Goal: Communication & Community: Answer question/provide support

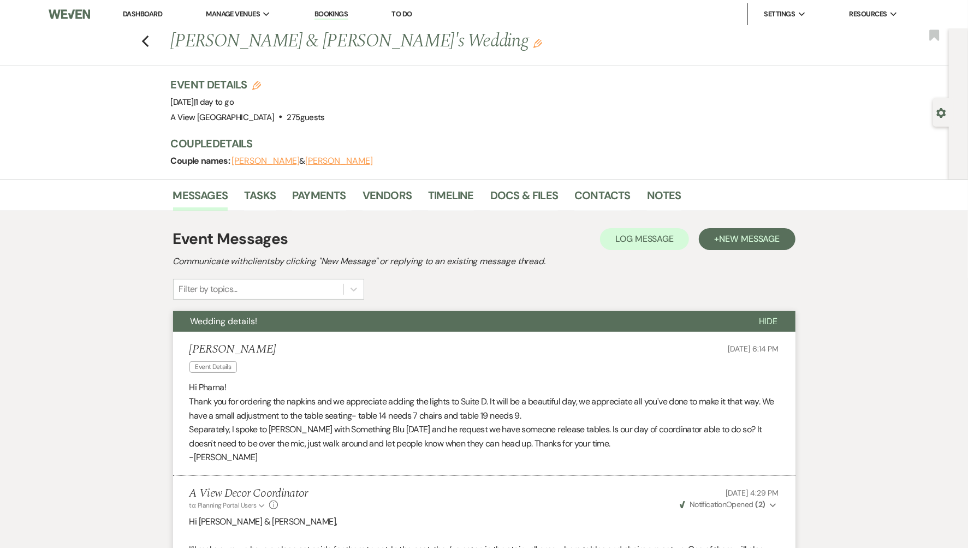
click at [144, 13] on link "Dashboard" at bounding box center [142, 13] width 39 height 9
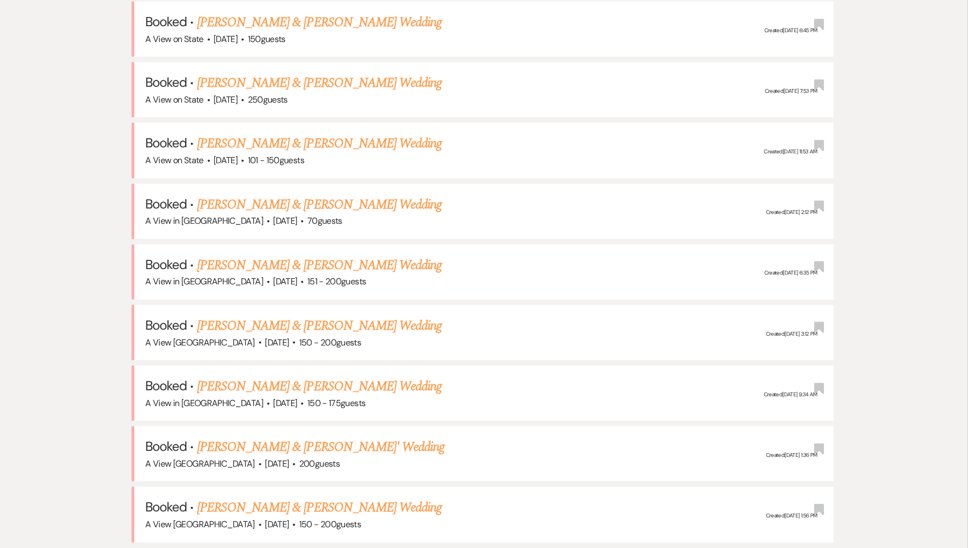
scroll to position [516, 0]
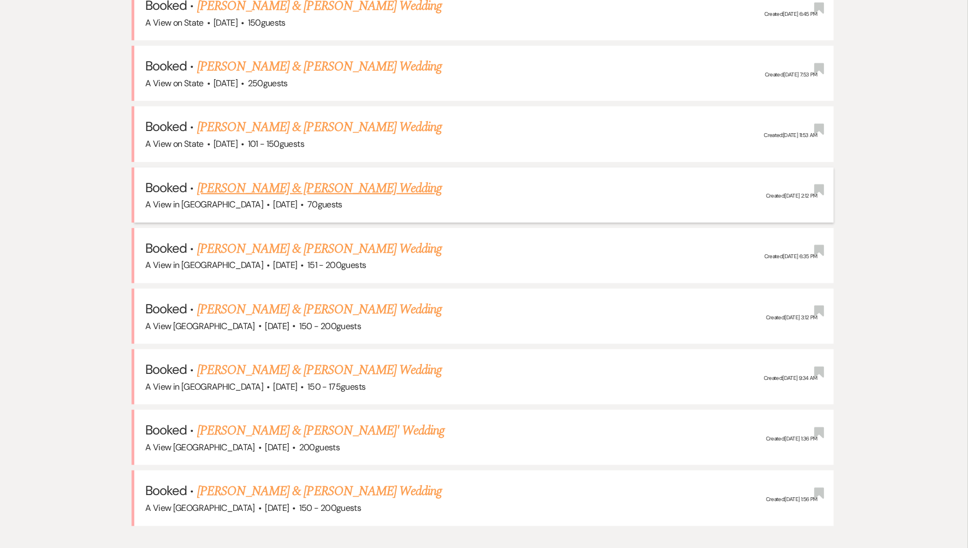
click at [257, 183] on link "[PERSON_NAME] & [PERSON_NAME] Wedding" at bounding box center [319, 189] width 245 height 20
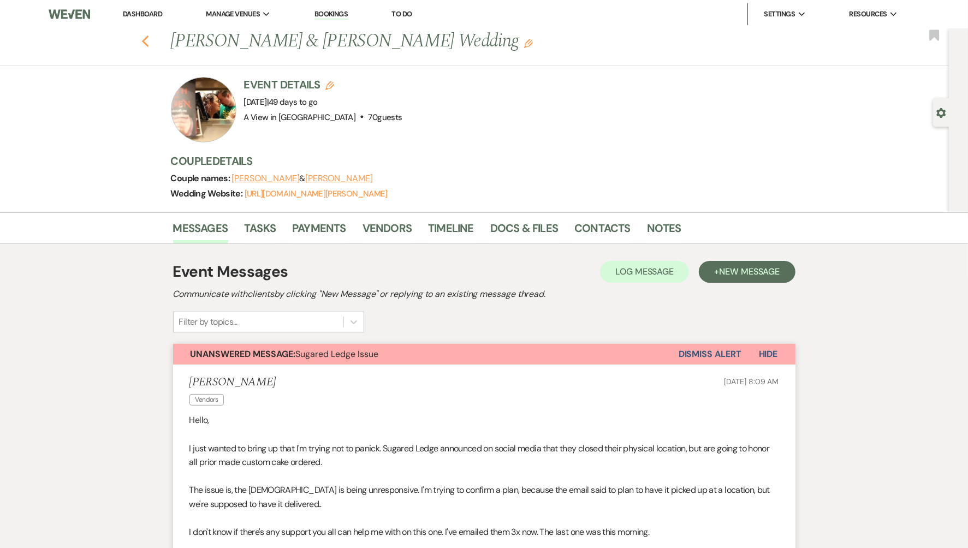
click at [143, 46] on icon "Previous" at bounding box center [145, 41] width 8 height 13
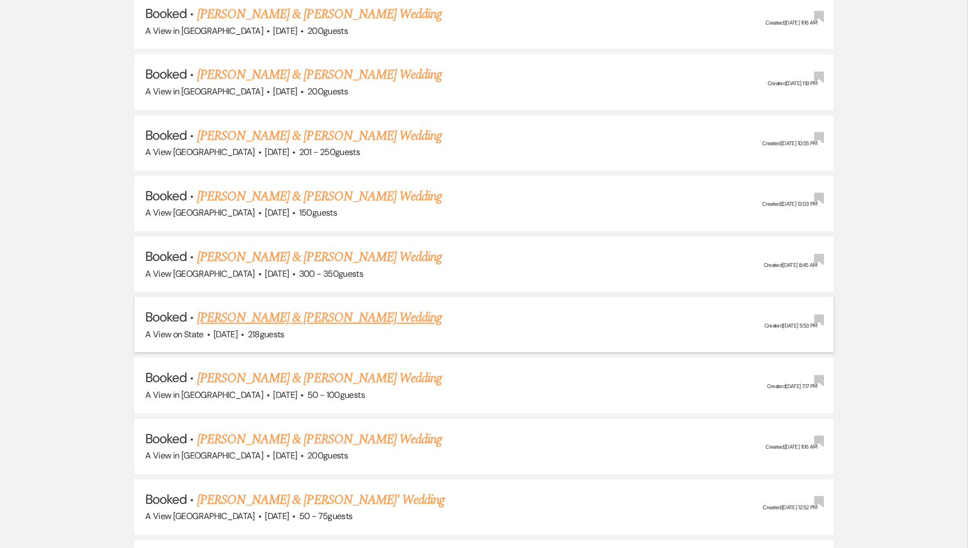
scroll to position [1916, 0]
click at [261, 429] on link "[PERSON_NAME] & [PERSON_NAME] Wedding" at bounding box center [319, 439] width 245 height 20
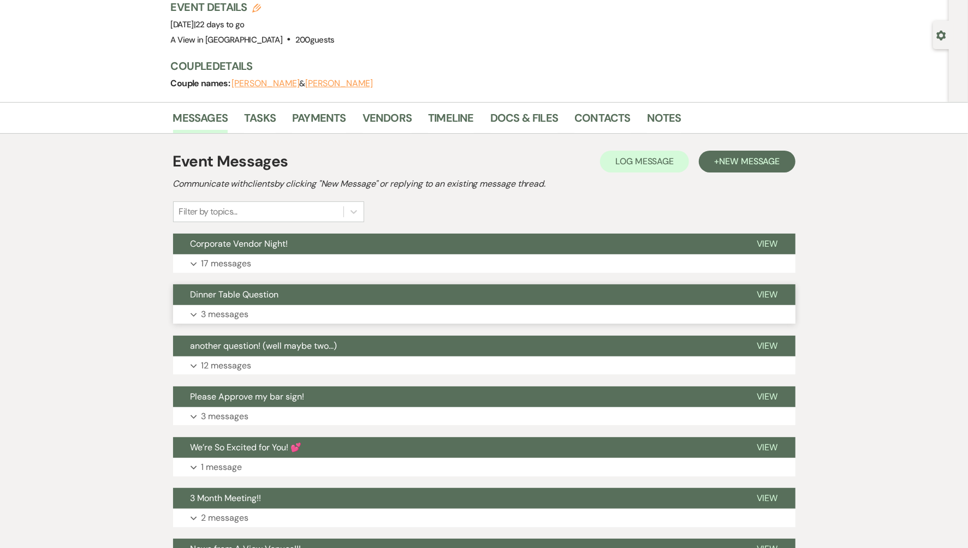
scroll to position [79, 0]
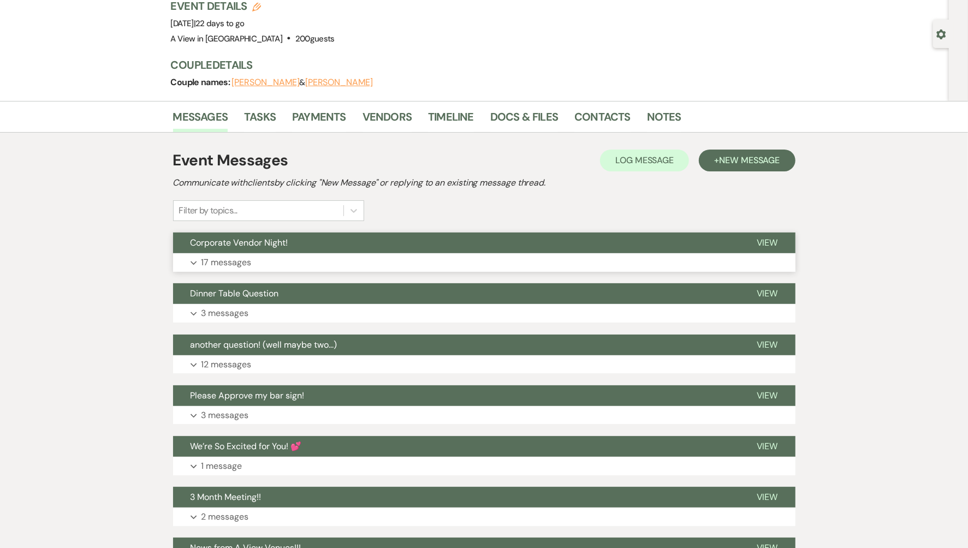
click at [329, 253] on button "Expand 17 messages" at bounding box center [484, 262] width 623 height 19
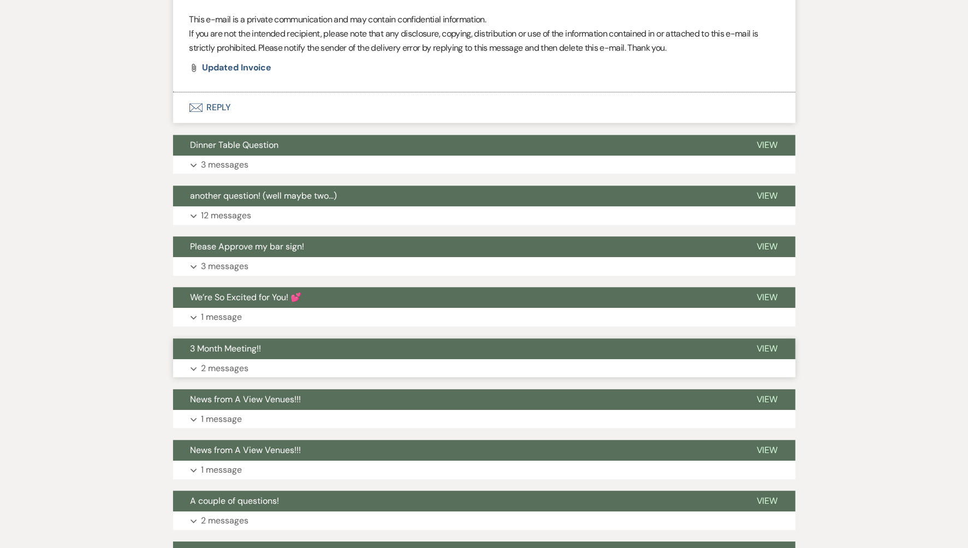
scroll to position [4740, 0]
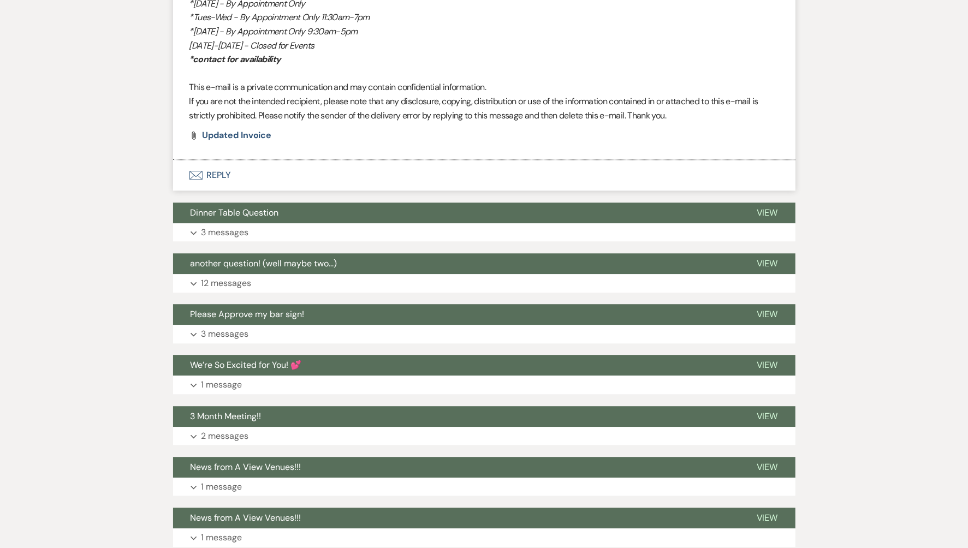
click at [228, 172] on button "Envelope Reply" at bounding box center [484, 175] width 623 height 31
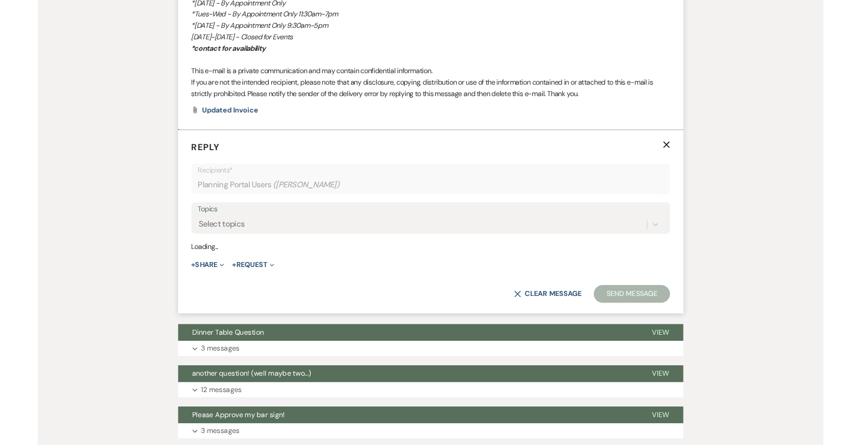
scroll to position [4733, 0]
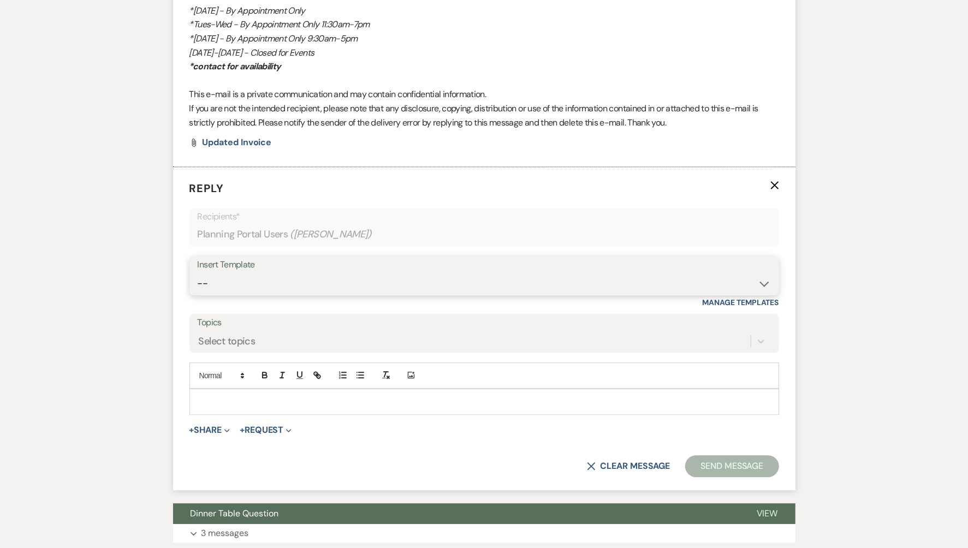
click at [261, 277] on select "-- Tour Confirmation Contract (Pre-Booked Leads) Out of office Inquiry Email Al…" at bounding box center [485, 283] width 574 height 21
select select "3703"
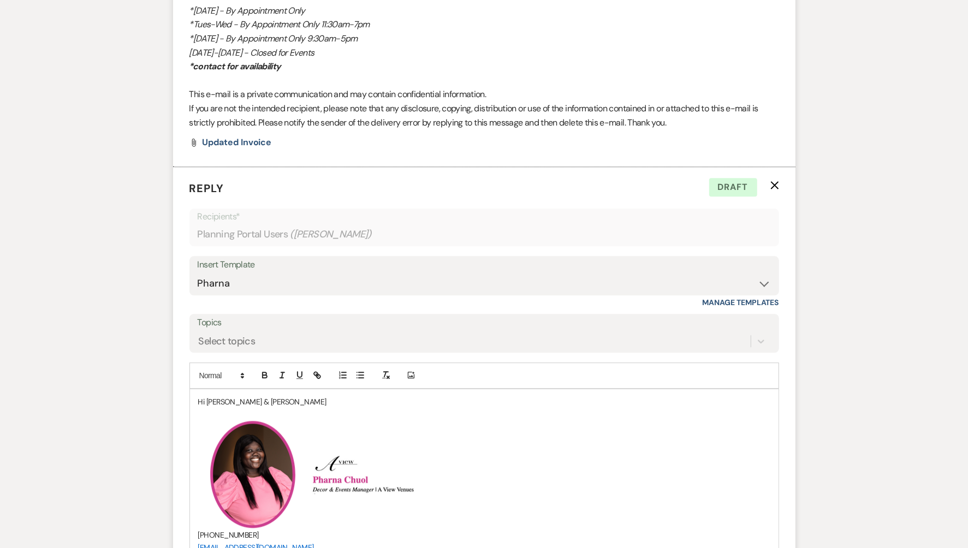
click at [311, 400] on p "Hi [PERSON_NAME] & [PERSON_NAME]" at bounding box center [484, 402] width 572 height 12
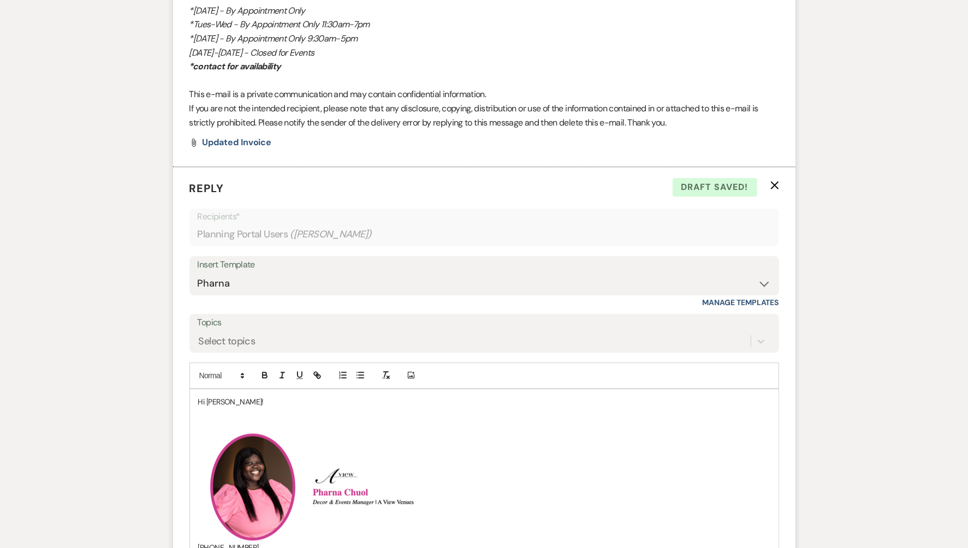
click at [235, 396] on p "Hi [PERSON_NAME]!" at bounding box center [484, 402] width 572 height 12
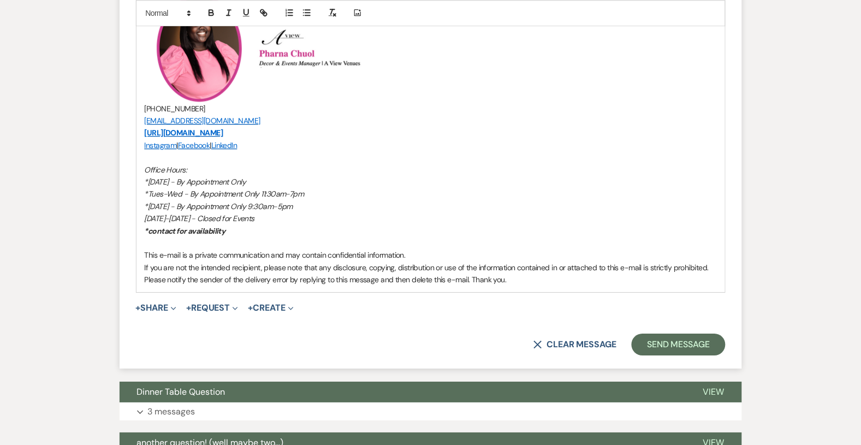
scroll to position [5199, 0]
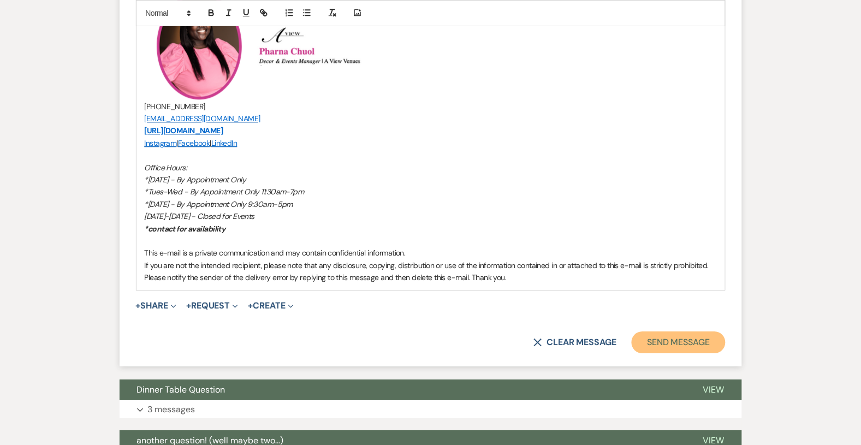
click at [659, 349] on button "Send Message" at bounding box center [678, 343] width 93 height 22
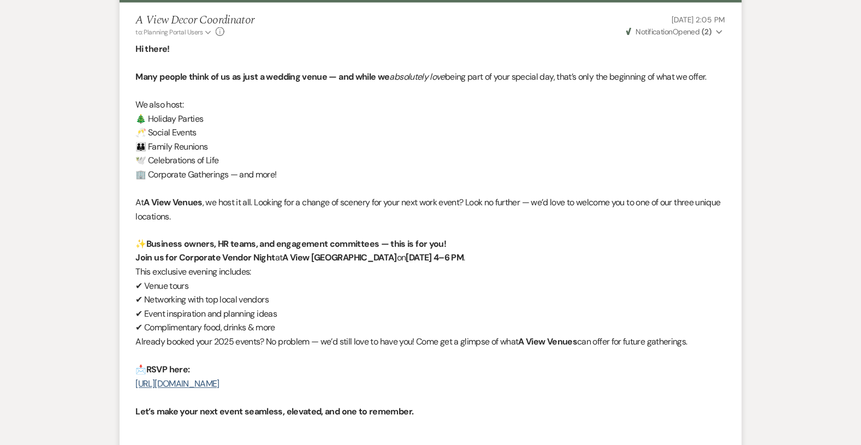
scroll to position [0, 0]
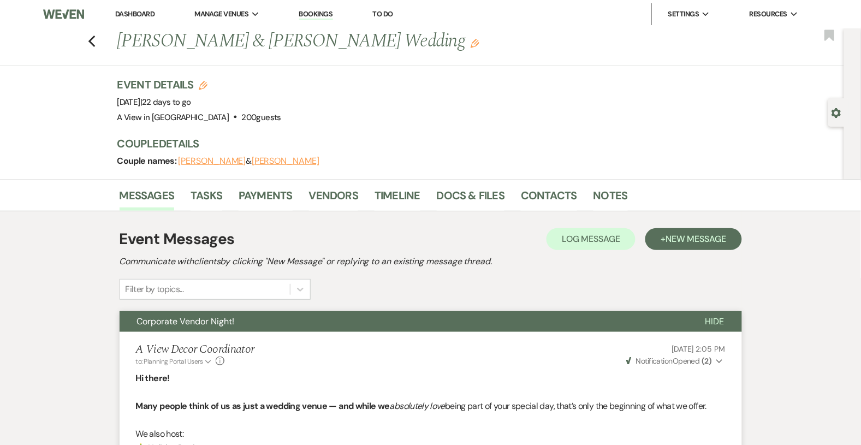
click at [133, 13] on link "Dashboard" at bounding box center [134, 13] width 39 height 9
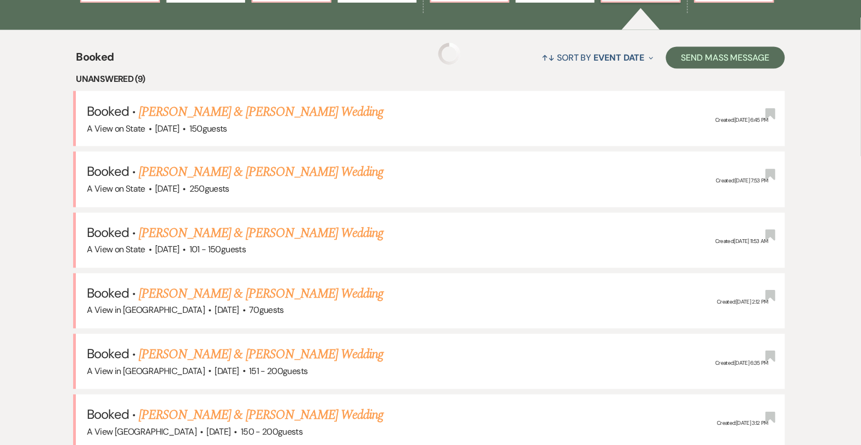
scroll to position [405, 0]
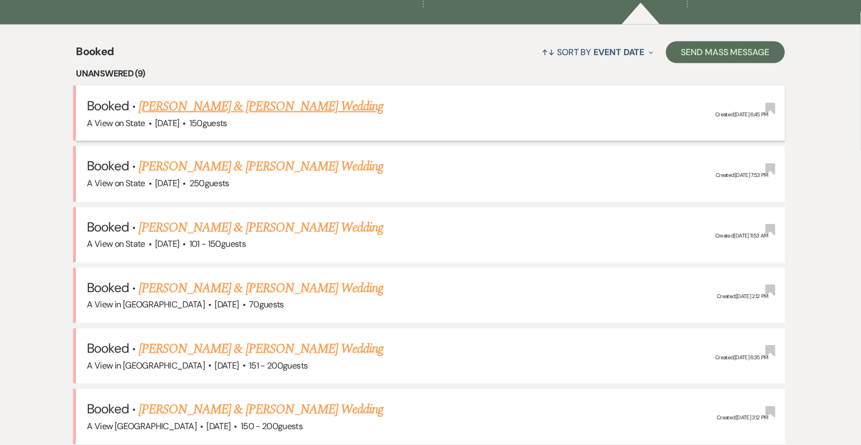
click at [235, 107] on link "[PERSON_NAME] & [PERSON_NAME] Wedding" at bounding box center [261, 107] width 245 height 20
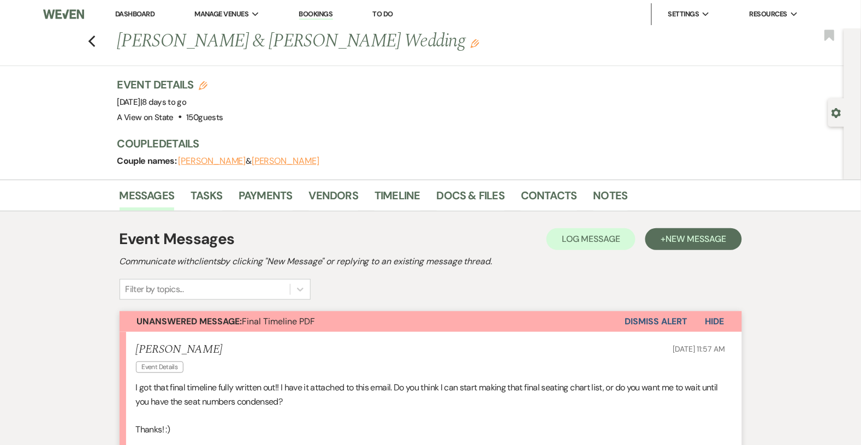
click at [132, 19] on li "Dashboard" at bounding box center [135, 14] width 50 height 22
click at [131, 10] on link "Dashboard" at bounding box center [134, 13] width 39 height 9
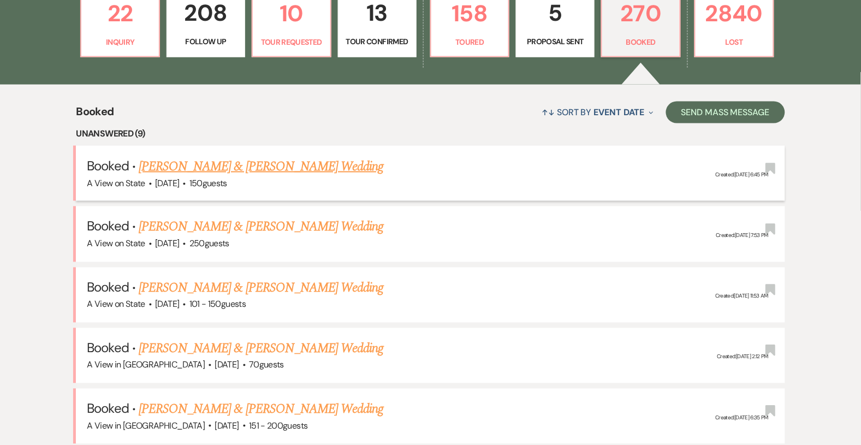
scroll to position [352, 0]
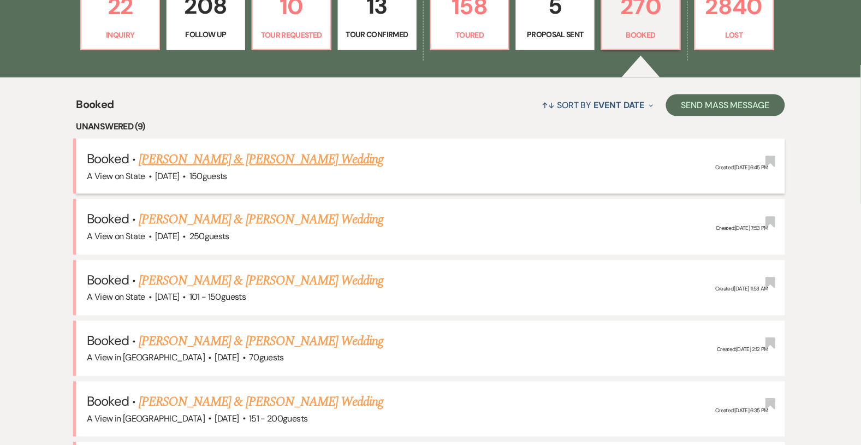
click at [197, 162] on link "[PERSON_NAME] & [PERSON_NAME] Wedding" at bounding box center [261, 160] width 245 height 20
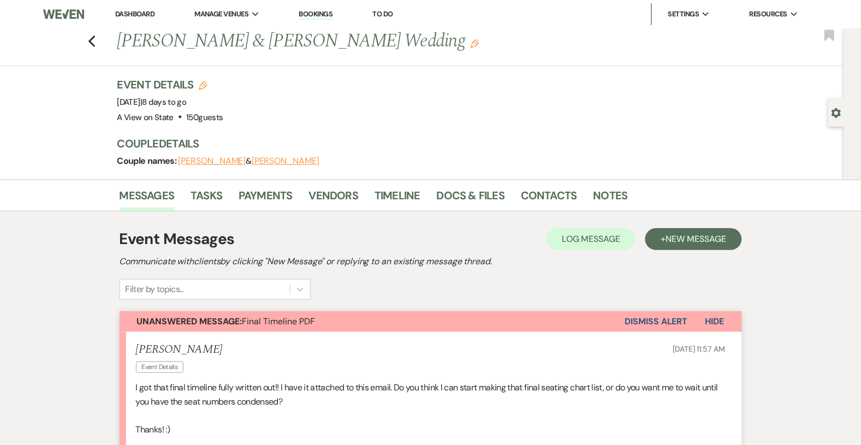
click at [671, 325] on button "Dismiss Alert" at bounding box center [656, 321] width 63 height 21
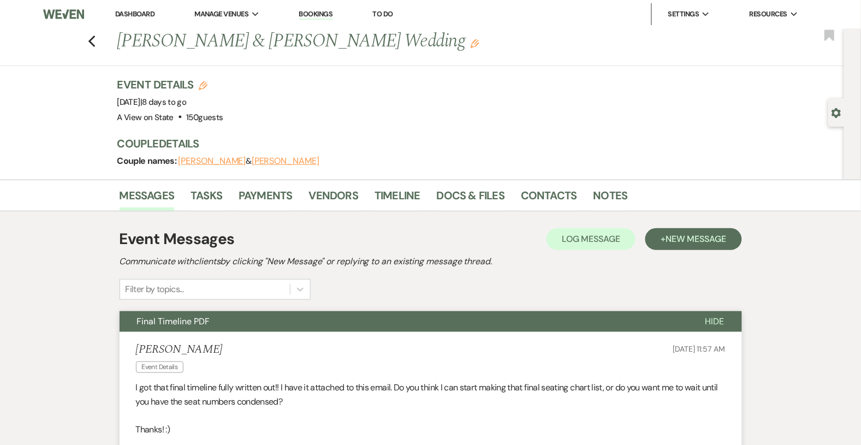
click at [133, 14] on link "Dashboard" at bounding box center [134, 13] width 39 height 9
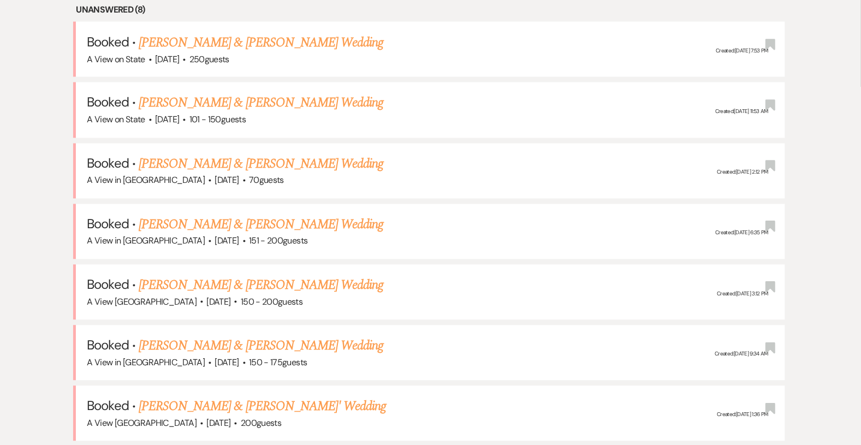
scroll to position [487, 0]
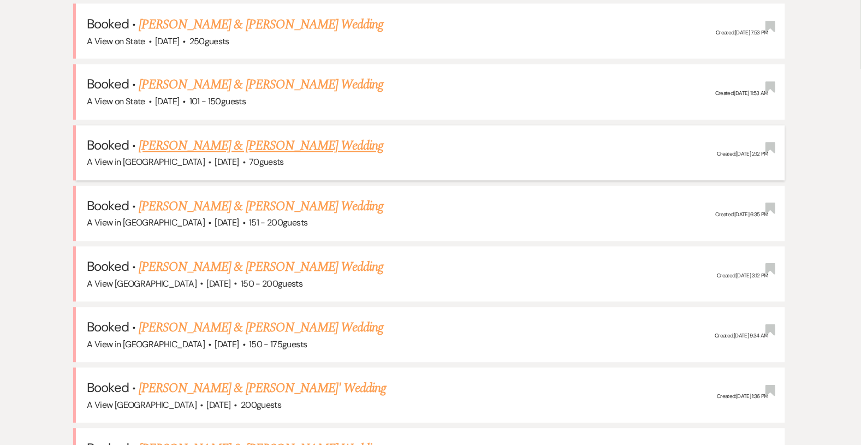
click at [233, 139] on link "[PERSON_NAME] & [PERSON_NAME] Wedding" at bounding box center [261, 147] width 245 height 20
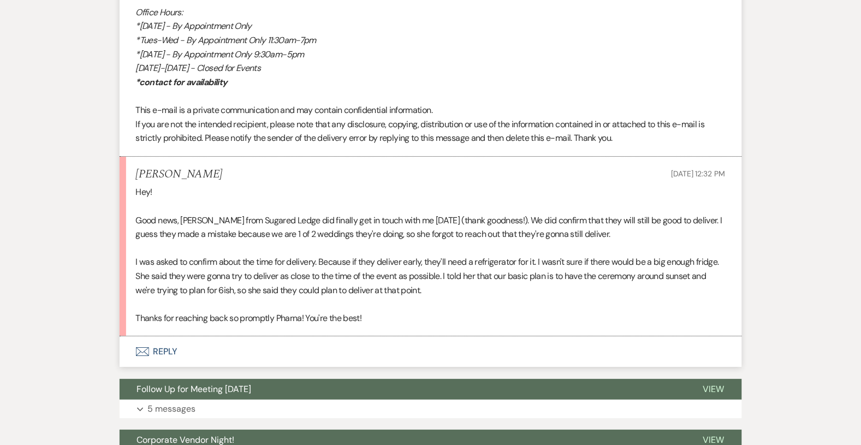
scroll to position [883, 0]
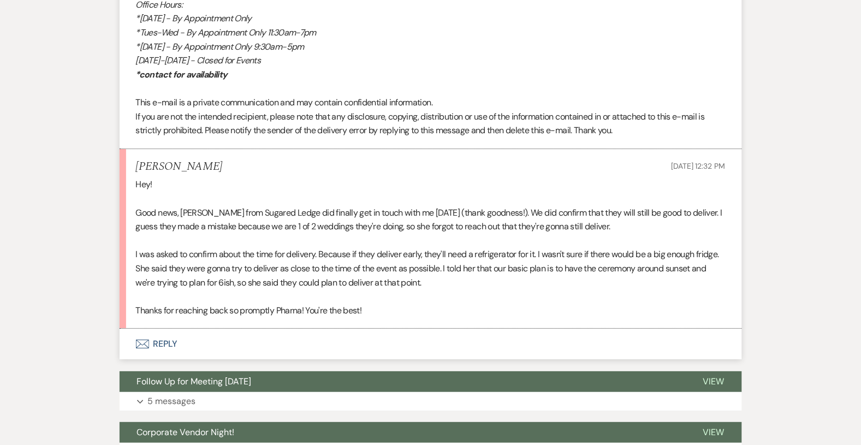
click at [176, 344] on button "Envelope Reply" at bounding box center [431, 344] width 623 height 31
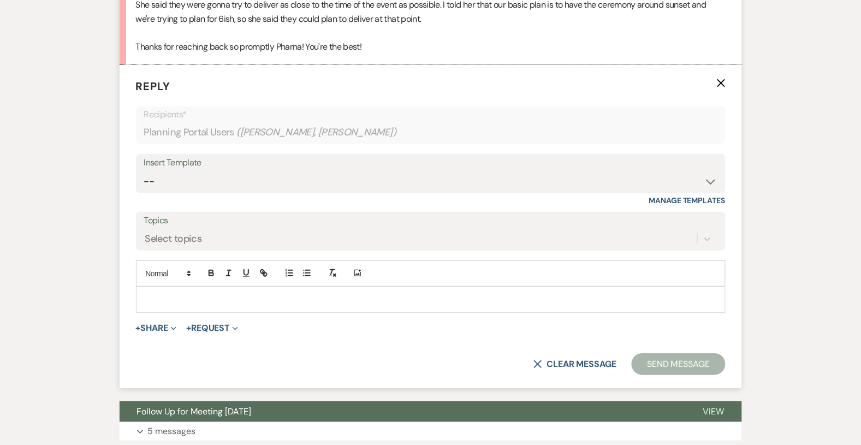
scroll to position [1151, 0]
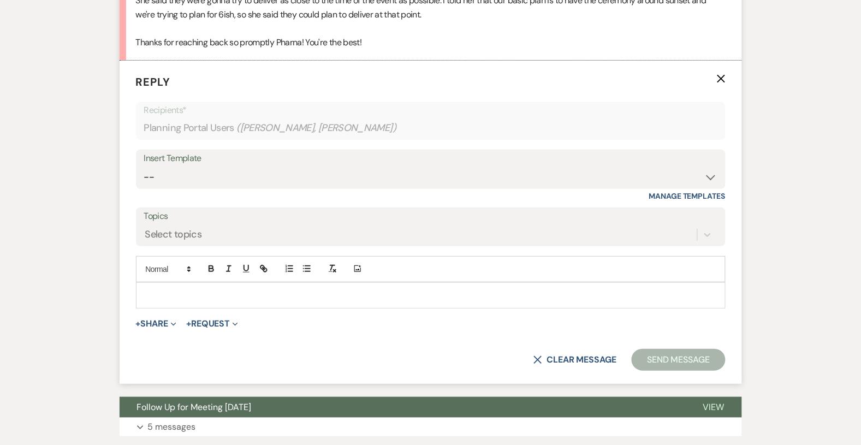
click at [309, 197] on div "Insert Template -- Tour Confirmation Contract (Pre-Booked Leads) Out of office …" at bounding box center [431, 175] width 590 height 51
click at [303, 185] on select "-- Tour Confirmation Contract (Pre-Booked Leads) Out of office Inquiry Email Al…" at bounding box center [431, 177] width 574 height 21
select select "3703"
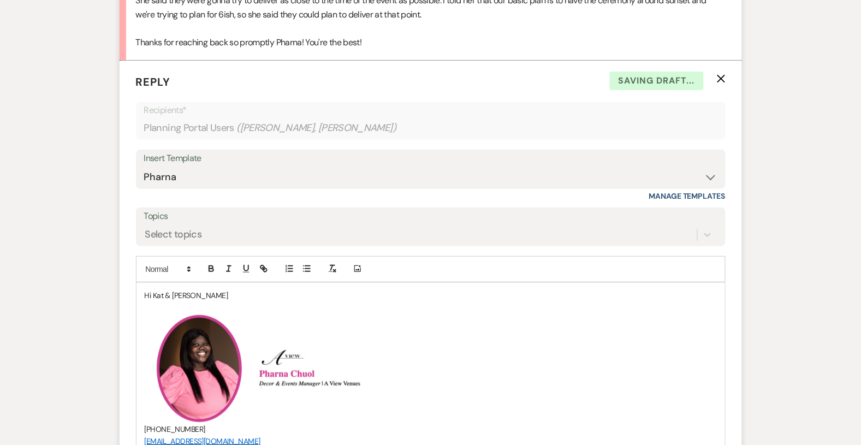
click at [218, 294] on p "Hi Kat & [PERSON_NAME]" at bounding box center [431, 296] width 572 height 12
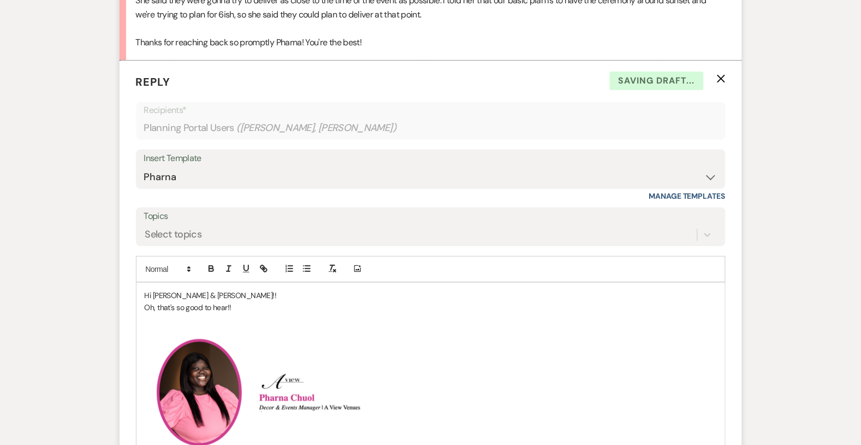
click at [247, 312] on p "Oh, that's so good to hear!!" at bounding box center [431, 308] width 572 height 12
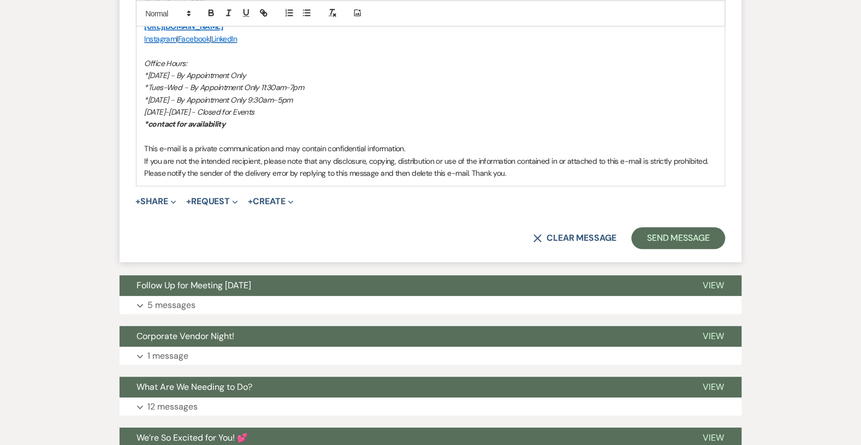
scroll to position [1646, 0]
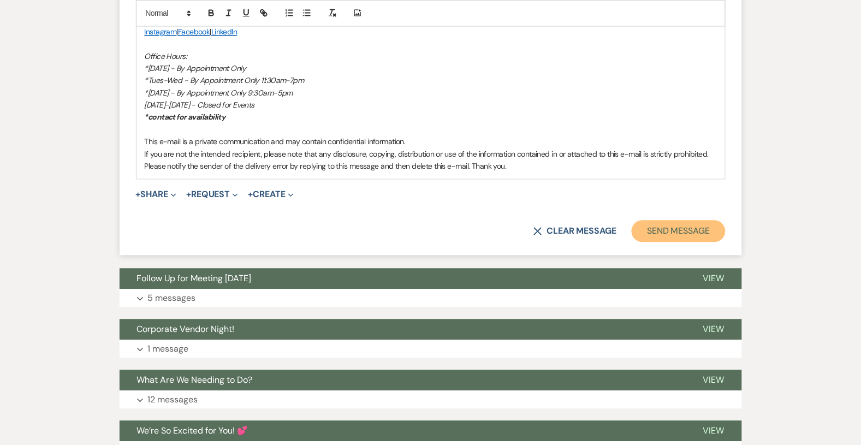
click at [686, 236] on button "Send Message" at bounding box center [678, 232] width 93 height 22
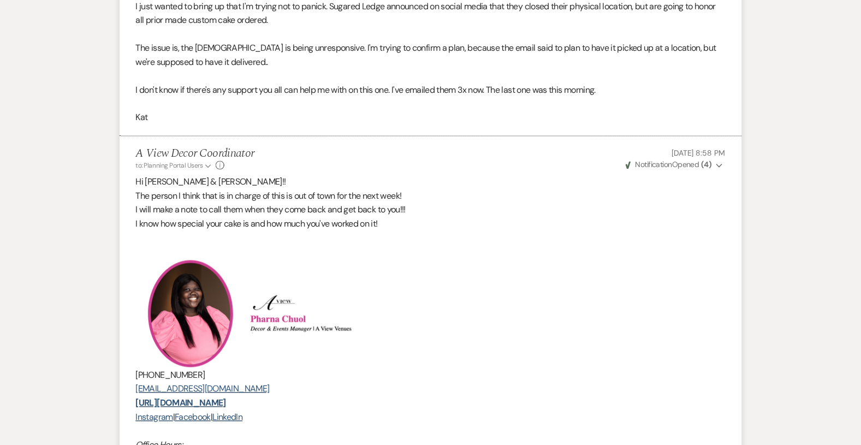
scroll to position [0, 0]
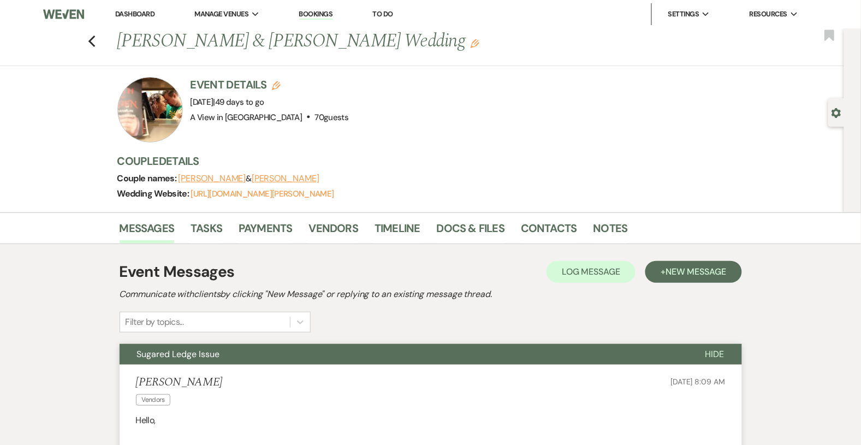
click at [141, 14] on link "Dashboard" at bounding box center [134, 13] width 39 height 9
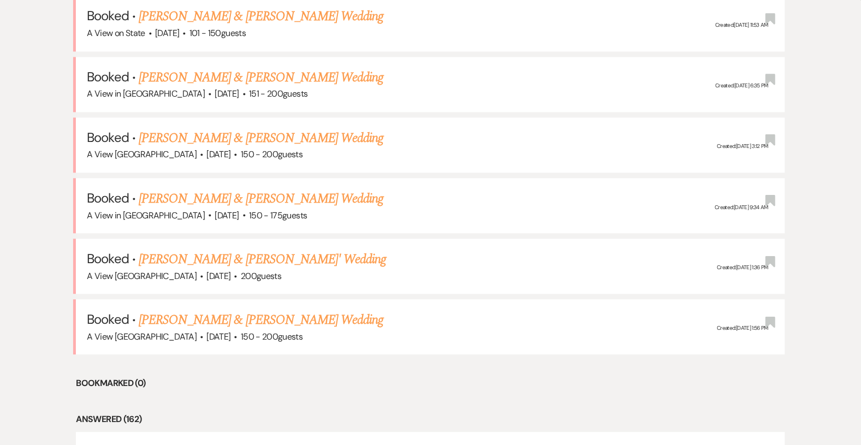
scroll to position [538, 0]
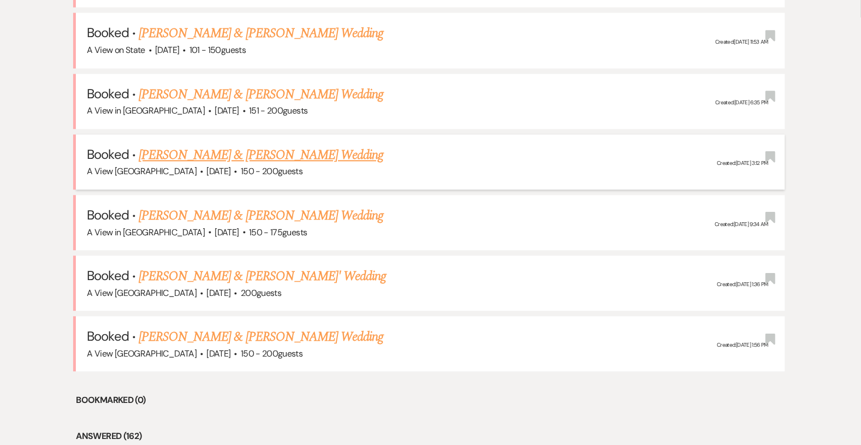
click at [196, 155] on link "[PERSON_NAME] & [PERSON_NAME] Wedding" at bounding box center [261, 156] width 245 height 20
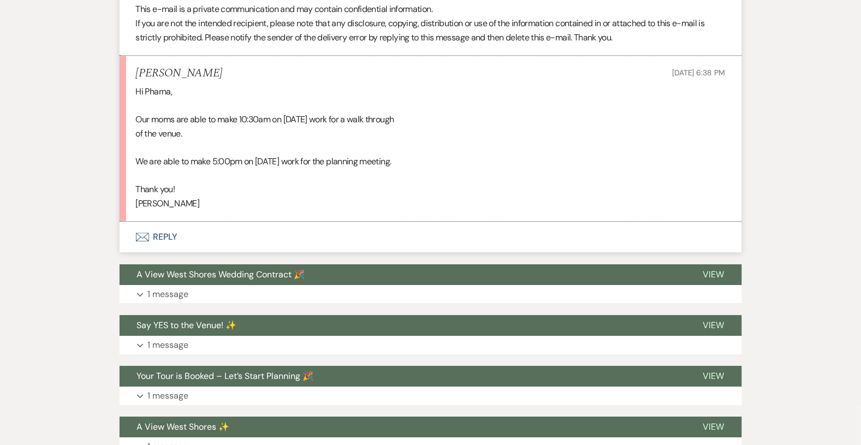
scroll to position [2939, 0]
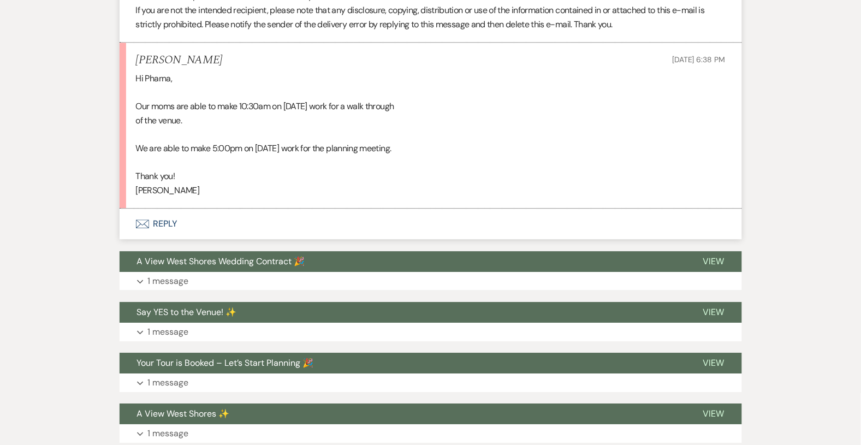
click at [156, 239] on button "Envelope Reply" at bounding box center [431, 224] width 623 height 31
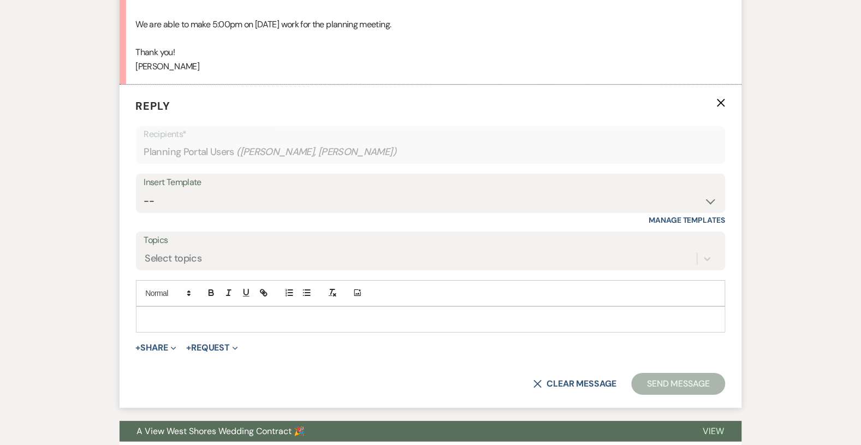
scroll to position [3073, 0]
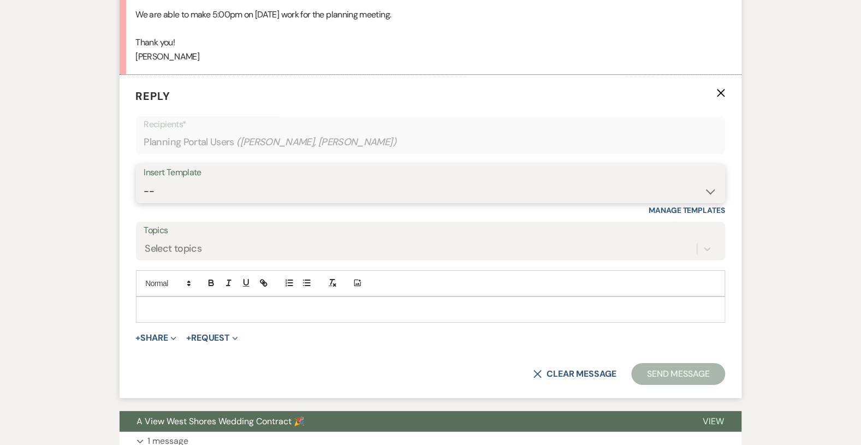
click at [209, 200] on select "-- Tour Confirmation Contract (Pre-Booked Leads) Out of office Inquiry Email Al…" at bounding box center [431, 191] width 574 height 21
select select "3373"
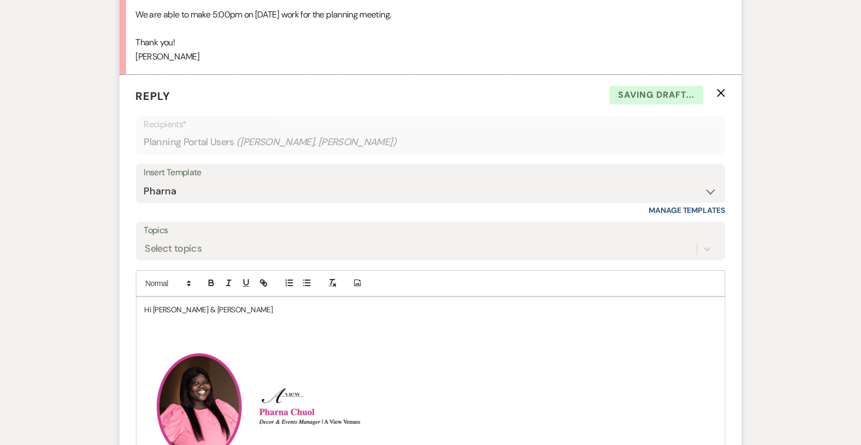
click at [211, 316] on p "Hi [PERSON_NAME] & [PERSON_NAME]" at bounding box center [431, 310] width 572 height 12
drag, startPoint x: 211, startPoint y: 326, endPoint x: 169, endPoint y: 323, distance: 42.1
click at [170, 316] on p "Hi [PERSON_NAME] & [PERSON_NAME]" at bounding box center [431, 310] width 572 height 12
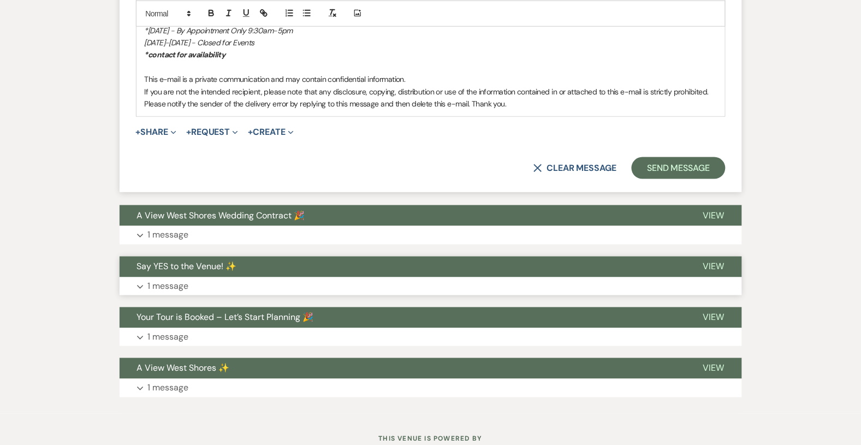
scroll to position [3698, 0]
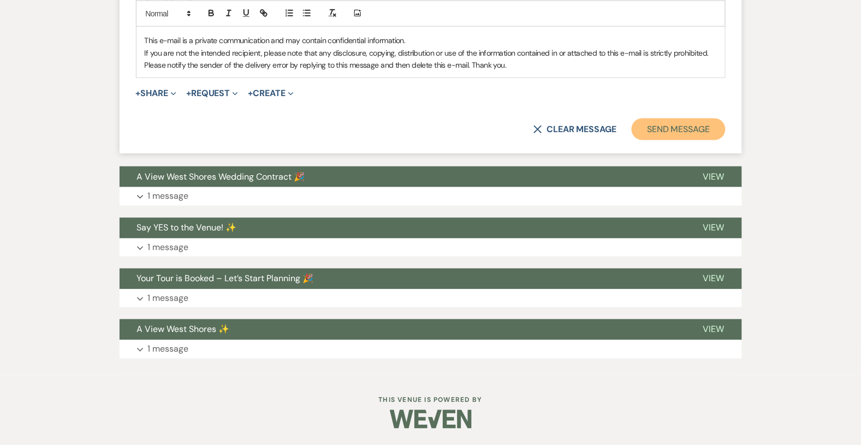
click at [646, 134] on button "Send Message" at bounding box center [678, 130] width 93 height 22
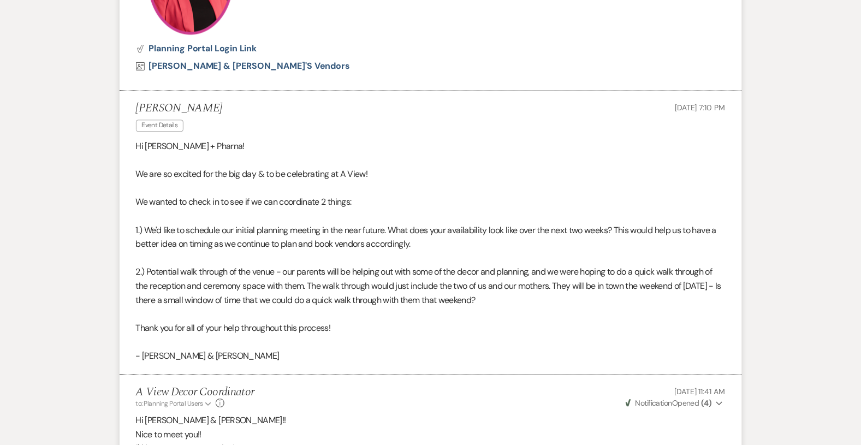
scroll to position [0, 0]
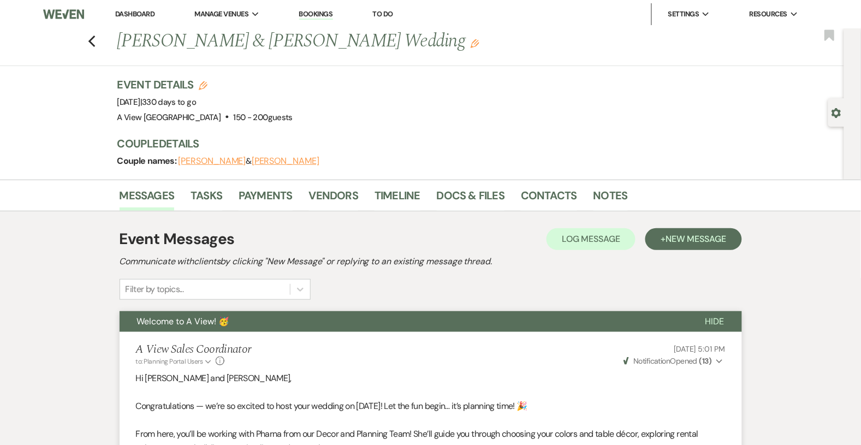
click at [143, 16] on link "Dashboard" at bounding box center [134, 13] width 39 height 9
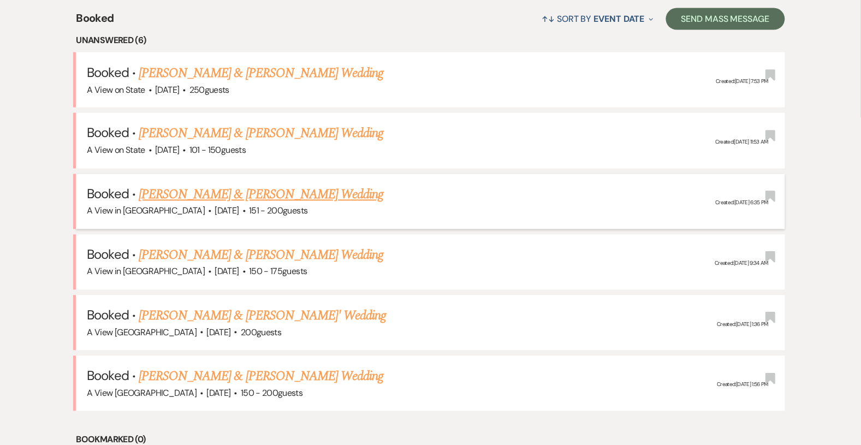
scroll to position [439, 0]
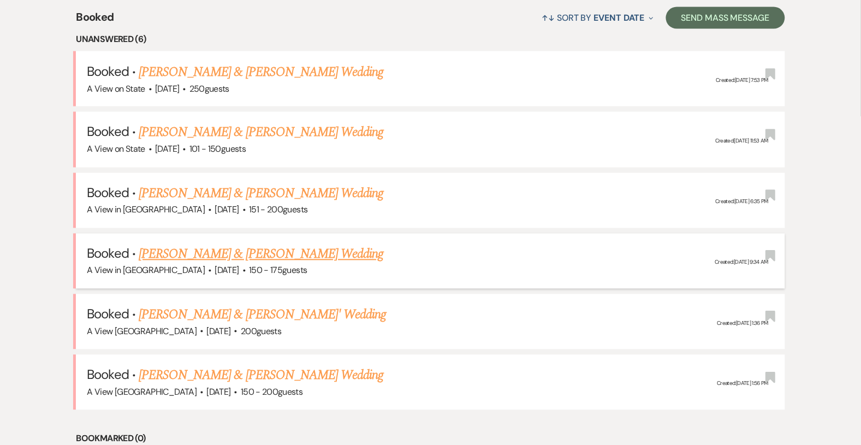
click at [189, 247] on link "[PERSON_NAME] & [PERSON_NAME] Wedding" at bounding box center [261, 255] width 245 height 20
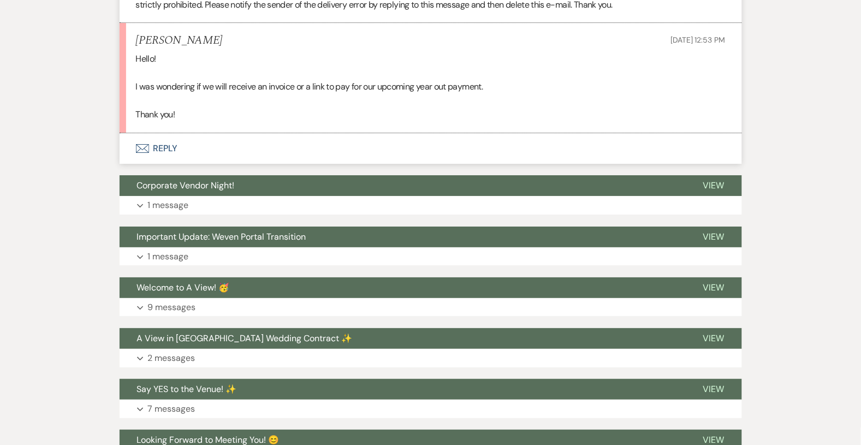
scroll to position [2067, 0]
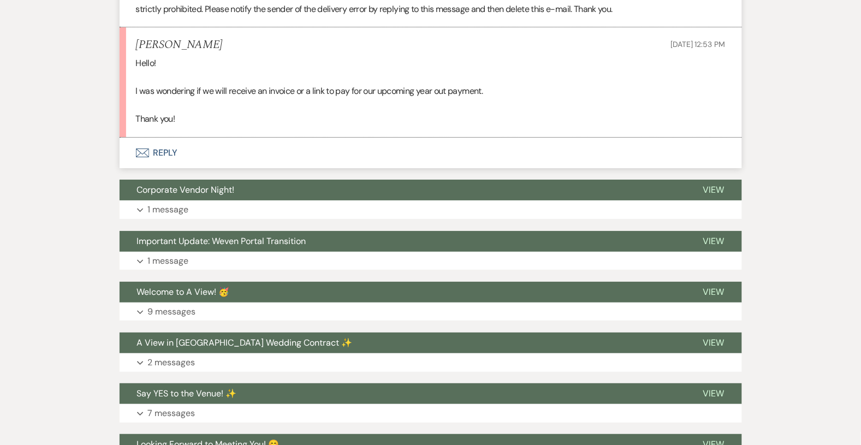
click at [198, 158] on button "Envelope Reply" at bounding box center [431, 153] width 623 height 31
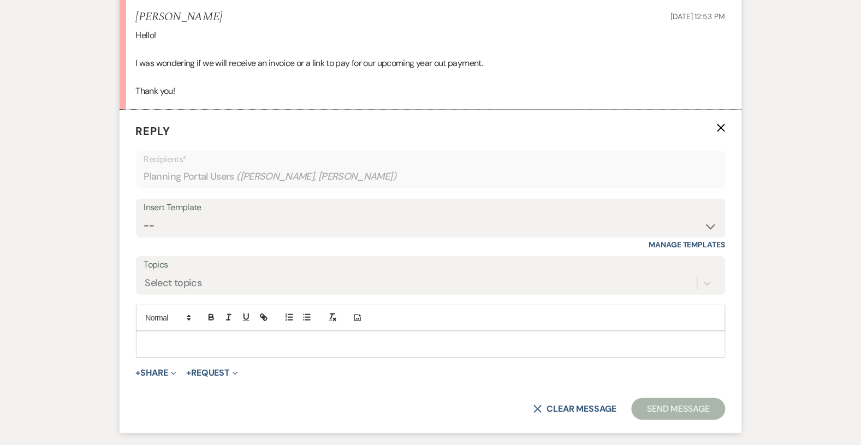
scroll to position [2102, 0]
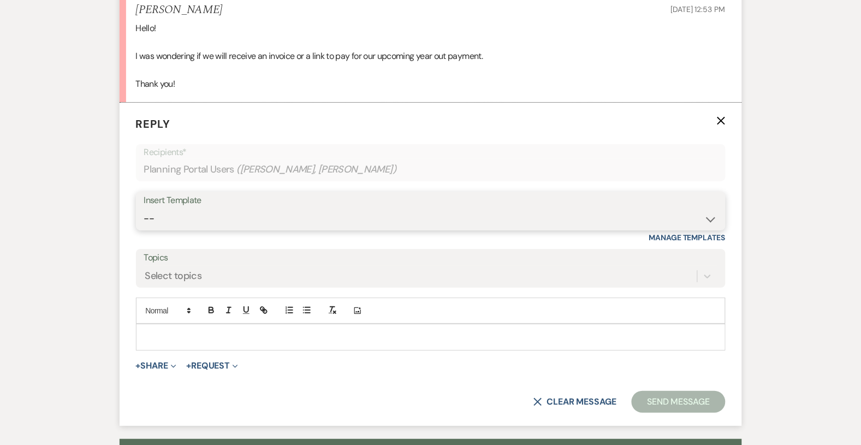
click at [209, 222] on select "-- Tour Confirmation Contract (Pre-Booked Leads) Out of office Inquiry Email Al…" at bounding box center [431, 218] width 574 height 21
select select "3703"
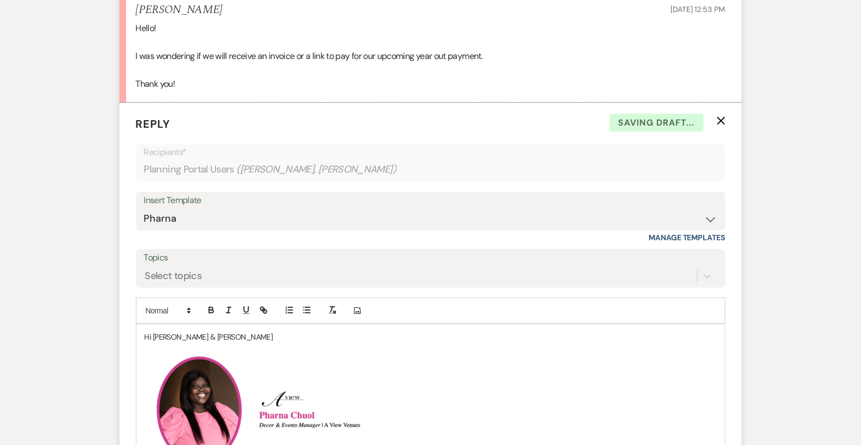
click at [221, 335] on p "Hi [PERSON_NAME] & [PERSON_NAME]" at bounding box center [431, 337] width 572 height 12
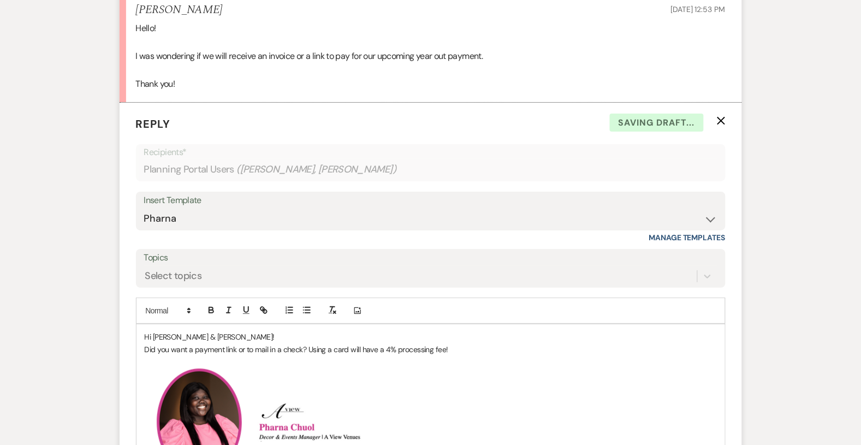
click at [270, 346] on p "Did you want a payment link or to mail in a check? Using a card will have a 4% …" at bounding box center [431, 350] width 572 height 12
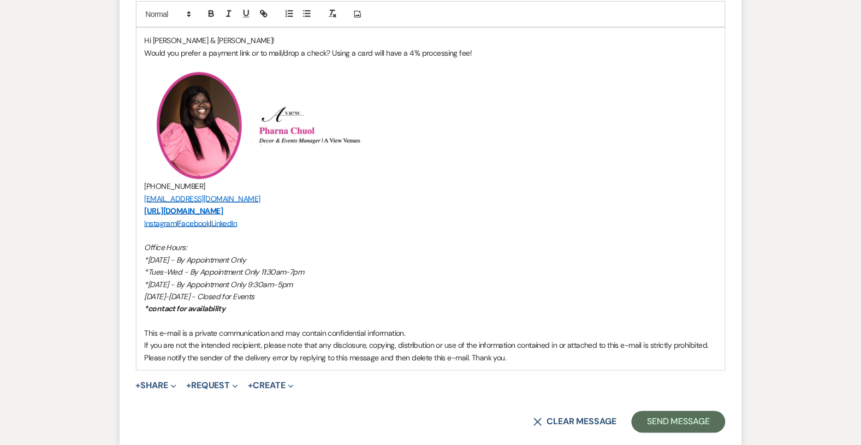
scroll to position [2412, 0]
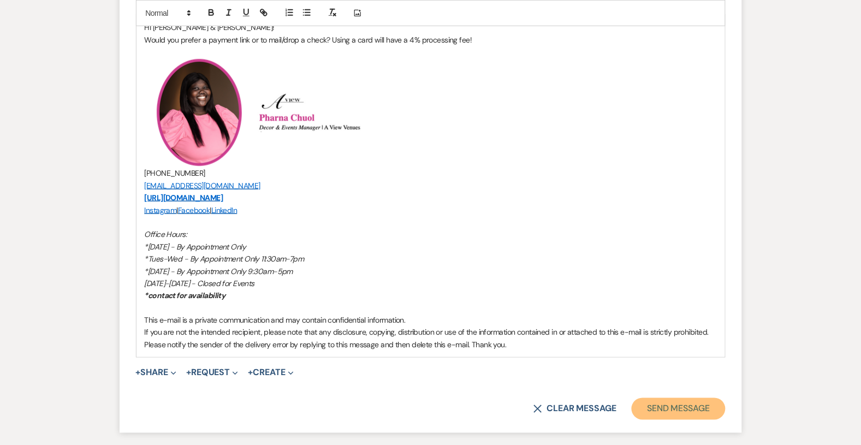
click at [676, 405] on button "Send Message" at bounding box center [678, 409] width 93 height 22
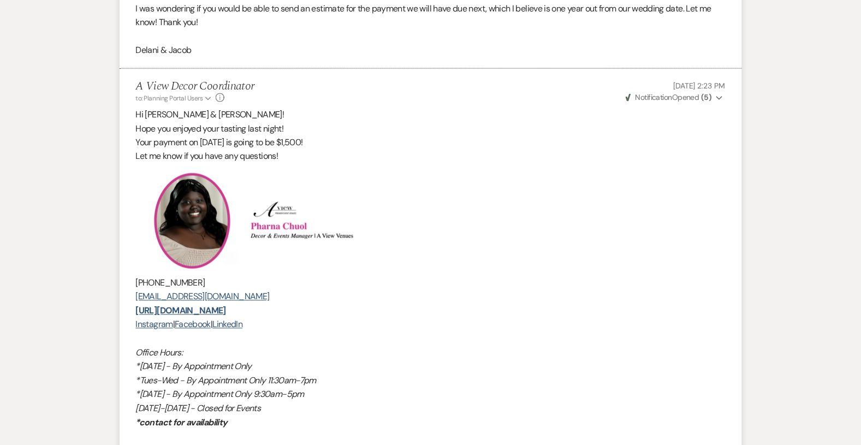
scroll to position [0, 0]
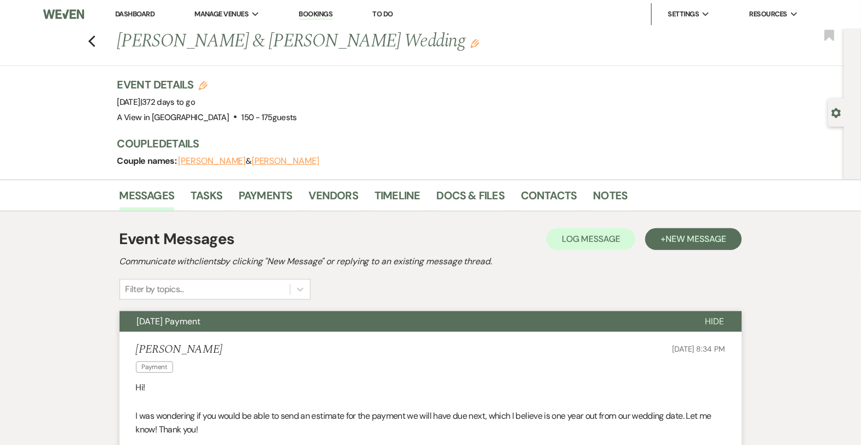
click at [137, 15] on link "Dashboard" at bounding box center [134, 13] width 39 height 9
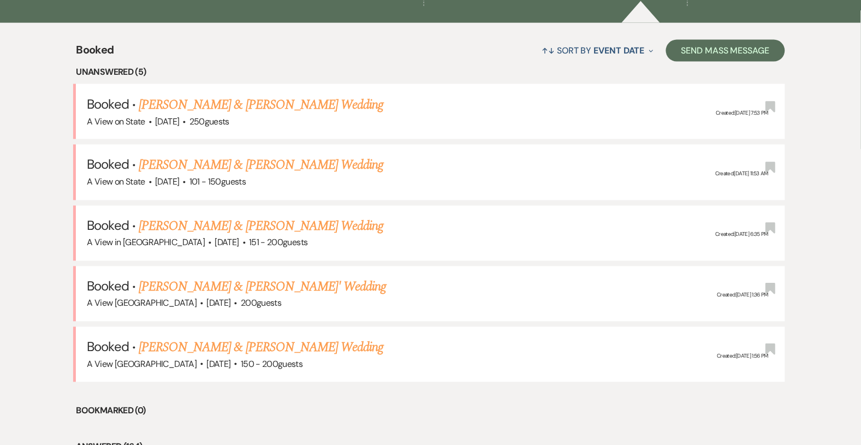
scroll to position [407, 0]
click at [242, 227] on link "[PERSON_NAME] & [PERSON_NAME] Wedding" at bounding box center [261, 226] width 245 height 20
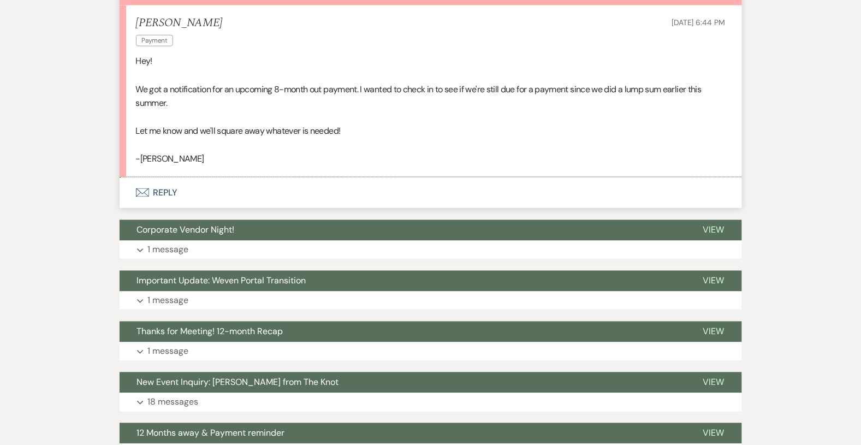
scroll to position [326, 0]
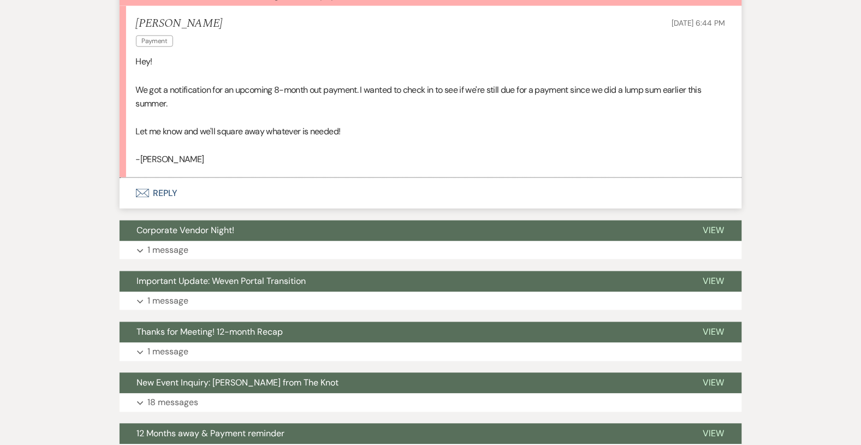
click at [170, 191] on button "Envelope Reply" at bounding box center [431, 193] width 623 height 31
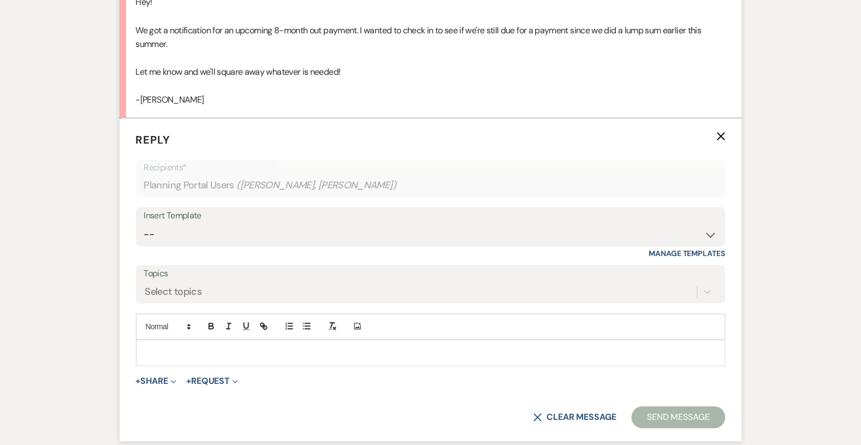
scroll to position [443, 0]
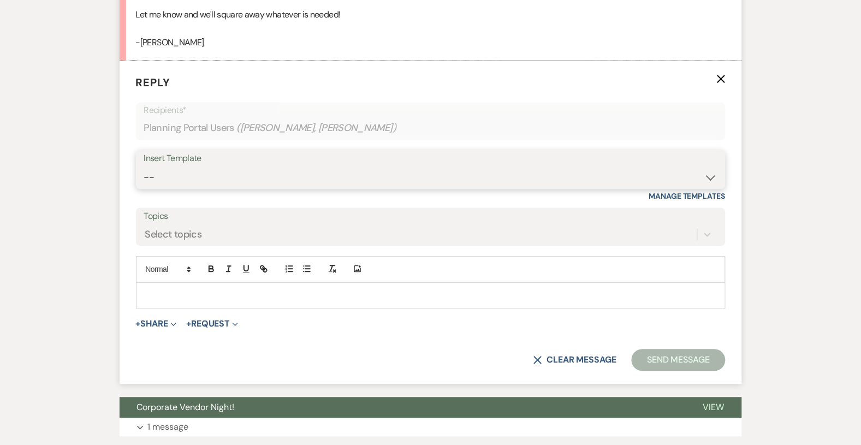
click at [267, 167] on select "-- Tour Confirmation Contract (Pre-Booked Leads) Out of office Inquiry Email Al…" at bounding box center [431, 177] width 574 height 21
select select "3703"
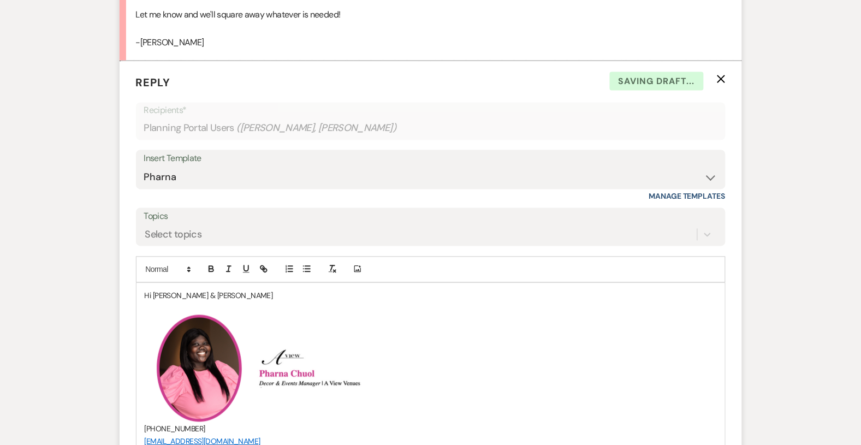
click at [229, 297] on p "Hi [PERSON_NAME] & [PERSON_NAME]" at bounding box center [431, 296] width 572 height 12
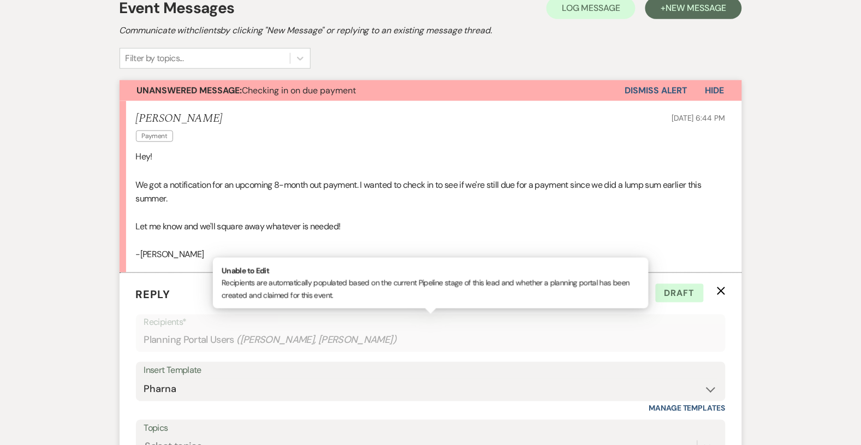
scroll to position [0, 0]
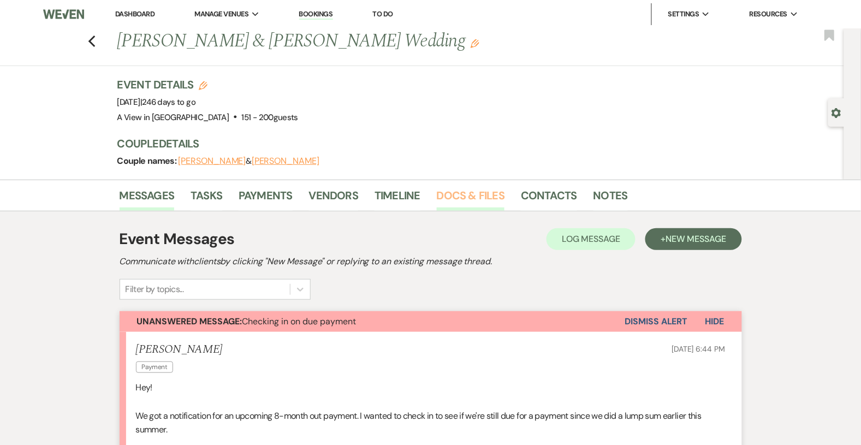
click at [492, 192] on link "Docs & Files" at bounding box center [471, 199] width 68 height 24
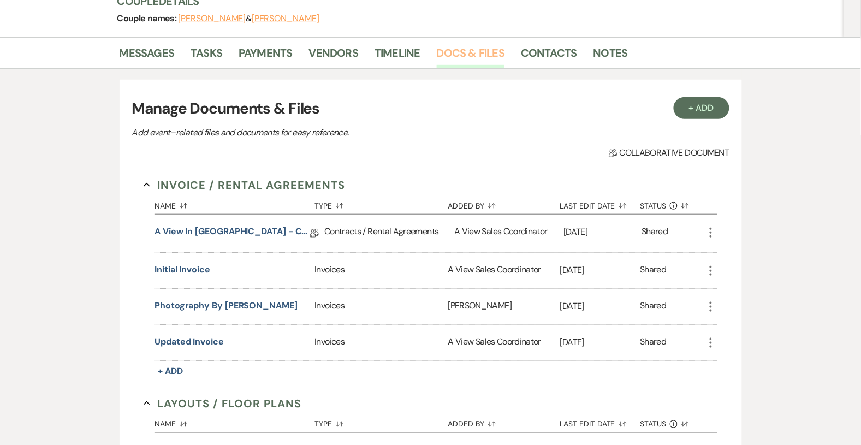
scroll to position [144, 0]
click at [259, 232] on link "A View in [GEOGRAPHIC_DATA] - Contract" at bounding box center [233, 232] width 156 height 17
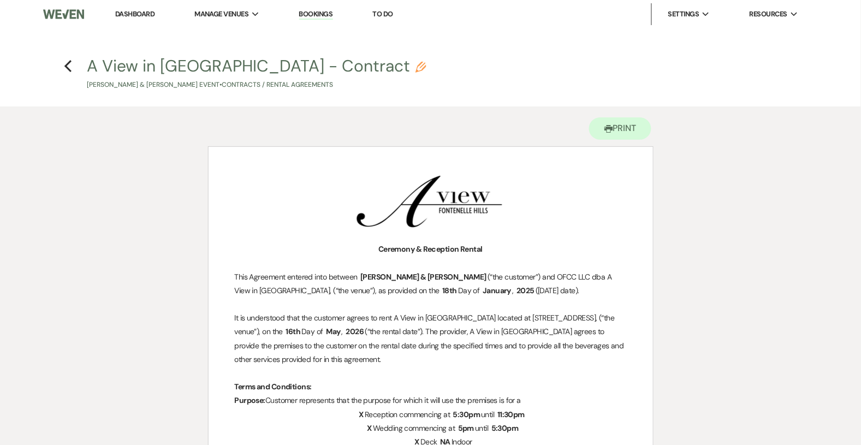
click at [68, 72] on div "Previous" at bounding box center [68, 64] width 8 height 17
click at [70, 66] on icon "Previous" at bounding box center [68, 66] width 8 height 13
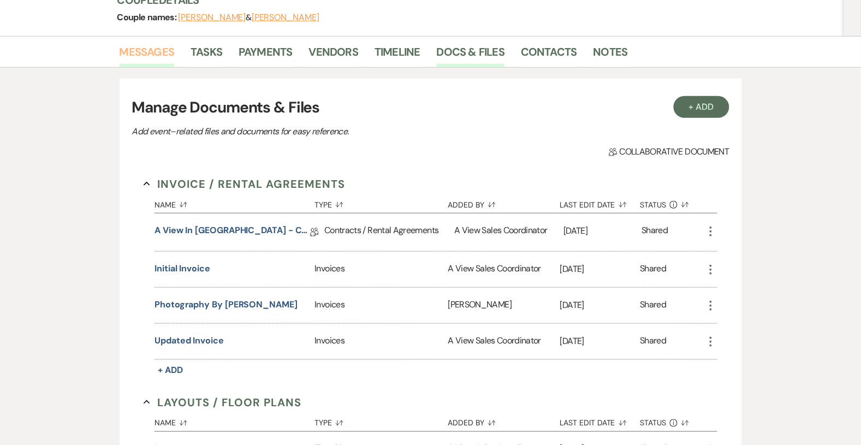
click at [161, 52] on link "Messages" at bounding box center [147, 55] width 55 height 24
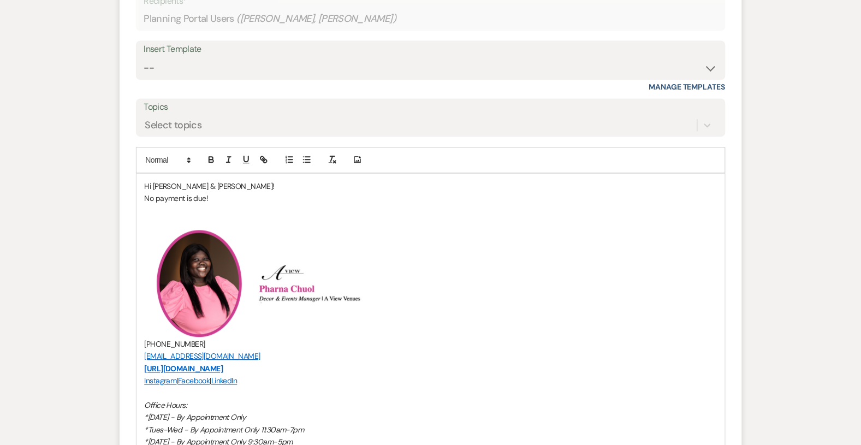
scroll to position [608, 0]
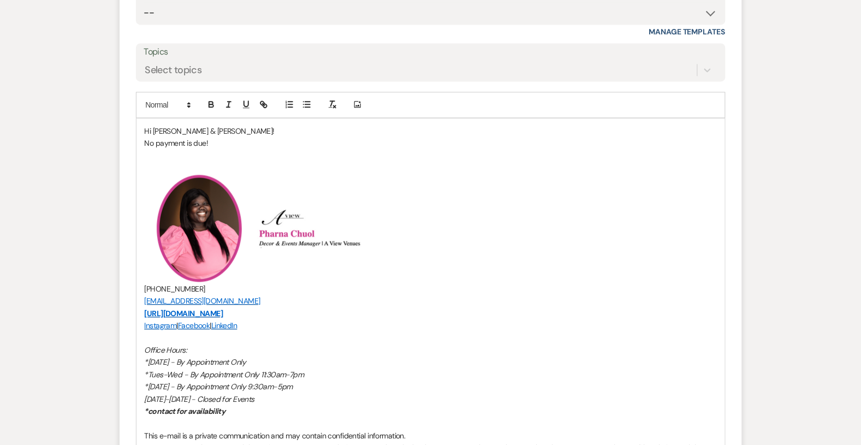
click at [251, 156] on p at bounding box center [431, 155] width 572 height 12
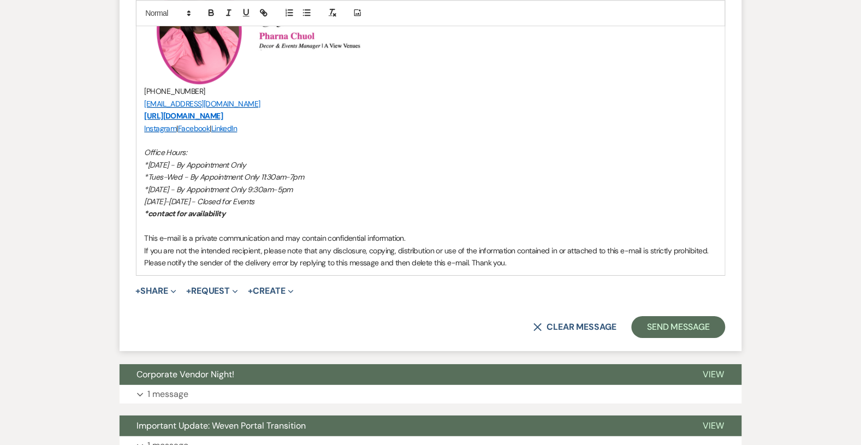
scroll to position [870, 0]
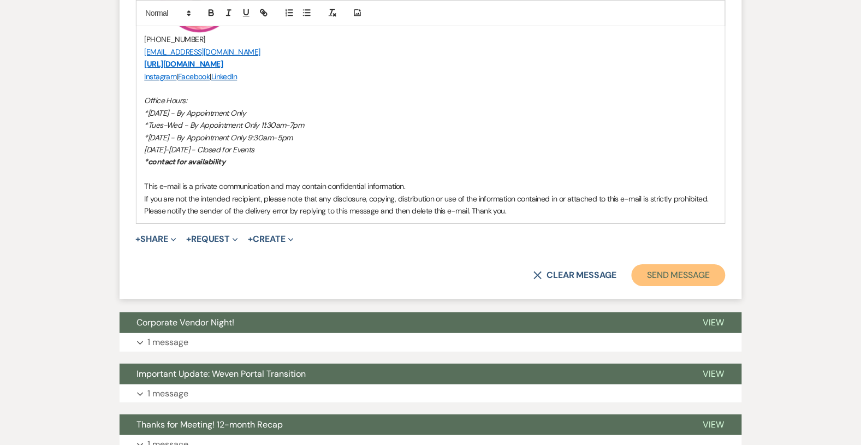
click at [654, 277] on button "Send Message" at bounding box center [678, 275] width 93 height 22
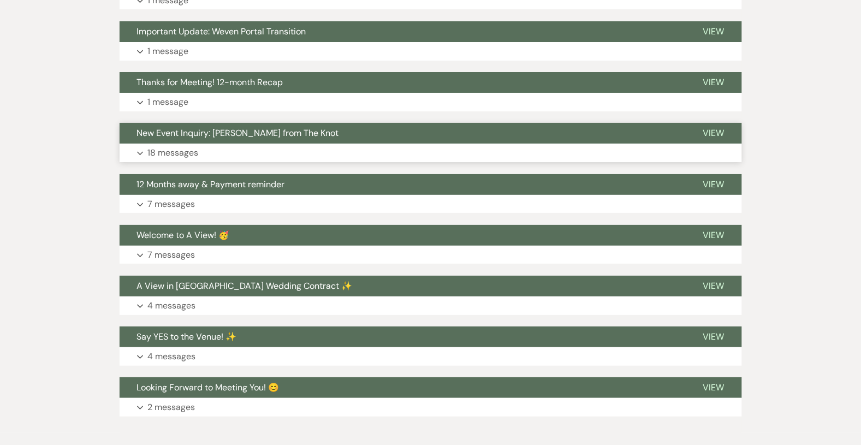
scroll to position [0, 0]
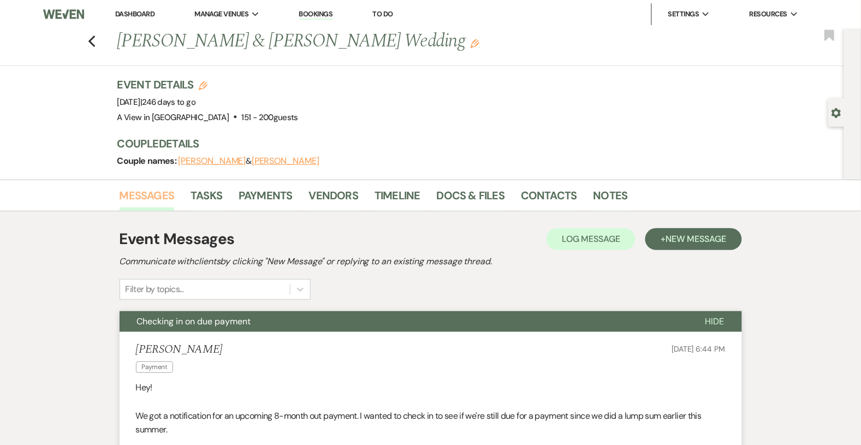
click at [133, 199] on link "Messages" at bounding box center [147, 199] width 55 height 24
click at [91, 36] on icon "Previous" at bounding box center [92, 41] width 8 height 13
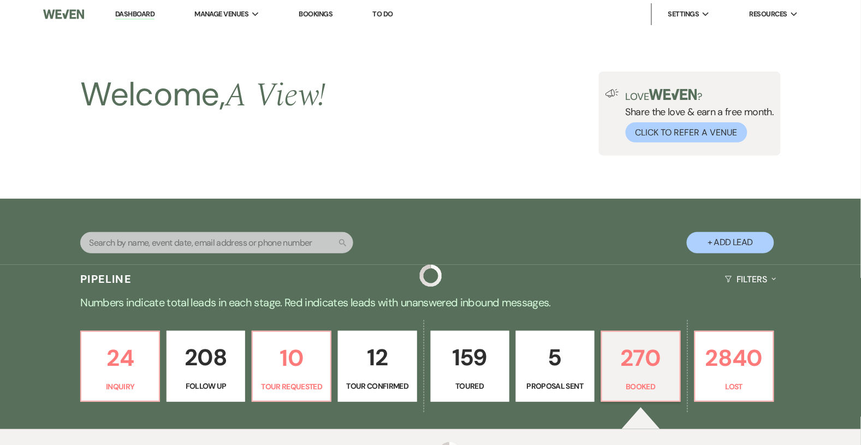
scroll to position [407, 0]
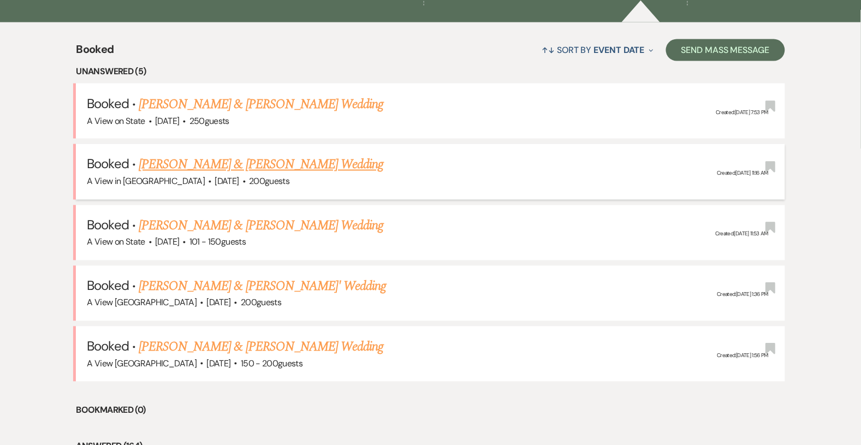
click at [202, 163] on link "[PERSON_NAME] & [PERSON_NAME] Wedding" at bounding box center [261, 165] width 245 height 20
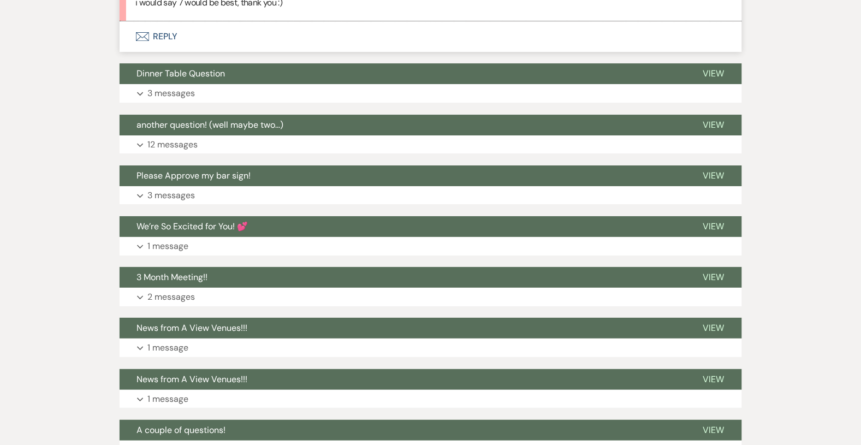
scroll to position [5379, 0]
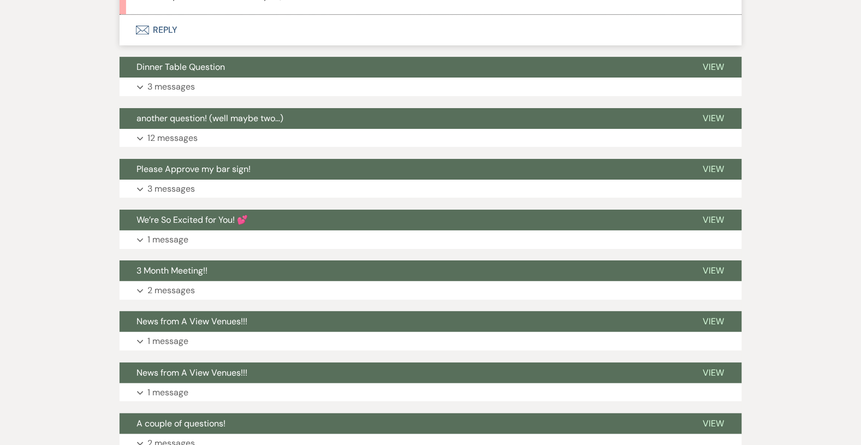
click at [180, 34] on button "Envelope Reply" at bounding box center [431, 30] width 623 height 31
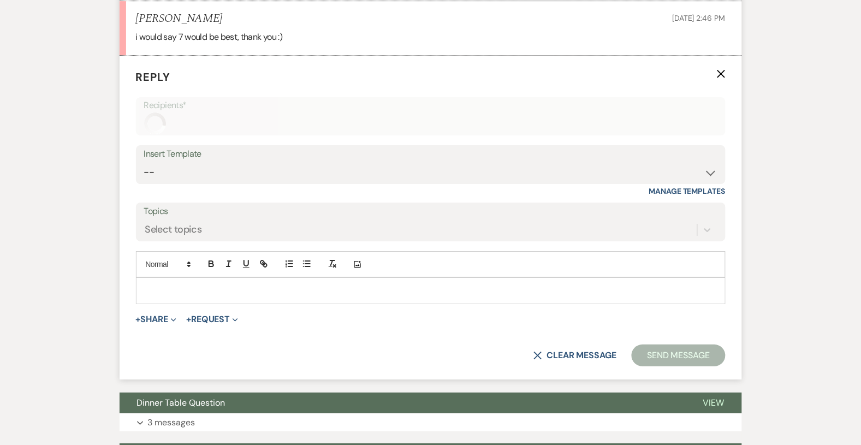
scroll to position [5335, 0]
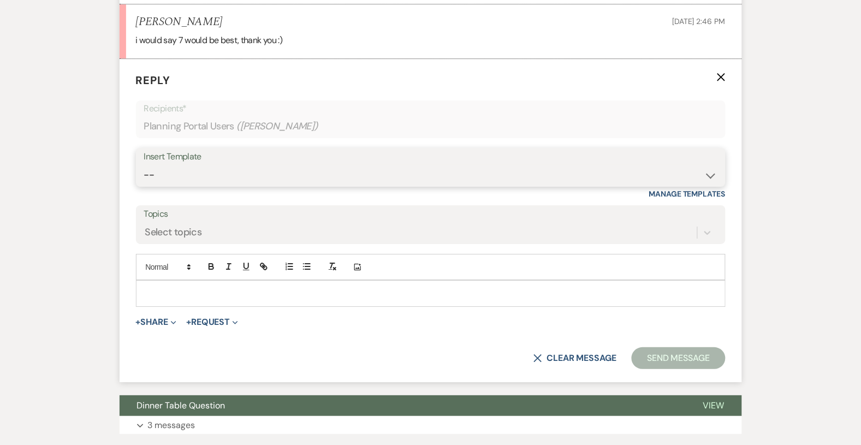
click at [192, 179] on select "-- Tour Confirmation Contract (Pre-Booked Leads) Out of office Inquiry Email Al…" at bounding box center [431, 174] width 574 height 21
select select "3703"
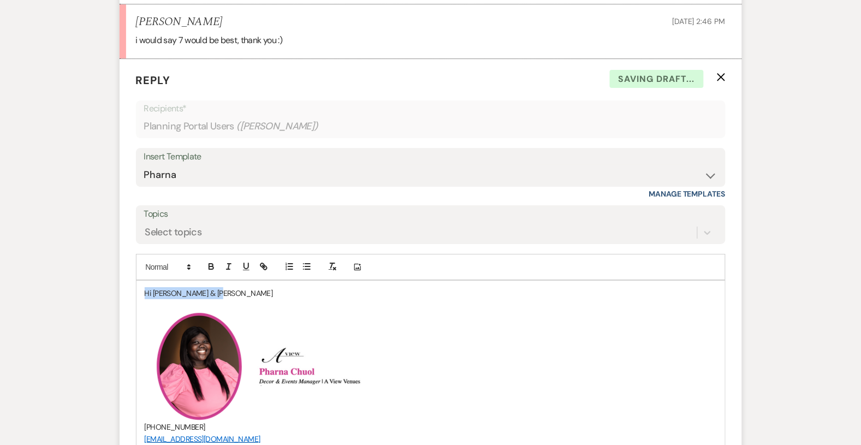
drag, startPoint x: 234, startPoint y: 295, endPoint x: 127, endPoint y: 292, distance: 107.1
click at [127, 293] on form "Reply X Saving draft... Recipients* Planning Portal Users ( [PERSON_NAME] ) Ins…" at bounding box center [431, 373] width 623 height 628
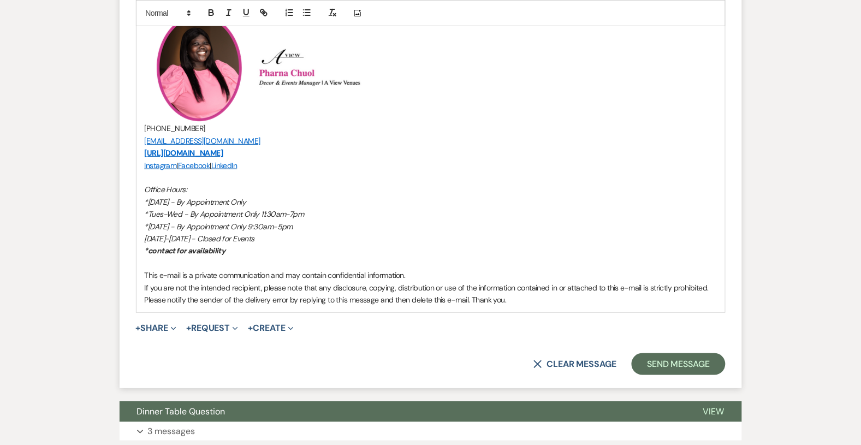
scroll to position [5672, 0]
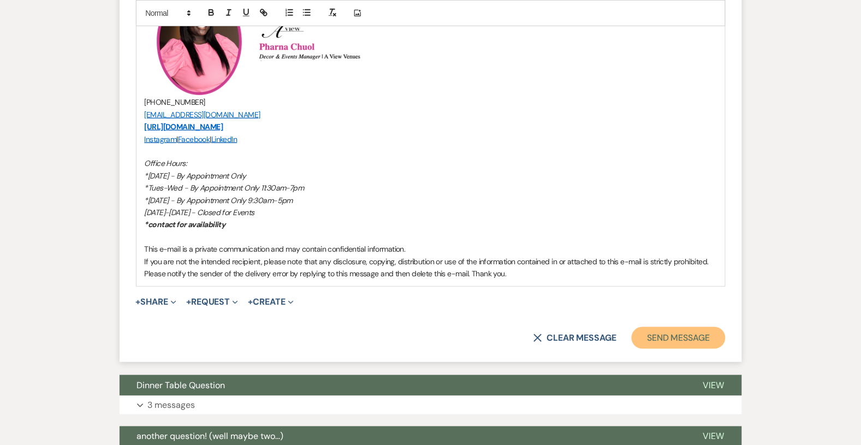
click at [648, 334] on button "Send Message" at bounding box center [678, 338] width 93 height 22
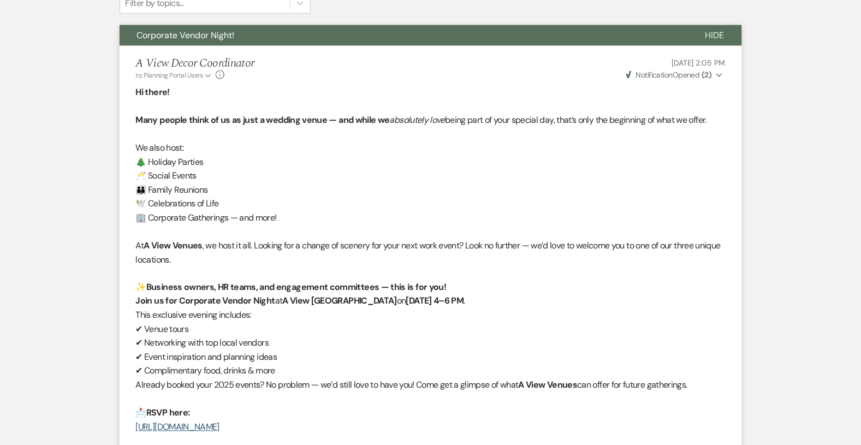
scroll to position [0, 0]
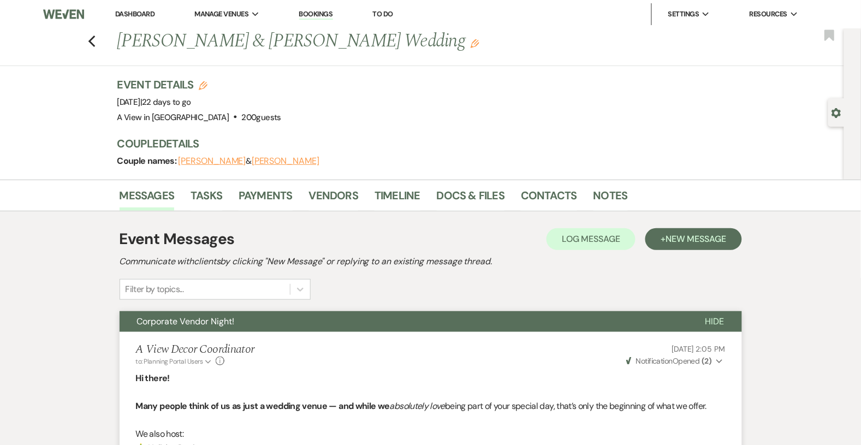
click at [142, 9] on link "Dashboard" at bounding box center [134, 13] width 39 height 9
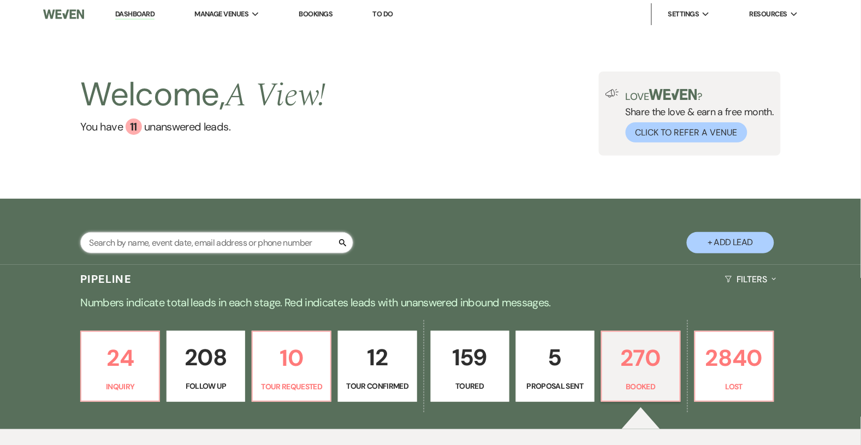
click at [215, 245] on input "text" at bounding box center [216, 242] width 273 height 21
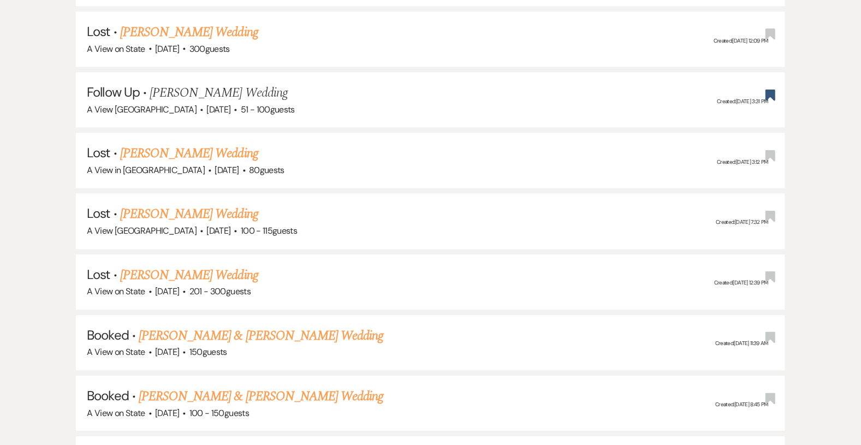
scroll to position [704, 0]
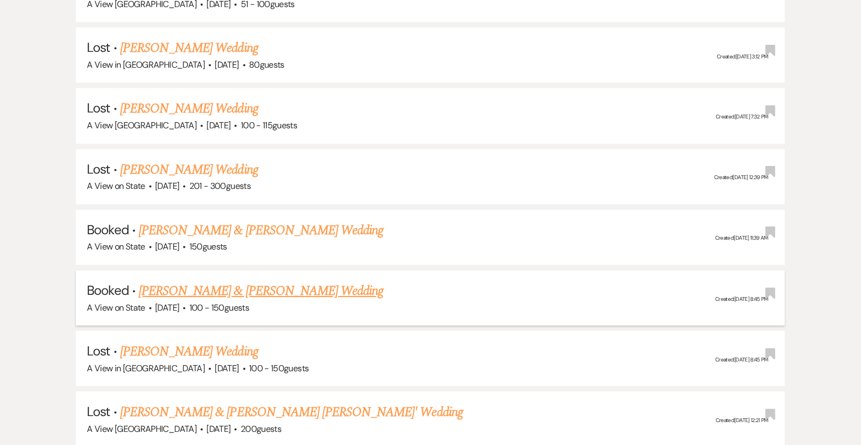
type input "[PERSON_NAME]"
click at [197, 284] on link "[PERSON_NAME] & [PERSON_NAME] Wedding" at bounding box center [261, 291] width 245 height 20
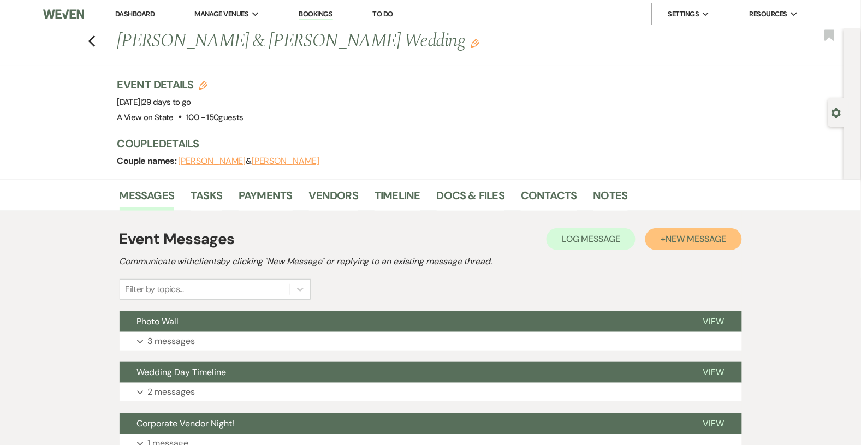
click at [669, 243] on span "New Message" at bounding box center [696, 238] width 61 height 11
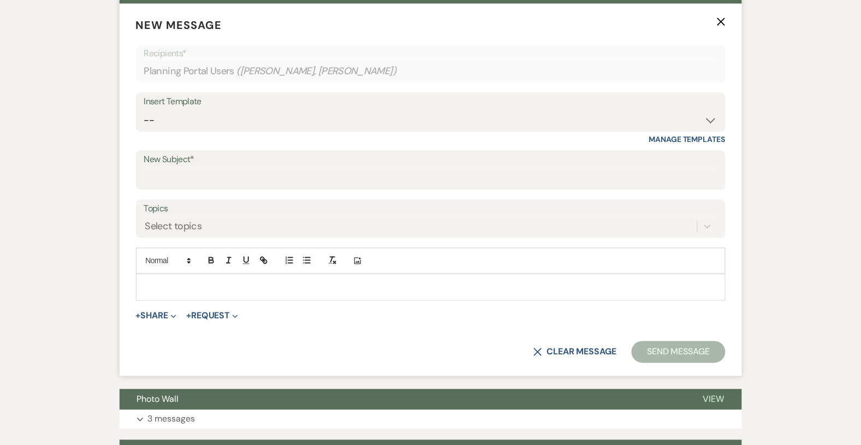
scroll to position [340, 0]
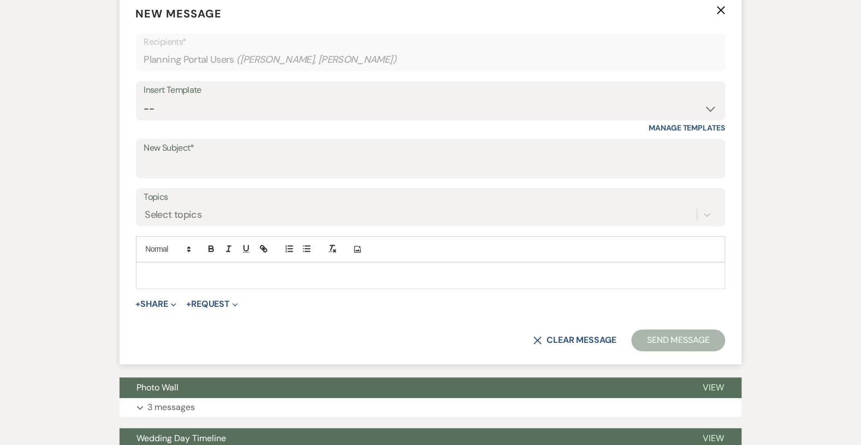
click at [315, 120] on div "Insert Template -- Tour Confirmation Contract (Pre-Booked Leads) Out of office …" at bounding box center [431, 106] width 590 height 51
click at [308, 104] on select "-- Tour Confirmation Contract (Pre-Booked Leads) Out of office Inquiry Email Al…" at bounding box center [431, 108] width 574 height 21
select select "3936"
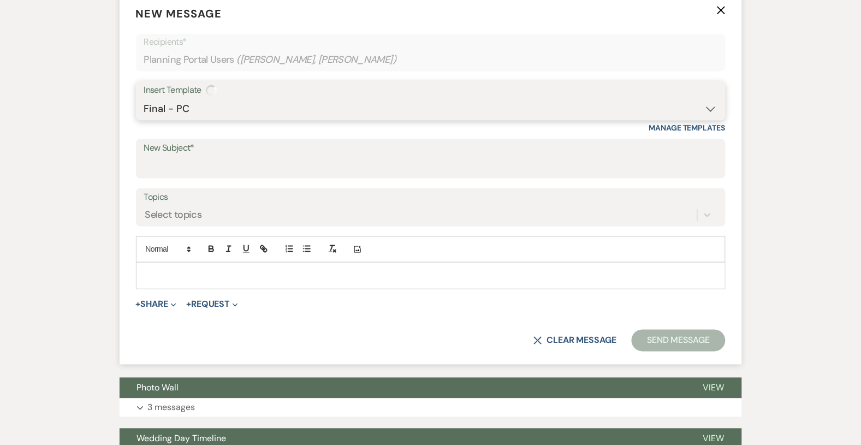
type input "Final Wedding Meeting – It’s Almost Time! 🎉"
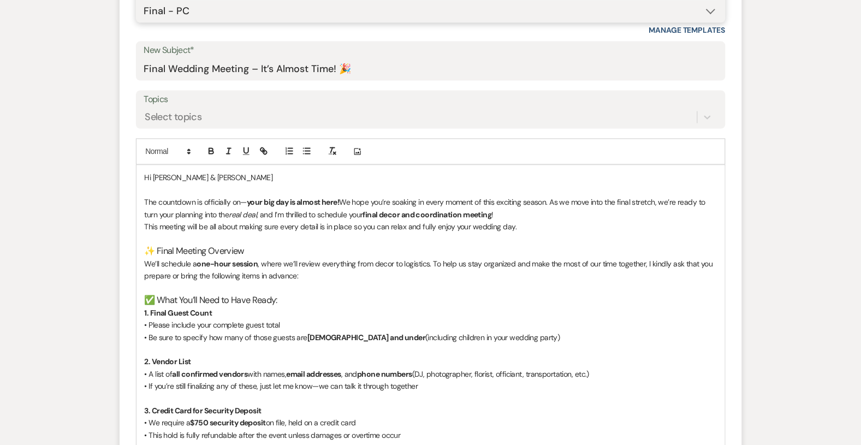
scroll to position [442, 0]
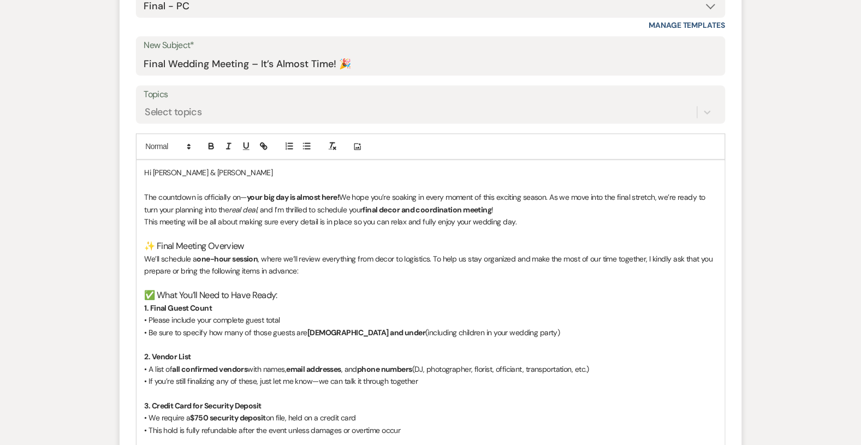
click at [181, 174] on p "Hi [PERSON_NAME] & [PERSON_NAME]" at bounding box center [431, 173] width 572 height 12
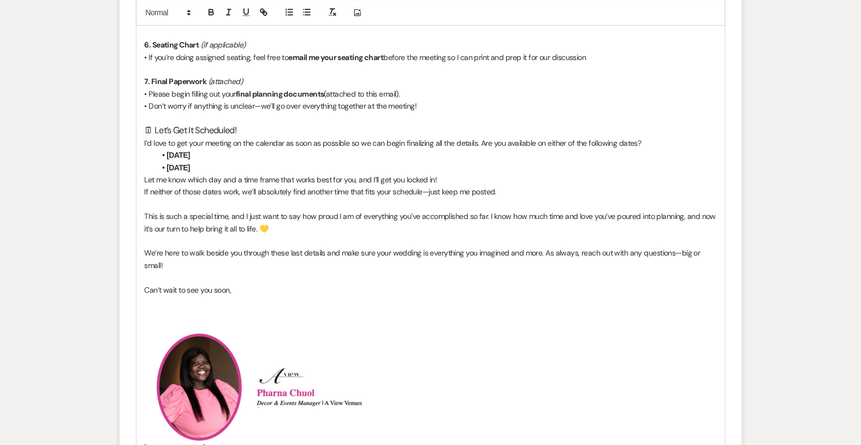
scroll to position [948, 0]
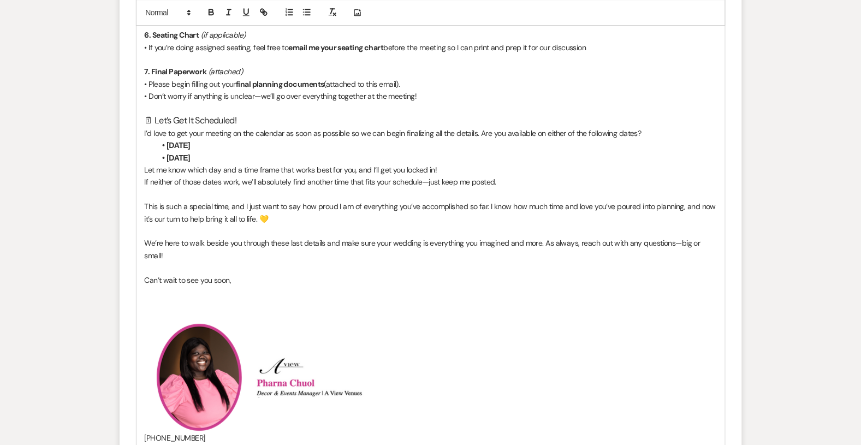
drag, startPoint x: 244, startPoint y: 155, endPoint x: 204, endPoint y: 143, distance: 41.5
click at [204, 143] on ul "[DATE] [DATE]" at bounding box center [437, 151] width 562 height 25
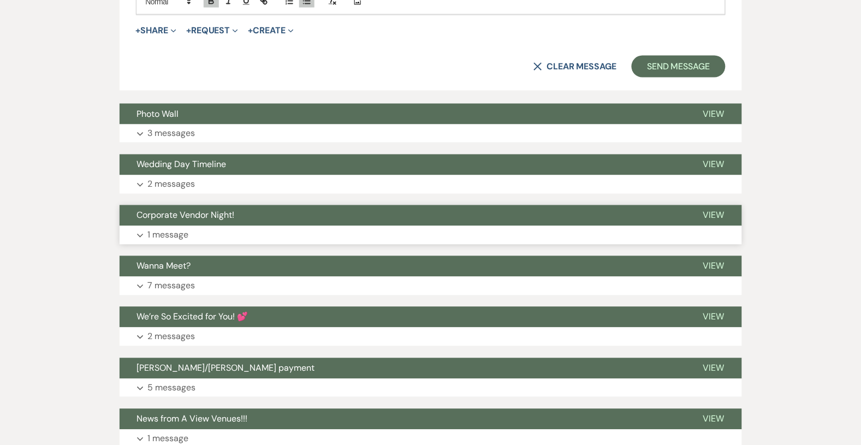
scroll to position [1564, 0]
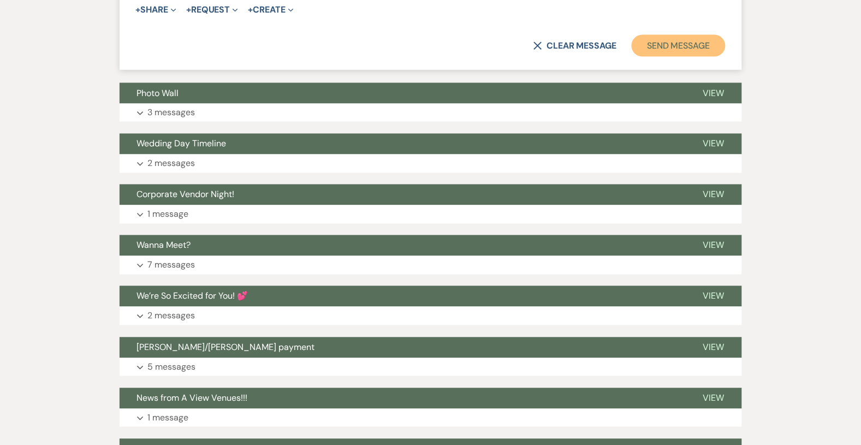
click at [640, 52] on button "Send Message" at bounding box center [678, 46] width 93 height 22
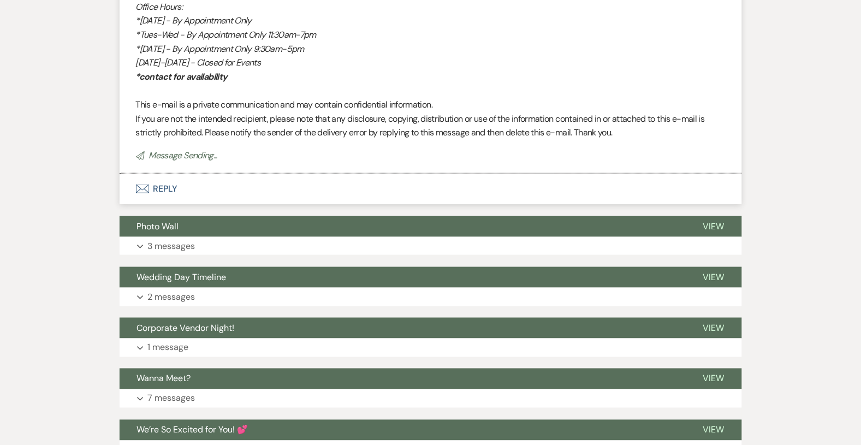
click at [190, 185] on button "Envelope Reply" at bounding box center [431, 189] width 623 height 31
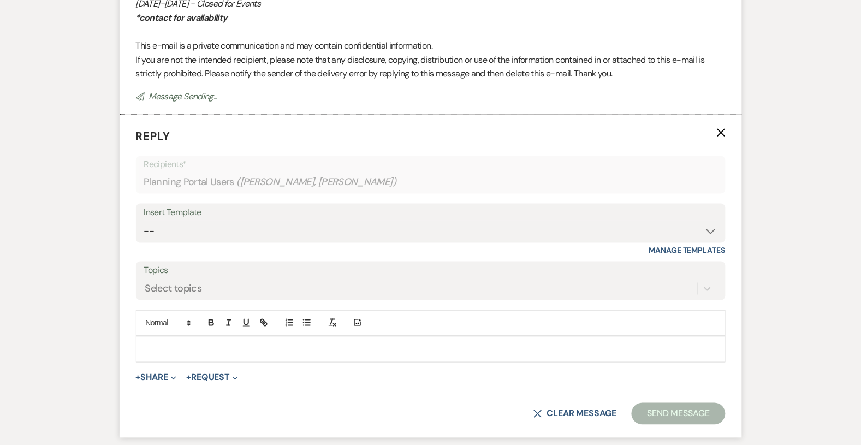
scroll to position [1433, 0]
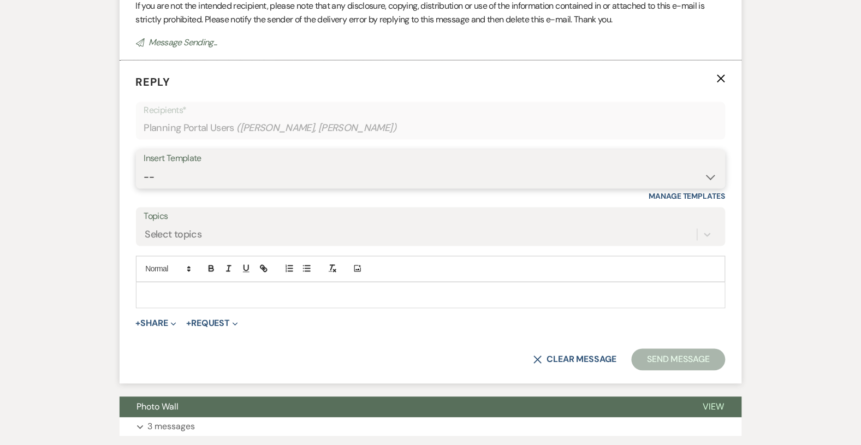
click at [211, 169] on select "-- Tour Confirmation Contract (Pre-Booked Leads) Out of office Inquiry Email Al…" at bounding box center [431, 177] width 574 height 21
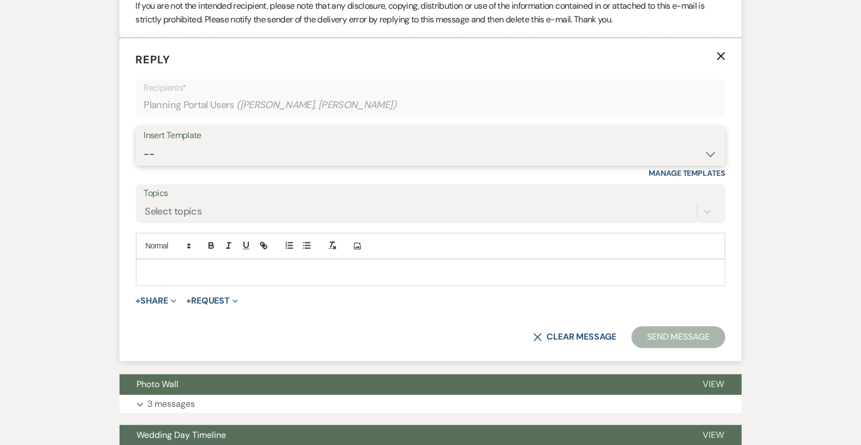
select select "3704"
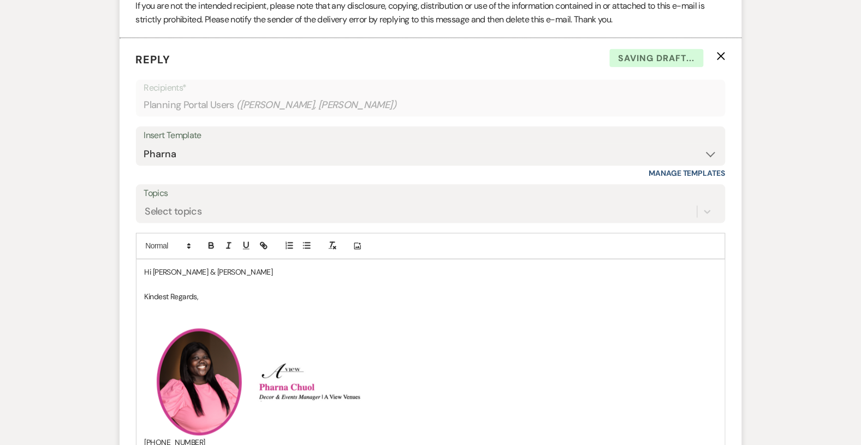
drag, startPoint x: 226, startPoint y: 265, endPoint x: 114, endPoint y: 260, distance: 111.5
click at [113, 261] on div "Messages Tasks Payments Vendors Timeline Docs & Files Contacts Notes Event Mess…" at bounding box center [430, 13] width 861 height 2535
drag, startPoint x: 212, startPoint y: 274, endPoint x: 121, endPoint y: 269, distance: 91.4
click at [121, 270] on form "Reply X Saving draft... Recipients* Planning Portal Users ( [PERSON_NAME], [PER…" at bounding box center [431, 370] width 623 height 665
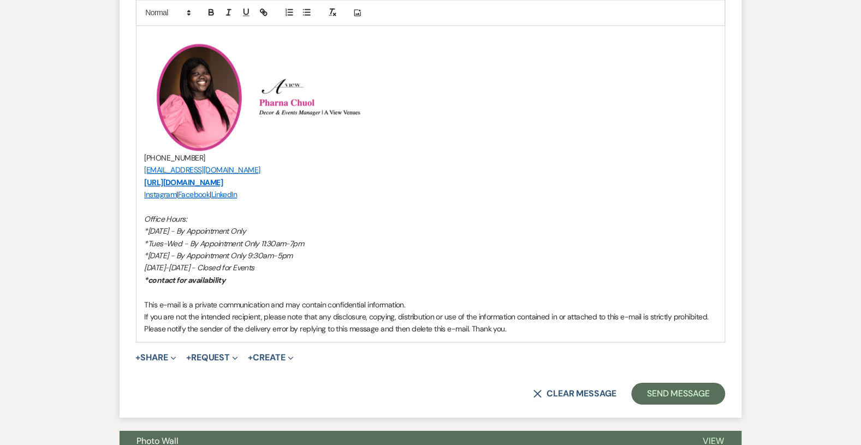
scroll to position [1773, 0]
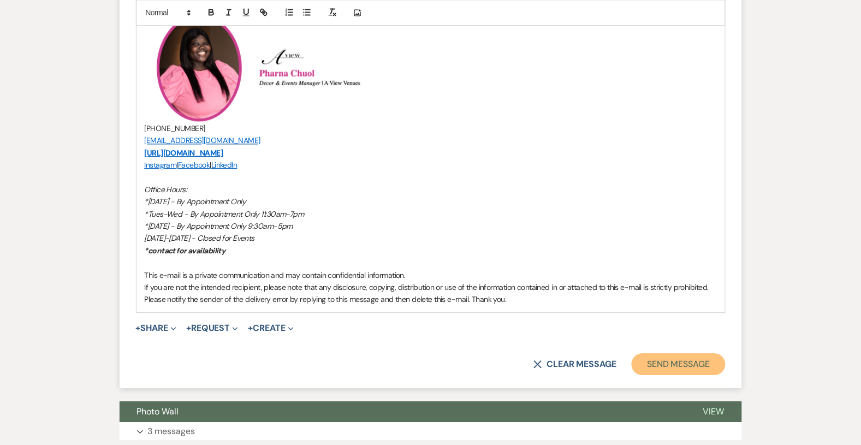
click at [660, 361] on button "Send Message" at bounding box center [678, 364] width 93 height 22
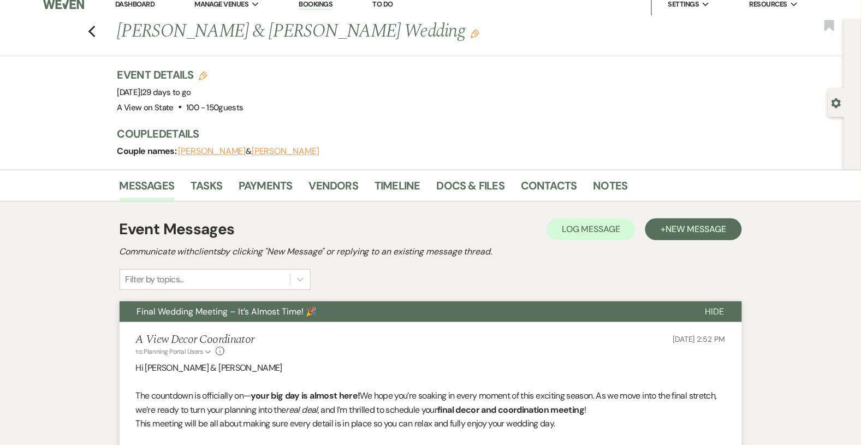
scroll to position [0, 0]
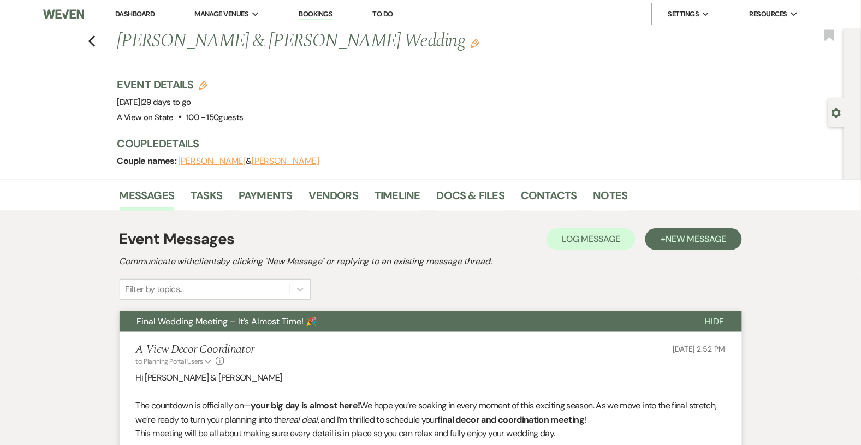
click at [128, 15] on link "Dashboard" at bounding box center [134, 13] width 39 height 9
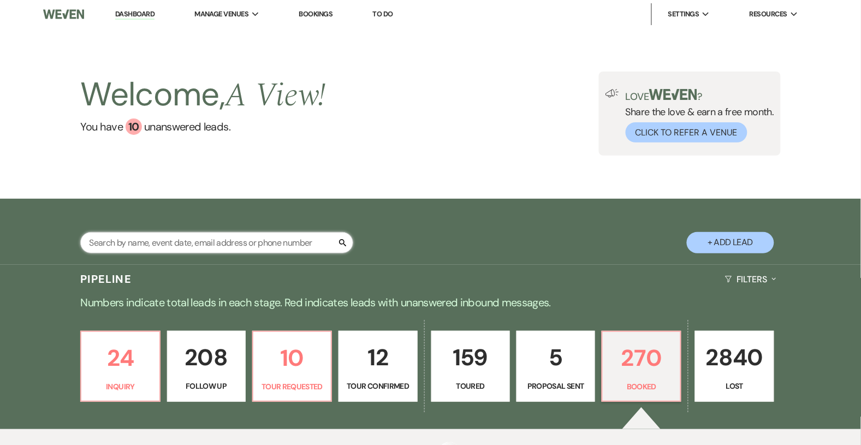
click at [218, 241] on input "text" at bounding box center [216, 242] width 273 height 21
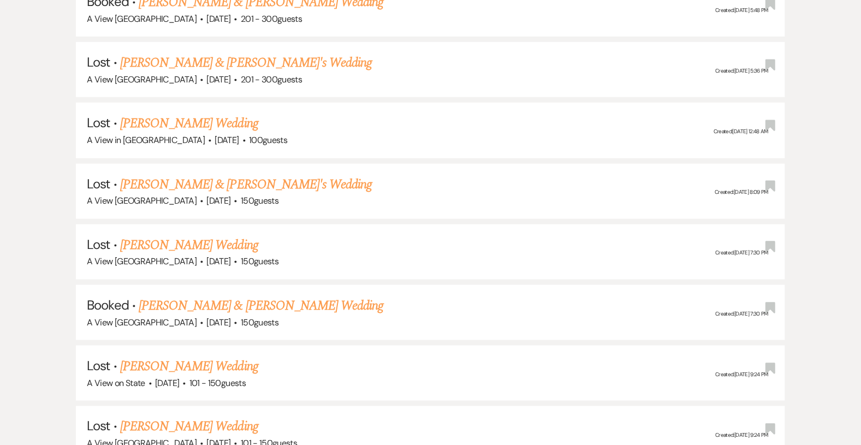
scroll to position [5709, 0]
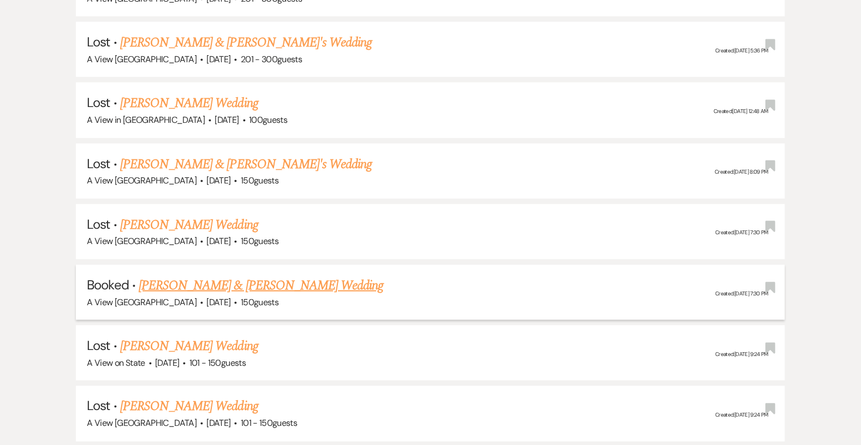
type input "[PERSON_NAME]"
click at [217, 276] on link "[PERSON_NAME] & [PERSON_NAME] Wedding" at bounding box center [261, 286] width 245 height 20
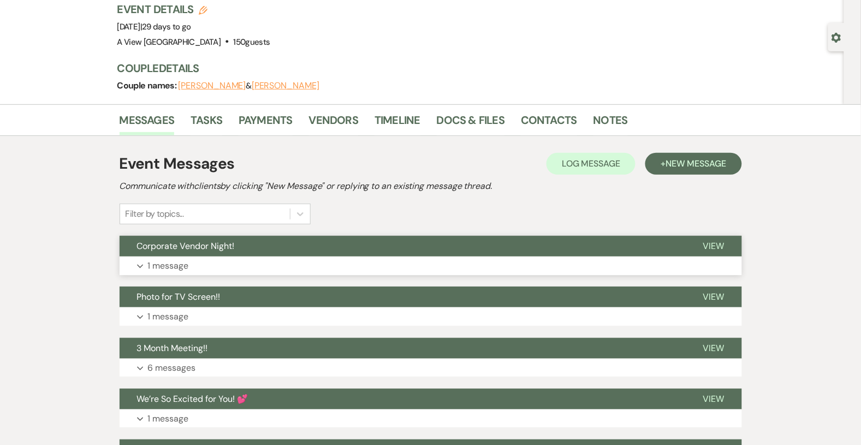
scroll to position [108, 0]
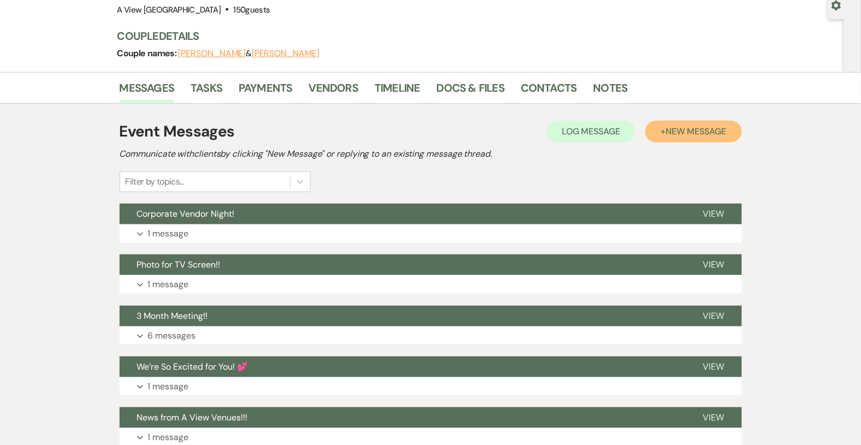
click at [668, 137] on button "+ New Message" at bounding box center [694, 132] width 96 height 22
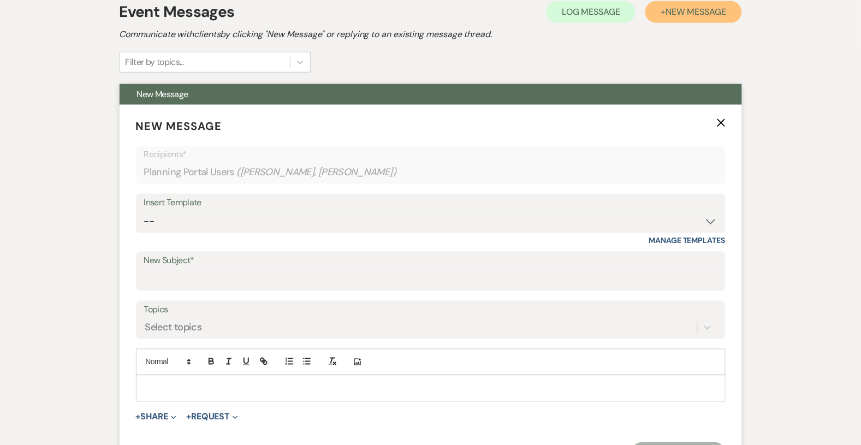
scroll to position [244, 0]
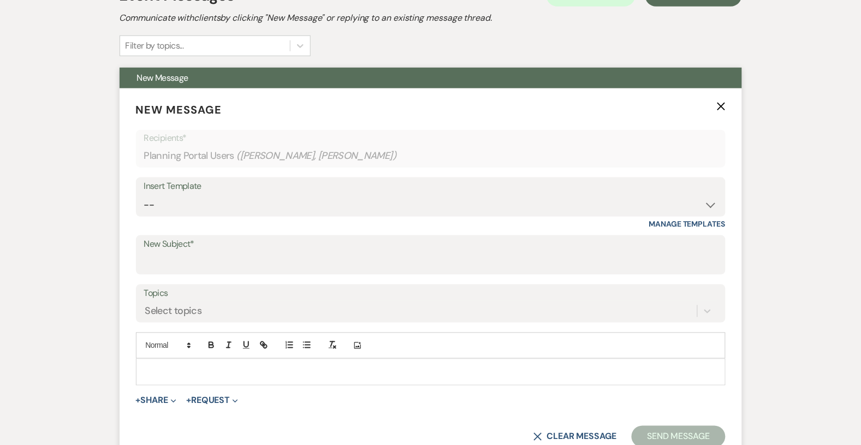
click at [277, 192] on div "Insert Template" at bounding box center [431, 187] width 574 height 16
click at [277, 205] on select "-- Tour Confirmation Contract (Pre-Booked Leads) Out of office Inquiry Email Al…" at bounding box center [431, 204] width 574 height 21
select select "3937"
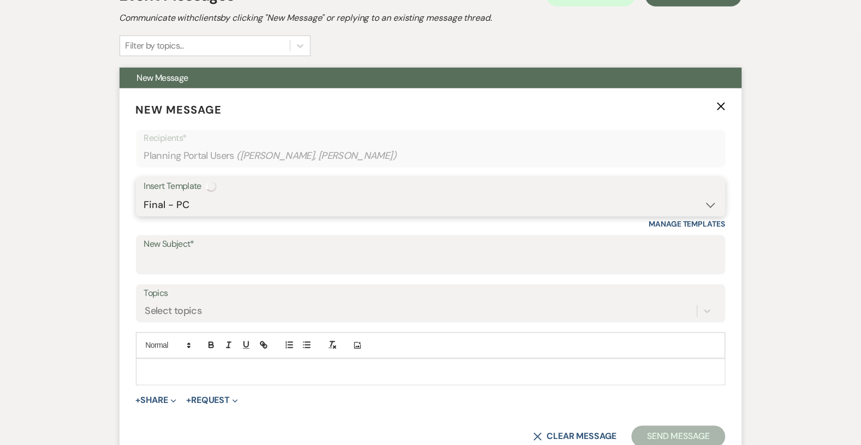
type input "Final Meeting!!!"
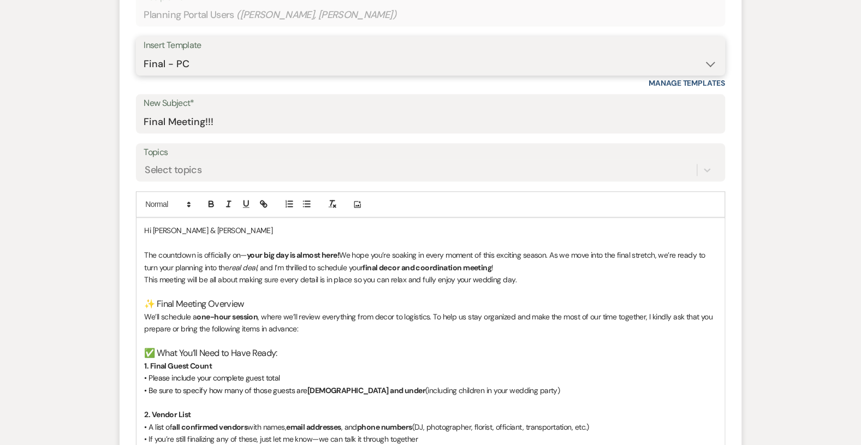
scroll to position [402, 0]
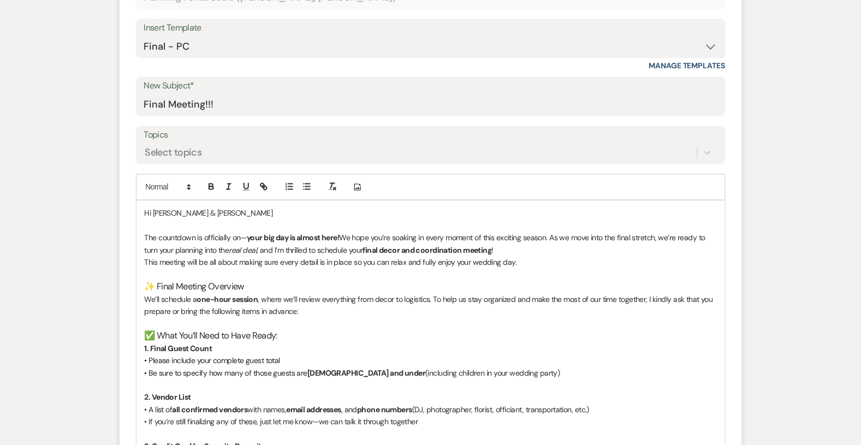
click at [217, 211] on p "Hi [PERSON_NAME] & [PERSON_NAME]" at bounding box center [431, 214] width 572 height 12
drag, startPoint x: 217, startPoint y: 210, endPoint x: 152, endPoint y: 210, distance: 64.5
click at [152, 211] on p "Hi [PERSON_NAME] & [PERSON_NAME]" at bounding box center [431, 214] width 572 height 12
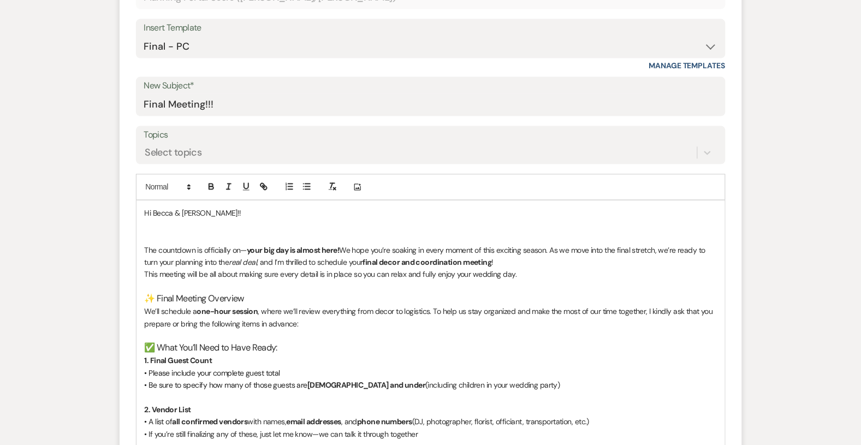
click at [268, 231] on p at bounding box center [431, 226] width 572 height 12
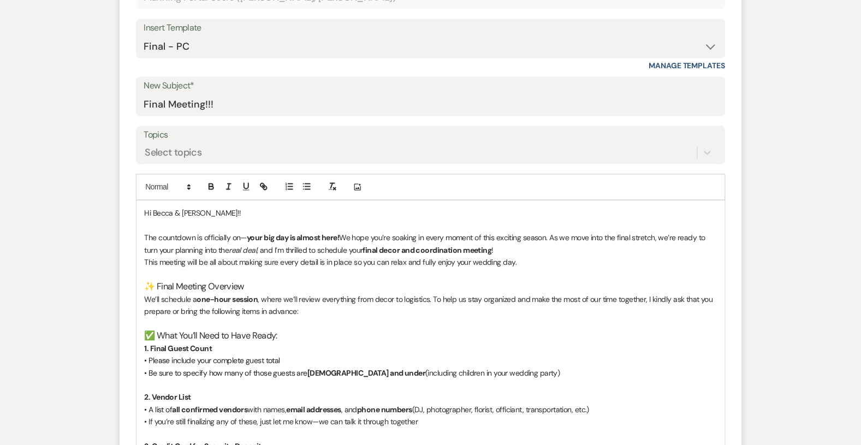
click at [523, 264] on p "This meeting will be all about making sure every detail is in place so you can …" at bounding box center [431, 263] width 572 height 12
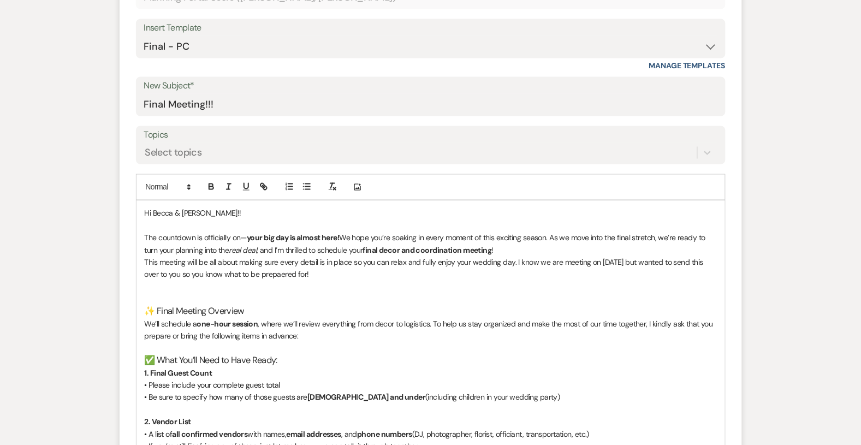
click at [403, 293] on p at bounding box center [431, 299] width 572 height 12
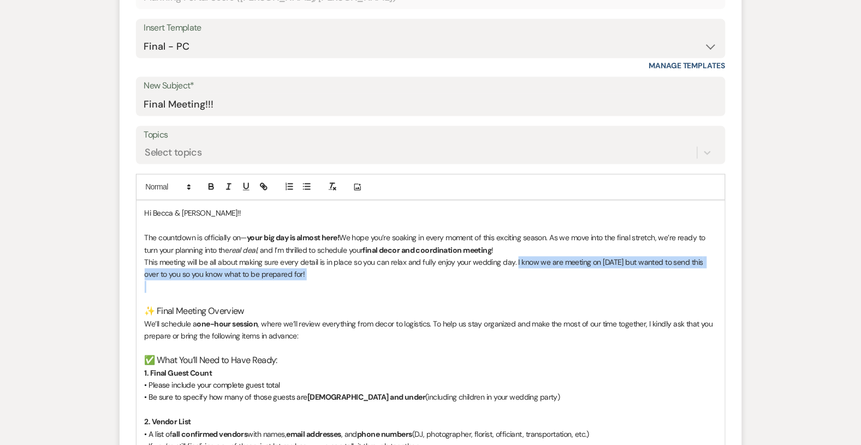
drag, startPoint x: 515, startPoint y: 262, endPoint x: 541, endPoint y: 282, distance: 32.7
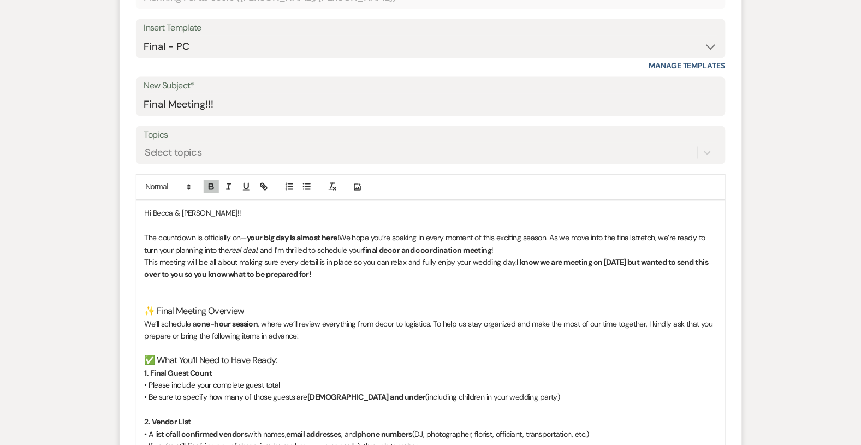
click at [536, 281] on p at bounding box center [431, 287] width 572 height 12
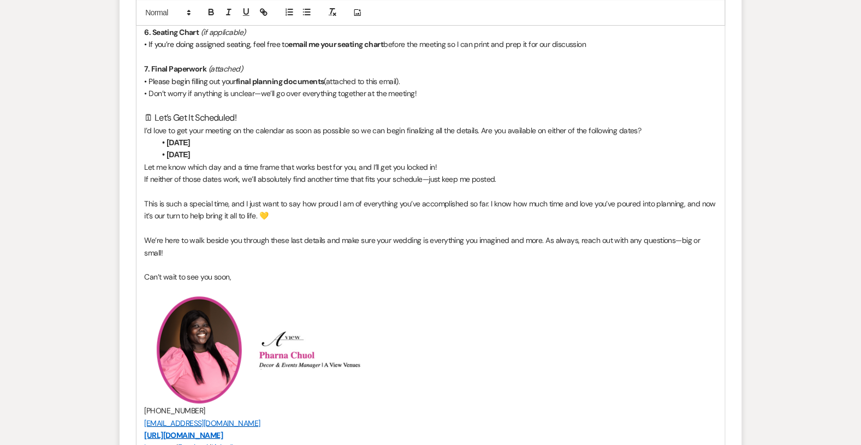
scroll to position [987, 0]
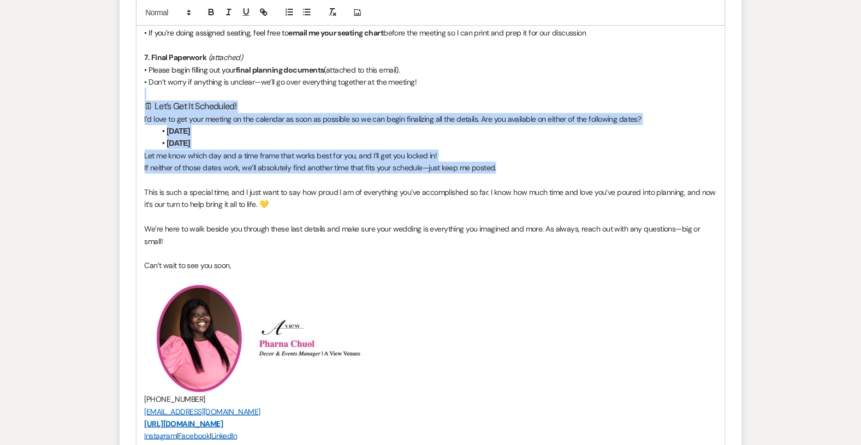
drag, startPoint x: 507, startPoint y: 168, endPoint x: 141, endPoint y: 96, distance: 373.0
click at [141, 96] on div "Hi Becca & [PERSON_NAME]!! The countdown is officially on— your big day is almo…" at bounding box center [431, 99] width 589 height 967
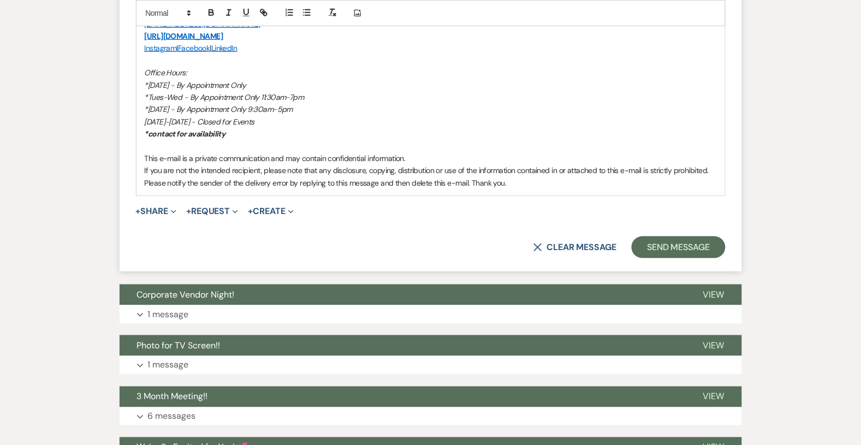
scroll to position [1339, 0]
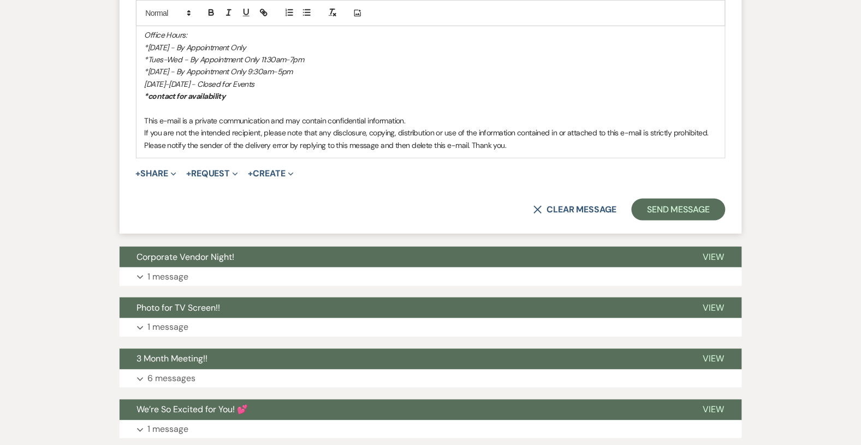
click at [173, 178] on span "+ Share Expand Doc Upload Documents Add Photo Images Pref Vendors Preferred ven…" at bounding box center [156, 173] width 41 height 13
click at [173, 174] on icon "Expand" at bounding box center [173, 174] width 5 height 5
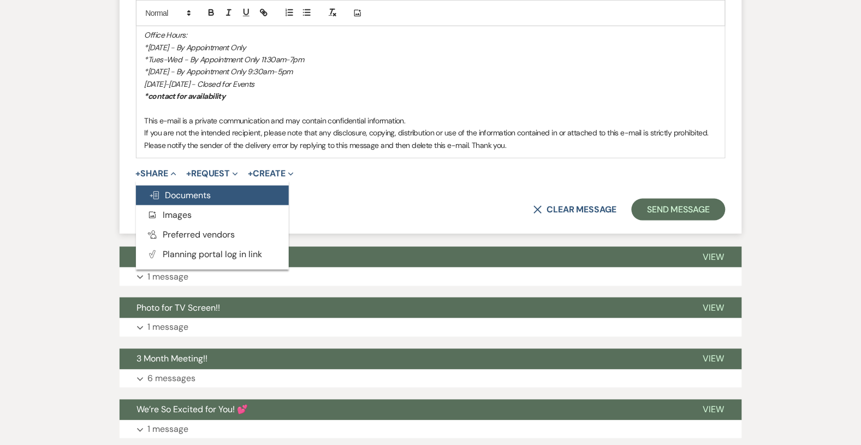
click at [176, 196] on span "Doc Upload Documents" at bounding box center [180, 195] width 62 height 11
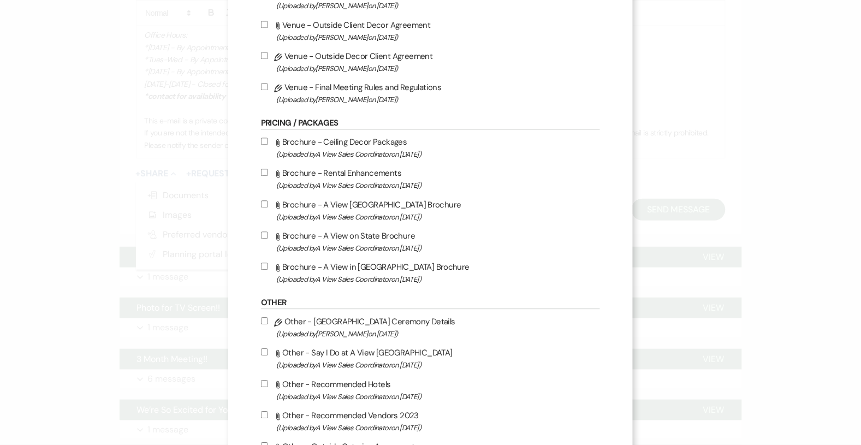
scroll to position [593, 0]
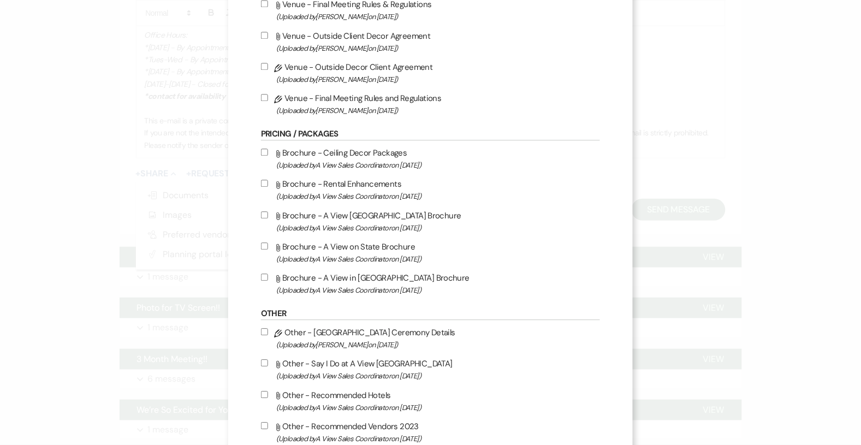
click at [274, 92] on label "Pencil Venue - Final Meeting Rules and Regulations (Uploaded by [PERSON_NAME] o…" at bounding box center [430, 104] width 339 height 26
click at [268, 94] on input "Pencil Venue - Final Meeting Rules and Regulations (Uploaded by [PERSON_NAME] o…" at bounding box center [264, 97] width 7 height 7
checkbox input "true"
click at [268, 66] on input "Pencil Venue - Outside Decor Client Agreement (Uploaded by [PERSON_NAME] on [DA…" at bounding box center [264, 66] width 7 height 7
checkbox input "true"
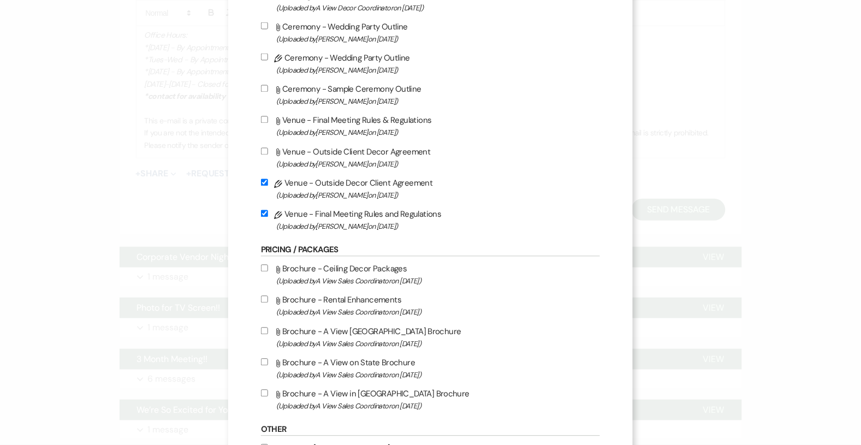
scroll to position [473, 0]
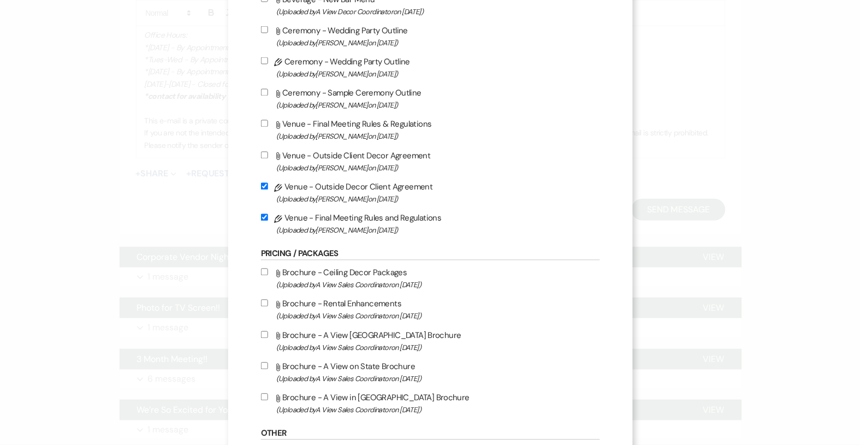
click at [264, 58] on div "X Attach Files Library Files Event Documents Upload File Invoice / Rental Agree…" at bounding box center [430, 200] width 405 height 1346
click at [268, 58] on input "Pencil Ceremony - Wedding Party Outline (Uploaded by [PERSON_NAME] on [DATE] )" at bounding box center [264, 60] width 7 height 7
checkbox input "true"
click at [268, 89] on input "Attach File Ceremony - Sample Ceremony Outline (Uploaded by [PERSON_NAME] on [D…" at bounding box center [264, 92] width 7 height 7
checkbox input "true"
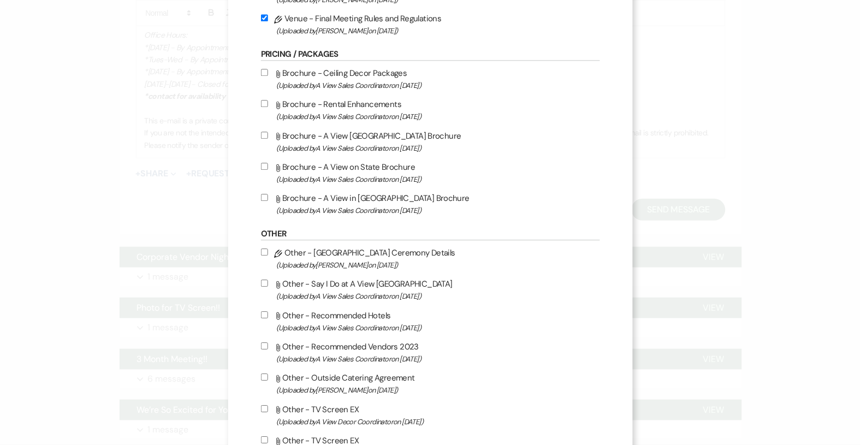
scroll to position [896, 0]
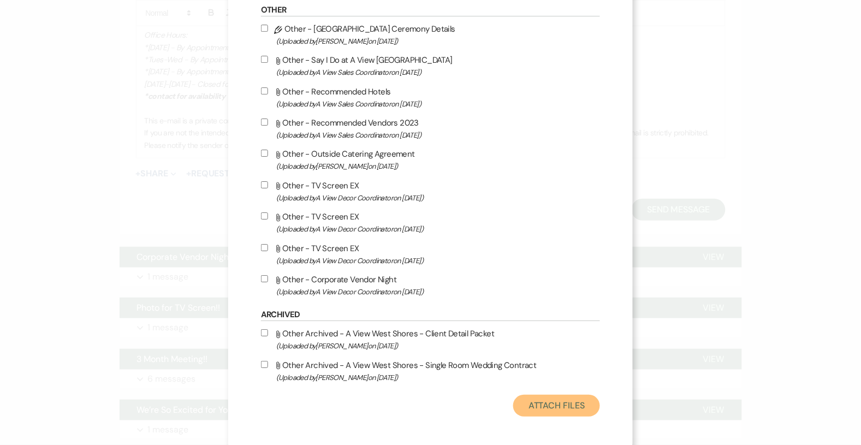
click at [543, 398] on button "Attach Files" at bounding box center [556, 406] width 87 height 22
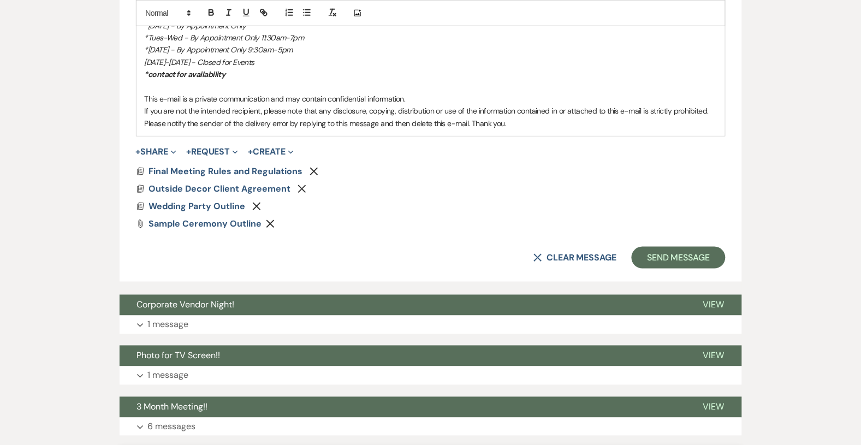
scroll to position [1485, 0]
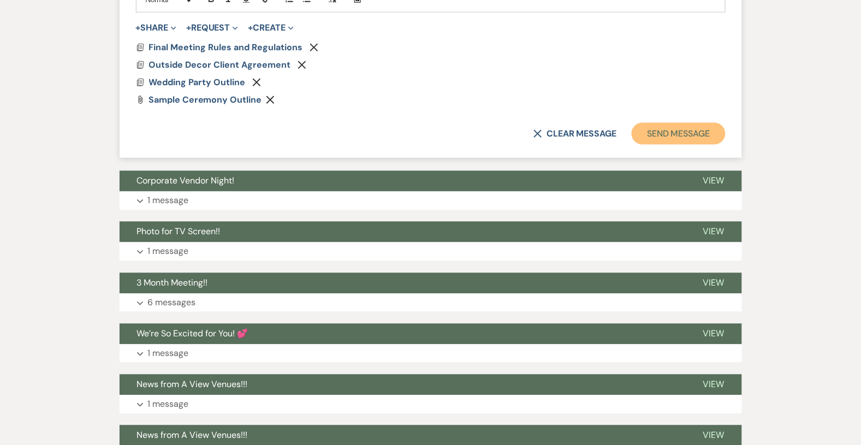
click at [657, 132] on button "Send Message" at bounding box center [678, 134] width 93 height 22
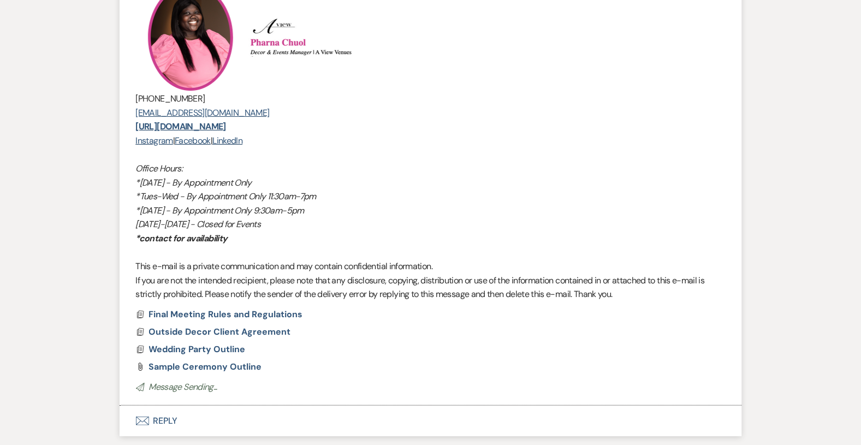
scroll to position [0, 0]
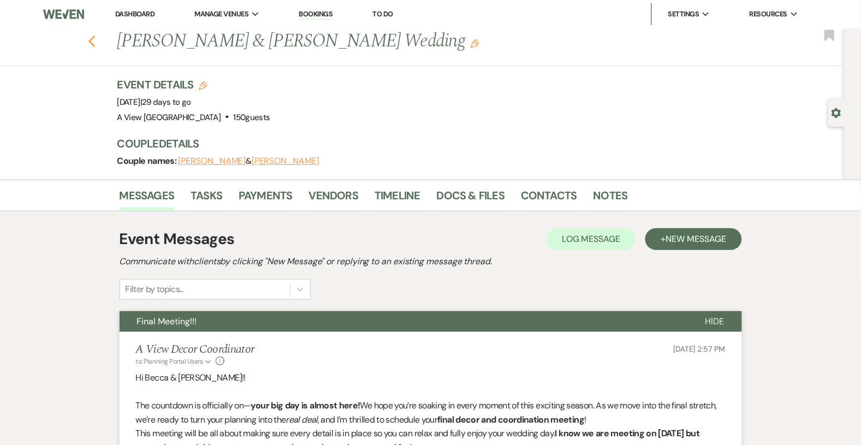
click at [94, 43] on icon "Previous" at bounding box center [92, 41] width 8 height 13
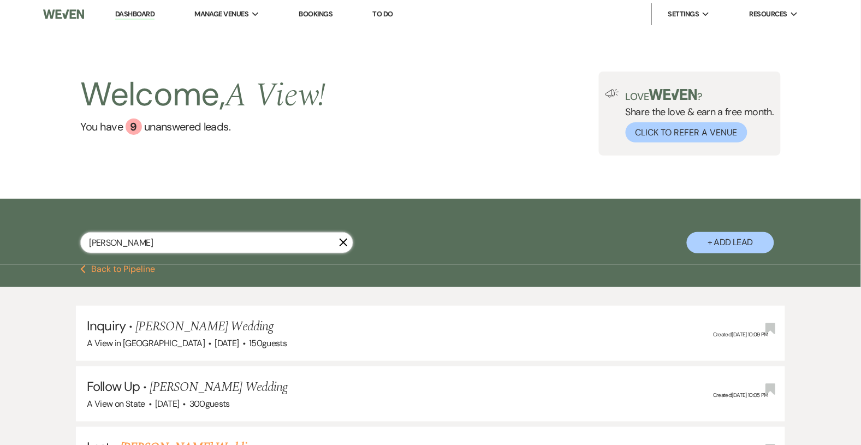
click at [166, 245] on input "[PERSON_NAME]" at bounding box center [216, 242] width 273 height 21
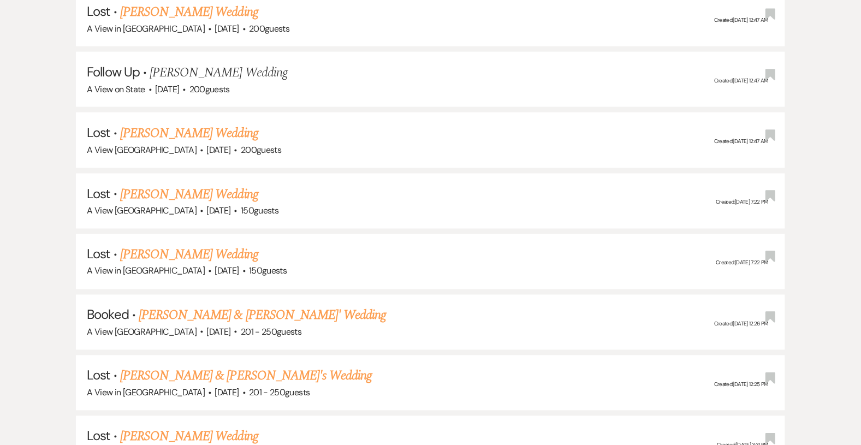
scroll to position [316, 0]
type input "[PERSON_NAME]"
click at [187, 307] on link "[PERSON_NAME] & [PERSON_NAME]' Wedding" at bounding box center [263, 315] width 248 height 20
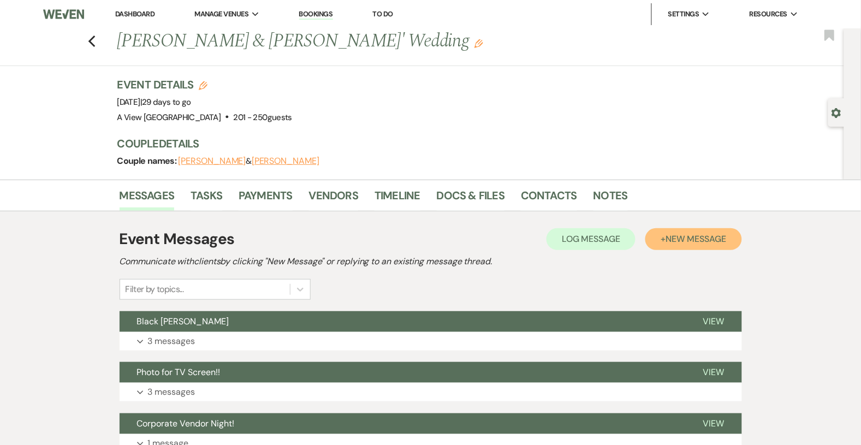
click at [682, 241] on span "New Message" at bounding box center [696, 238] width 61 height 11
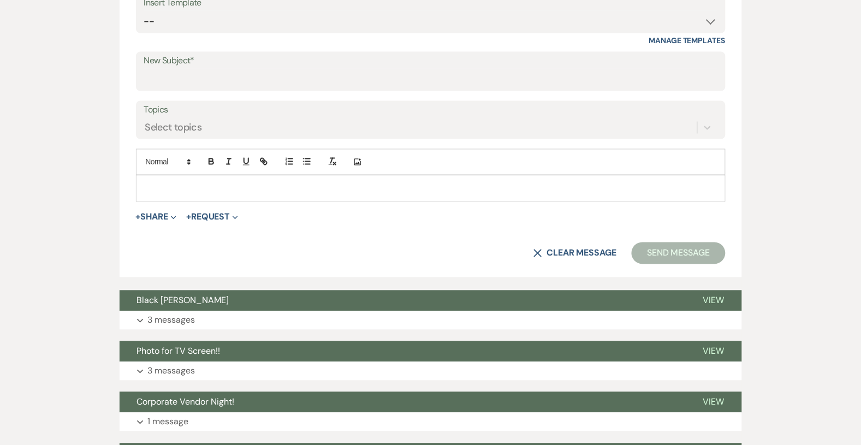
scroll to position [429, 0]
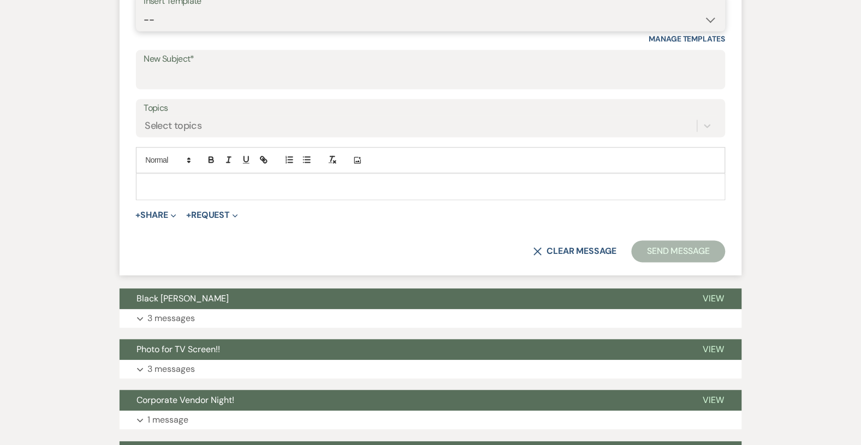
click at [271, 19] on select "-- Tour Confirmation Contract (Pre-Booked Leads) Out of office Inquiry Email Al…" at bounding box center [431, 19] width 574 height 21
select select "3940"
type input "Excited for Your Wedding! Timeline Confirmation & Setup Details 🎉💍"
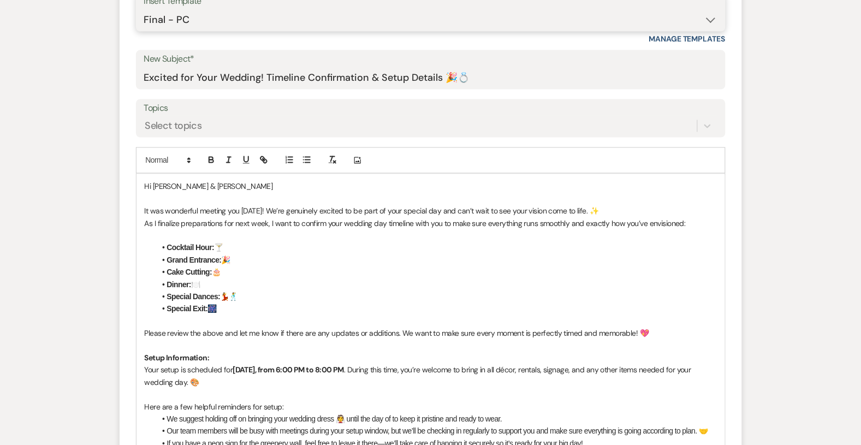
click at [314, 22] on select "-- Tour Confirmation Contract (Pre-Booked Leads) Out of office Inquiry Email Al…" at bounding box center [431, 19] width 574 height 21
select select "3937"
type input "Final Meeting!!!"
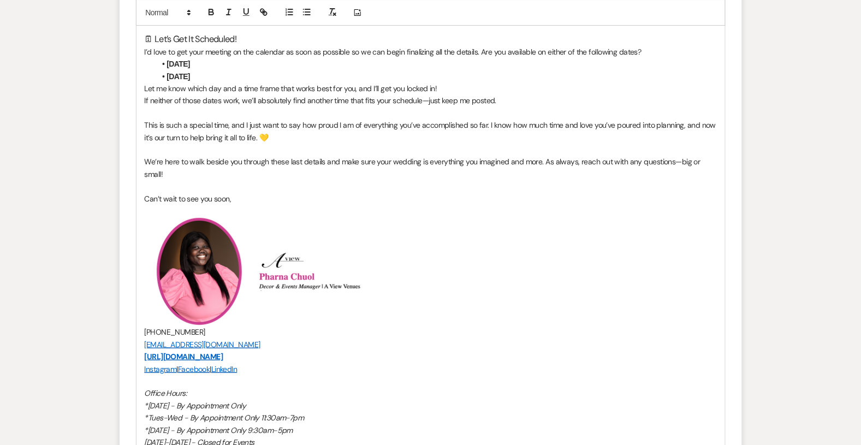
scroll to position [1034, 0]
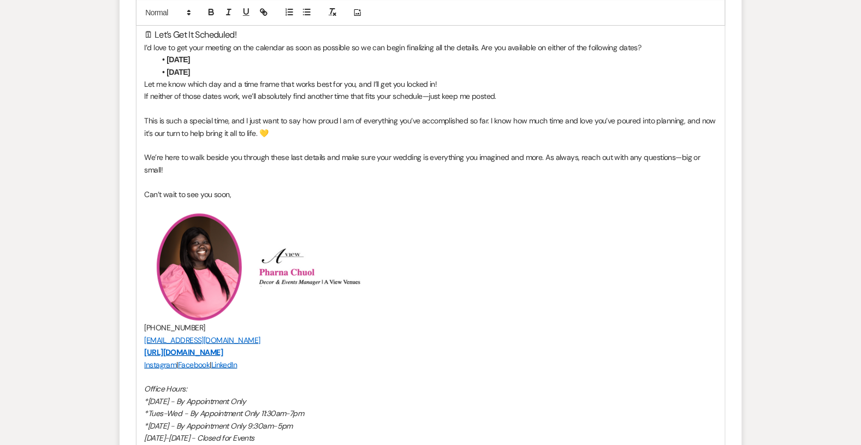
drag, startPoint x: 239, startPoint y: 72, endPoint x: 164, endPoint y: 63, distance: 76.0
click at [164, 63] on ul "[DATE] [DATE]" at bounding box center [437, 66] width 562 height 25
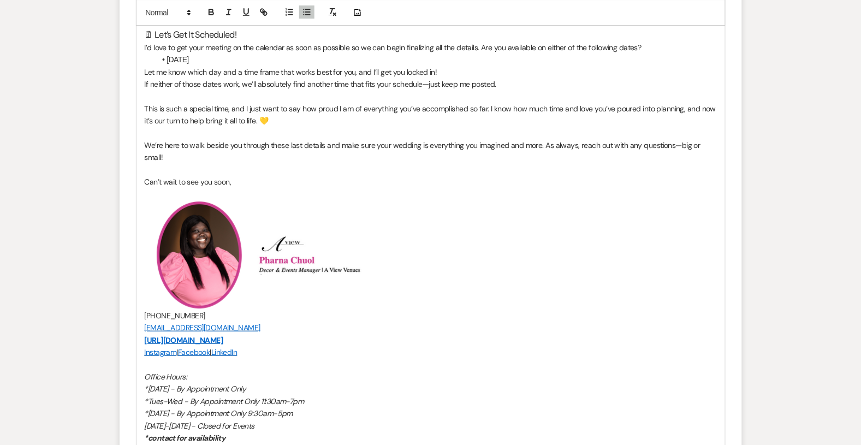
scroll to position [1047, 0]
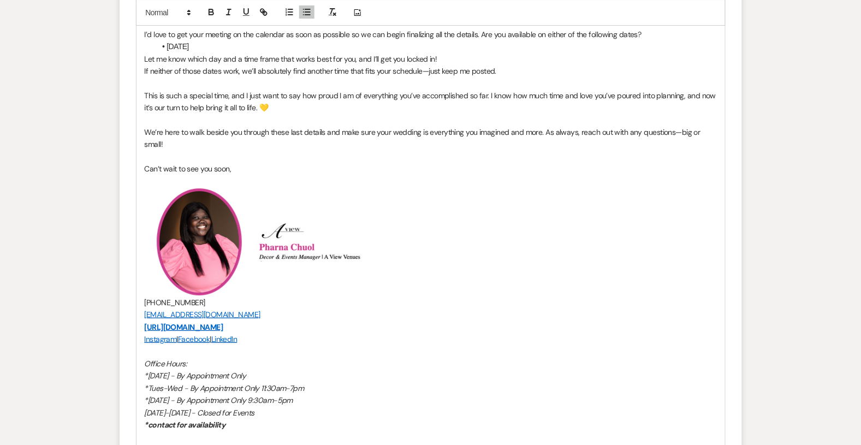
drag, startPoint x: 247, startPoint y: 44, endPoint x: 169, endPoint y: 42, distance: 77.6
click at [169, 42] on li "[DATE]" at bounding box center [437, 46] width 562 height 12
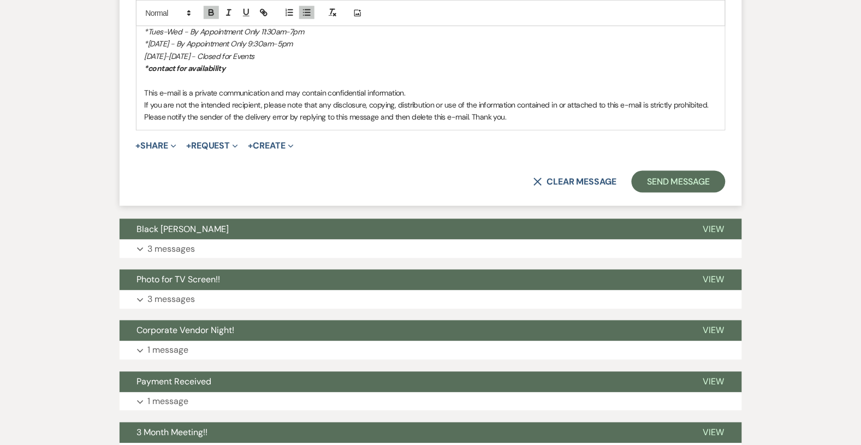
scroll to position [1419, 0]
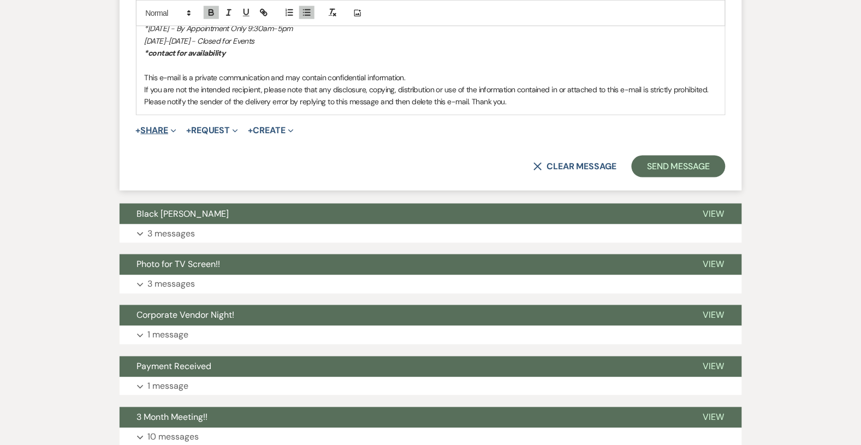
click at [171, 126] on span "Expand" at bounding box center [172, 130] width 8 height 11
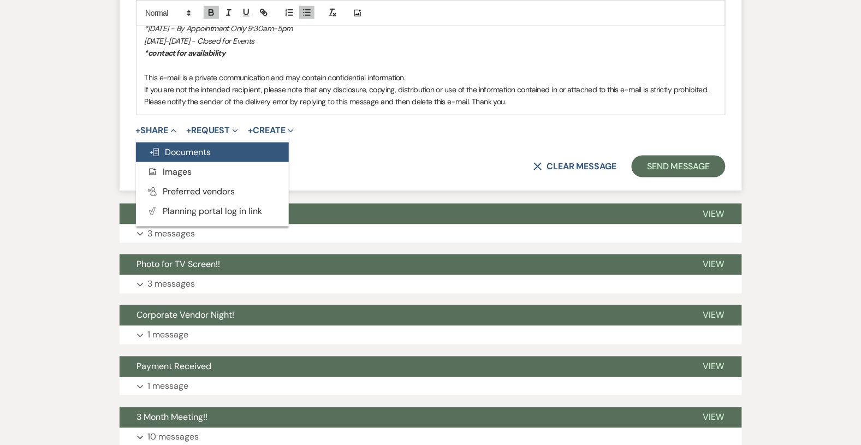
click at [176, 158] on button "Doc Upload Documents" at bounding box center [212, 153] width 153 height 20
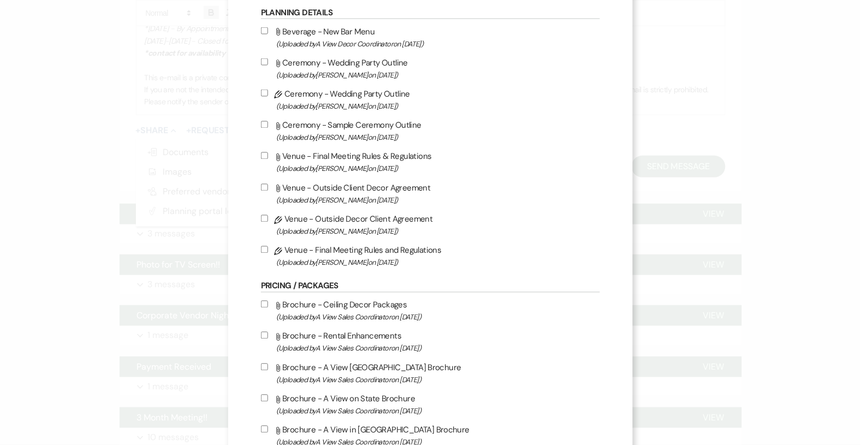
scroll to position [442, 0]
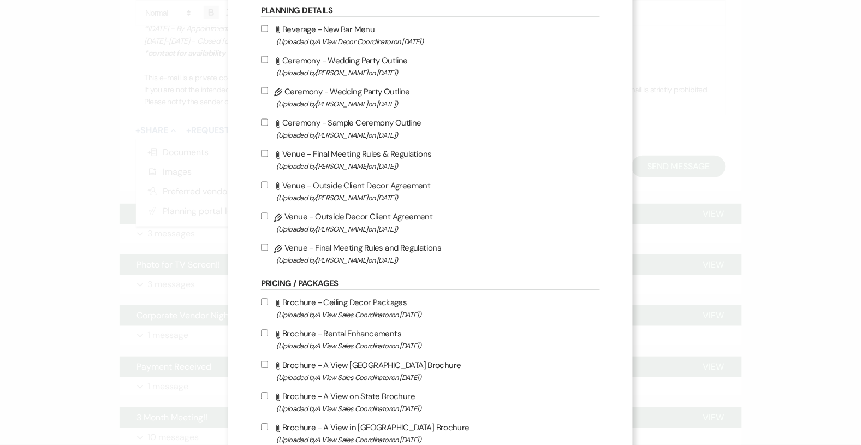
click at [270, 250] on label "Pencil Venue - Final Meeting Rules and Regulations (Uploaded by [PERSON_NAME] o…" at bounding box center [430, 254] width 339 height 26
click at [268, 250] on input "Pencil Venue - Final Meeting Rules and Regulations (Uploaded by [PERSON_NAME] o…" at bounding box center [264, 247] width 7 height 7
checkbox input "true"
click at [268, 216] on input "Pencil Venue - Outside Decor Client Agreement (Uploaded by [PERSON_NAME] on [DA…" at bounding box center [264, 216] width 7 height 7
checkbox input "true"
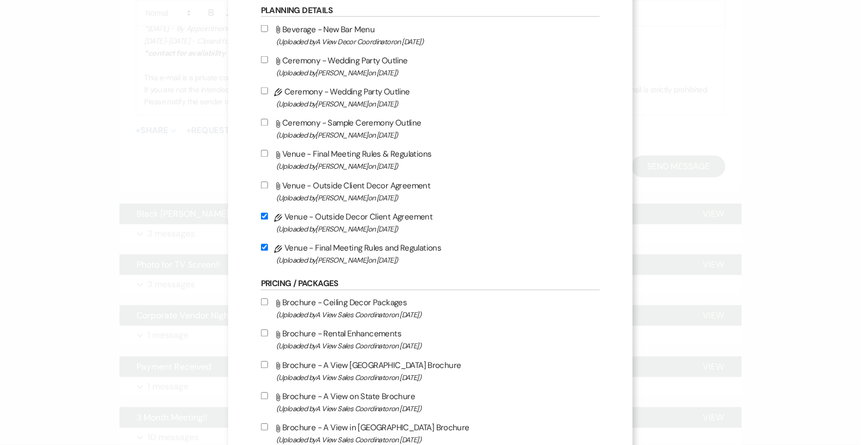
click at [268, 92] on input "Pencil Ceremony - Wedding Party Outline (Uploaded by [PERSON_NAME] on [DATE] )" at bounding box center [264, 90] width 7 height 7
checkbox input "true"
click at [271, 116] on label "Attach File Ceremony - Sample Ceremony Outline (Uploaded by [PERSON_NAME] on [D…" at bounding box center [430, 129] width 339 height 26
click at [268, 119] on input "Attach File Ceremony - Sample Ceremony Outline (Uploaded by [PERSON_NAME] on [D…" at bounding box center [264, 122] width 7 height 7
checkbox input "true"
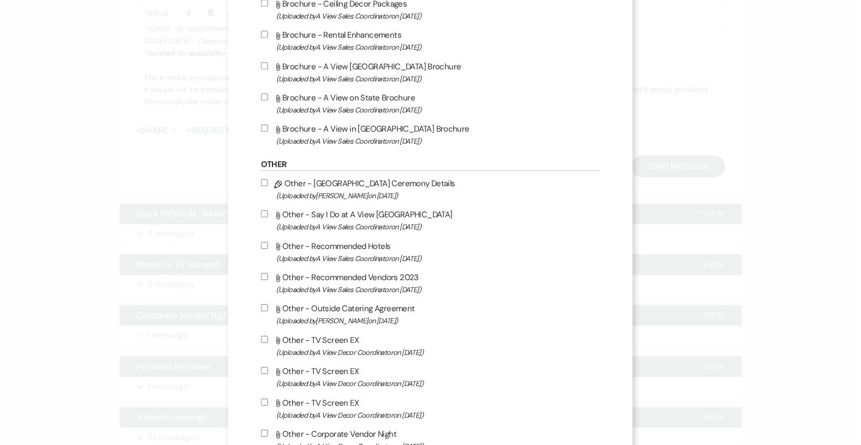
scroll to position [896, 0]
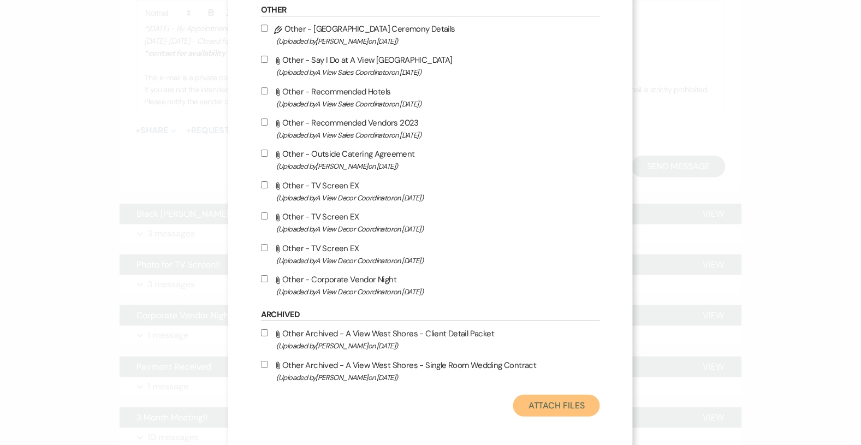
click at [545, 400] on button "Attach Files" at bounding box center [556, 406] width 87 height 22
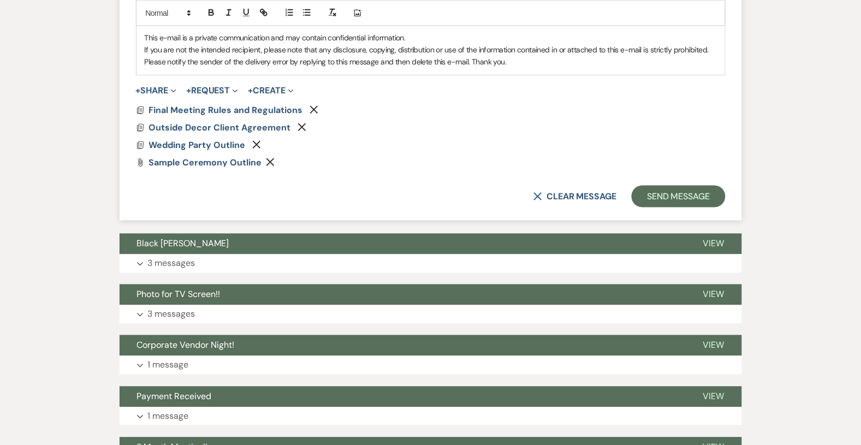
scroll to position [1554, 0]
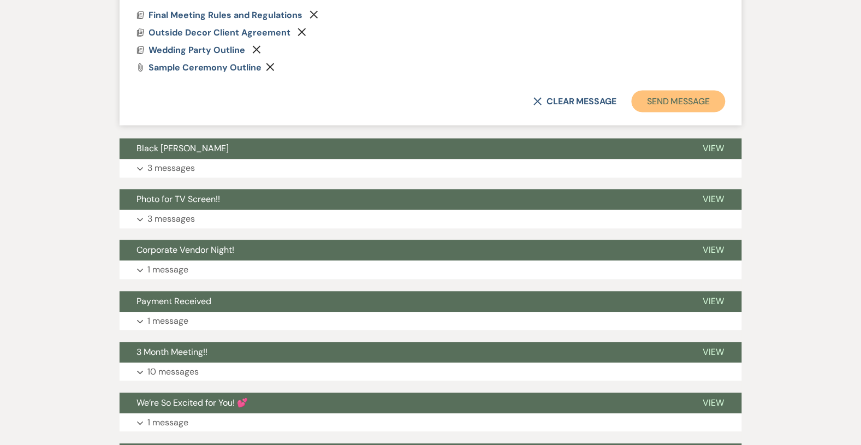
click at [684, 101] on button "Send Message" at bounding box center [678, 102] width 93 height 22
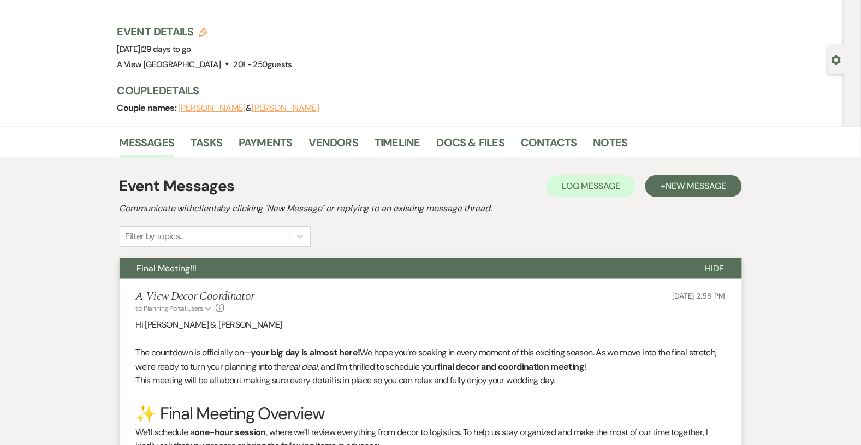
scroll to position [0, 0]
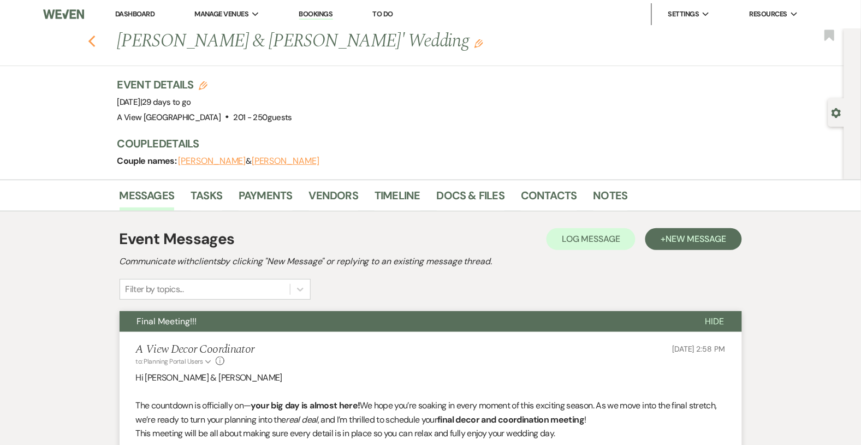
click at [94, 33] on button "Previous" at bounding box center [92, 40] width 8 height 15
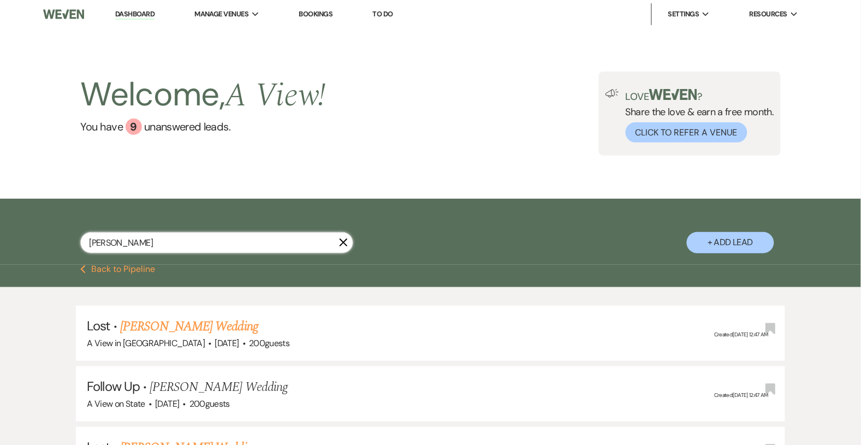
click at [140, 239] on input "[PERSON_NAME]" at bounding box center [216, 242] width 273 height 21
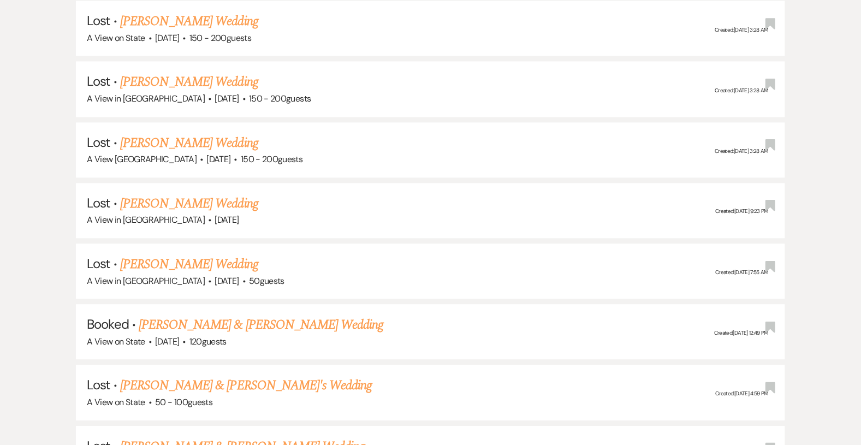
scroll to position [1727, 0]
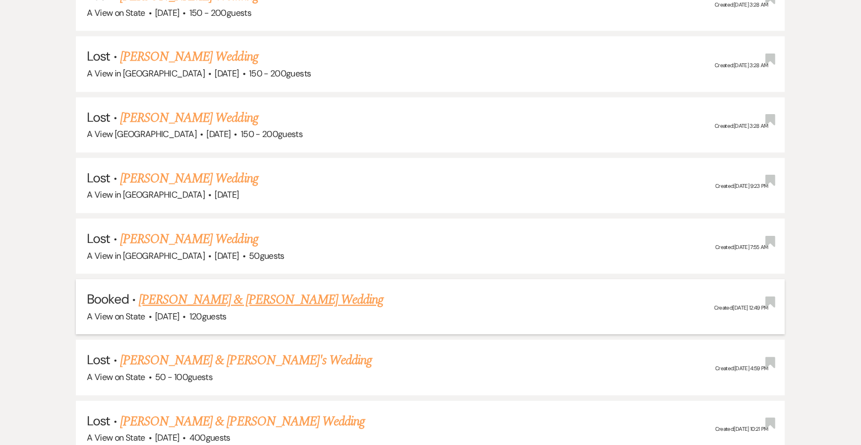
type input "[PERSON_NAME]"
click at [205, 290] on link "[PERSON_NAME] & [PERSON_NAME] Wedding" at bounding box center [261, 300] width 245 height 20
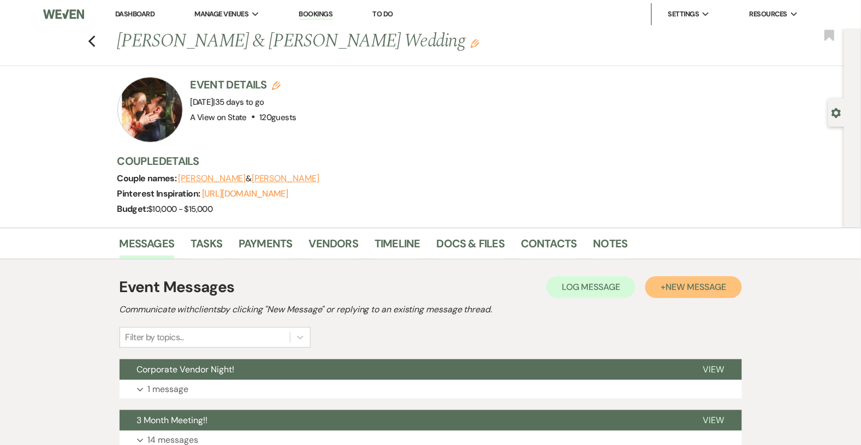
click at [669, 292] on span "New Message" at bounding box center [696, 286] width 61 height 11
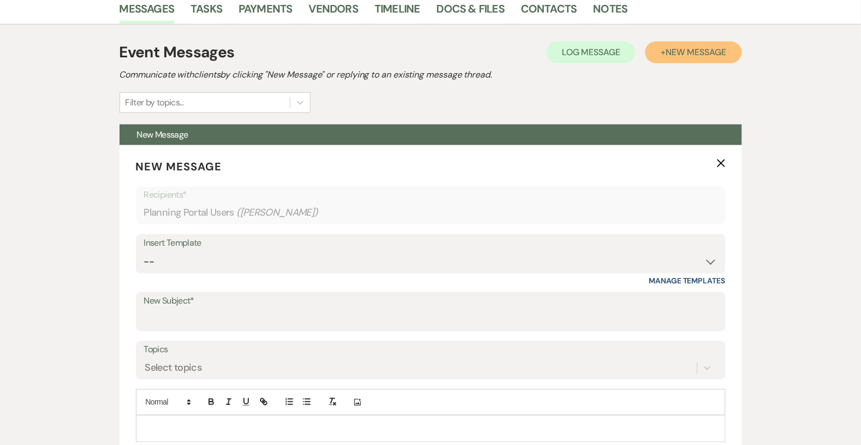
scroll to position [243, 0]
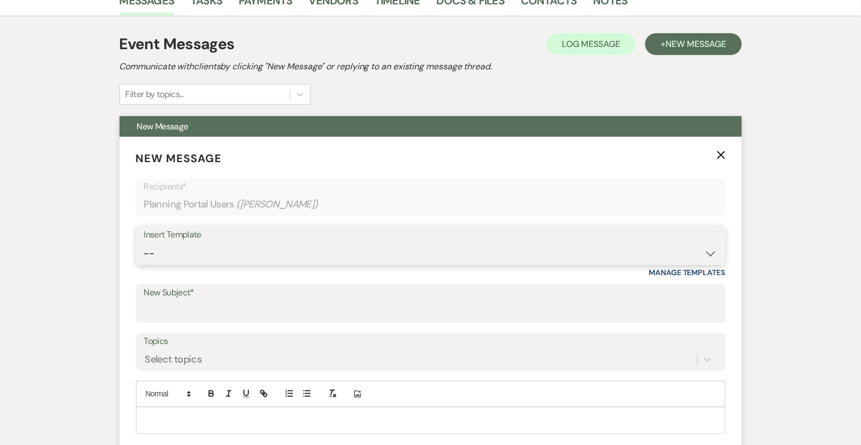
click at [297, 244] on select "-- Tour Confirmation Contract (Pre-Booked Leads) Out of office Inquiry Email Al…" at bounding box center [431, 253] width 574 height 21
select select "3936"
type input "Final Wedding Meeting – It’s Almost Time! 🎉"
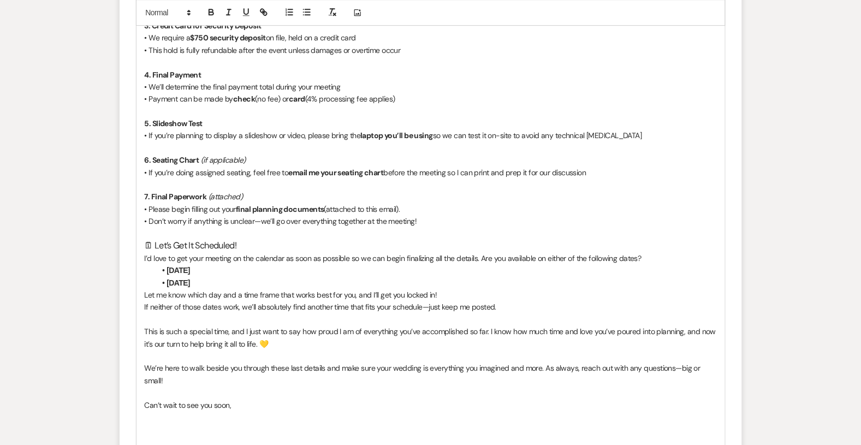
scroll to position [892, 0]
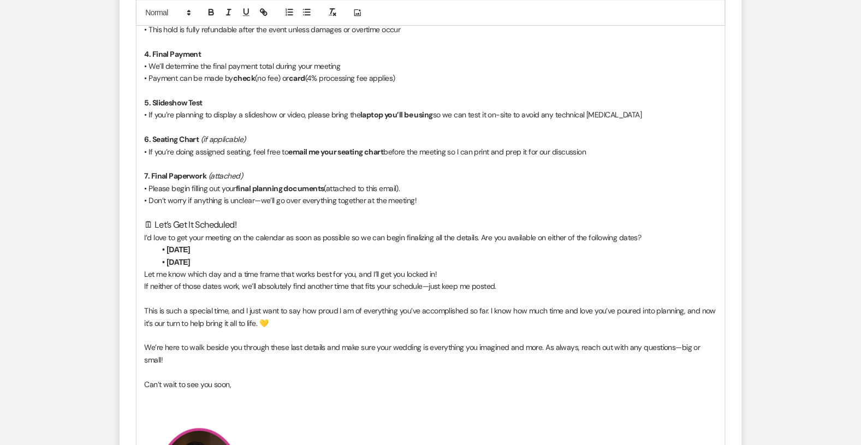
drag, startPoint x: 239, startPoint y: 258, endPoint x: 203, endPoint y: 247, distance: 37.7
click at [203, 247] on ul "[DATE] [DATE]" at bounding box center [437, 256] width 562 height 25
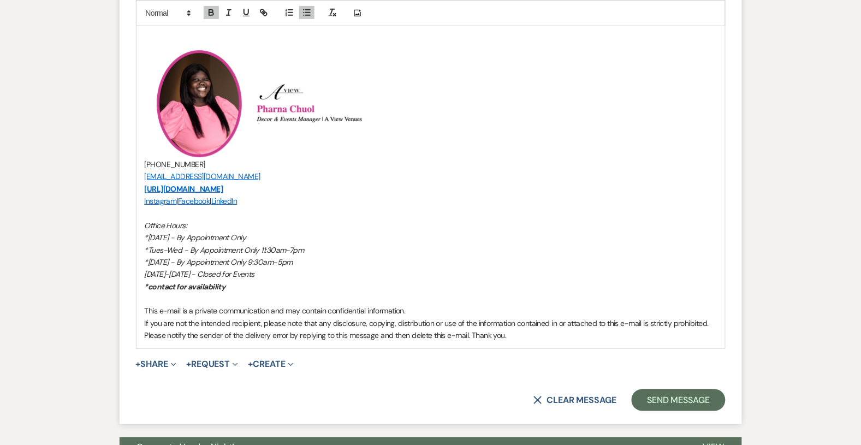
scroll to position [1263, 0]
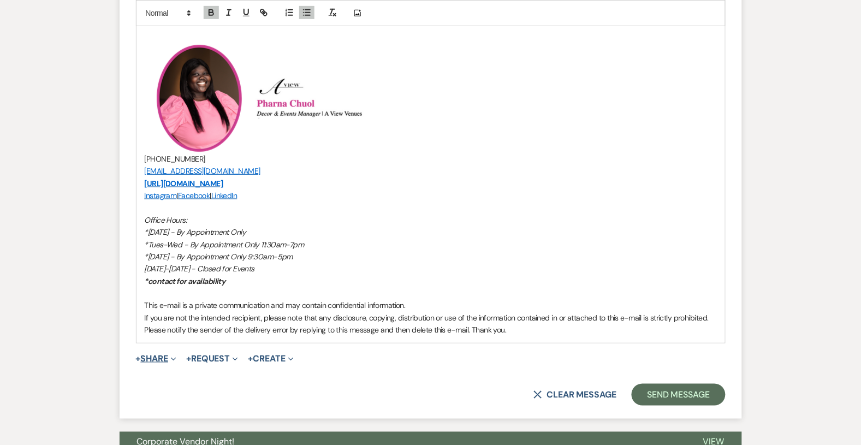
click at [173, 353] on span "Expand" at bounding box center [172, 358] width 8 height 11
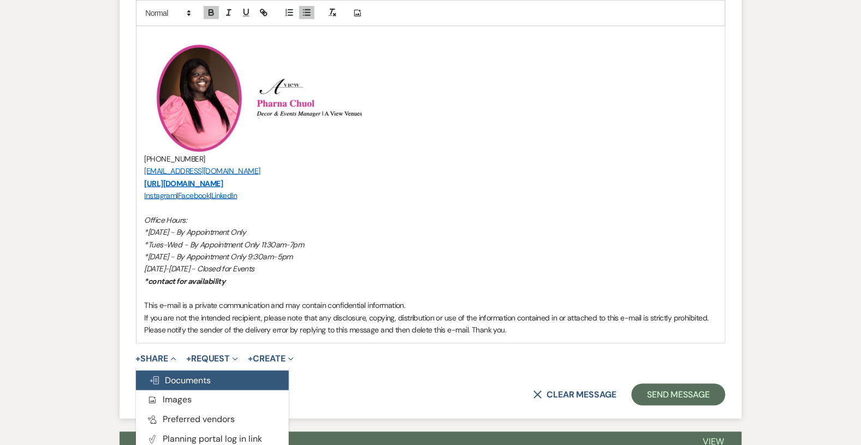
click at [176, 380] on span "Doc Upload Documents" at bounding box center [180, 380] width 62 height 11
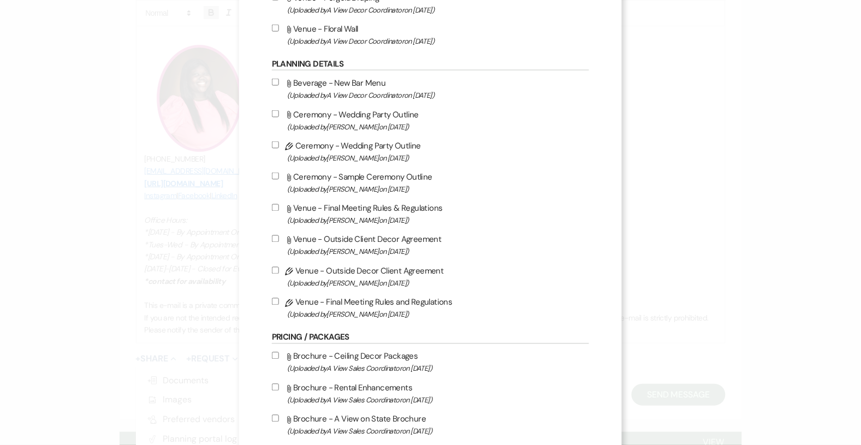
scroll to position [389, 0]
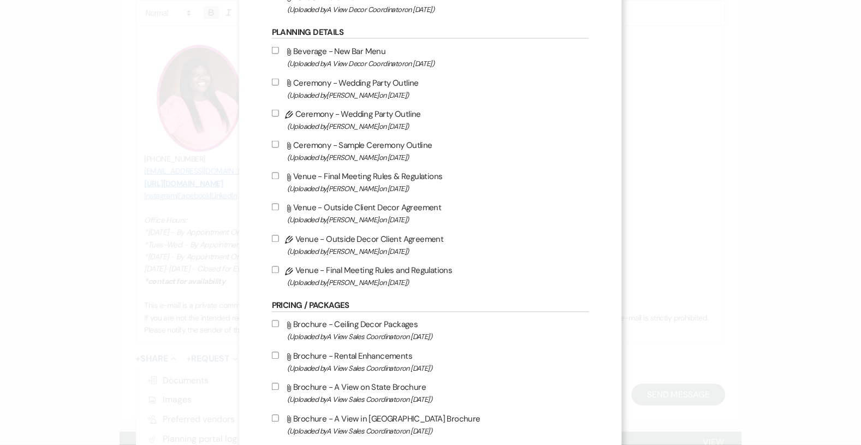
click at [281, 275] on label "Pencil Venue - Final Meeting Rules and Regulations (Uploaded by [PERSON_NAME] o…" at bounding box center [430, 277] width 317 height 26
click at [279, 274] on input "Pencil Venue - Final Meeting Rules and Regulations (Uploaded by [PERSON_NAME] o…" at bounding box center [275, 270] width 7 height 7
checkbox input "true"
click at [280, 240] on label "Pencil Venue - Outside Decor Client Agreement (Uploaded by [PERSON_NAME] on [DA…" at bounding box center [430, 246] width 317 height 26
click at [279, 240] on input "Pencil Venue - Outside Decor Client Agreement (Uploaded by [PERSON_NAME] on [DA…" at bounding box center [275, 238] width 7 height 7
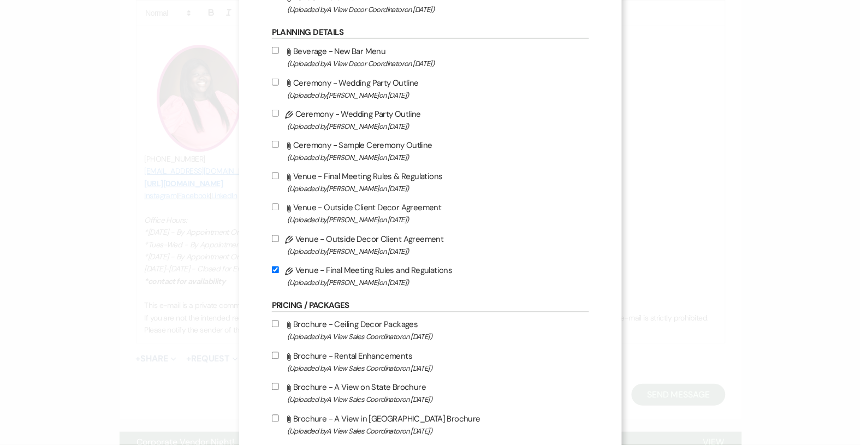
checkbox input "true"
click at [277, 114] on input "Pencil Ceremony - Wedding Party Outline (Uploaded by [PERSON_NAME] on [DATE] )" at bounding box center [275, 113] width 7 height 7
checkbox input "true"
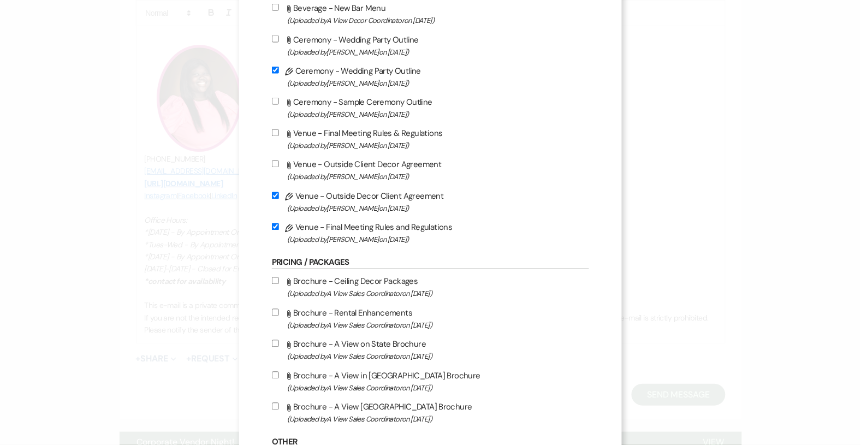
scroll to position [429, 0]
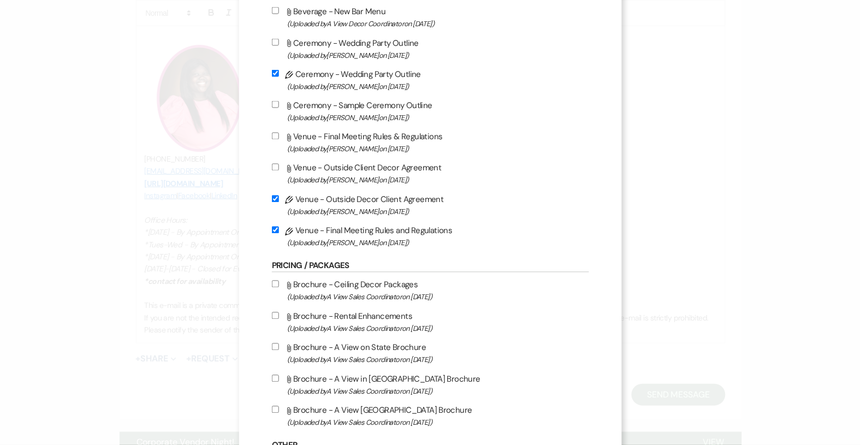
click at [276, 108] on label "Attach File Ceremony - Sample Ceremony Outline (Uploaded by [PERSON_NAME] on [D…" at bounding box center [430, 111] width 317 height 26
click at [276, 108] on input "Attach File Ceremony - Sample Ceremony Outline (Uploaded by [PERSON_NAME] on [D…" at bounding box center [275, 104] width 7 height 7
checkbox input "true"
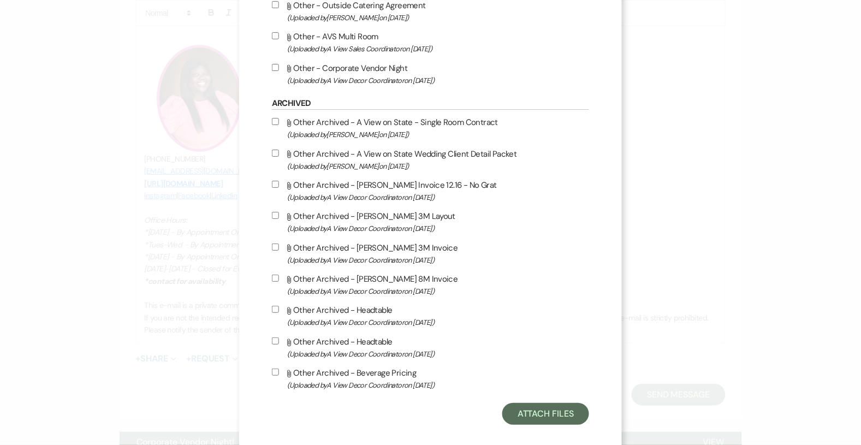
scroll to position [1020, 0]
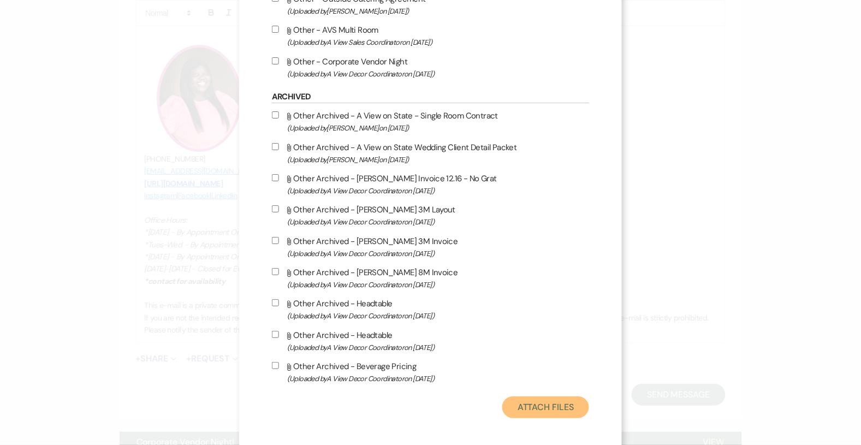
click at [558, 406] on button "Attach Files" at bounding box center [546, 408] width 87 height 22
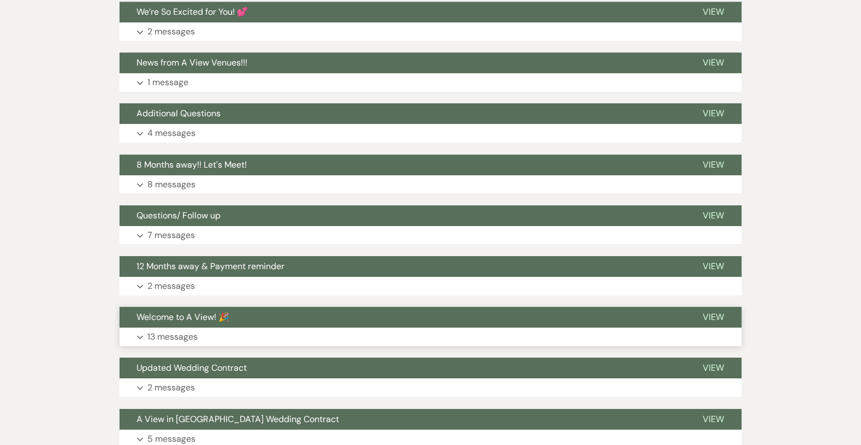
scroll to position [1698, 0]
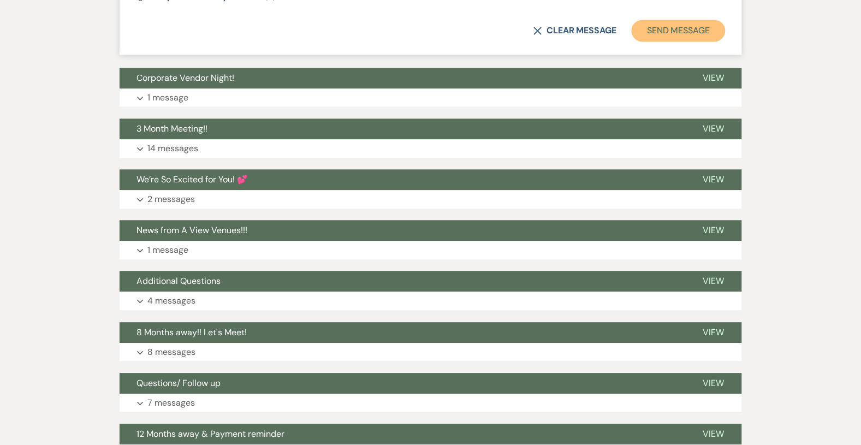
click at [659, 31] on button "Send Message" at bounding box center [678, 31] width 93 height 22
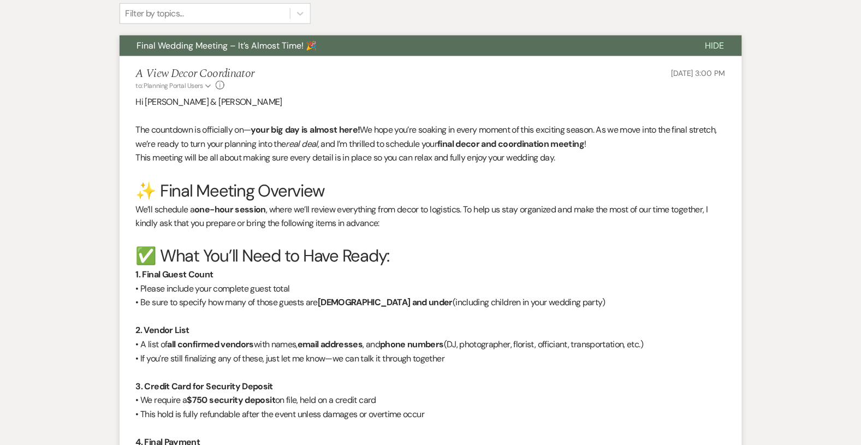
scroll to position [0, 0]
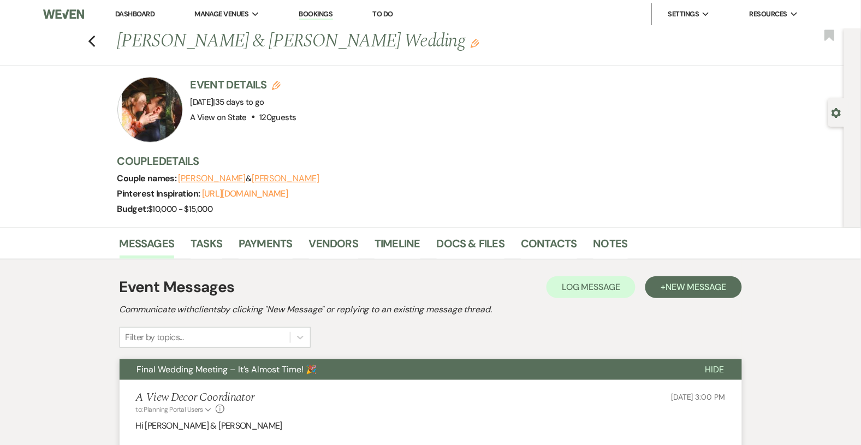
click at [138, 9] on link "Dashboard" at bounding box center [134, 13] width 39 height 9
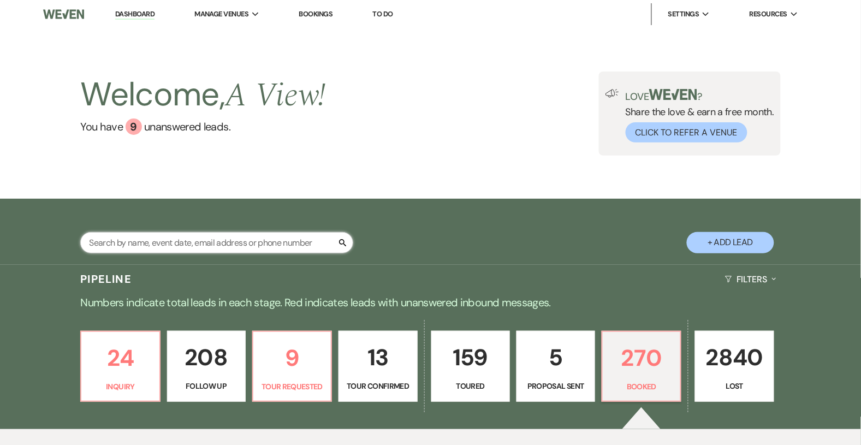
click at [127, 241] on input "text" at bounding box center [216, 242] width 273 height 21
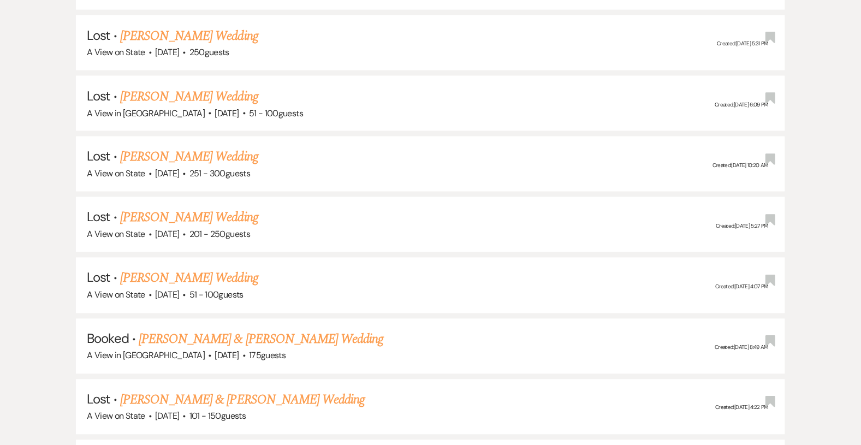
scroll to position [1506, 0]
type input "[PERSON_NAME]"
click at [188, 329] on link "[PERSON_NAME] & [PERSON_NAME] Wedding" at bounding box center [261, 339] width 245 height 20
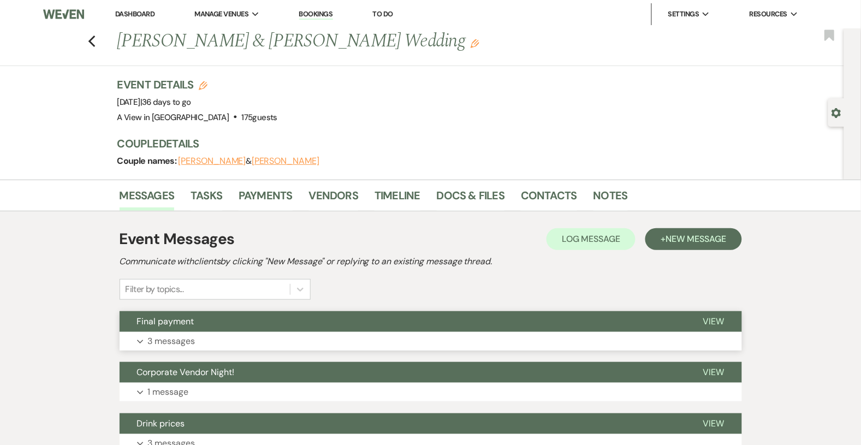
click at [268, 338] on button "Expand 3 messages" at bounding box center [431, 341] width 623 height 19
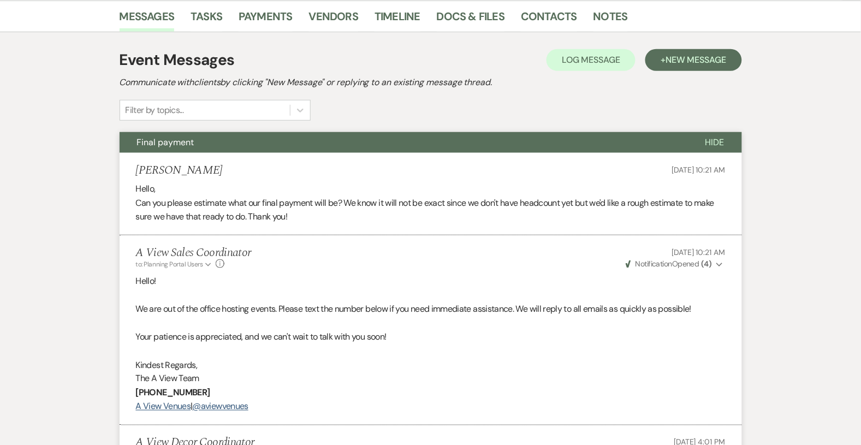
scroll to position [15, 0]
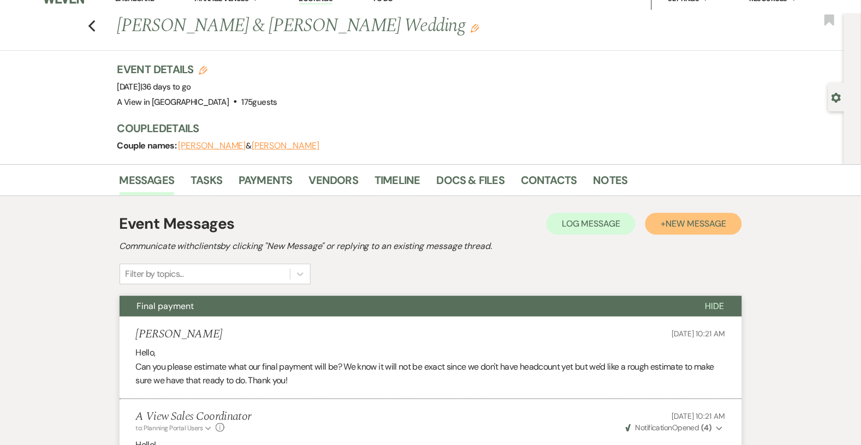
click at [660, 220] on button "+ New Message" at bounding box center [694, 224] width 96 height 22
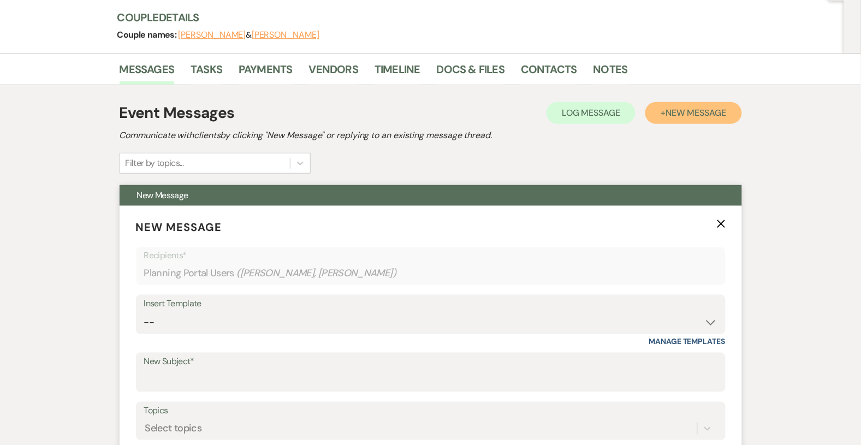
scroll to position [139, 0]
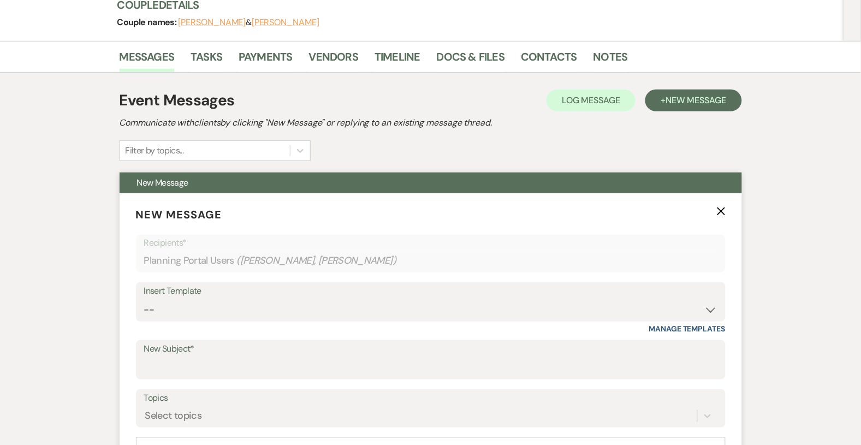
click at [247, 293] on div "Insert Template" at bounding box center [431, 292] width 574 height 16
click at [250, 297] on div "Insert Template" at bounding box center [431, 292] width 574 height 16
click at [252, 302] on select "-- Tour Confirmation Contract (Pre-Booked Leads) Out of office Inquiry Email Al…" at bounding box center [431, 309] width 574 height 21
select select "3938"
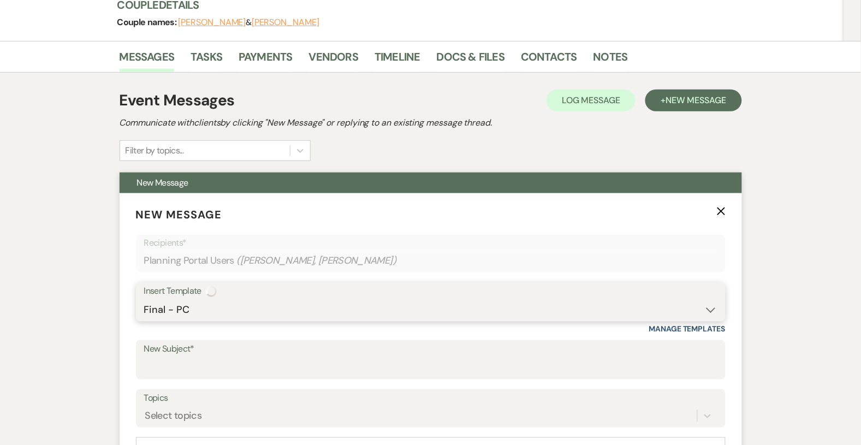
type input "Final Meeting!"
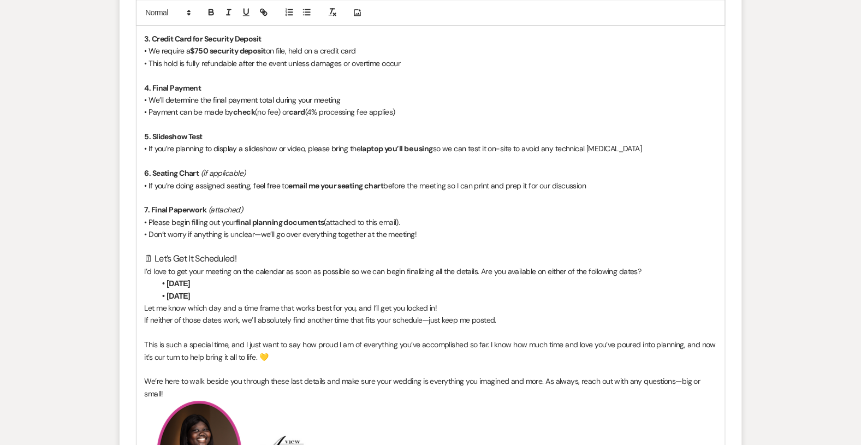
scroll to position [828, 0]
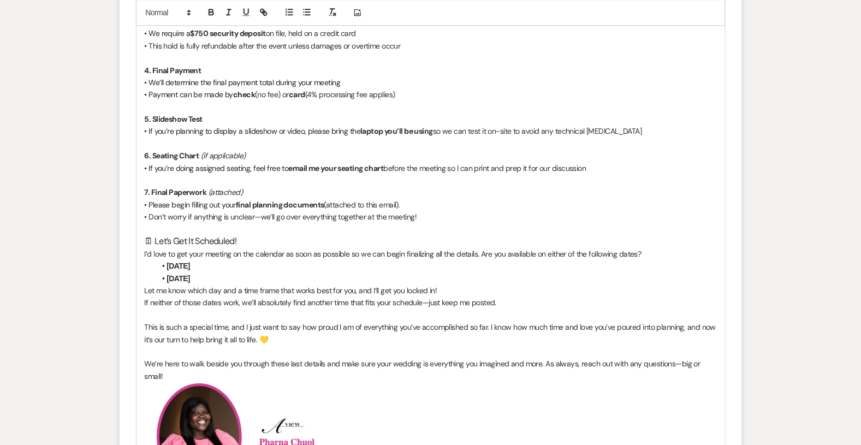
drag, startPoint x: 243, startPoint y: 277, endPoint x: 201, endPoint y: 268, distance: 43.1
click at [201, 268] on ul "[DATE] [DATE]" at bounding box center [437, 272] width 562 height 25
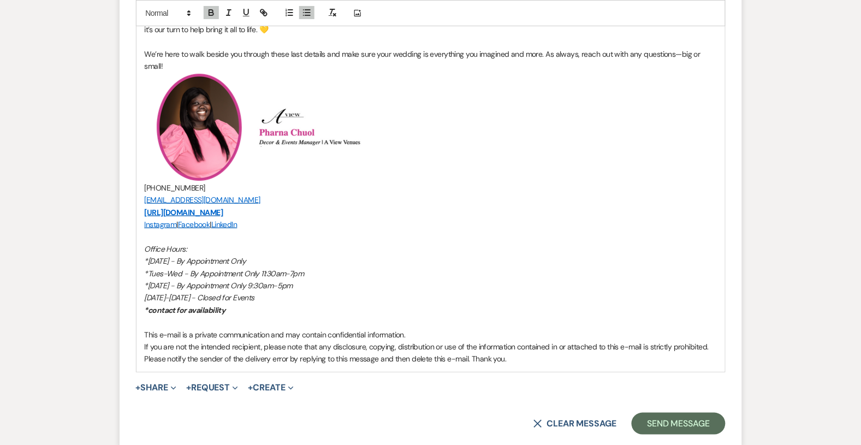
scroll to position [1145, 0]
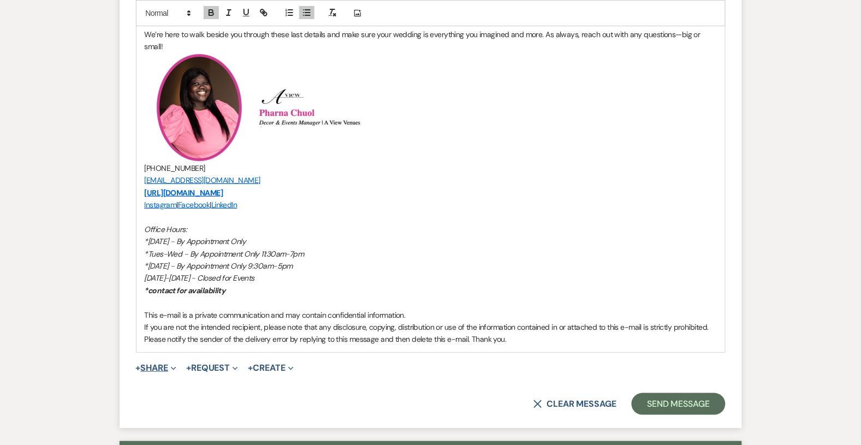
click at [160, 365] on button "+ Share Expand" at bounding box center [156, 368] width 41 height 9
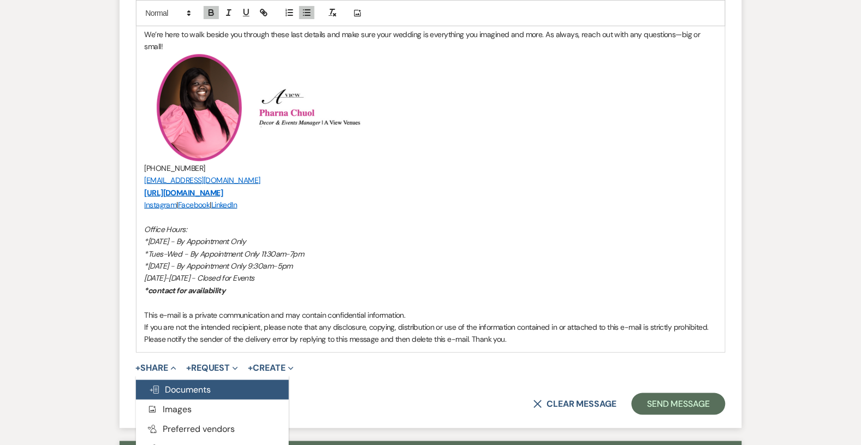
click at [171, 385] on span "Doc Upload Documents" at bounding box center [180, 389] width 62 height 11
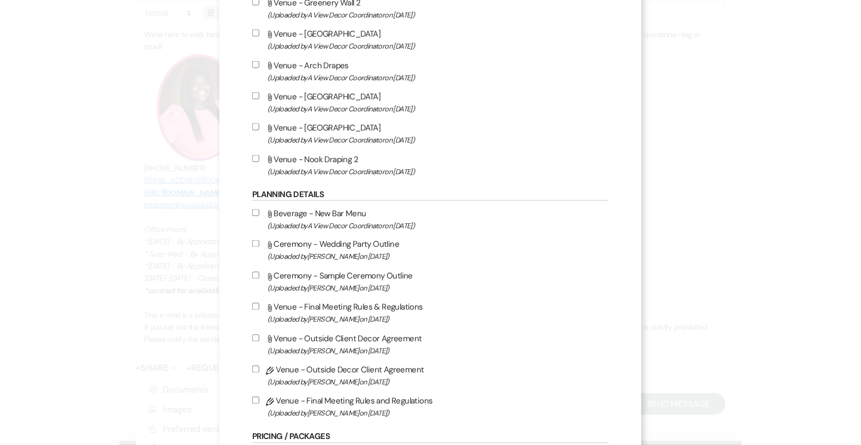
scroll to position [315, 0]
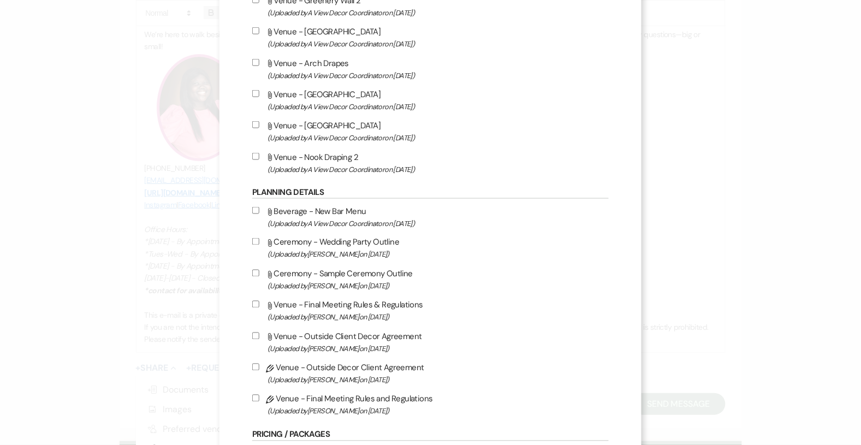
click at [277, 361] on label "Pencil Venue - Outside Decor Client Agreement (Uploaded by [PERSON_NAME] on [DA…" at bounding box center [430, 374] width 357 height 26
click at [259, 364] on input "Pencil Venue - Outside Decor Client Agreement (Uploaded by [PERSON_NAME] on [DA…" at bounding box center [255, 367] width 7 height 7
checkbox input "true"
click at [259, 397] on input "Pencil Venue - Final Meeting Rules and Regulations (Uploaded by [PERSON_NAME] o…" at bounding box center [255, 398] width 7 height 7
checkbox input "true"
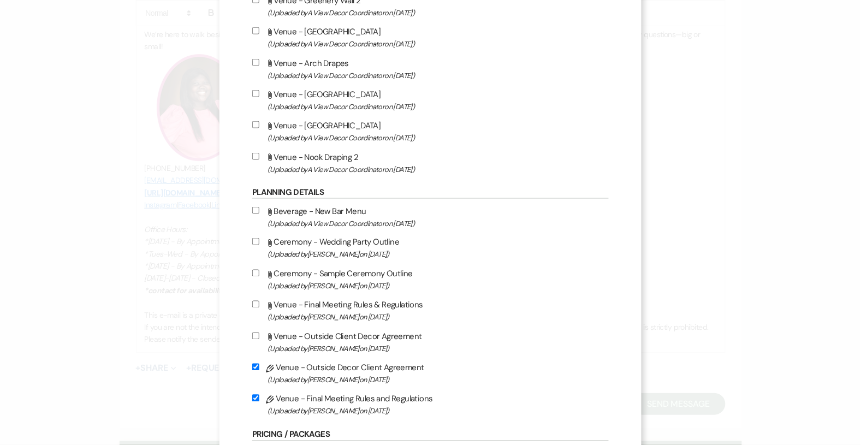
click at [259, 273] on input "Attach File Ceremony - Sample Ceremony Outline (Uploaded by [PERSON_NAME] on [D…" at bounding box center [255, 273] width 7 height 7
checkbox input "true"
click at [259, 241] on input "Attach File Ceremony - Wedding Party Outline (Uploaded by [PERSON_NAME] on [DAT…" at bounding box center [255, 241] width 7 height 7
checkbox input "true"
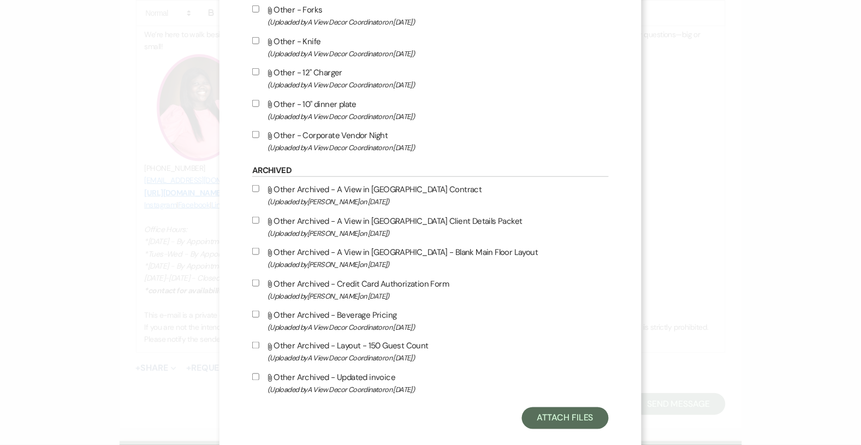
scroll to position [1325, 0]
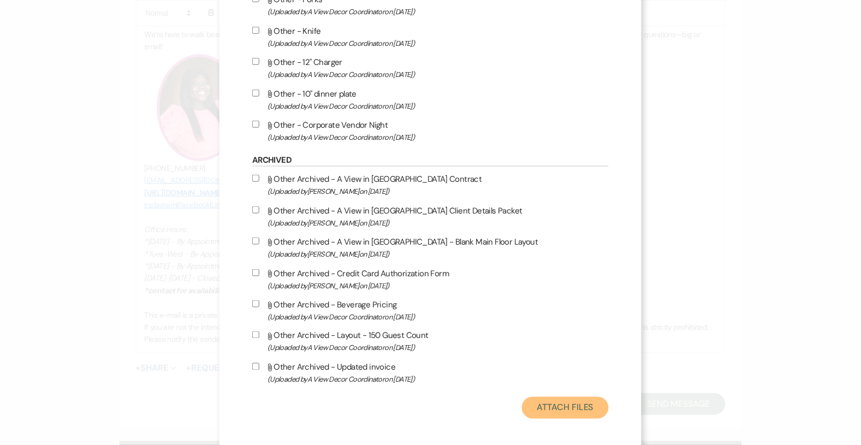
click at [541, 402] on button "Attach Files" at bounding box center [565, 408] width 87 height 22
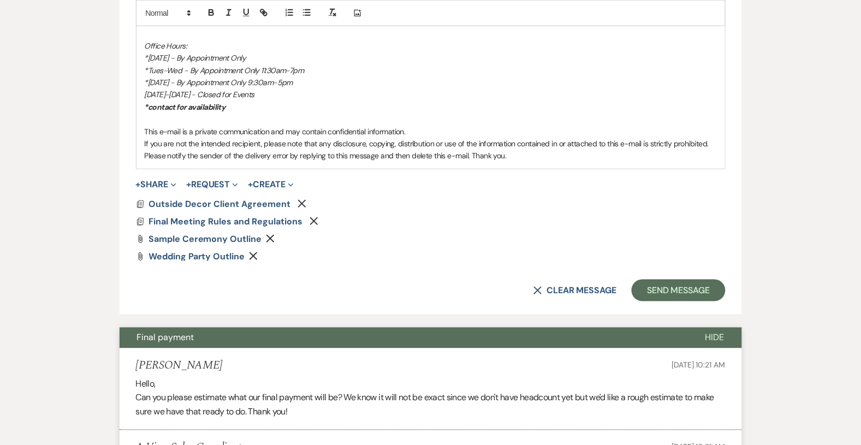
scroll to position [1331, 0]
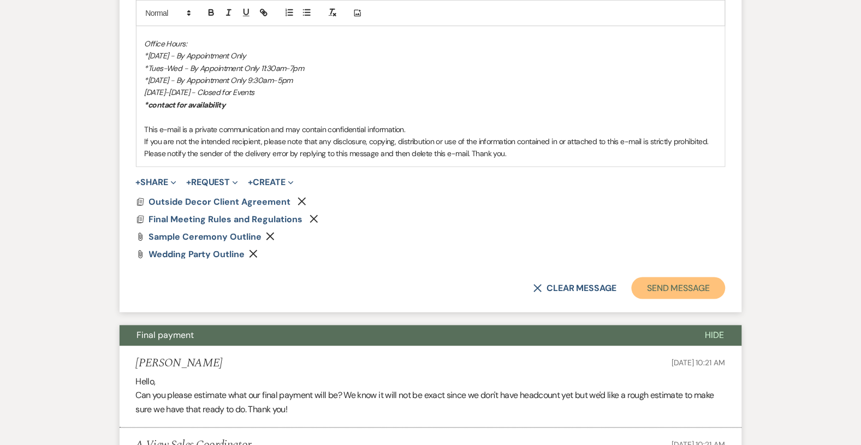
click at [683, 288] on button "Send Message" at bounding box center [678, 288] width 93 height 22
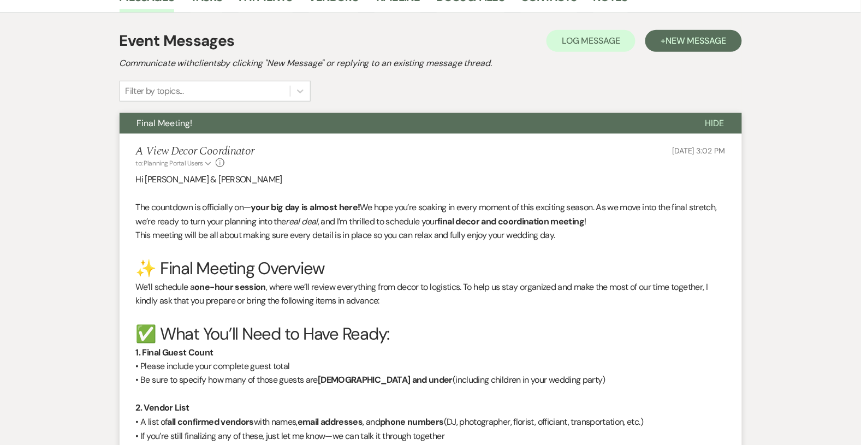
scroll to position [0, 0]
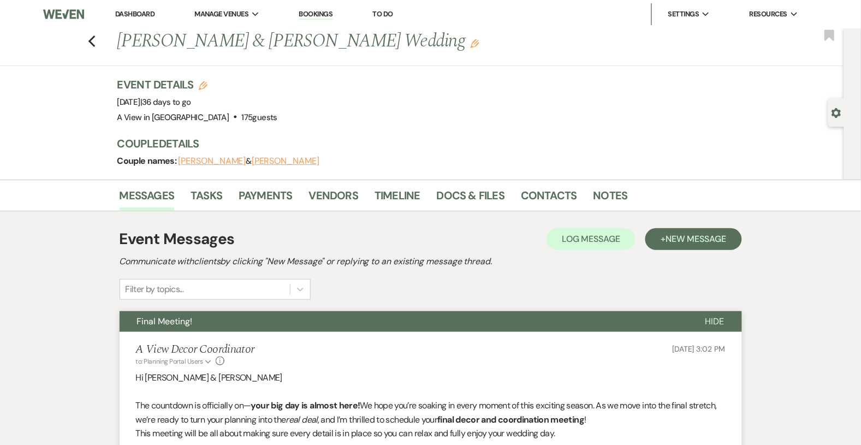
click at [139, 16] on link "Dashboard" at bounding box center [134, 13] width 39 height 9
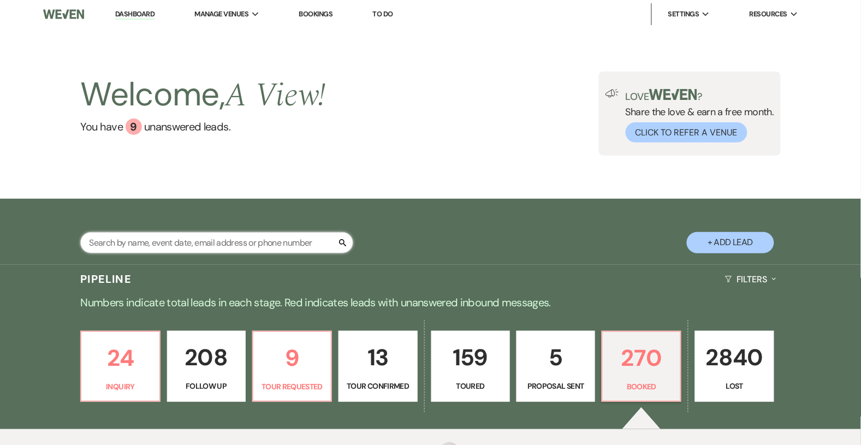
click at [174, 243] on input "text" at bounding box center [216, 242] width 273 height 21
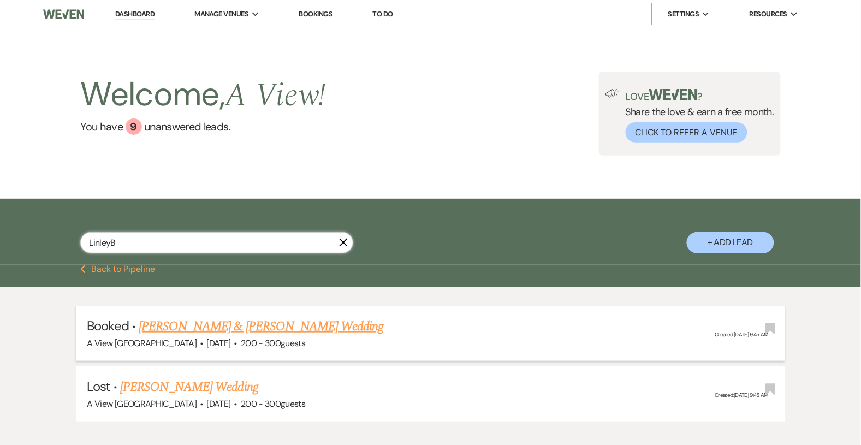
type input "LinleyB"
click at [237, 326] on link "[PERSON_NAME] & [PERSON_NAME] Wedding" at bounding box center [261, 327] width 245 height 20
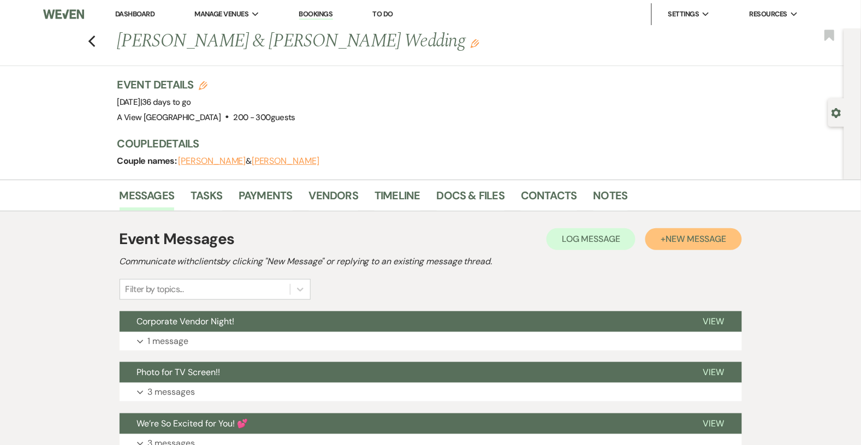
click at [710, 243] on span "New Message" at bounding box center [696, 238] width 61 height 11
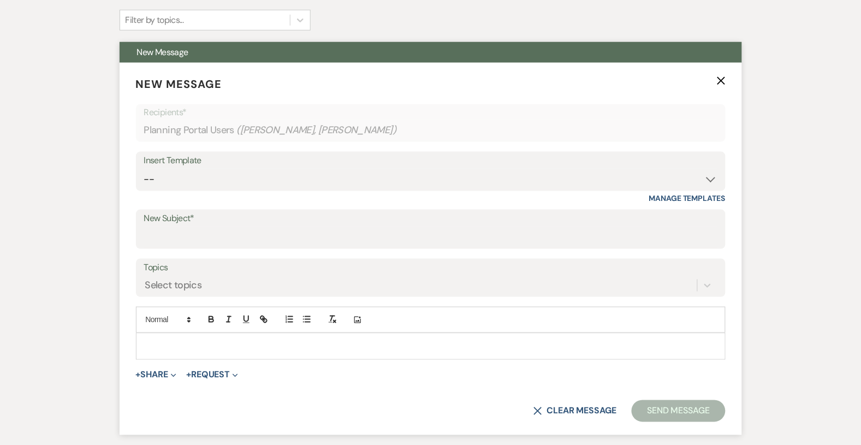
scroll to position [285, 0]
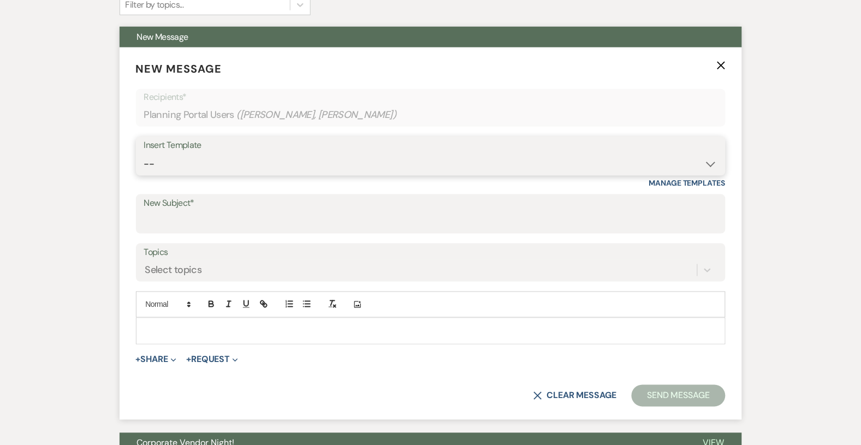
click at [410, 163] on select "-- Tour Confirmation Contract (Pre-Booked Leads) Out of office Inquiry Email Al…" at bounding box center [431, 163] width 574 height 21
select select "3937"
type input "Final Meeting!!!"
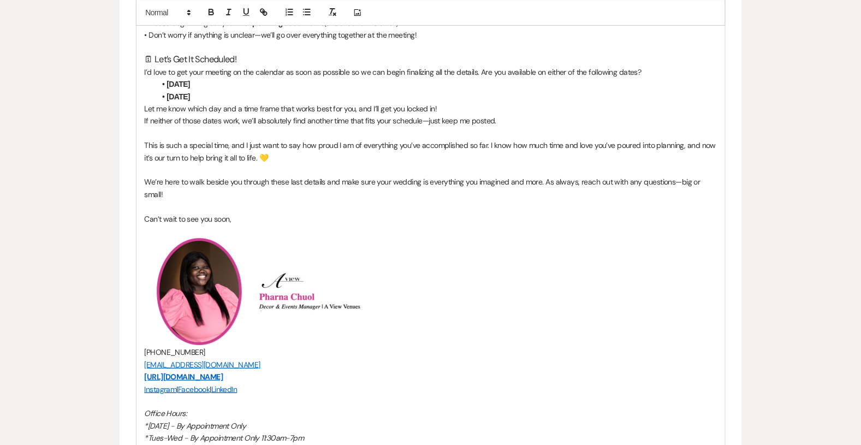
scroll to position [971, 0]
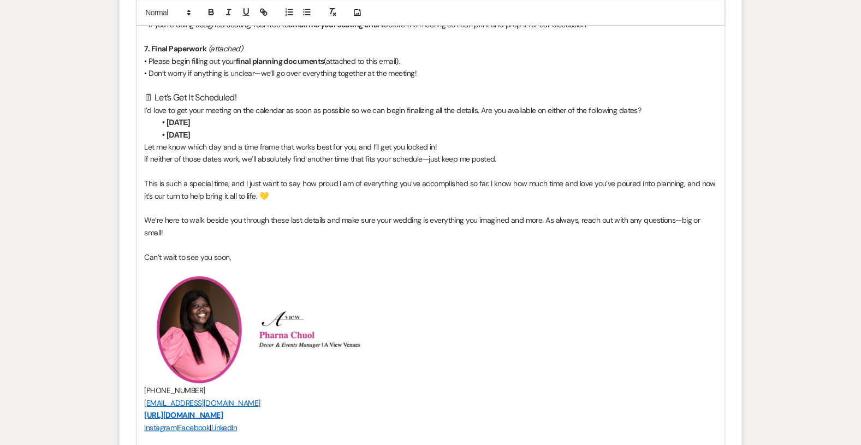
drag, startPoint x: 242, startPoint y: 133, endPoint x: 192, endPoint y: 127, distance: 50.1
click at [192, 129] on li "[DATE]" at bounding box center [437, 135] width 562 height 12
drag, startPoint x: 198, startPoint y: 120, endPoint x: 170, endPoint y: 119, distance: 27.9
click at [170, 119] on strong "[DATE]" at bounding box center [178, 122] width 23 height 9
drag, startPoint x: 256, startPoint y: 119, endPoint x: 216, endPoint y: 116, distance: 40.0
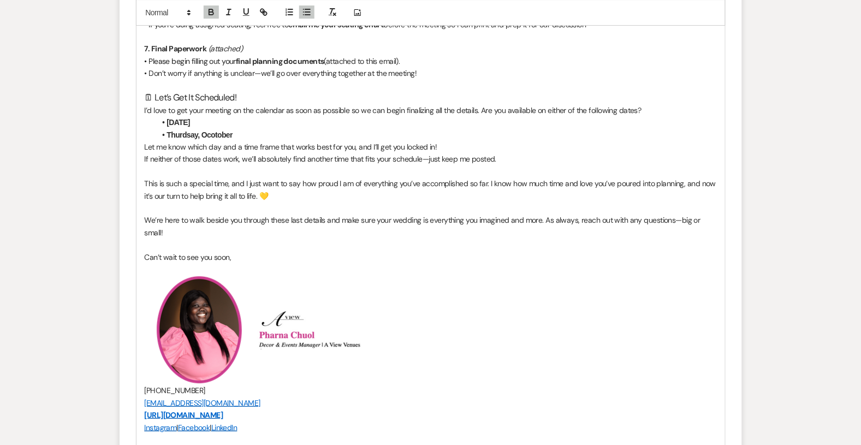
click at [191, 118] on strong "[DATE]" at bounding box center [178, 122] width 23 height 9
click at [188, 132] on strong "Thurdsay, [DATE]" at bounding box center [196, 135] width 58 height 9
click at [182, 134] on strong "Thurdsay, [DATE]" at bounding box center [196, 135] width 58 height 9
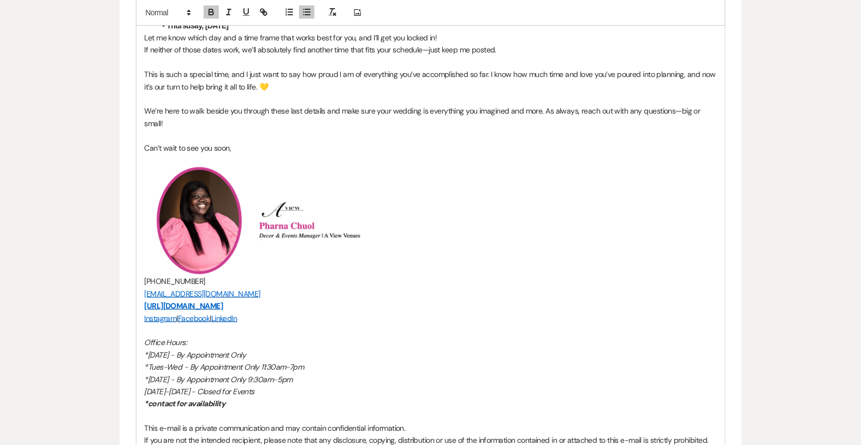
scroll to position [1035, 0]
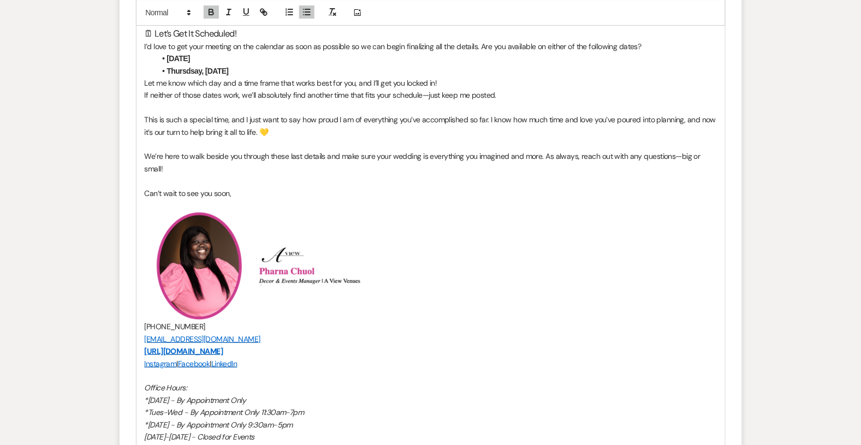
click at [187, 72] on strong "Thursdsay, [DATE]" at bounding box center [198, 71] width 62 height 9
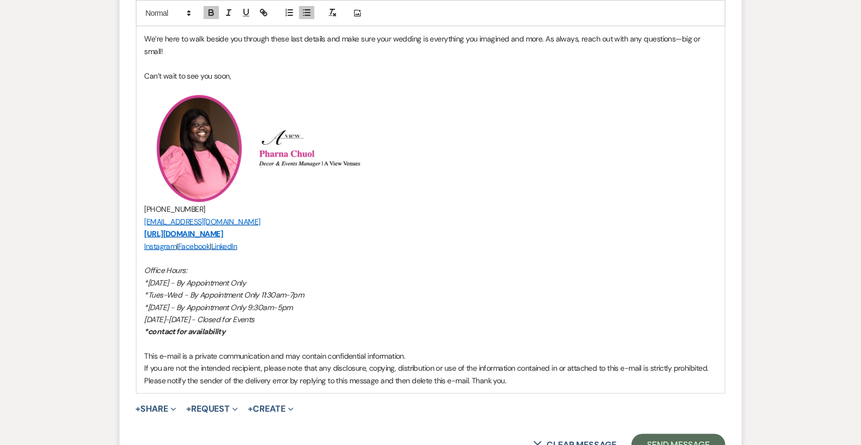
scroll to position [1159, 0]
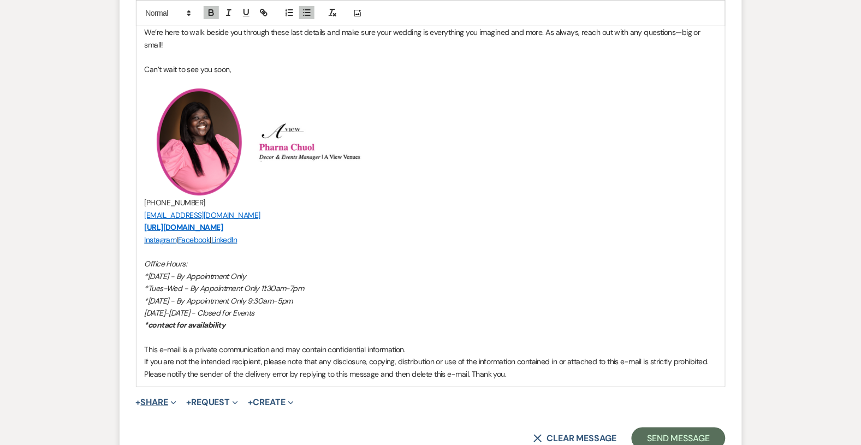
click at [169, 400] on button "+ Share Expand" at bounding box center [156, 402] width 41 height 9
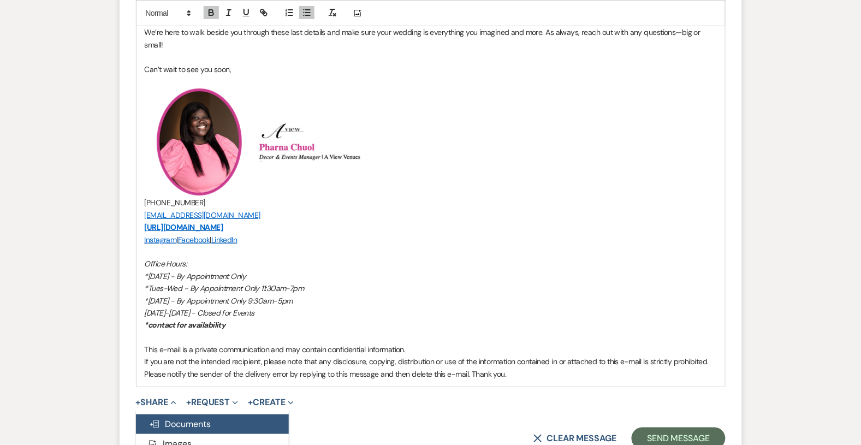
click at [172, 416] on button "Doc Upload Documents" at bounding box center [212, 425] width 153 height 20
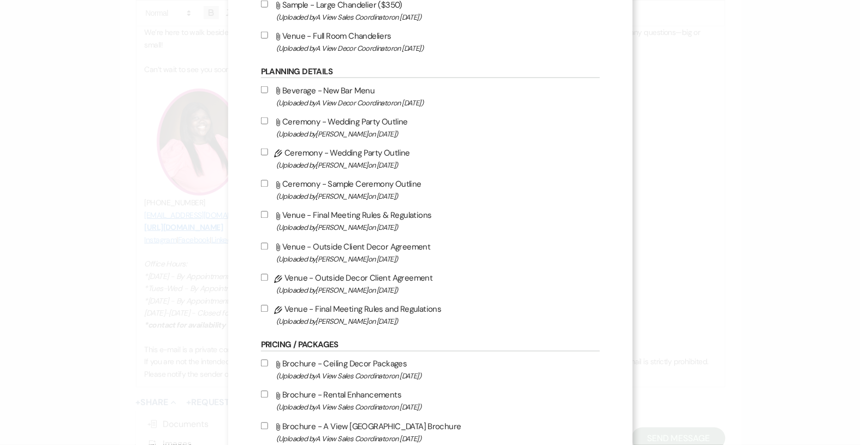
scroll to position [407, 0]
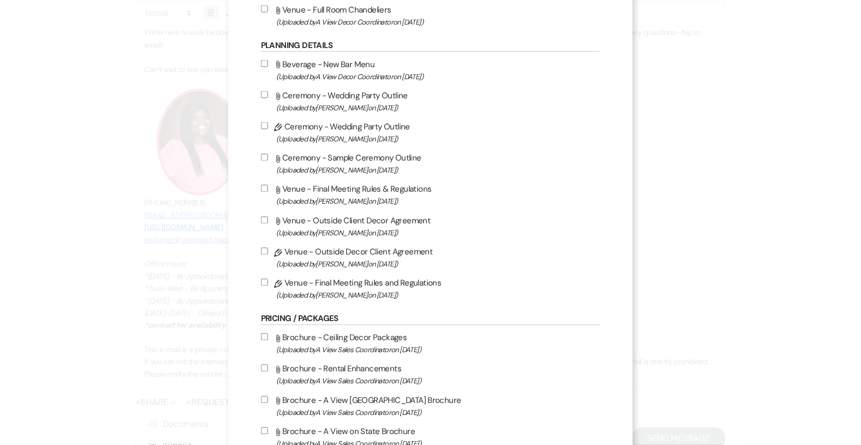
click at [275, 249] on label "Pencil Venue - Outside Decor Client Agreement (Uploaded by [PERSON_NAME] on [DA…" at bounding box center [430, 258] width 339 height 26
click at [268, 249] on input "Pencil Venue - Outside Decor Client Agreement (Uploaded by [PERSON_NAME] on [DA…" at bounding box center [264, 251] width 7 height 7
checkbox input "true"
click at [268, 279] on input "Pencil Venue - Final Meeting Rules and Regulations (Uploaded by [PERSON_NAME] o…" at bounding box center [264, 282] width 7 height 7
checkbox input "true"
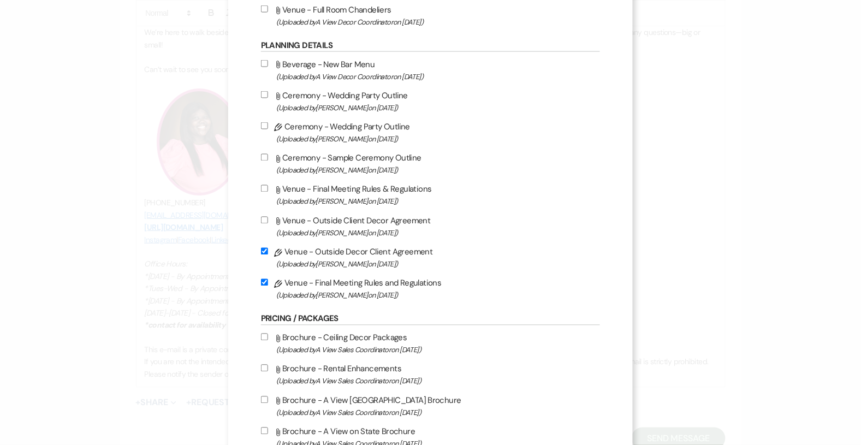
click at [276, 125] on label "Pencil Ceremony - Wedding Party Outline (Uploaded by [PERSON_NAME] on [DATE] )" at bounding box center [430, 133] width 339 height 26
click at [268, 125] on input "Pencil Ceremony - Wedding Party Outline (Uploaded by [PERSON_NAME] on [DATE] )" at bounding box center [264, 125] width 7 height 7
checkbox input "true"
click at [273, 152] on label "Attach File Ceremony - Sample Ceremony Outline (Uploaded by [PERSON_NAME] on [D…" at bounding box center [430, 164] width 339 height 26
click at [268, 154] on input "Attach File Ceremony - Sample Ceremony Outline (Uploaded by [PERSON_NAME] on [D…" at bounding box center [264, 157] width 7 height 7
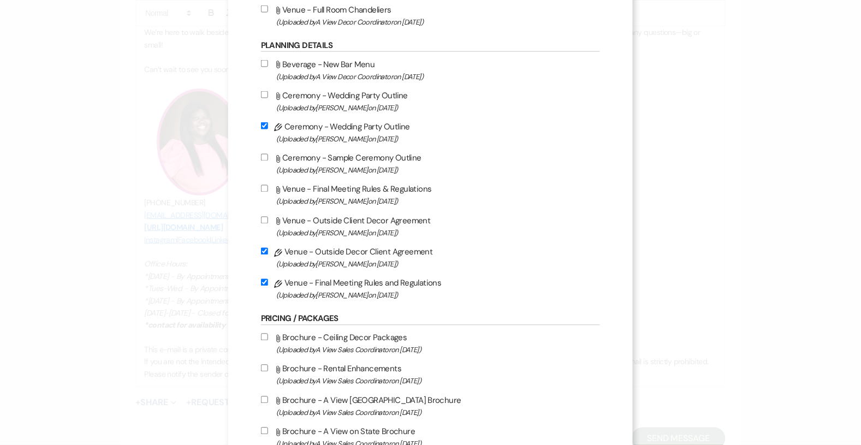
checkbox input "true"
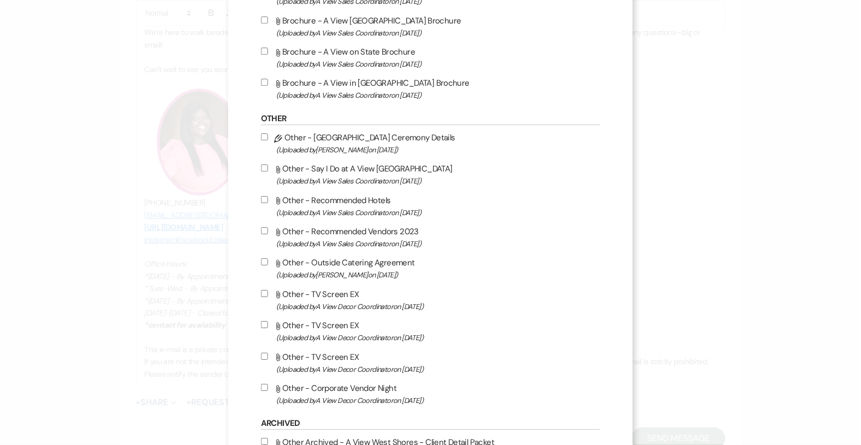
scroll to position [896, 0]
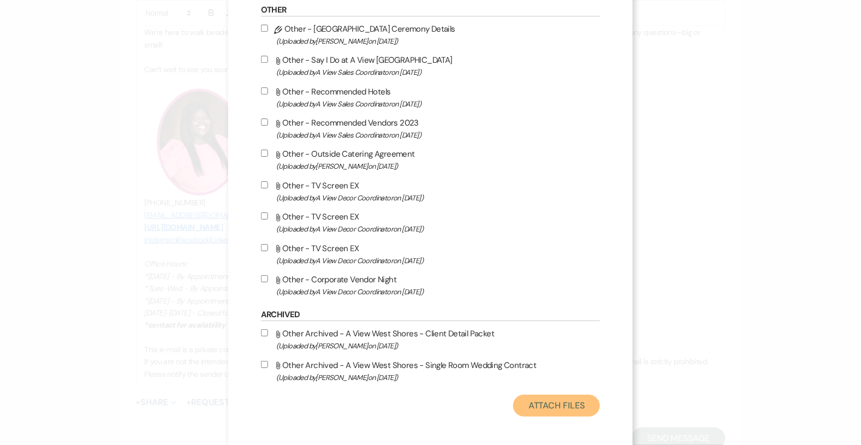
click at [568, 398] on button "Attach Files" at bounding box center [556, 406] width 87 height 22
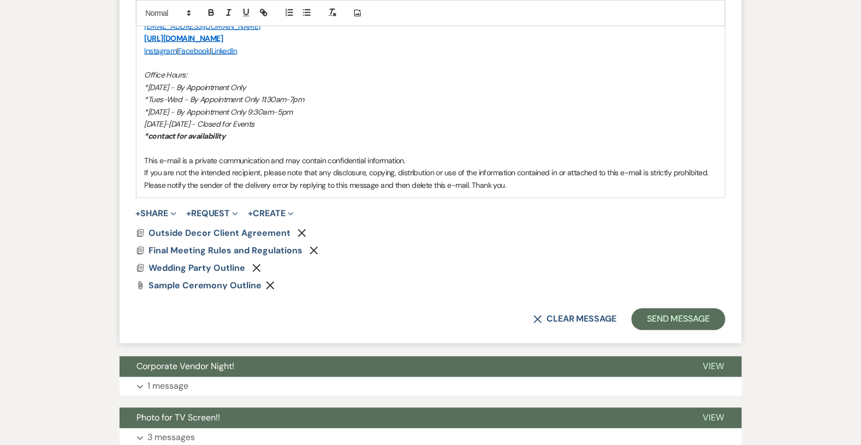
scroll to position [1362, 0]
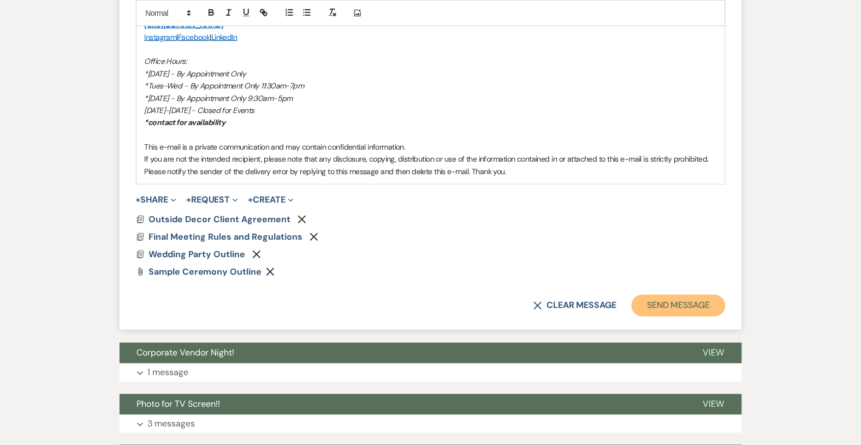
click at [673, 304] on button "Send Message" at bounding box center [678, 306] width 93 height 22
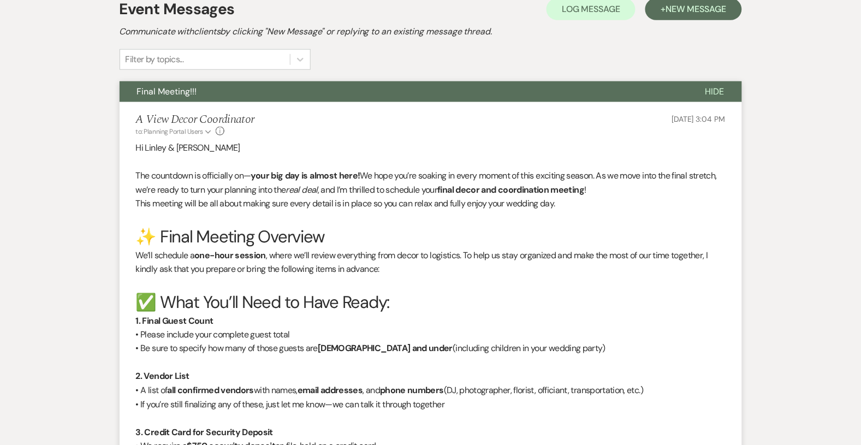
scroll to position [0, 0]
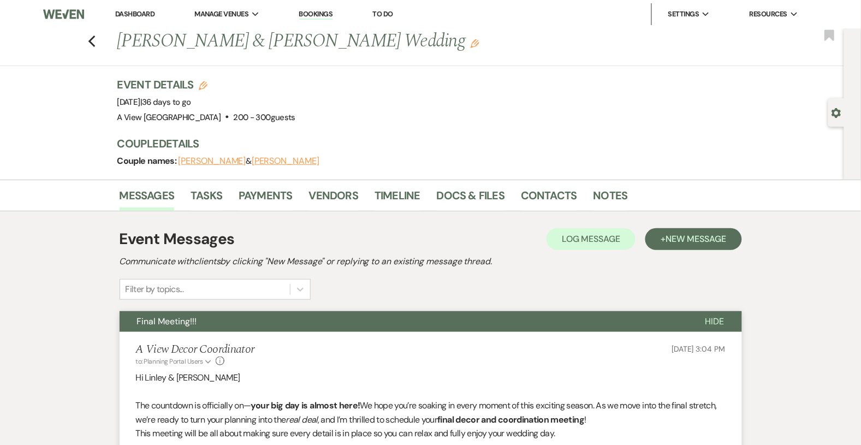
click at [133, 13] on link "Dashboard" at bounding box center [134, 13] width 39 height 9
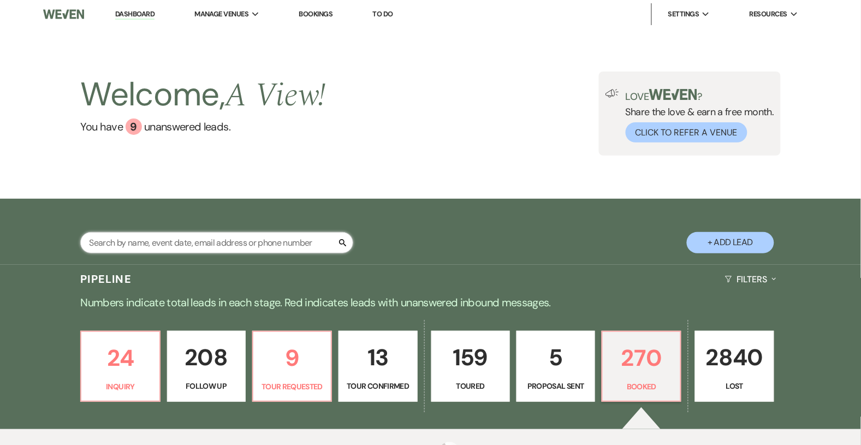
click at [124, 244] on input "text" at bounding box center [216, 242] width 273 height 21
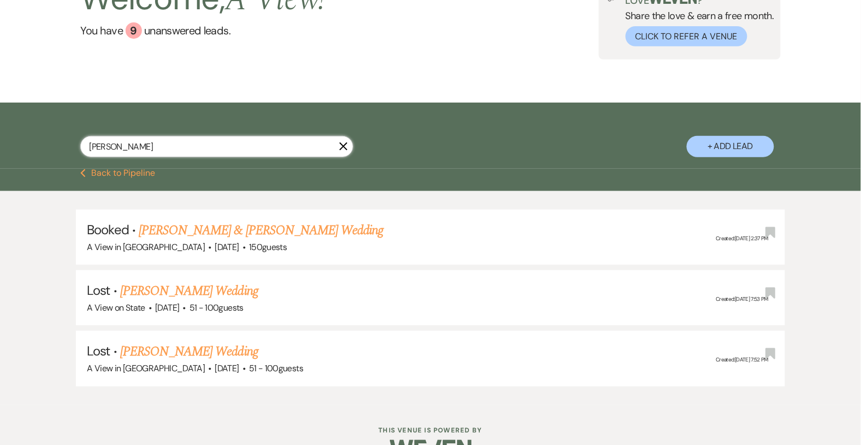
scroll to position [125, 0]
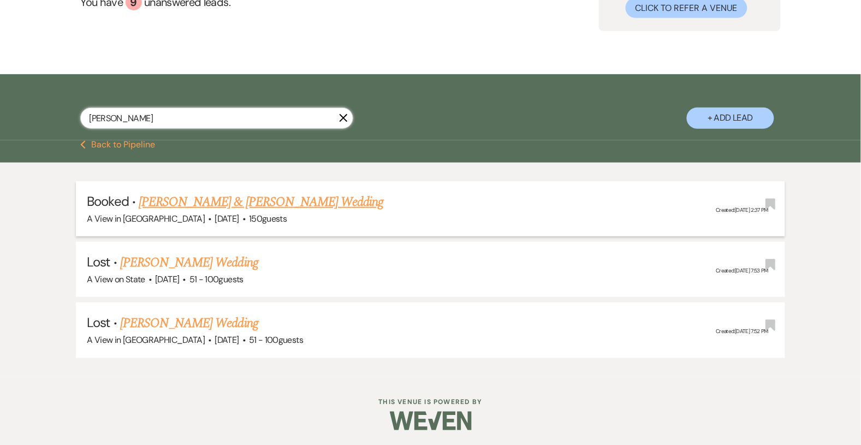
type input "[PERSON_NAME]"
click at [224, 209] on link "[PERSON_NAME] & [PERSON_NAME] Wedding" at bounding box center [261, 202] width 245 height 20
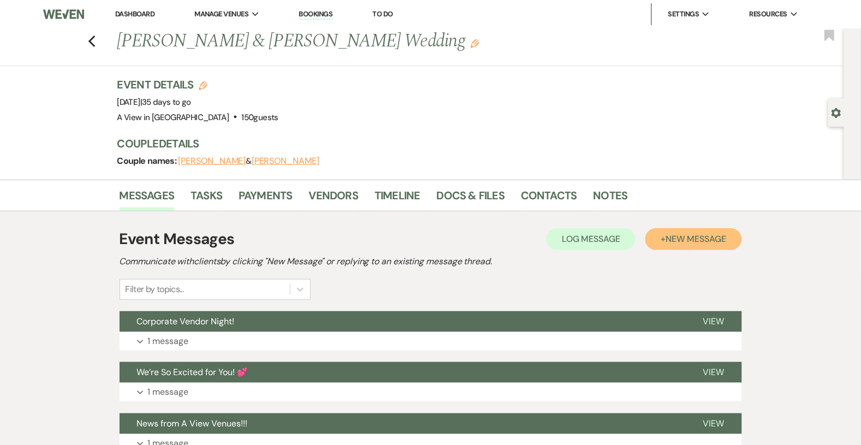
click at [674, 246] on button "+ New Message" at bounding box center [694, 239] width 96 height 22
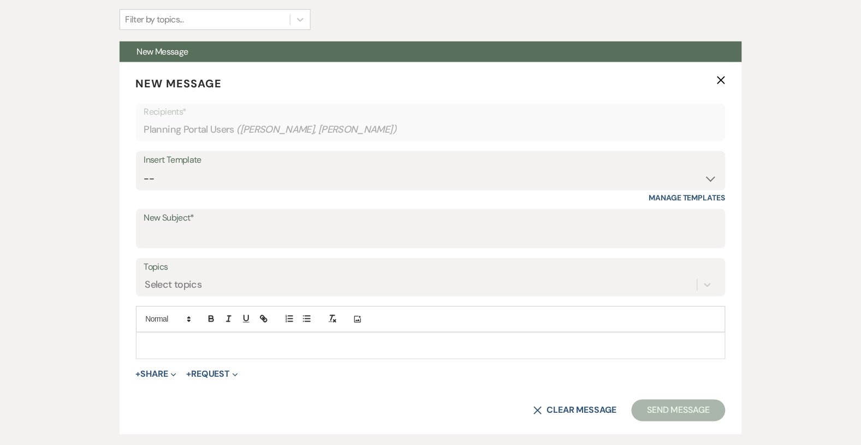
scroll to position [160, 0]
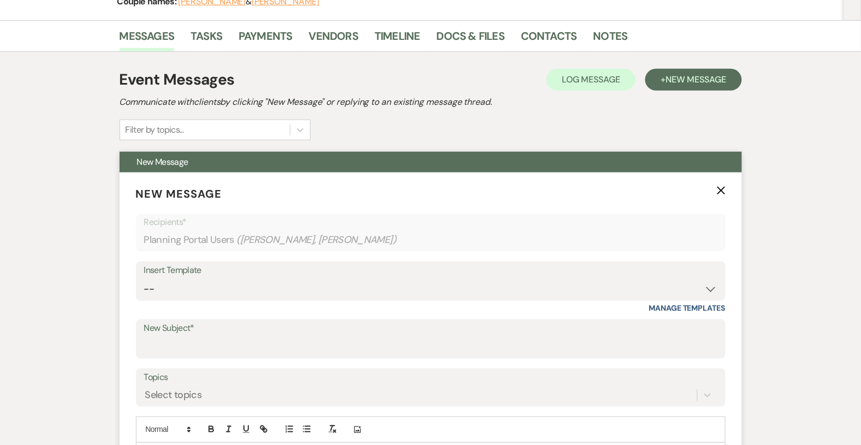
click at [291, 300] on div "Insert Template -- Tour Confirmation Contract (Pre-Booked Leads) Out of office …" at bounding box center [431, 287] width 590 height 51
click at [275, 288] on select "-- Tour Confirmation Contract (Pre-Booked Leads) Out of office Inquiry Email Al…" at bounding box center [431, 289] width 574 height 21
select select "3938"
type input "Final Meeting!"
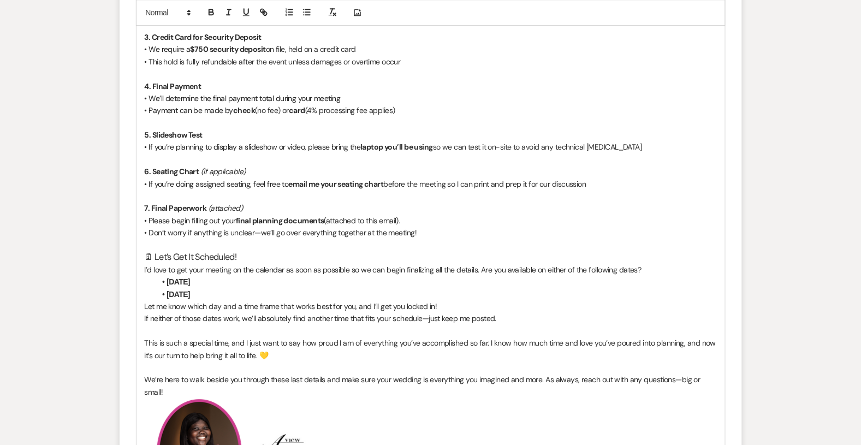
scroll to position [816, 0]
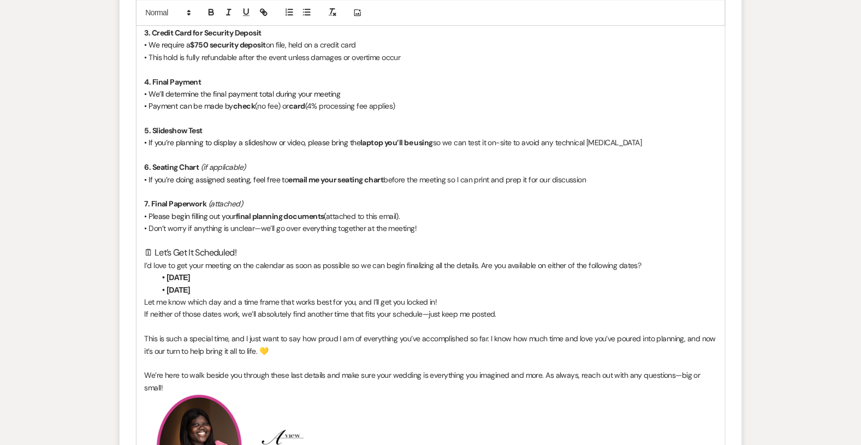
drag, startPoint x: 244, startPoint y: 289, endPoint x: 203, endPoint y: 278, distance: 42.4
click at [203, 278] on ul "[DATE] [DATE]" at bounding box center [437, 283] width 562 height 25
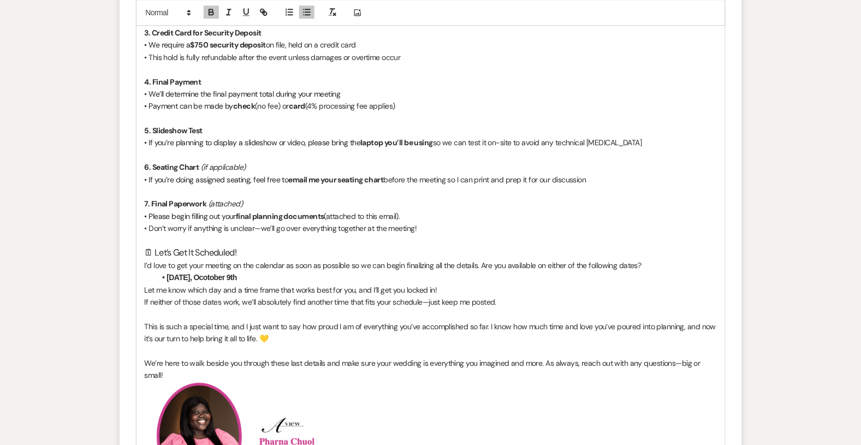
click at [219, 279] on strong "[DATE], Ocotober 9th" at bounding box center [202, 277] width 70 height 9
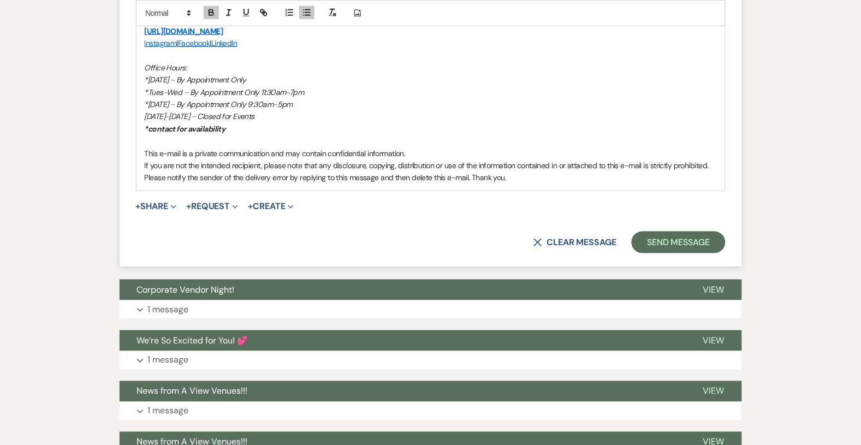
scroll to position [1310, 0]
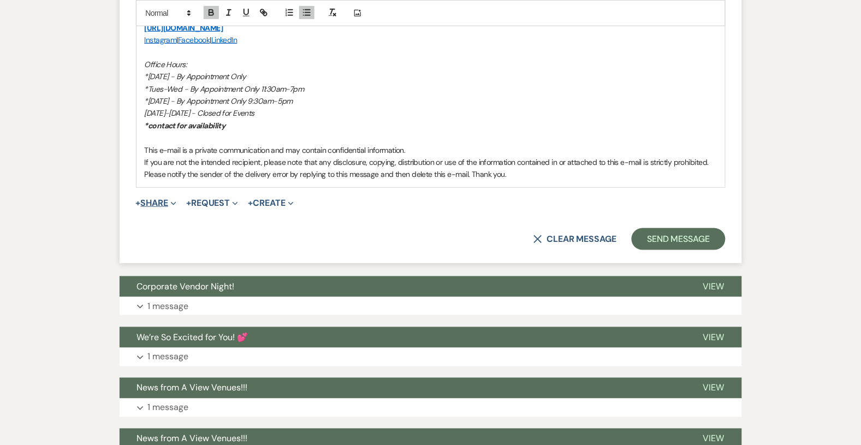
click at [161, 203] on button "+ Share Expand" at bounding box center [156, 203] width 41 height 9
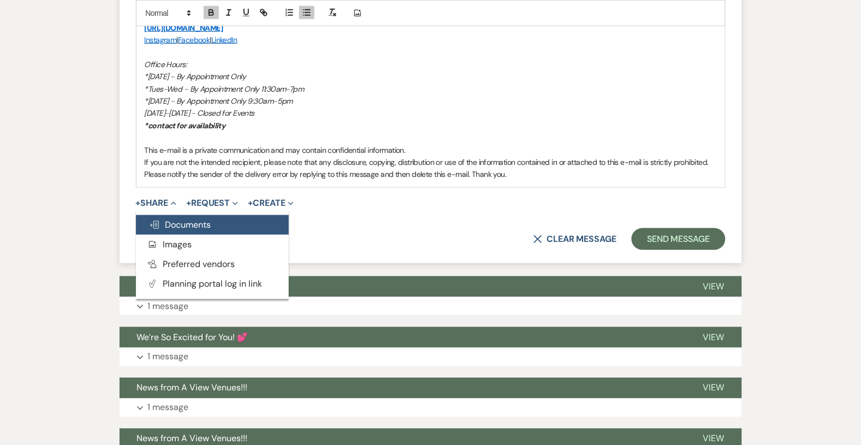
click at [170, 227] on span "Doc Upload Documents" at bounding box center [180, 224] width 62 height 11
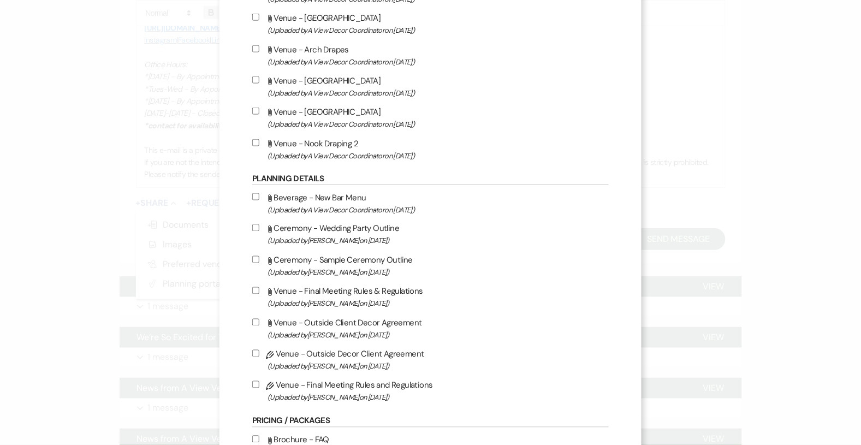
scroll to position [332, 0]
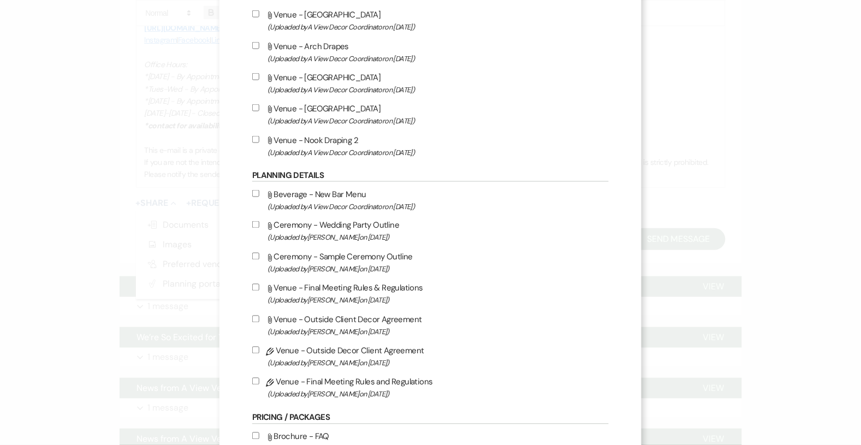
click at [273, 375] on label "Pencil Venue - Final Meeting Rules and Regulations (Uploaded by [PERSON_NAME] o…" at bounding box center [430, 388] width 357 height 26
click at [259, 378] on input "Pencil Venue - Final Meeting Rules and Regulations (Uploaded by [PERSON_NAME] o…" at bounding box center [255, 381] width 7 height 7
checkbox input "true"
click at [273, 338] on div "Attach File Beverage - New Bar Menu (Uploaded by A View Decor Coordinator on [D…" at bounding box center [430, 294] width 357 height 214
click at [259, 350] on input "Pencil Venue - Outside Decor Client Agreement (Uploaded by [PERSON_NAME] on [DA…" at bounding box center [255, 350] width 7 height 7
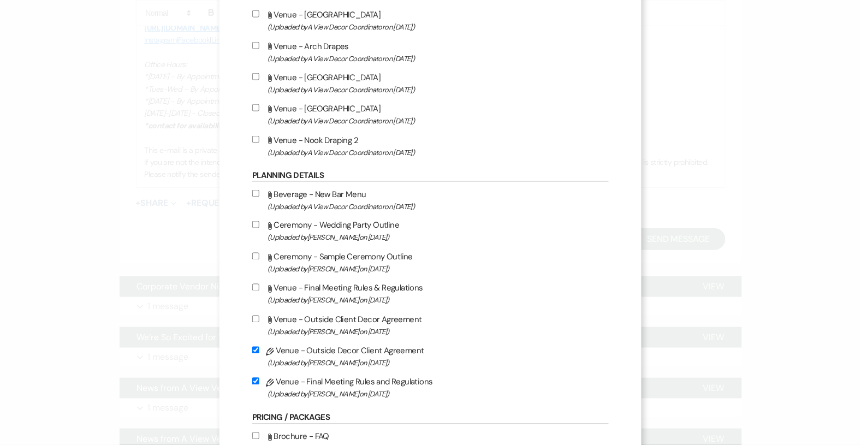
checkbox input "true"
click at [259, 253] on input "Attach File Ceremony - Sample Ceremony Outline (Uploaded by [PERSON_NAME] on [D…" at bounding box center [255, 256] width 7 height 7
checkbox input "true"
click at [259, 225] on input "Attach File Ceremony - Wedding Party Outline (Uploaded by [PERSON_NAME] on [DAT…" at bounding box center [255, 224] width 7 height 7
checkbox input "true"
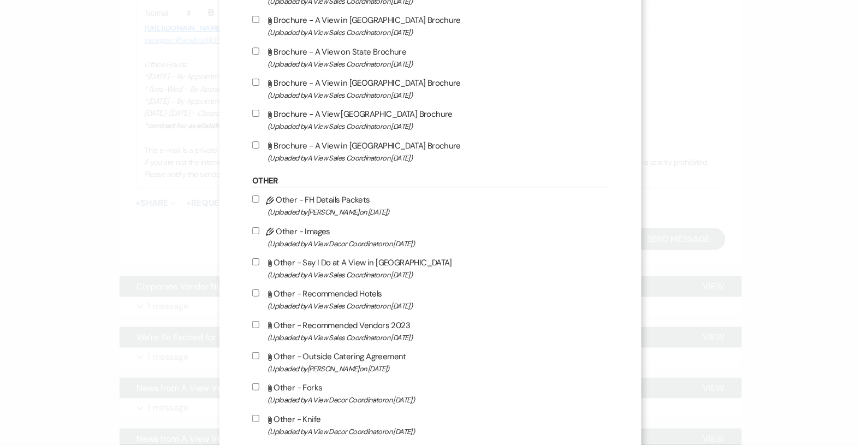
scroll to position [1325, 0]
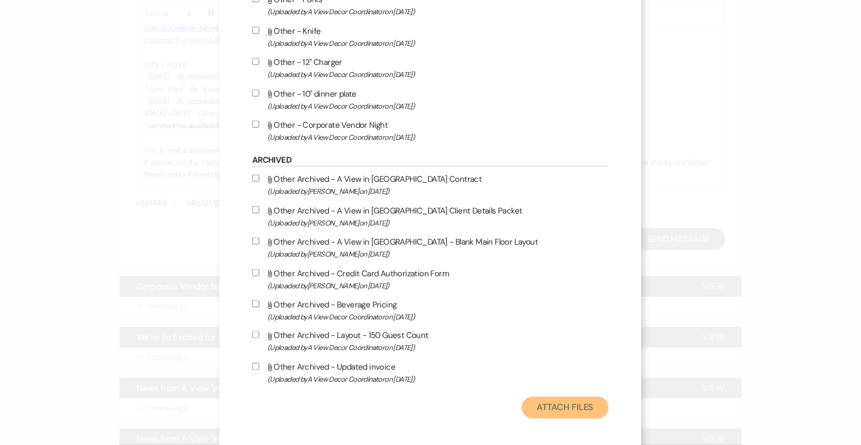
click at [568, 406] on button "Attach Files" at bounding box center [565, 408] width 87 height 22
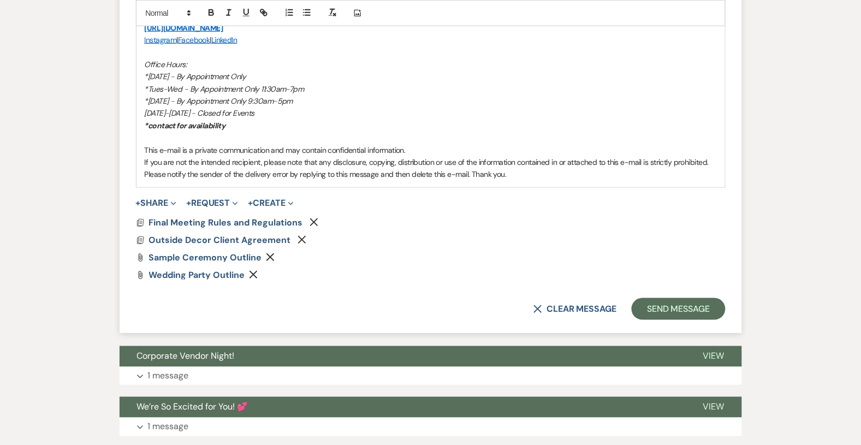
click at [652, 314] on button "Send Message" at bounding box center [678, 309] width 93 height 22
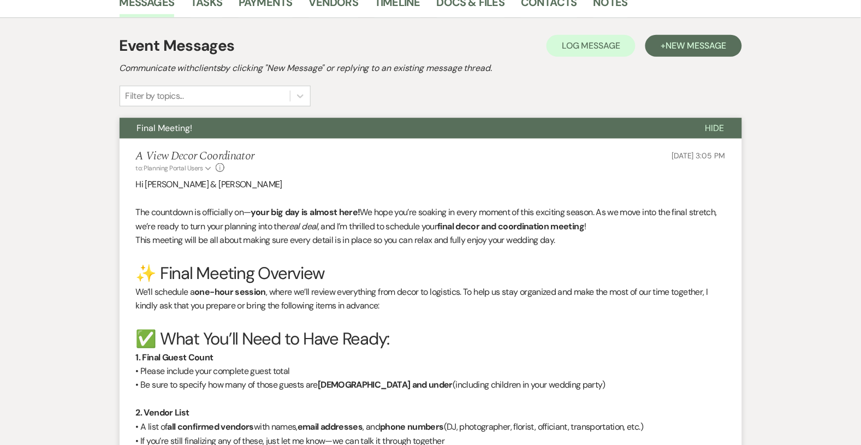
scroll to position [0, 0]
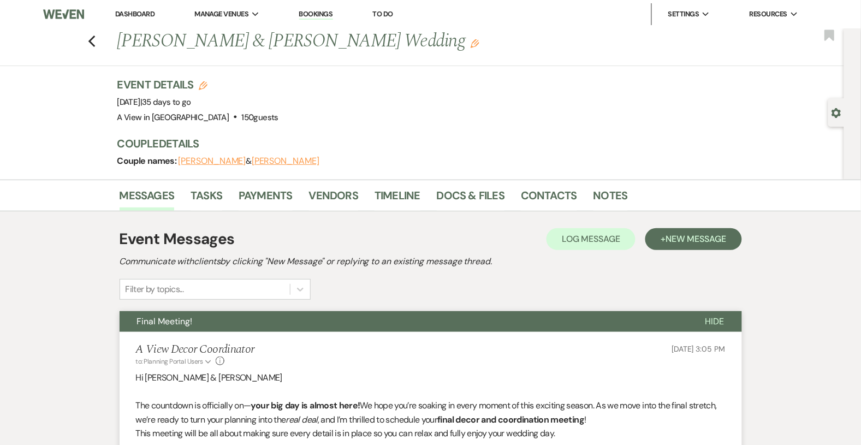
click at [86, 38] on div "Previous [PERSON_NAME] & [PERSON_NAME] Wedding Edit Bookmark" at bounding box center [420, 47] width 850 height 38
click at [99, 46] on div "Previous [PERSON_NAME] & [PERSON_NAME] Wedding Edit Bookmark" at bounding box center [420, 47] width 850 height 38
click at [98, 46] on div "Previous [PERSON_NAME] & [PERSON_NAME] Wedding Edit Bookmark" at bounding box center [420, 47] width 850 height 38
click at [93, 43] on icon "Previous" at bounding box center [92, 41] width 8 height 13
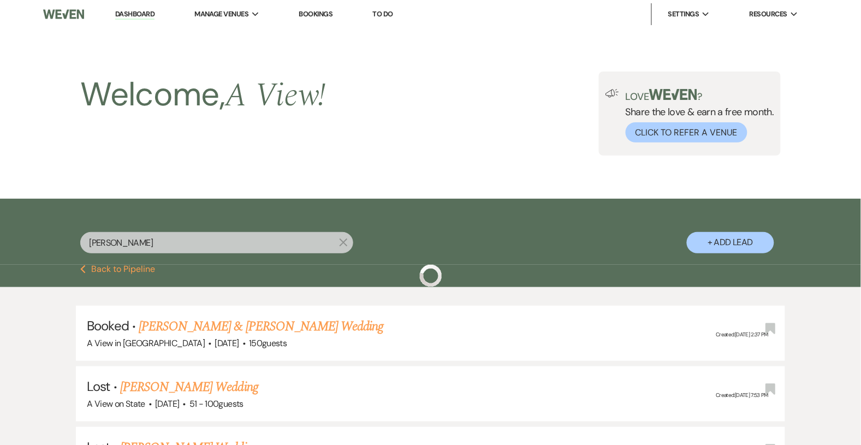
scroll to position [125, 0]
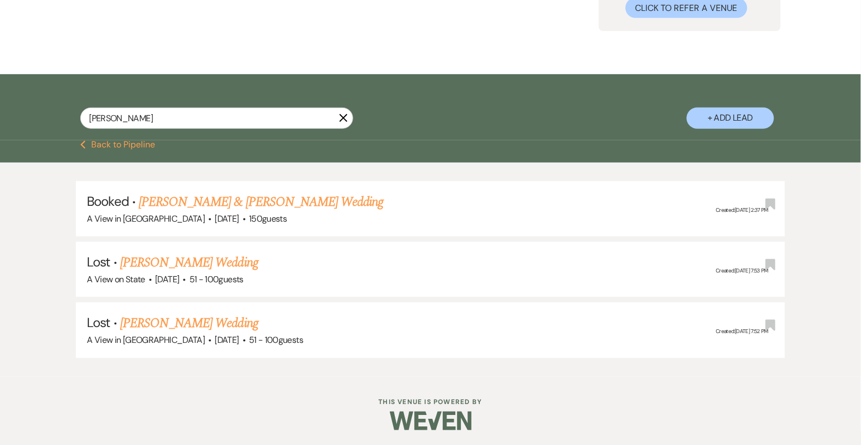
click at [343, 121] on icon "X" at bounding box center [343, 118] width 9 height 9
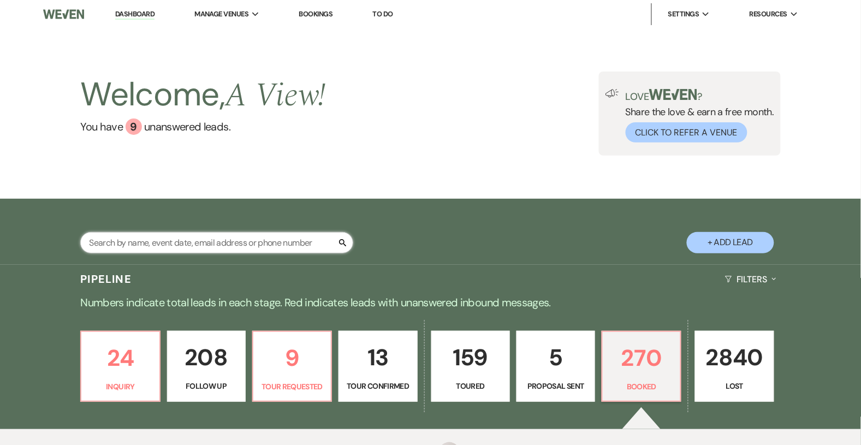
click at [238, 246] on input "text" at bounding box center [216, 242] width 273 height 21
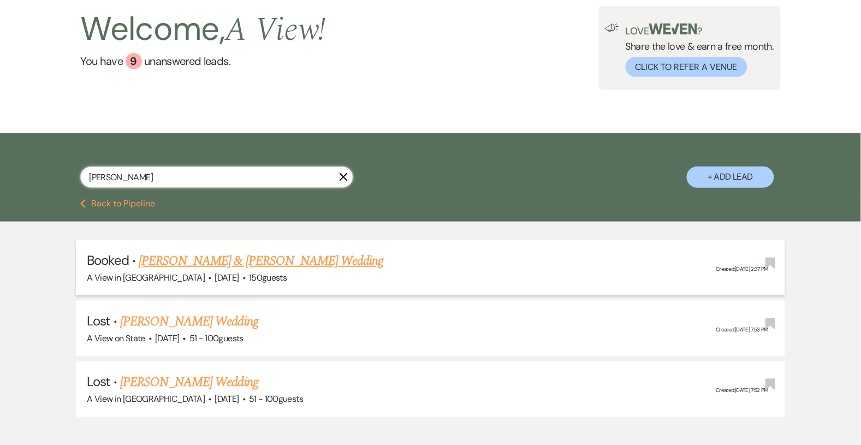
scroll to position [67, 0]
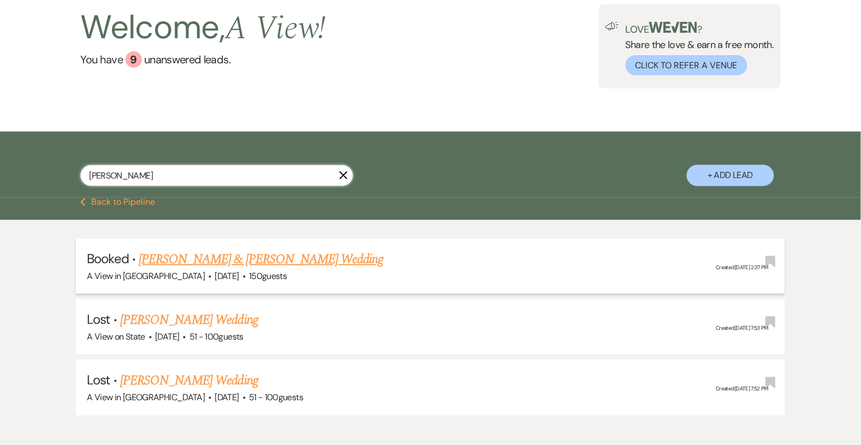
type input "[PERSON_NAME]"
click at [244, 253] on link "[PERSON_NAME] & [PERSON_NAME] Wedding" at bounding box center [261, 260] width 245 height 20
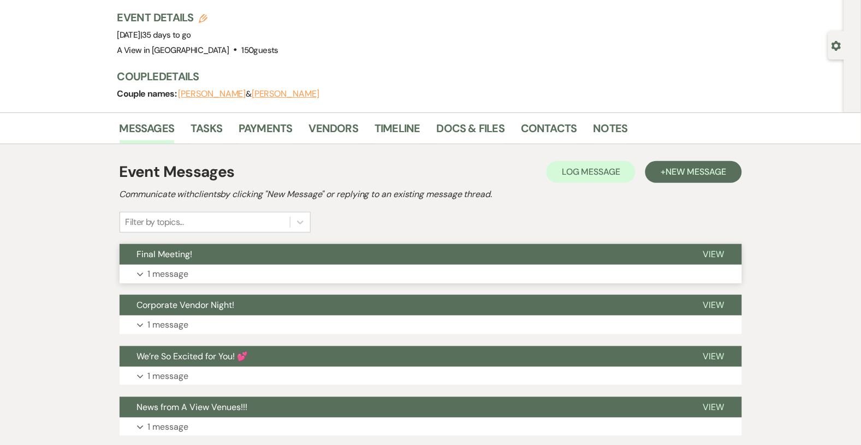
click at [217, 270] on button "Expand 1 message" at bounding box center [431, 274] width 623 height 19
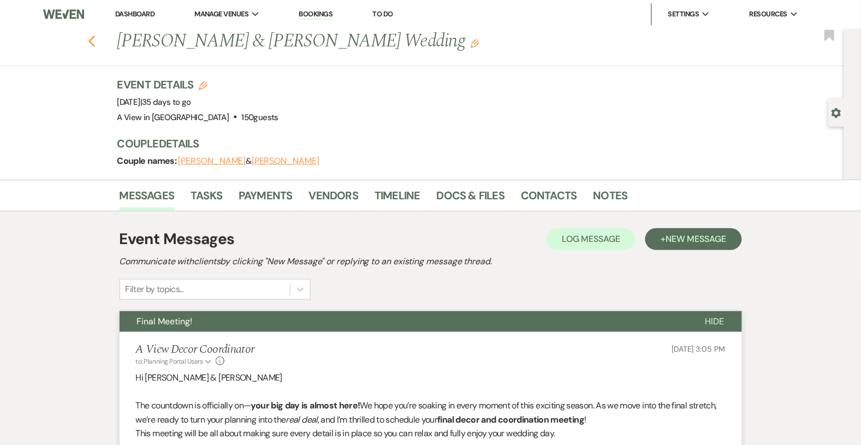
click at [92, 39] on use "button" at bounding box center [91, 42] width 7 height 12
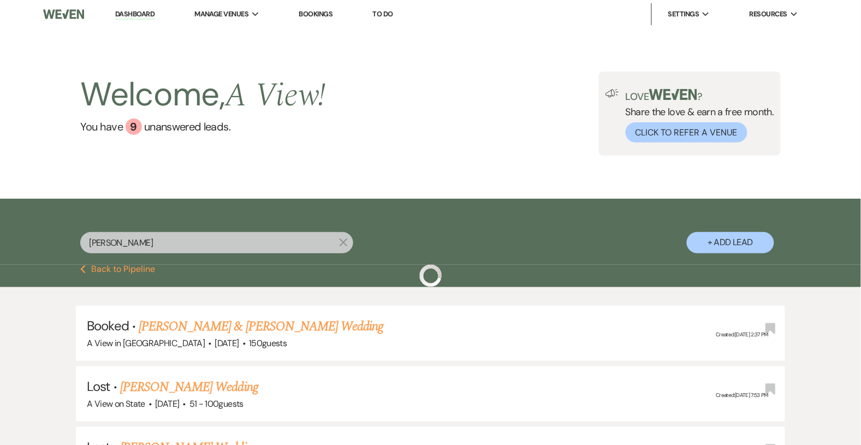
scroll to position [67, 0]
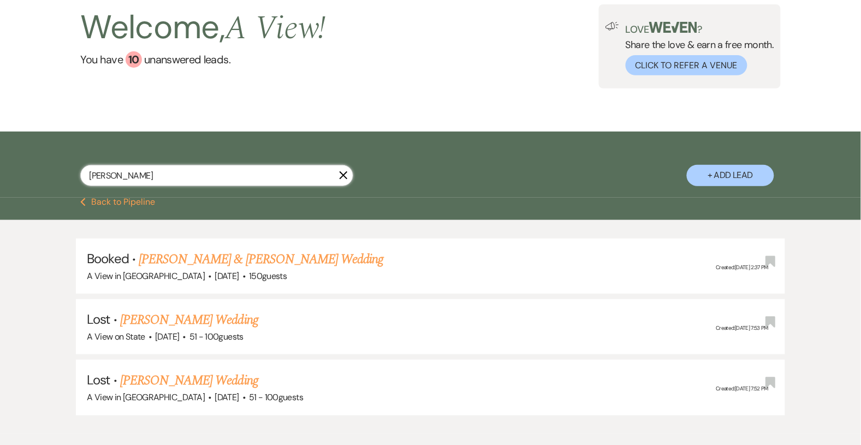
click at [119, 181] on input "[PERSON_NAME]" at bounding box center [216, 175] width 273 height 21
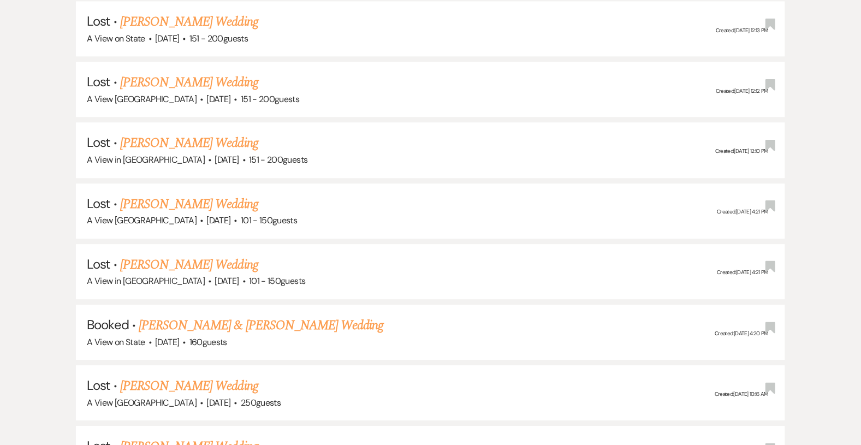
scroll to position [731, 0]
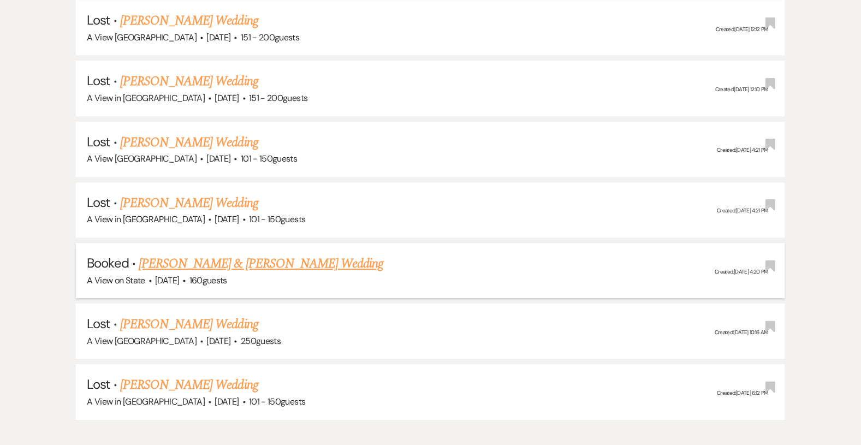
type input "Chelsea"
click at [180, 259] on link "[PERSON_NAME] & [PERSON_NAME] Wedding" at bounding box center [261, 264] width 245 height 20
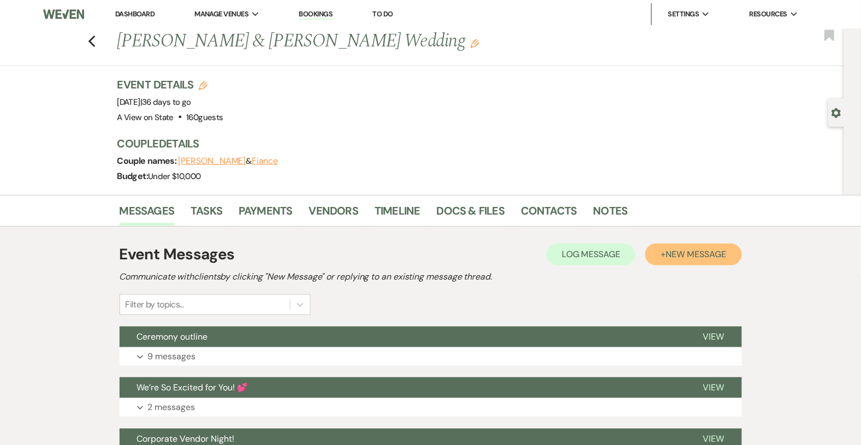
click at [651, 246] on button "+ New Message" at bounding box center [694, 255] width 96 height 22
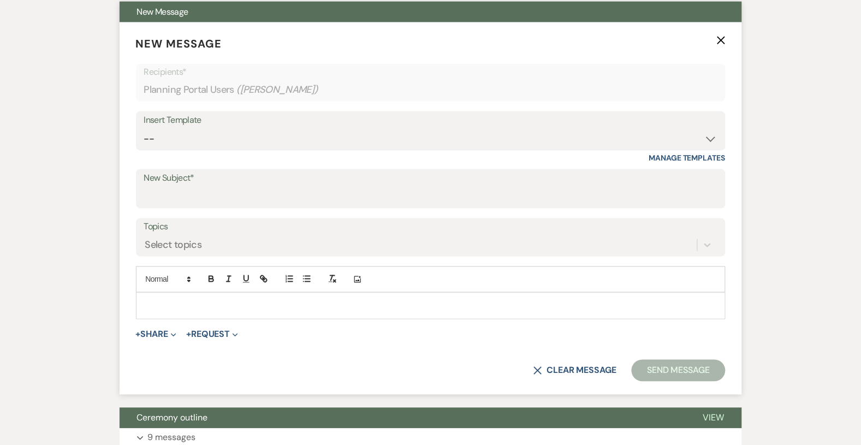
scroll to position [346, 0]
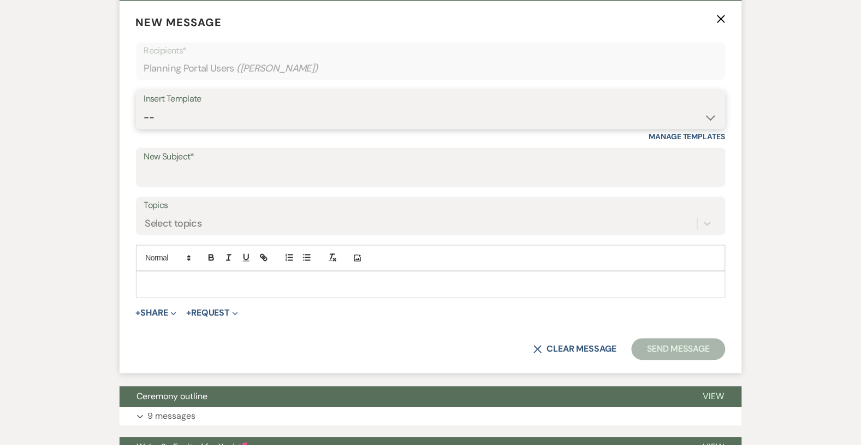
click at [302, 115] on select "-- Tour Confirmation Contract (Pre-Booked Leads) Out of office Inquiry Email Al…" at bounding box center [431, 117] width 574 height 21
select select "3936"
type input "Final Wedding Meeting – It’s Almost Time! 🎉"
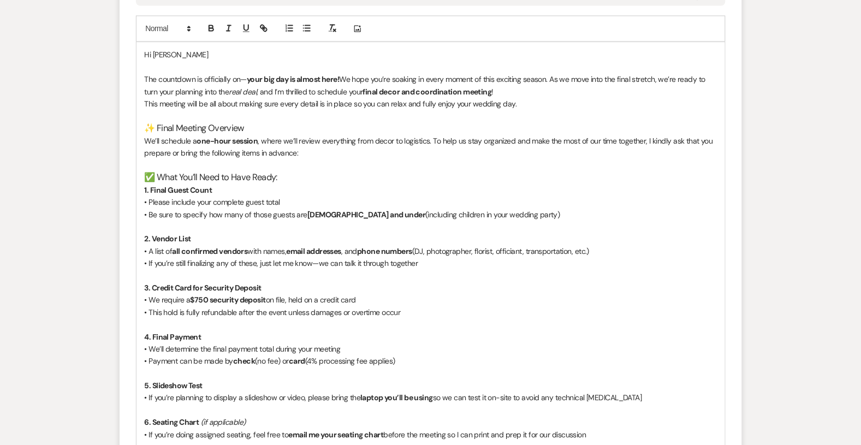
scroll to position [612, 0]
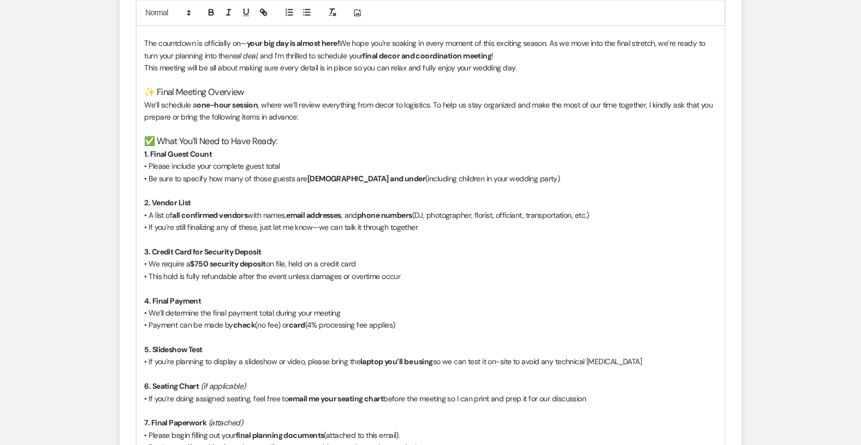
click at [209, 263] on strong "$750 security deposit" at bounding box center [228, 264] width 75 height 10
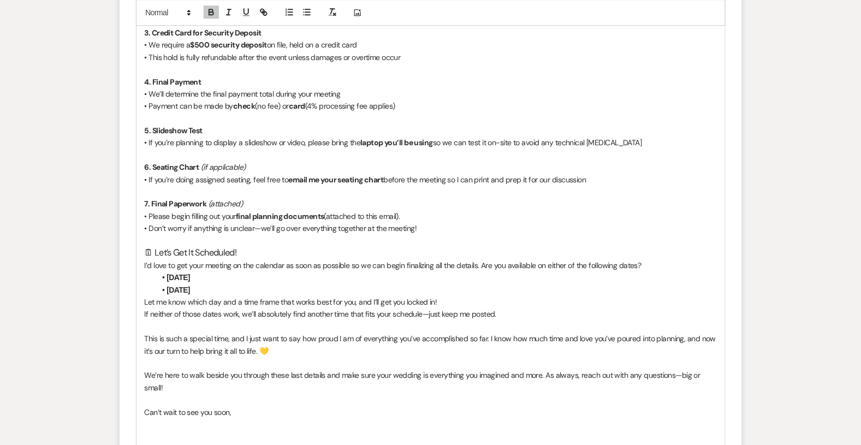
scroll to position [833, 0]
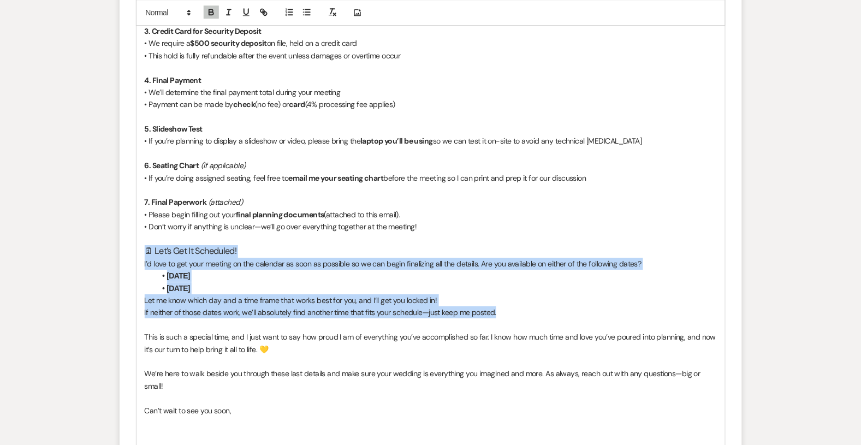
drag, startPoint x: 503, startPoint y: 313, endPoint x: 144, endPoint y: 250, distance: 364.4
click at [143, 250] on div "Hi [PERSON_NAME] The countdown is officially on— your big day is almost here! W…" at bounding box center [431, 268] width 589 height 967
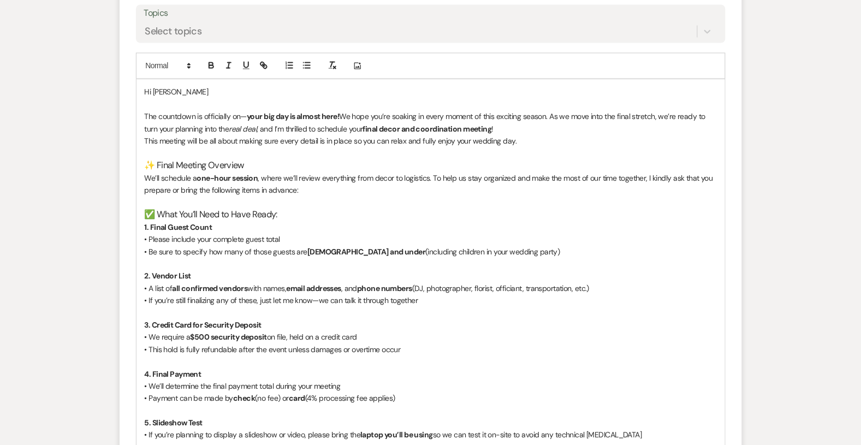
scroll to position [534, 0]
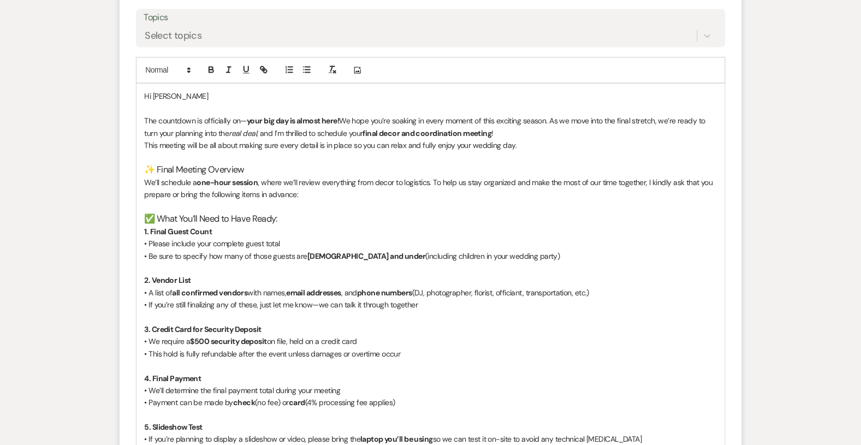
click at [540, 144] on p "This meeting will be all about making sure every detail is in place so you can …" at bounding box center [431, 146] width 572 height 12
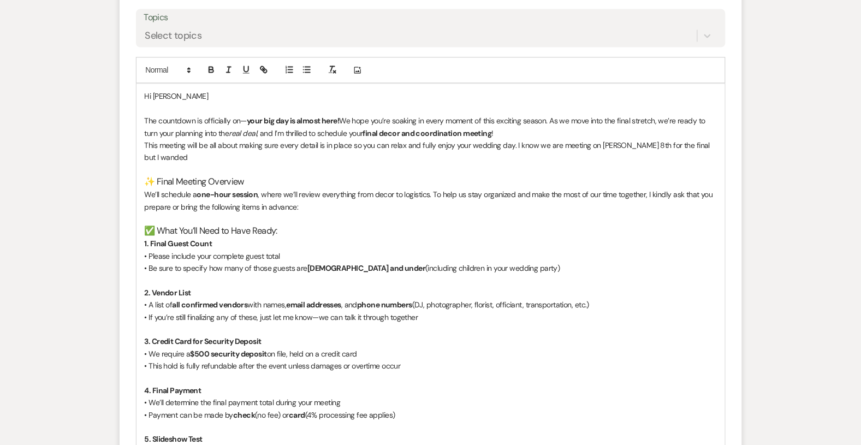
click at [149, 159] on p "This meeting will be all about making sure every detail is in place so you can …" at bounding box center [431, 152] width 572 height 25
click at [181, 164] on p at bounding box center [431, 170] width 572 height 12
click at [178, 153] on p "This meeting will be all about making sure every detail is in place so you can …" at bounding box center [431, 152] width 572 height 25
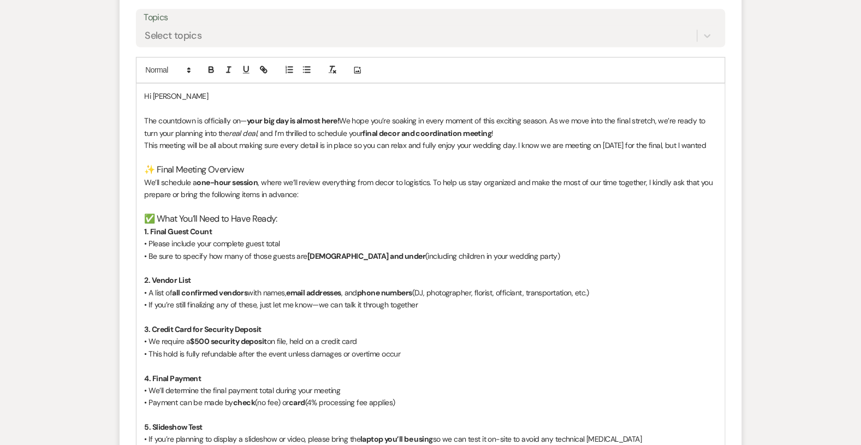
click at [218, 152] on p "This meeting will be all about making sure every detail is in place so you can …" at bounding box center [431, 146] width 572 height 12
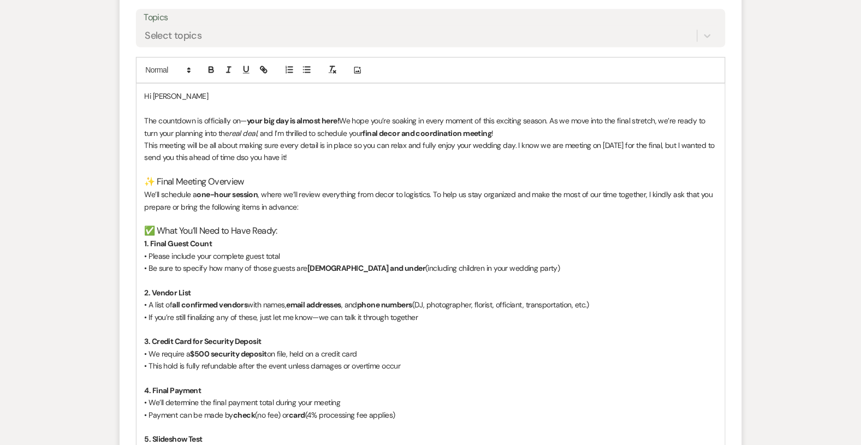
click at [276, 157] on p "This meeting will be all about making sure every detail is in place so you can …" at bounding box center [431, 152] width 572 height 25
drag, startPoint x: 327, startPoint y: 161, endPoint x: 515, endPoint y: 144, distance: 188.7
click at [514, 145] on p "This meeting will be all about making sure every detail is in place so you can …" at bounding box center [431, 152] width 572 height 25
click at [522, 164] on p at bounding box center [431, 170] width 572 height 12
click at [516, 144] on strong "I know we are meeting on [DATE] for the final, but I wanted to send you this ah…" at bounding box center [429, 152] width 569 height 22
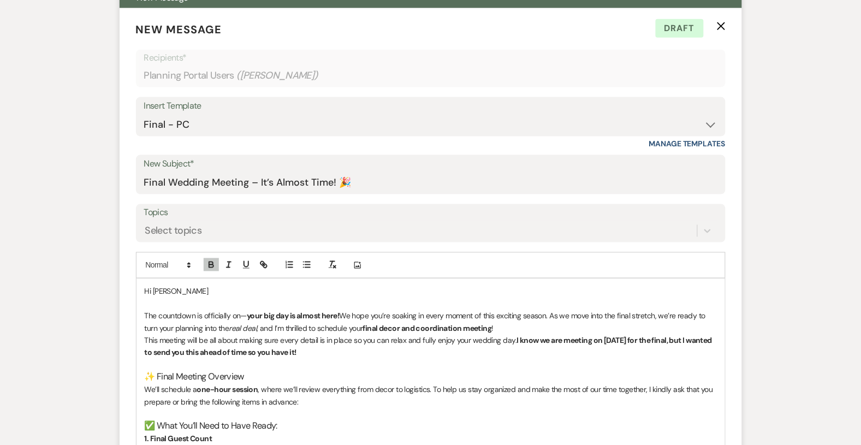
scroll to position [246, 0]
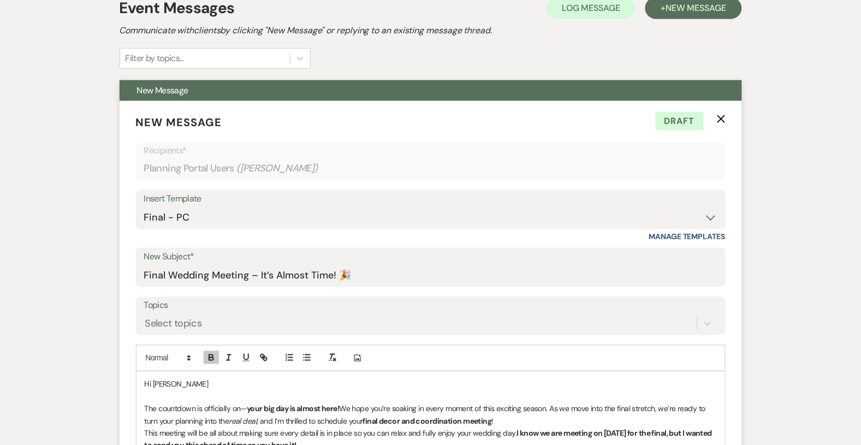
click at [181, 386] on p "Hi [PERSON_NAME]" at bounding box center [431, 385] width 572 height 12
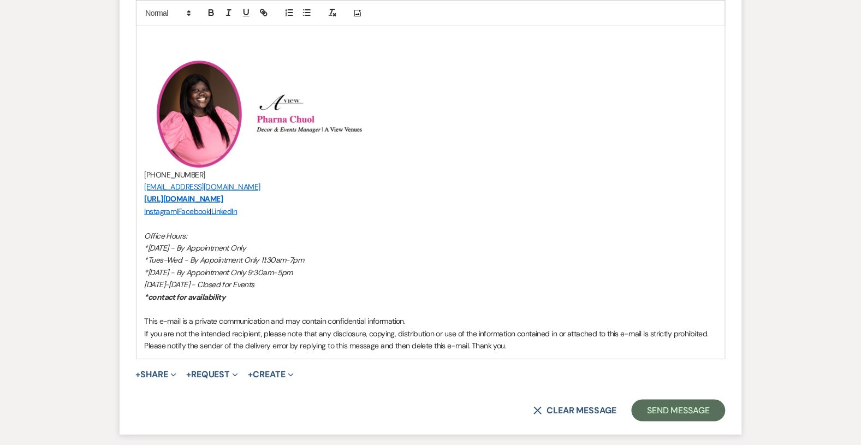
scroll to position [1183, 0]
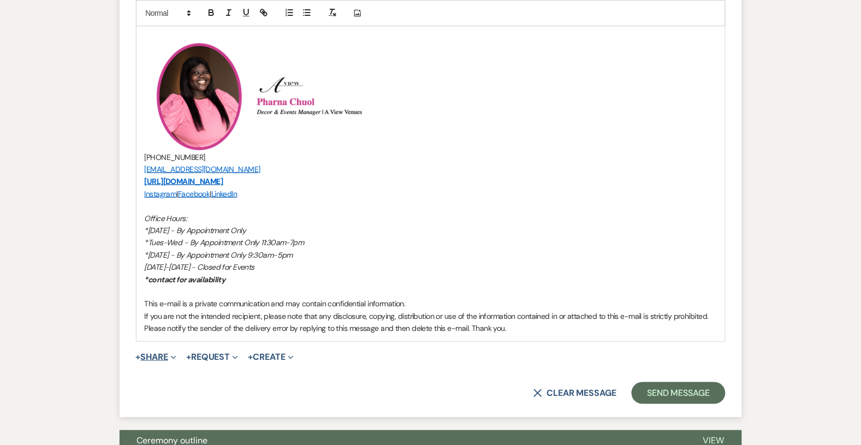
click at [168, 359] on button "+ Share Expand" at bounding box center [156, 357] width 41 height 9
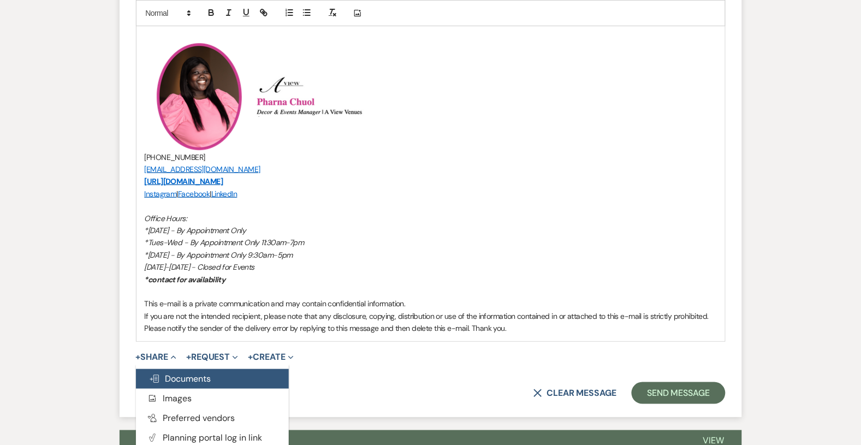
click at [178, 373] on span "Doc Upload Documents" at bounding box center [180, 378] width 62 height 11
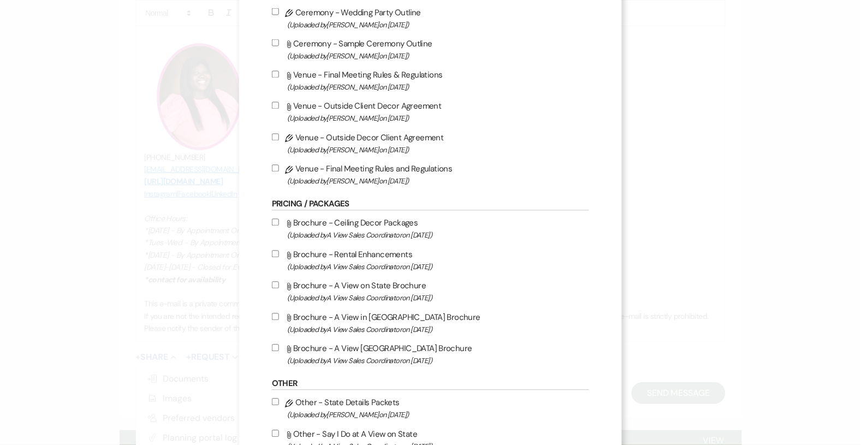
scroll to position [494, 0]
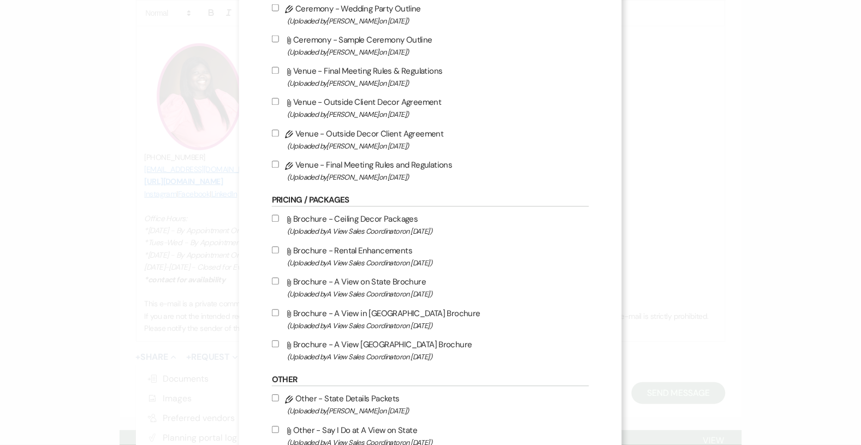
click at [281, 162] on label "Pencil Venue - Final Meeting Rules and Regulations (Uploaded by [PERSON_NAME] o…" at bounding box center [430, 171] width 317 height 26
click at [279, 162] on input "Pencil Venue - Final Meeting Rules and Regulations (Uploaded by [PERSON_NAME] o…" at bounding box center [275, 164] width 7 height 7
checkbox input "true"
click at [277, 132] on input "Pencil Venue - Outside Decor Client Agreement (Uploaded by [PERSON_NAME] on [DA…" at bounding box center [275, 133] width 7 height 7
checkbox input "true"
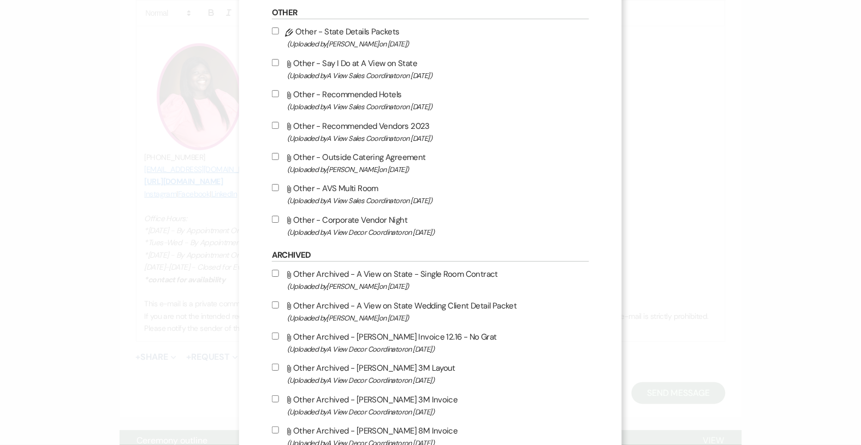
scroll to position [1020, 0]
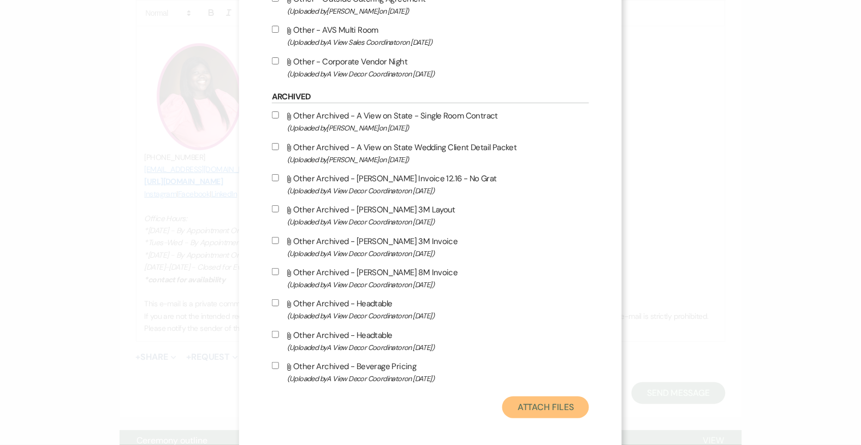
click at [560, 404] on button "Attach Files" at bounding box center [546, 408] width 87 height 22
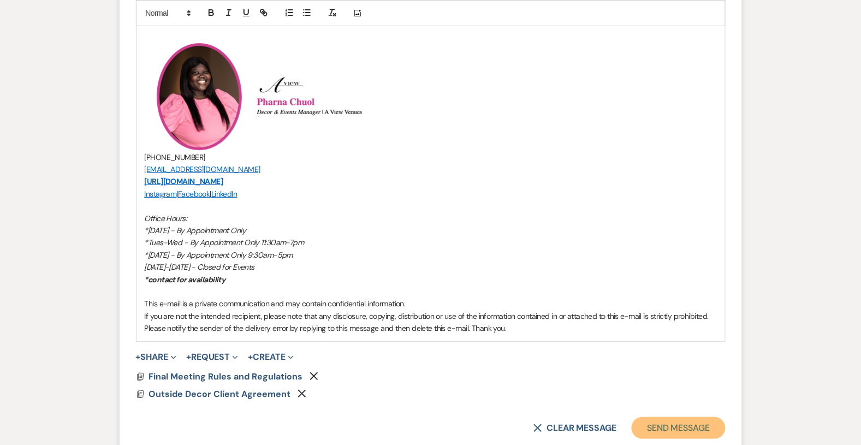
click at [669, 423] on button "Send Message" at bounding box center [678, 428] width 93 height 22
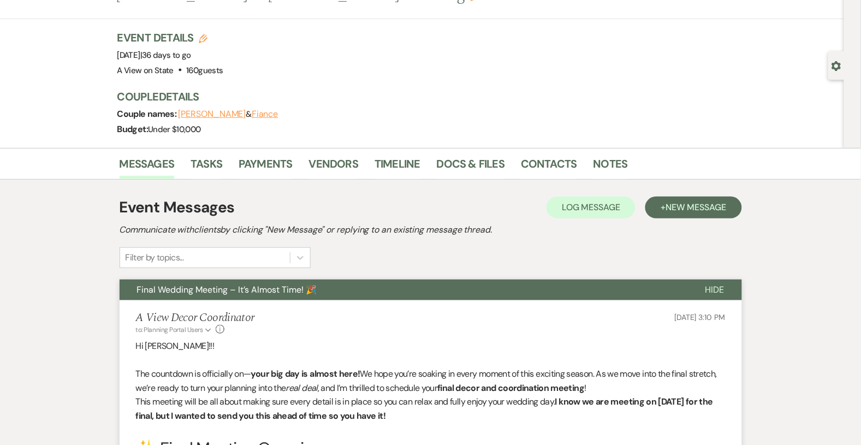
scroll to position [0, 0]
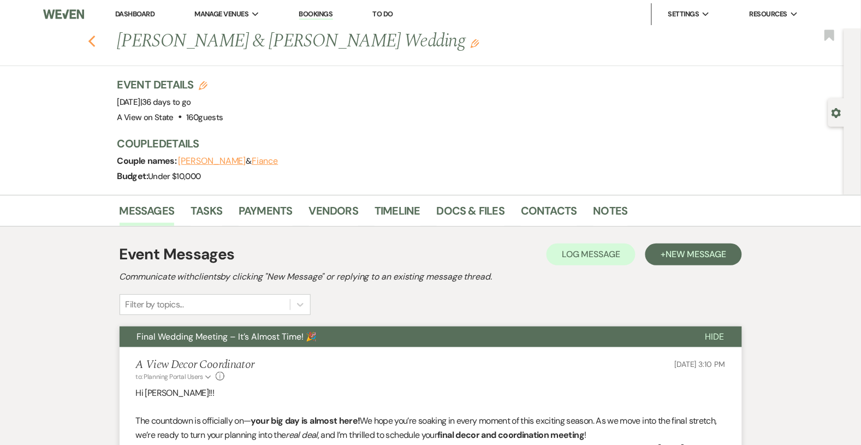
click at [91, 44] on use "button" at bounding box center [91, 42] width 7 height 12
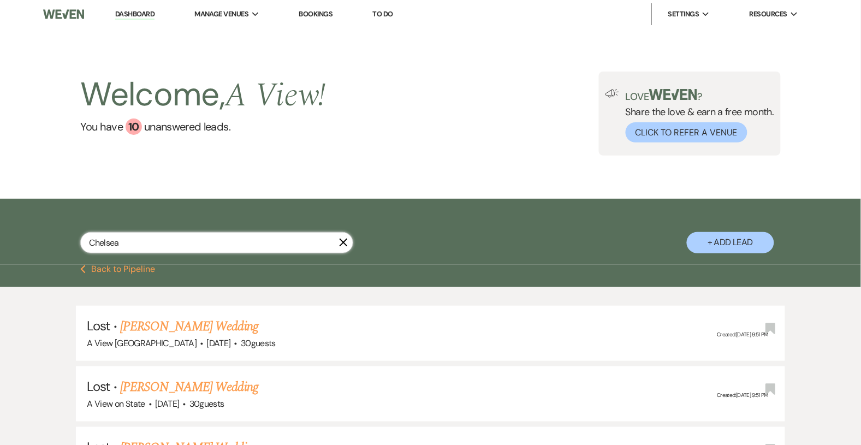
click at [177, 239] on input "Chelsea" at bounding box center [216, 242] width 273 height 21
click at [177, 240] on input "Chelsea" at bounding box center [216, 242] width 273 height 21
type input "Rylee"
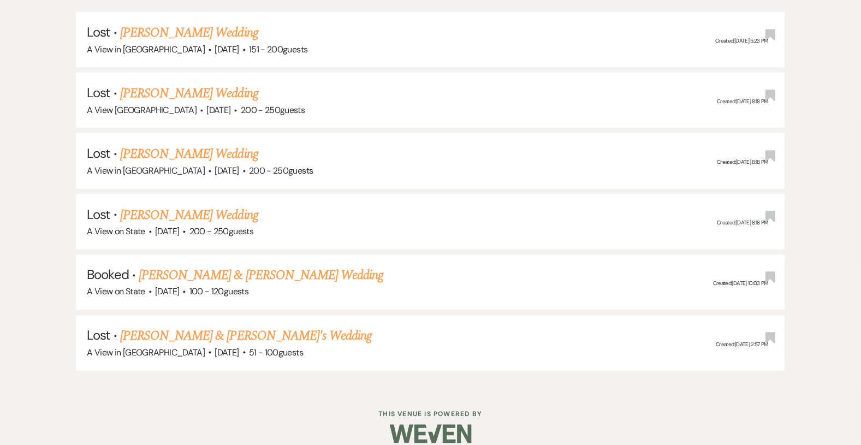
scroll to position [302, 0]
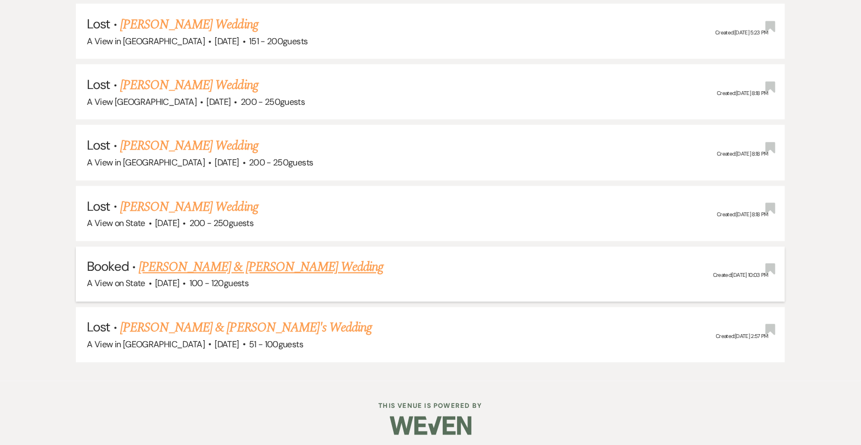
click at [235, 269] on link "[PERSON_NAME] & [PERSON_NAME] Wedding" at bounding box center [261, 268] width 245 height 20
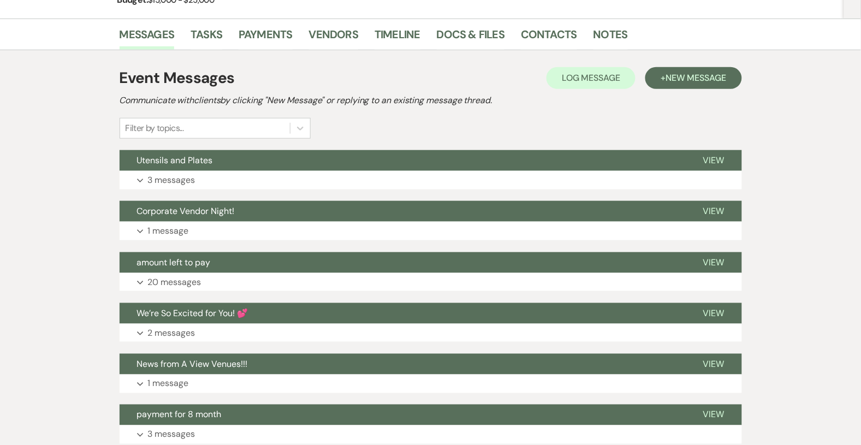
scroll to position [197, 0]
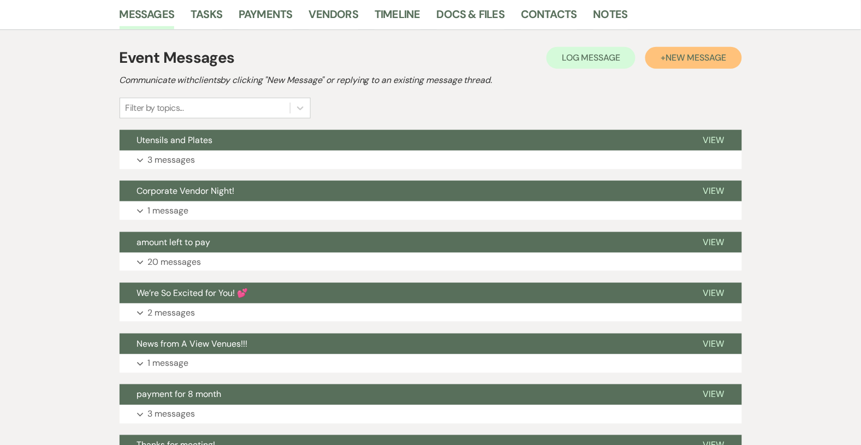
click at [659, 62] on button "+ New Message" at bounding box center [694, 58] width 96 height 22
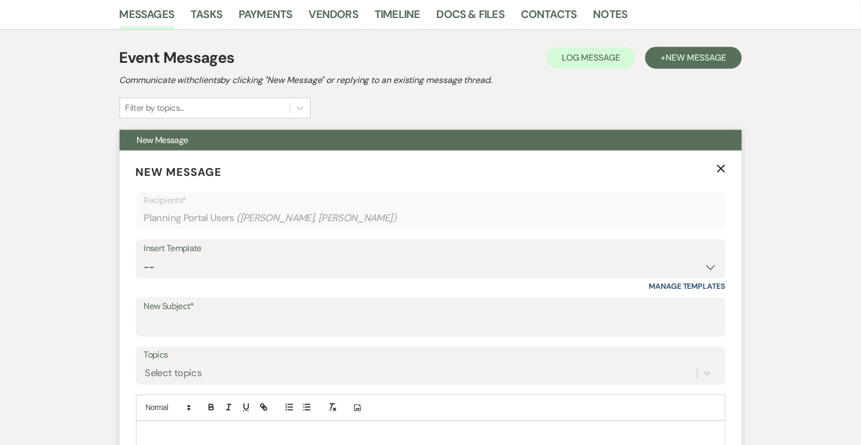
click at [298, 256] on div "Insert Template" at bounding box center [431, 249] width 574 height 16
click at [302, 268] on select "-- Tour Confirmation Contract (Pre-Booked Leads) Out of office Inquiry Email Al…" at bounding box center [431, 267] width 574 height 21
select select "3936"
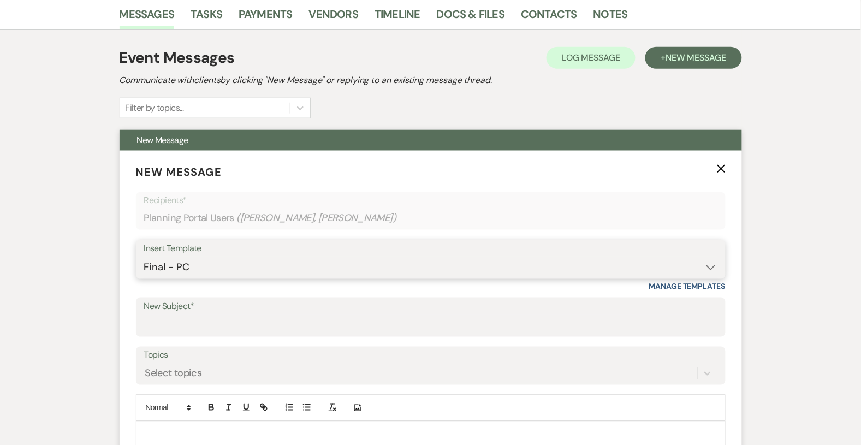
type input "Final Wedding Meeting – It’s Almost Time! 🎉"
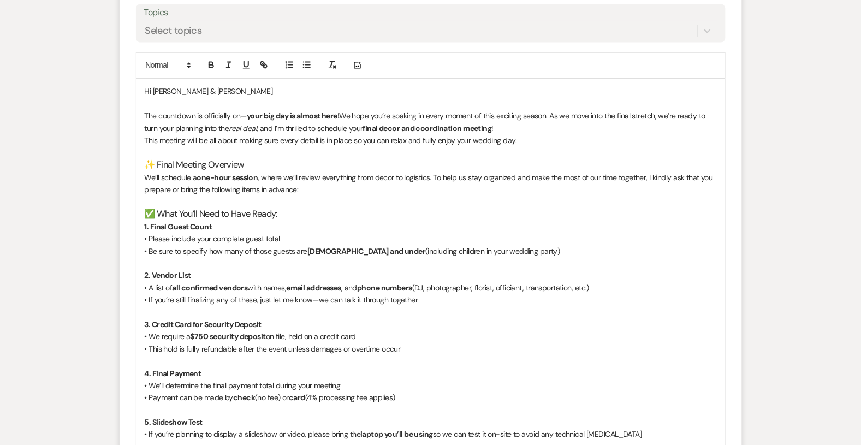
scroll to position [552, 0]
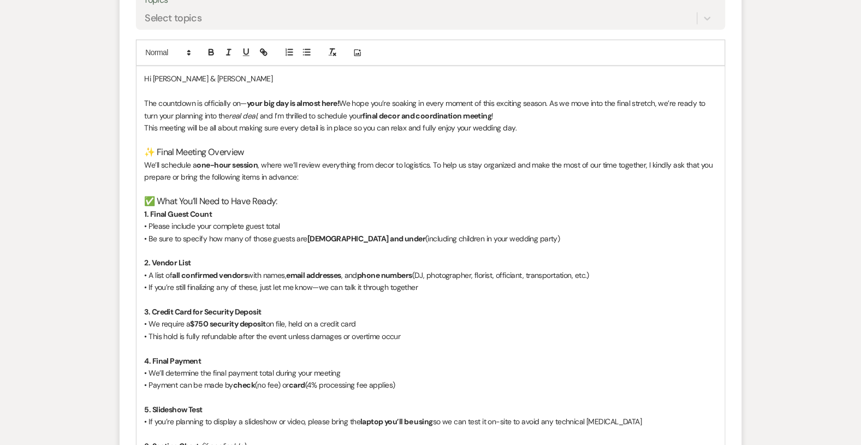
click at [519, 129] on p "This meeting will be all about making sure every detail is in place so you can …" at bounding box center [431, 128] width 572 height 12
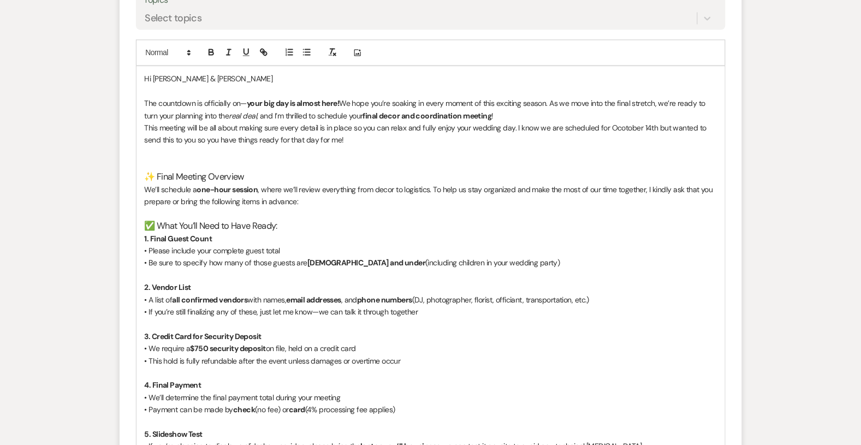
click at [455, 156] on p at bounding box center [431, 153] width 572 height 12
drag, startPoint x: 517, startPoint y: 128, endPoint x: 521, endPoint y: 139, distance: 11.3
click at [522, 140] on p "This meeting will be all about making sure every detail is in place so you can …" at bounding box center [431, 134] width 572 height 25
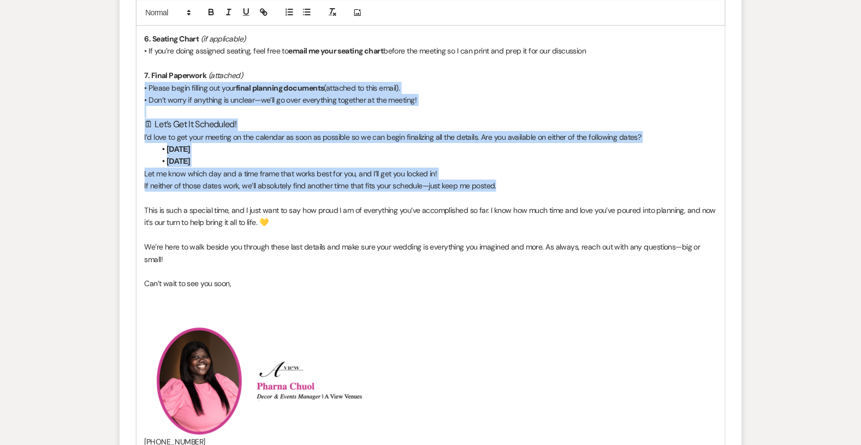
scroll to position [973, 0]
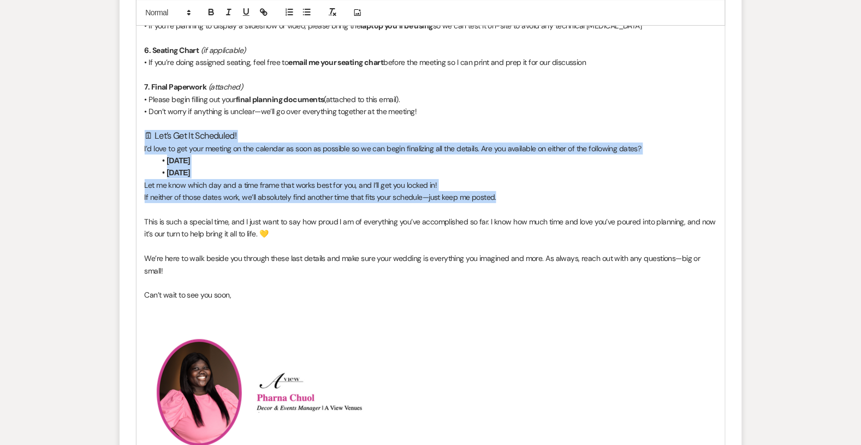
drag, startPoint x: 510, startPoint y: 88, endPoint x: 141, endPoint y: 133, distance: 371.4
click at [140, 133] on div "Hi [PERSON_NAME] & [PERSON_NAME] The countdown is officially on— your big day i…" at bounding box center [431, 140] width 589 height 991
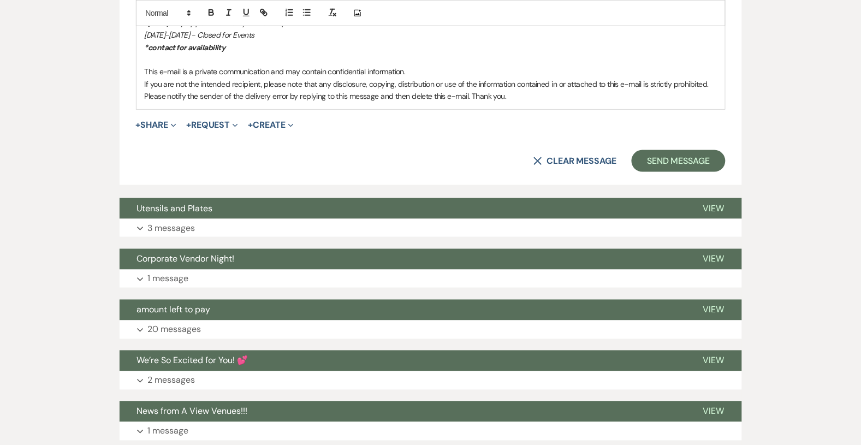
scroll to position [1416, 0]
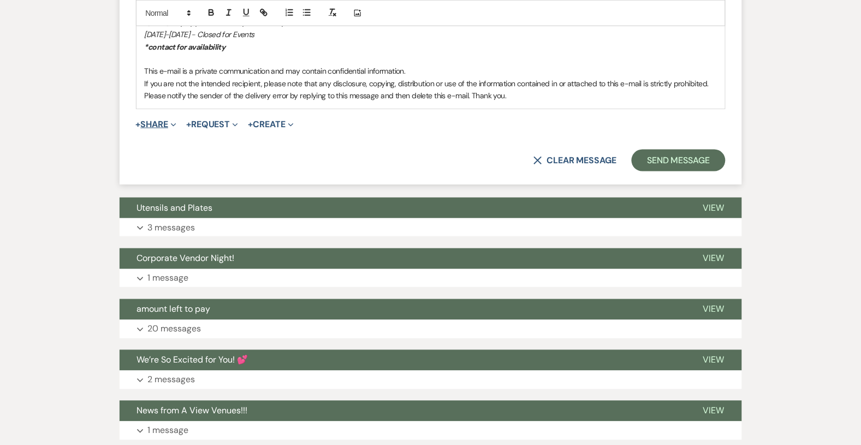
click at [170, 122] on span "Expand" at bounding box center [172, 124] width 8 height 11
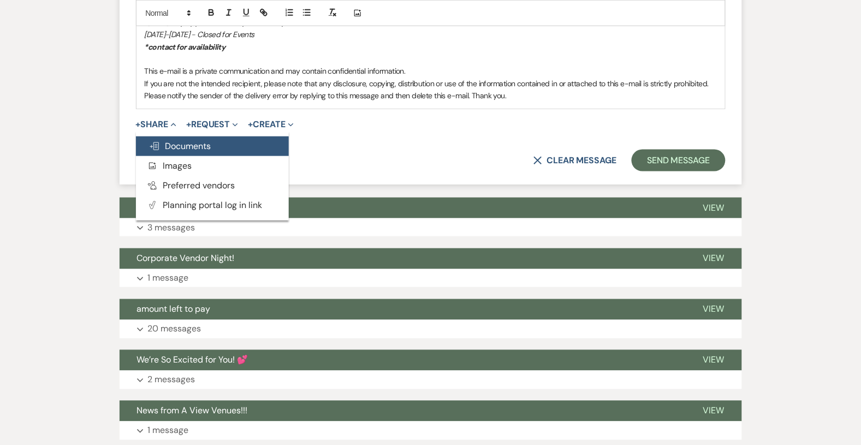
click at [178, 147] on span "Doc Upload Documents" at bounding box center [180, 145] width 62 height 11
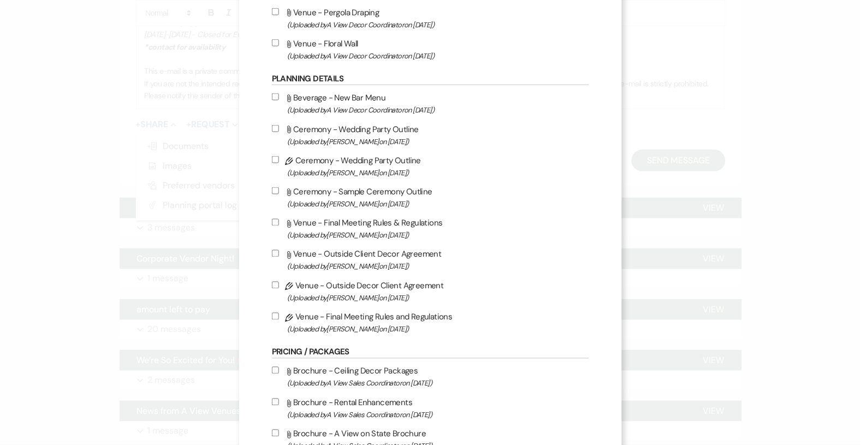
scroll to position [392, 0]
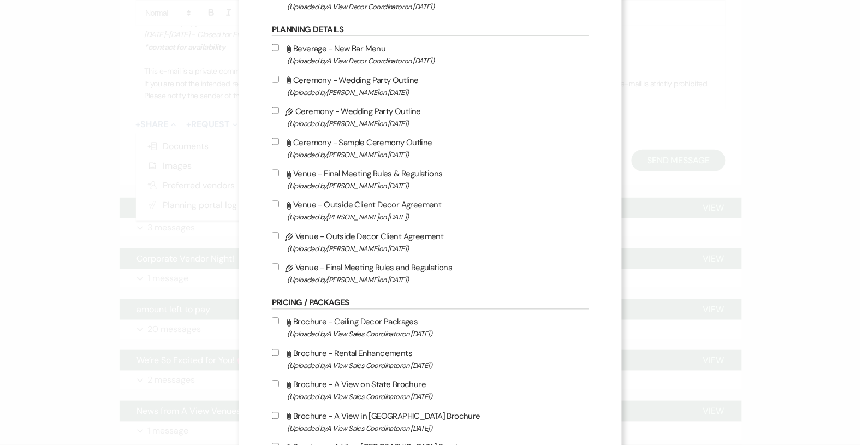
click at [277, 264] on input "Pencil Venue - Final Meeting Rules and Regulations (Uploaded by [PERSON_NAME] o…" at bounding box center [275, 267] width 7 height 7
checkbox input "true"
click at [277, 234] on input "Pencil Venue - Outside Decor Client Agreement (Uploaded by [PERSON_NAME] on [DA…" at bounding box center [275, 236] width 7 height 7
checkbox input "true"
click at [277, 114] on label "Pencil Ceremony - Wedding Party Outline (Uploaded by [PERSON_NAME] on [DATE] )" at bounding box center [430, 117] width 317 height 26
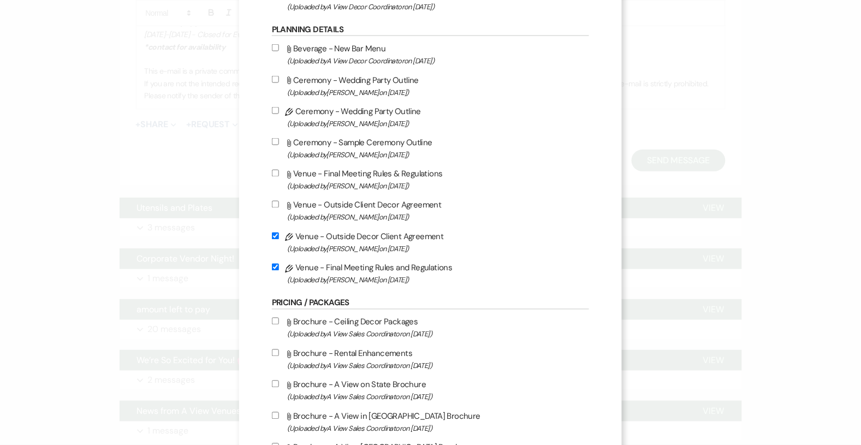
click at [277, 114] on input "Pencil Ceremony - Wedding Party Outline (Uploaded by [PERSON_NAME] on [DATE] )" at bounding box center [275, 110] width 7 height 7
checkbox input "true"
click at [280, 138] on label "Attach File Ceremony - Sample Ceremony Outline (Uploaded by [PERSON_NAME] on [D…" at bounding box center [430, 148] width 317 height 26
click at [279, 138] on input "Attach File Ceremony - Sample Ceremony Outline (Uploaded by [PERSON_NAME] on [D…" at bounding box center [275, 141] width 7 height 7
checkbox input "true"
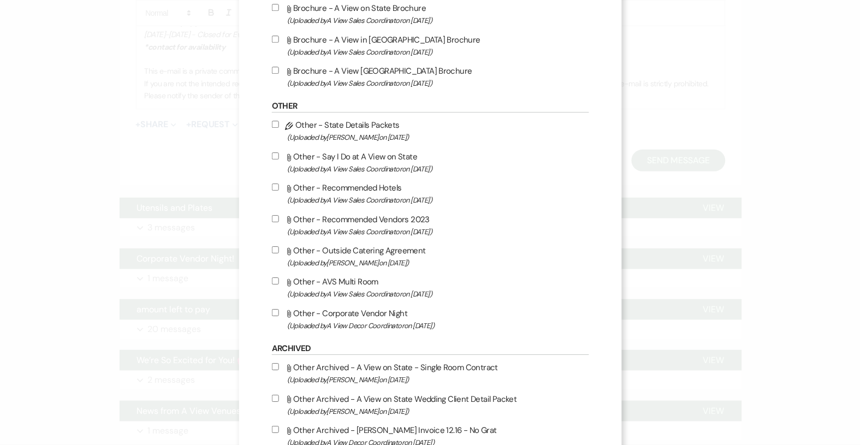
scroll to position [1020, 0]
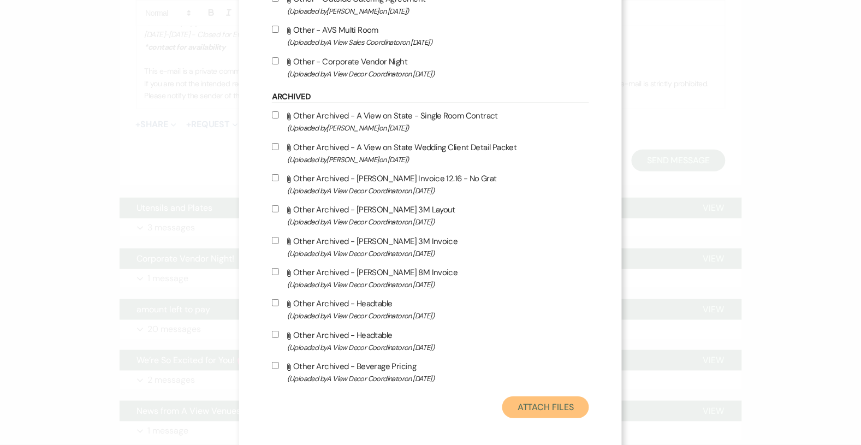
click at [545, 403] on button "Attach Files" at bounding box center [546, 408] width 87 height 22
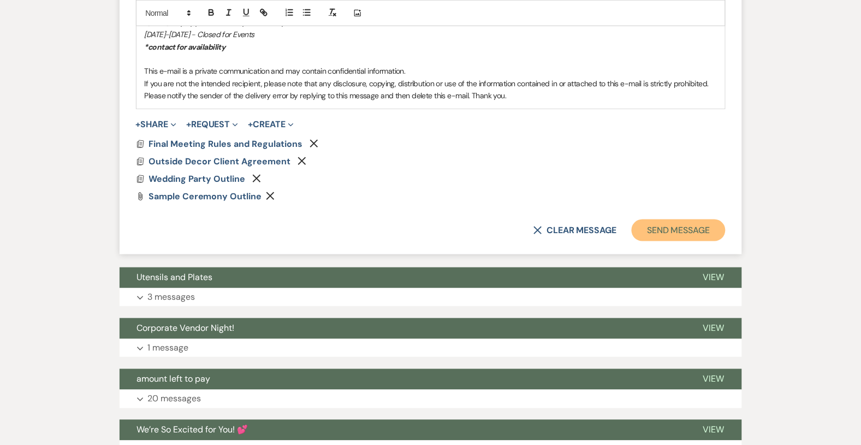
click at [651, 222] on button "Send Message" at bounding box center [678, 231] width 93 height 22
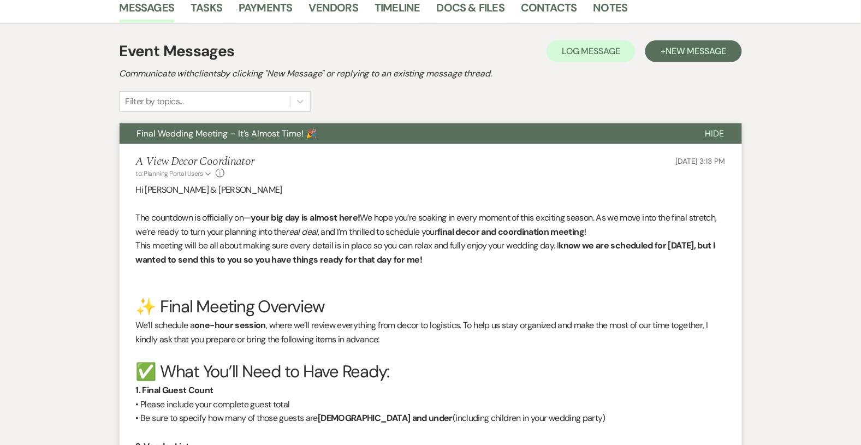
scroll to position [0, 0]
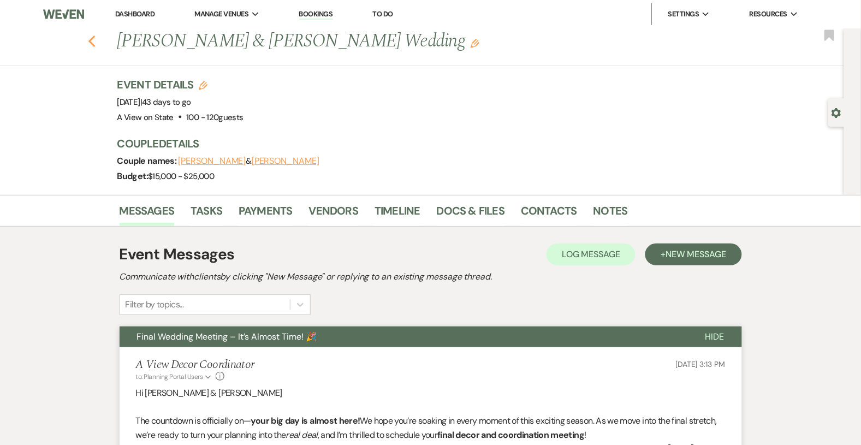
click at [91, 39] on use "button" at bounding box center [91, 42] width 7 height 12
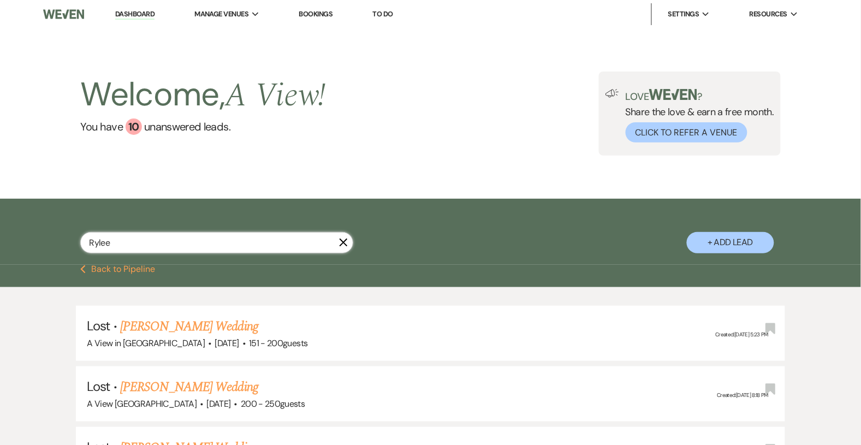
click at [131, 242] on input "Rylee" at bounding box center [216, 242] width 273 height 21
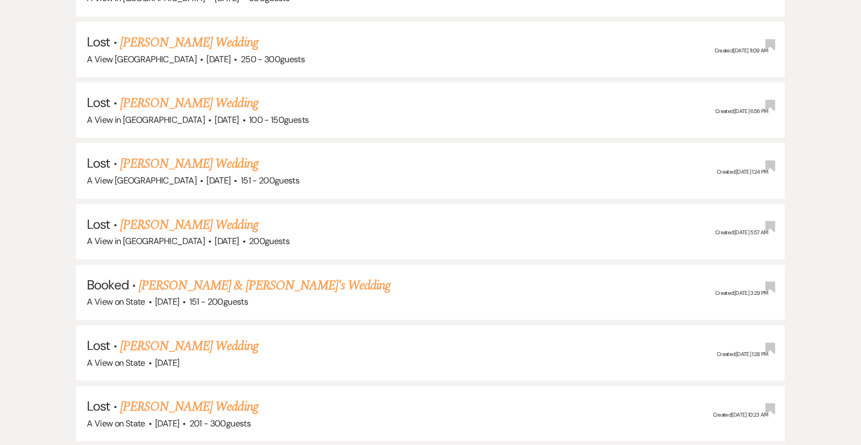
scroll to position [985, 0]
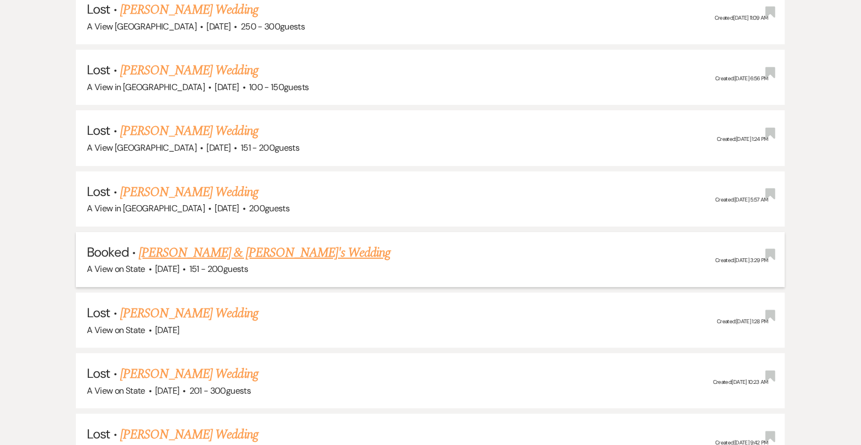
type input "[PERSON_NAME]"
click at [263, 245] on link "[PERSON_NAME] & [PERSON_NAME]'s Wedding" at bounding box center [265, 253] width 252 height 20
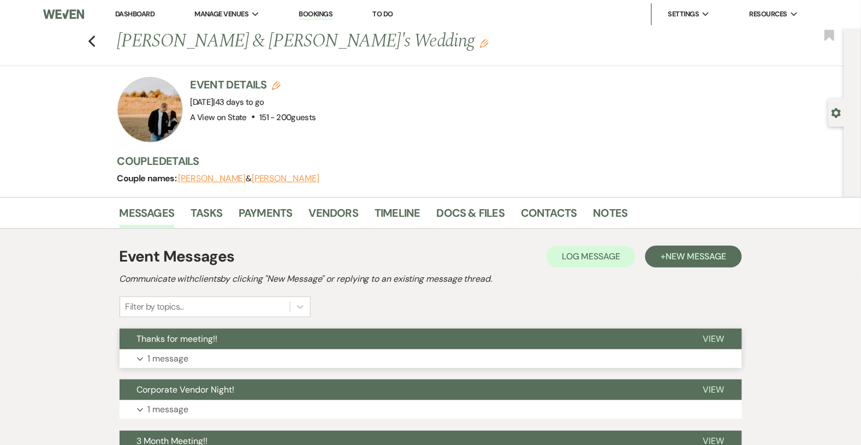
click at [473, 354] on button "Expand 1 message" at bounding box center [431, 359] width 623 height 19
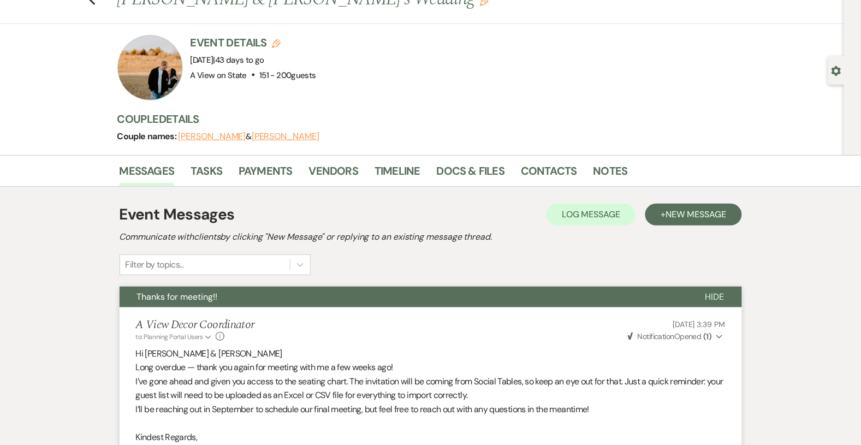
scroll to position [45, 0]
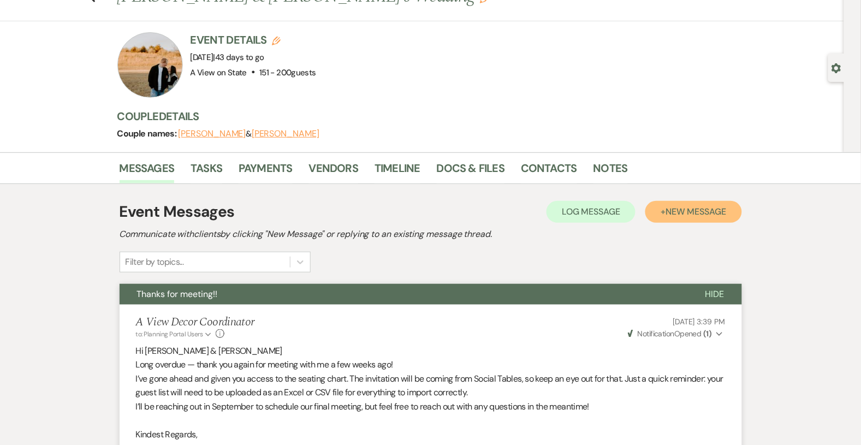
click at [679, 214] on span "New Message" at bounding box center [696, 211] width 61 height 11
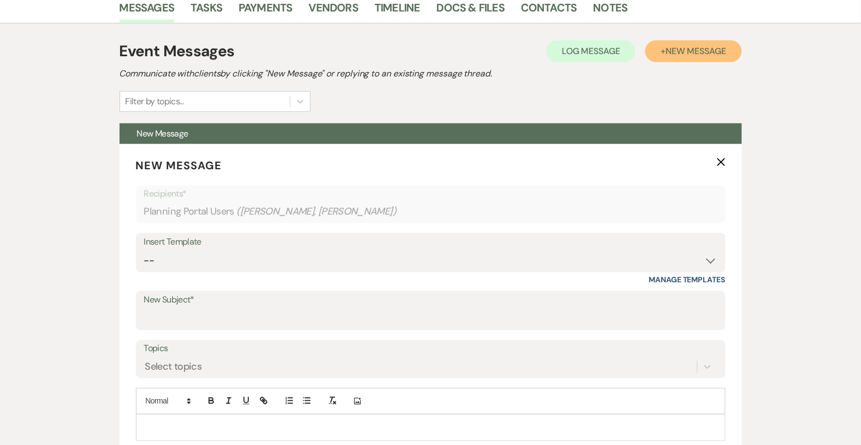
scroll to position [210, 0]
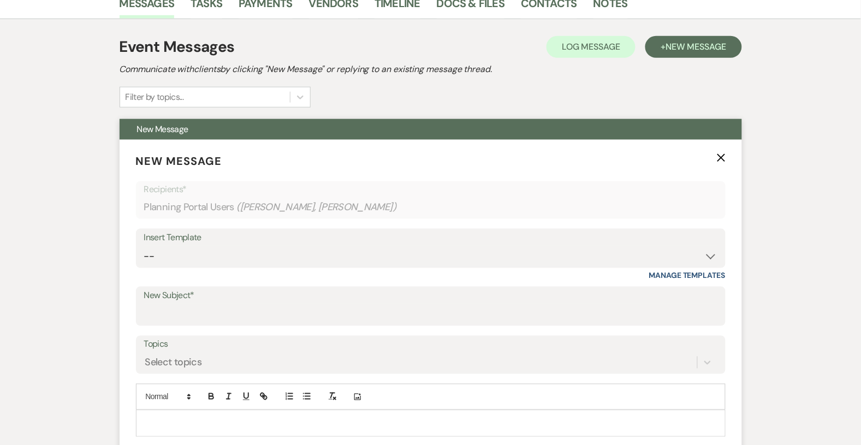
click at [359, 242] on div "Insert Template" at bounding box center [431, 238] width 574 height 16
click at [353, 256] on select "-- Tour Confirmation Contract (Pre-Booked Leads) Out of office Inquiry Email Al…" at bounding box center [431, 256] width 574 height 21
select select "3936"
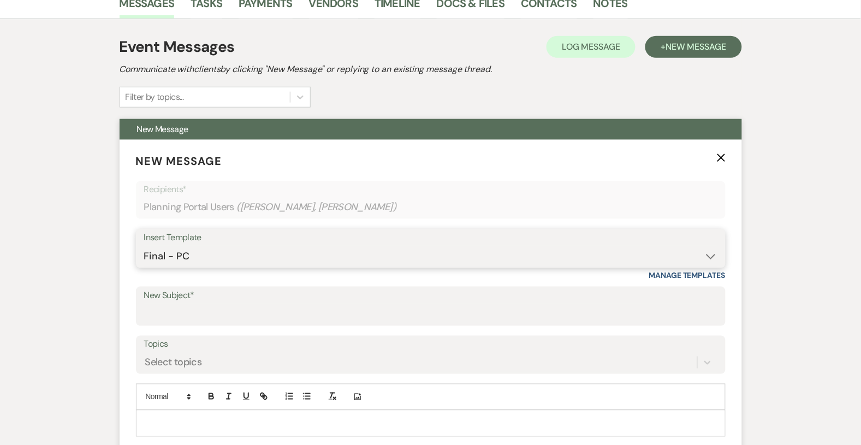
type input "Final Wedding Meeting – It’s Almost Time! 🎉"
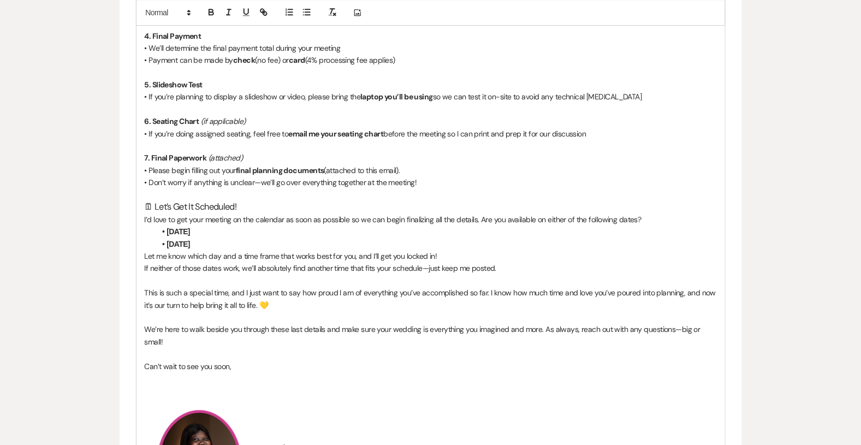
scroll to position [909, 0]
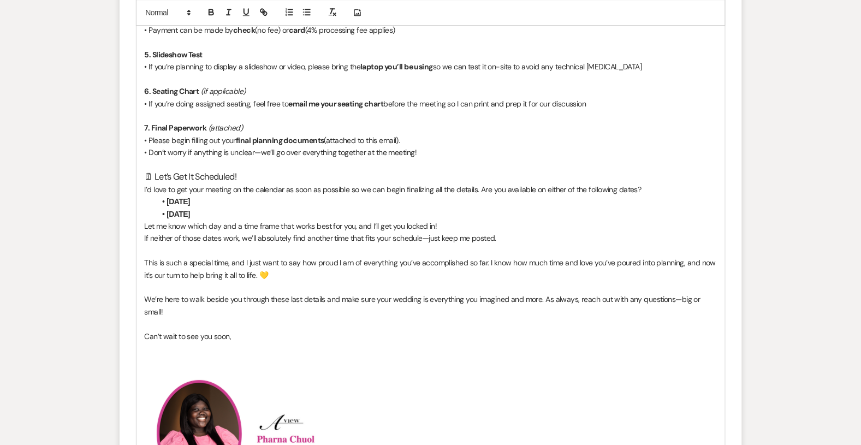
click at [242, 214] on li "[DATE]" at bounding box center [437, 214] width 562 height 12
drag, startPoint x: 242, startPoint y: 214, endPoint x: 175, endPoint y: 203, distance: 67.5
click at [175, 203] on ul "[DATE] [DATE]" at bounding box center [437, 208] width 562 height 25
click at [143, 212] on div "Hi [PERSON_NAME] & [PERSON_NAME] The countdown is officially on— your big day i…" at bounding box center [431, 194] width 589 height 967
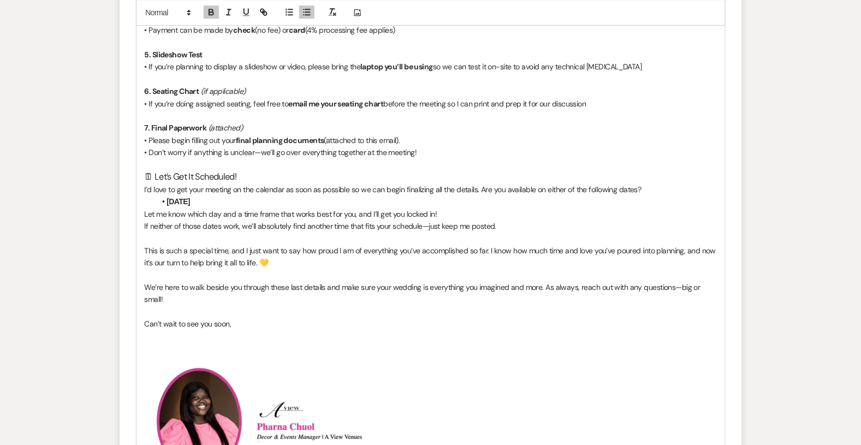
click at [201, 205] on li "[DATE]" at bounding box center [437, 202] width 562 height 12
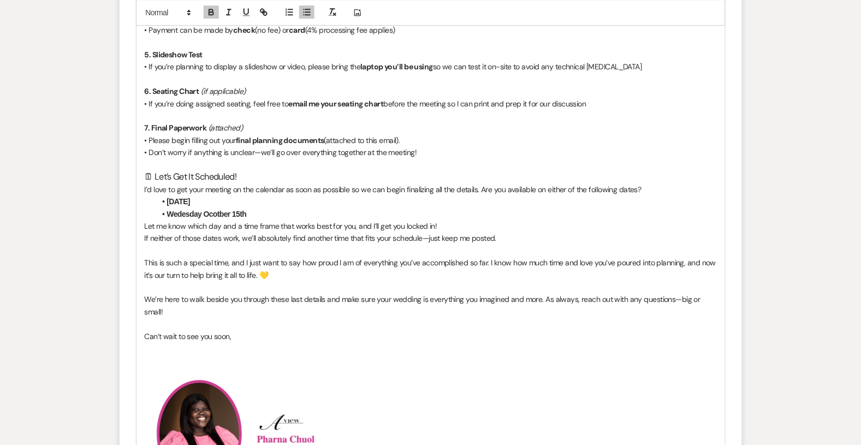
click at [214, 212] on strong "Wedesday Ocotber 15th" at bounding box center [207, 214] width 80 height 9
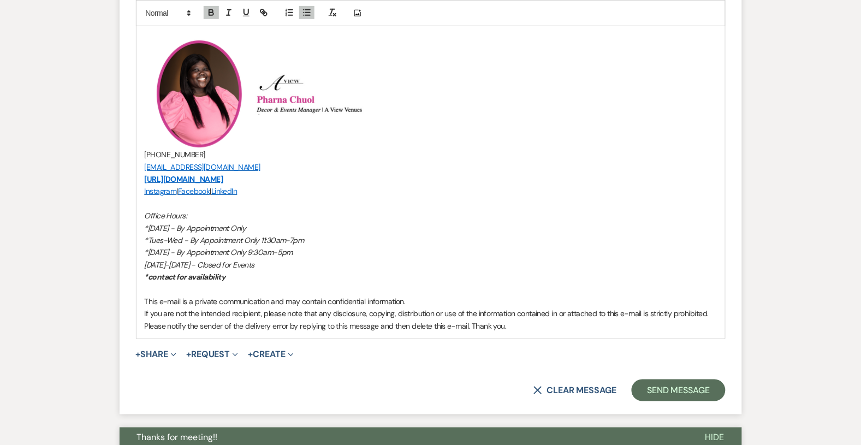
scroll to position [1255, 0]
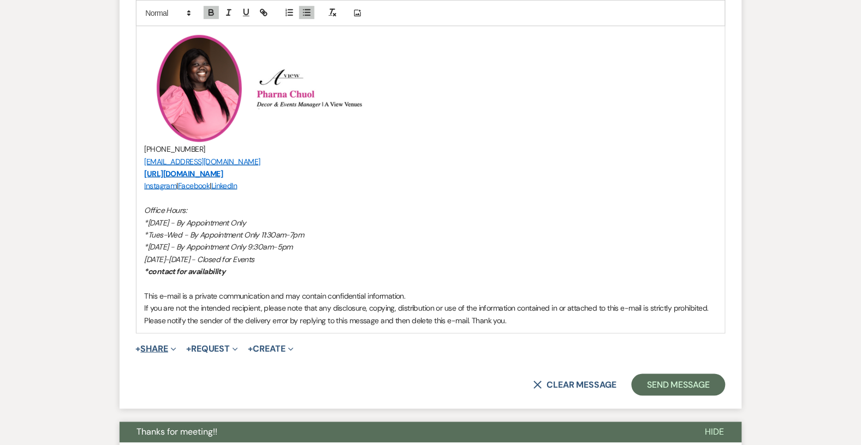
click at [171, 347] on span "Expand" at bounding box center [172, 348] width 8 height 11
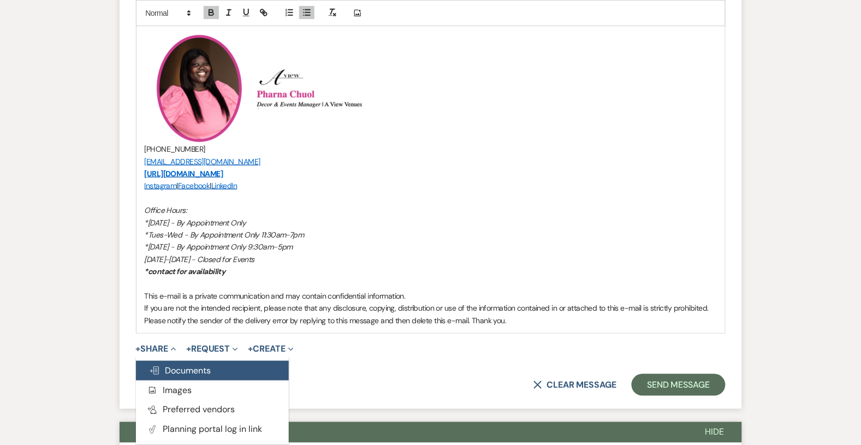
click at [175, 371] on span "Doc Upload Documents" at bounding box center [180, 370] width 62 height 11
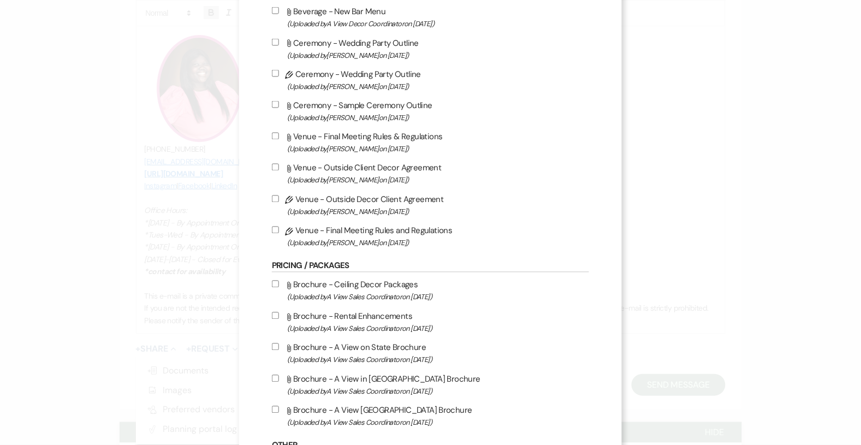
scroll to position [428, 0]
click at [279, 70] on input "Pencil Ceremony - Wedding Party Outline (Uploaded by [PERSON_NAME] on [DATE] )" at bounding box center [275, 73] width 7 height 7
checkbox input "true"
click at [278, 102] on input "Attach File Ceremony - Sample Ceremony Outline (Uploaded by [PERSON_NAME] on [D…" at bounding box center [275, 105] width 7 height 7
checkbox input "true"
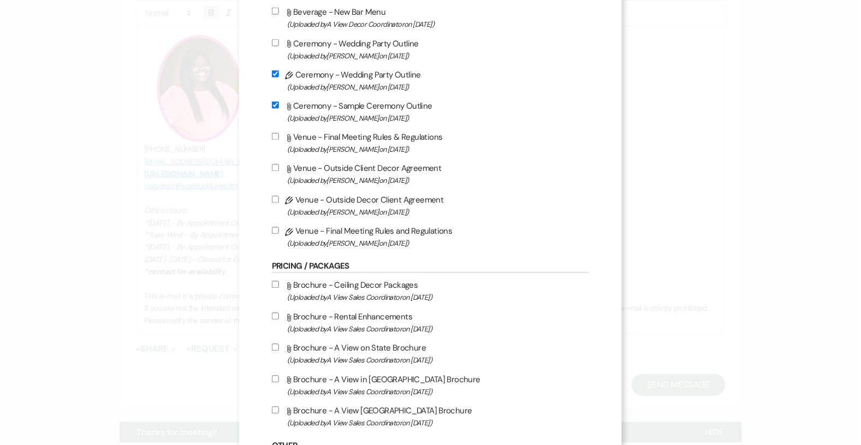
click at [277, 206] on label "Pencil Venue - Outside Decor Client Agreement (Uploaded by [PERSON_NAME] on [DA…" at bounding box center [430, 206] width 317 height 26
click at [277, 203] on input "Pencil Venue - Outside Decor Client Agreement (Uploaded by [PERSON_NAME] on [DA…" at bounding box center [275, 199] width 7 height 7
checkbox input "true"
click at [276, 227] on input "Pencil Venue - Final Meeting Rules and Regulations (Uploaded by [PERSON_NAME] o…" at bounding box center [275, 230] width 7 height 7
checkbox input "true"
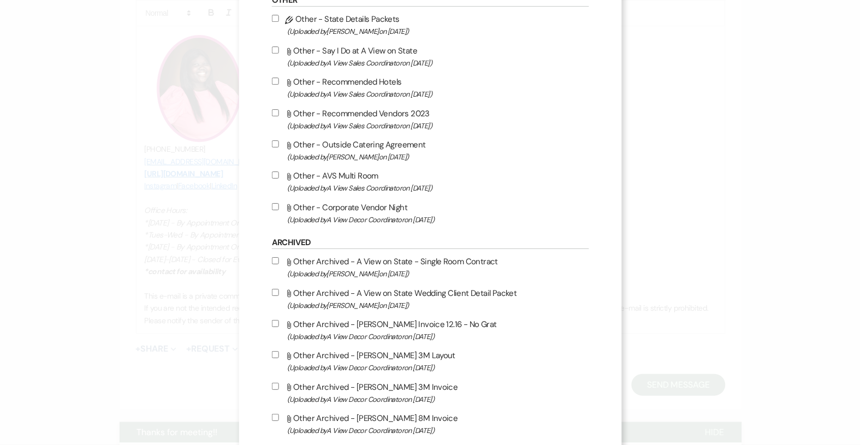
scroll to position [1020, 0]
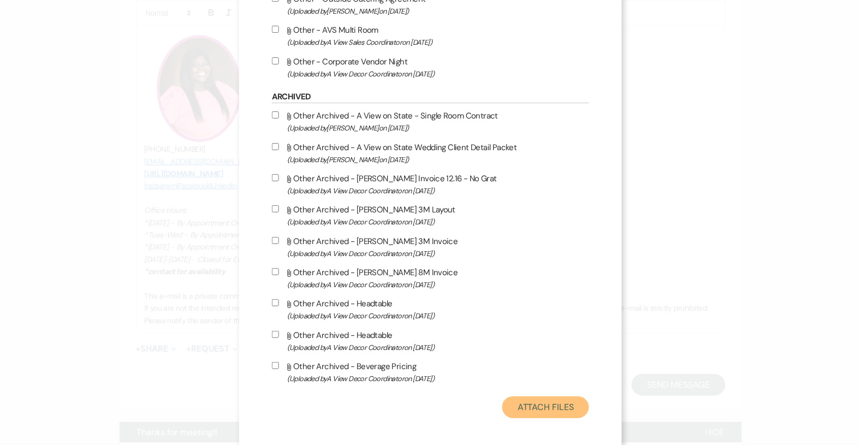
click at [539, 401] on button "Attach Files" at bounding box center [546, 408] width 87 height 22
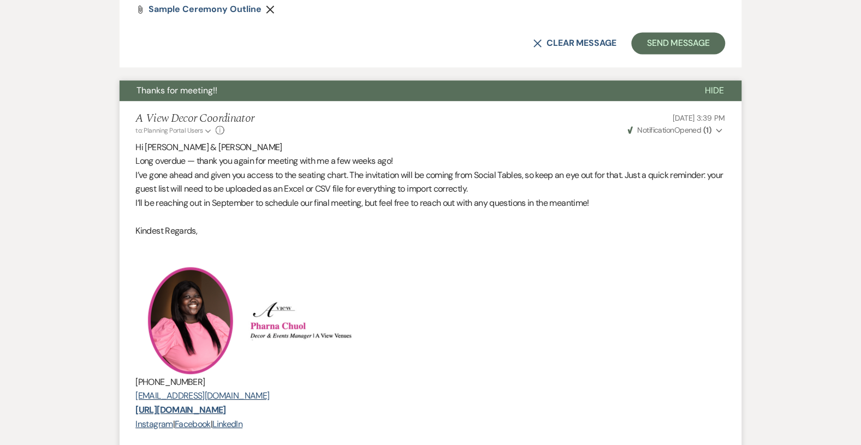
scroll to position [1666, 0]
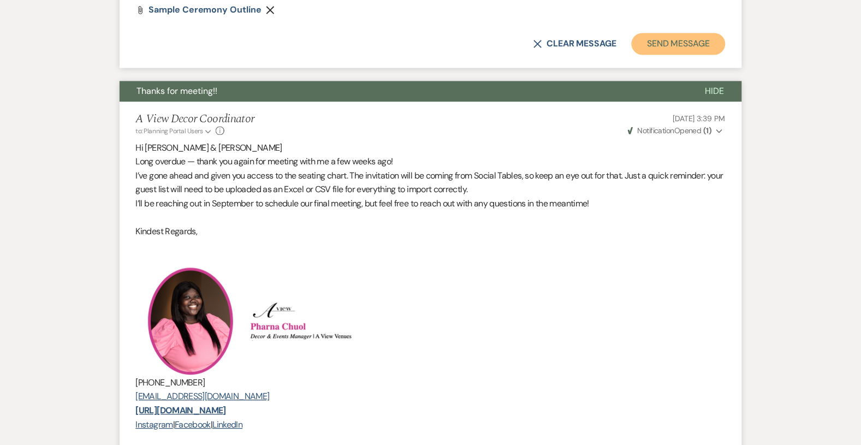
click at [686, 44] on button "Send Message" at bounding box center [678, 44] width 93 height 22
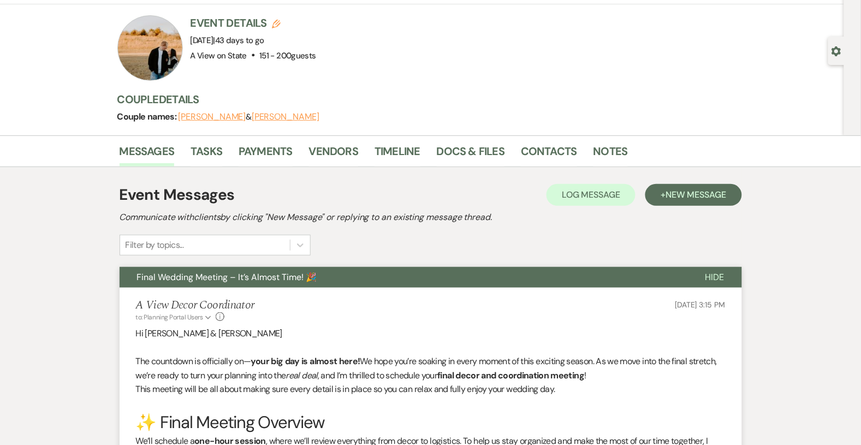
scroll to position [0, 0]
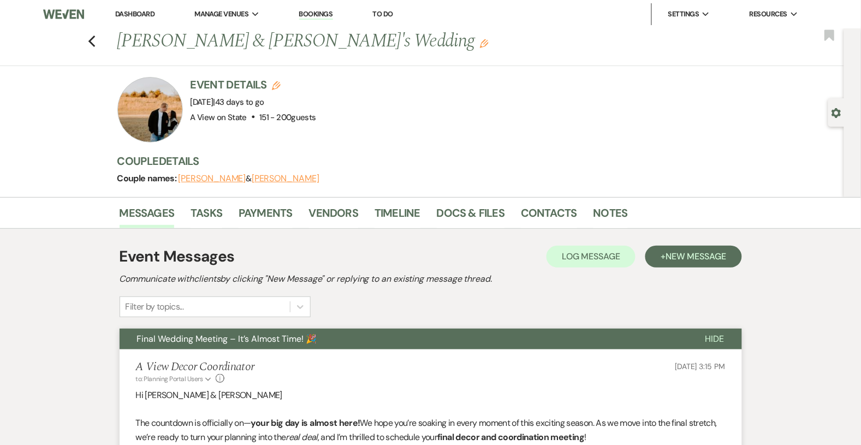
click at [129, 13] on link "Dashboard" at bounding box center [134, 13] width 39 height 9
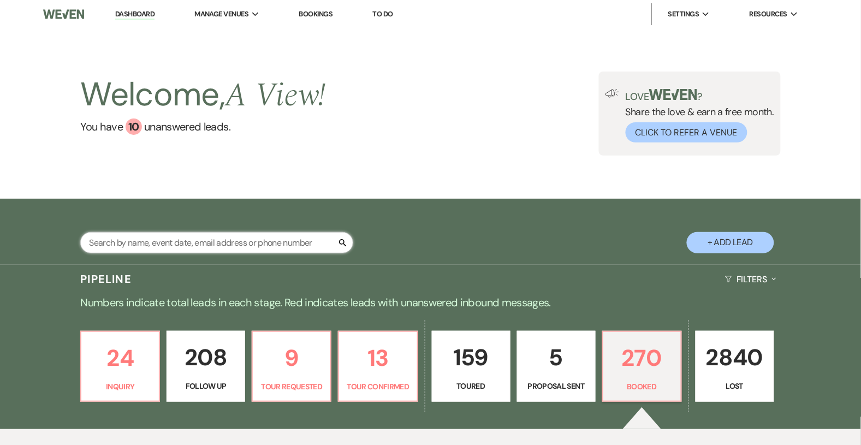
click at [192, 240] on input "text" at bounding box center [216, 242] width 273 height 21
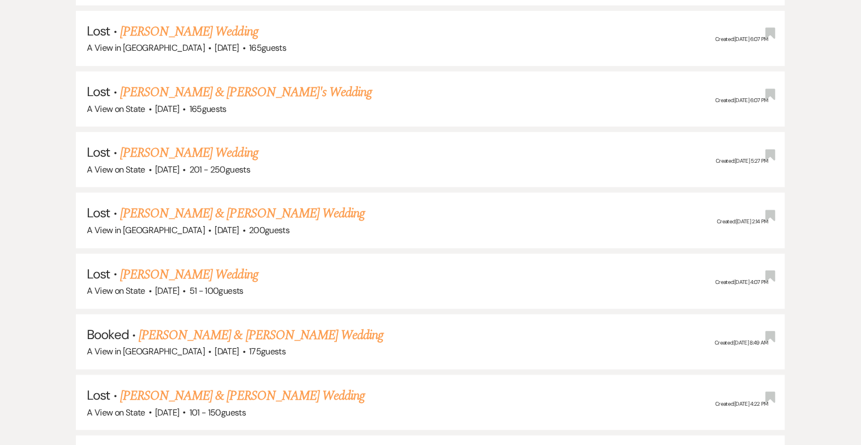
scroll to position [1248, 0]
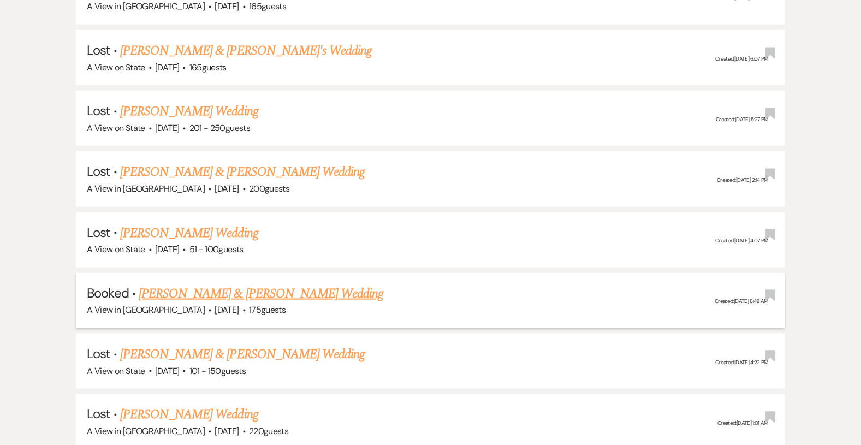
type input "[PERSON_NAME]"
click at [257, 284] on link "[PERSON_NAME] & [PERSON_NAME] Wedding" at bounding box center [261, 294] width 245 height 20
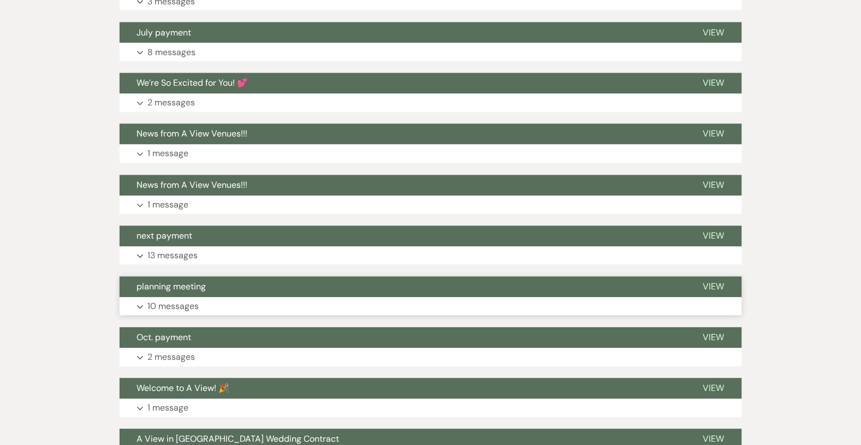
scroll to position [253, 0]
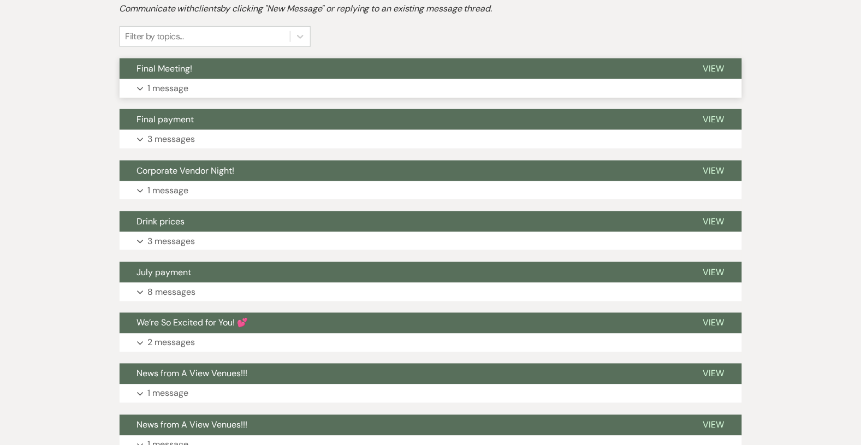
click at [298, 80] on button "Expand 1 message" at bounding box center [431, 88] width 623 height 19
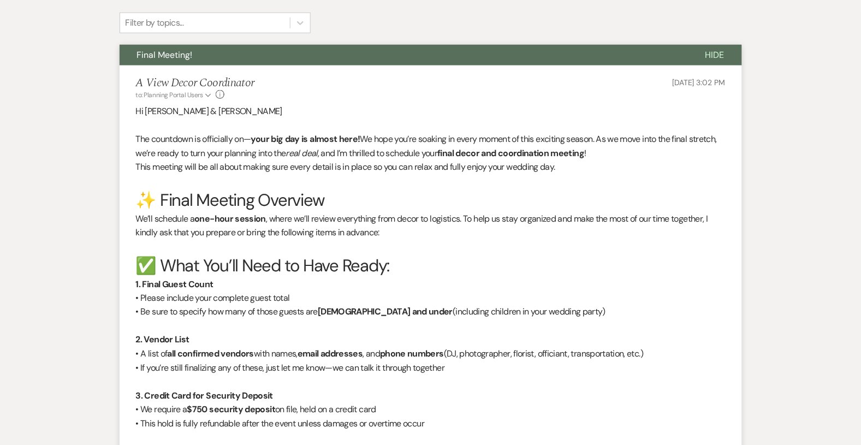
scroll to position [269, 0]
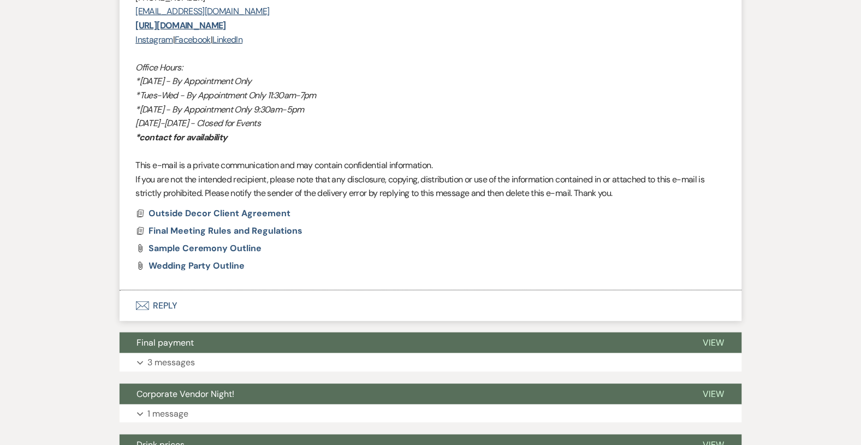
click at [169, 318] on button "Envelope Reply" at bounding box center [431, 306] width 623 height 31
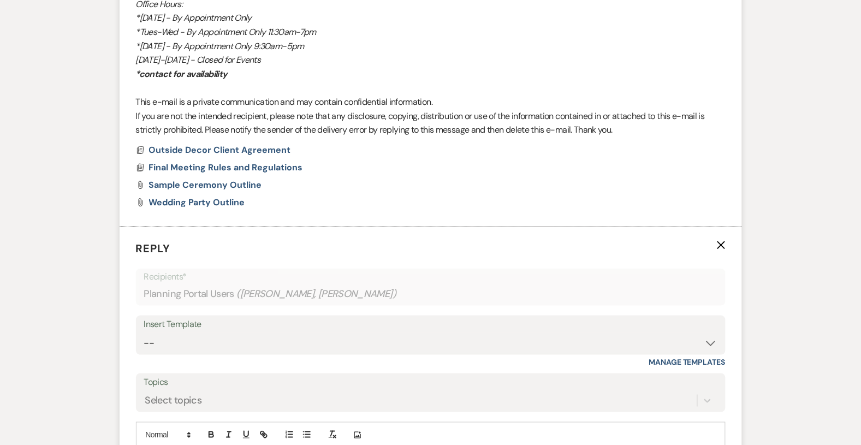
scroll to position [1419, 0]
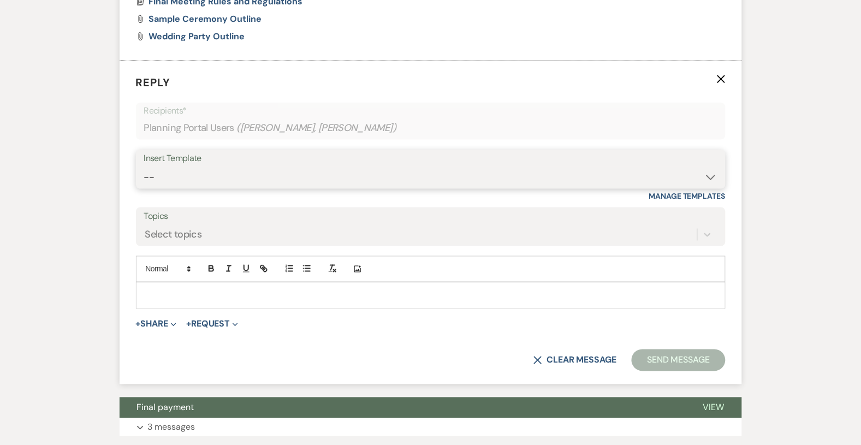
click at [218, 179] on select "-- Tour Confirmation Contract (Pre-Booked Leads) Out of office Inquiry Email Al…" at bounding box center [431, 177] width 574 height 21
select select "3703"
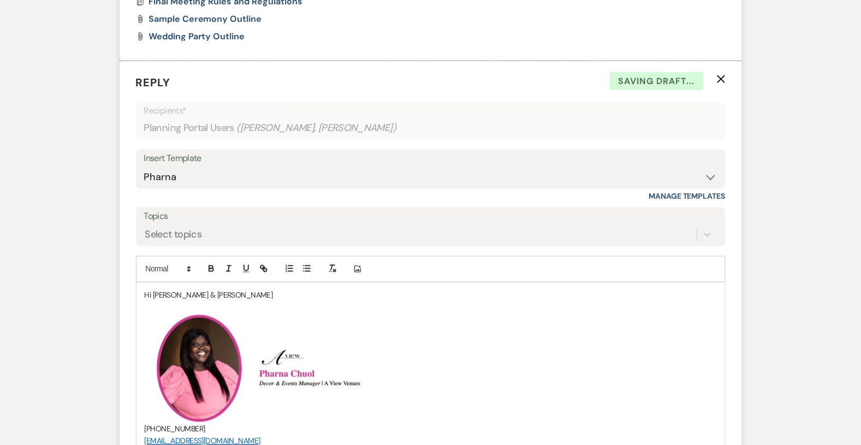
click at [203, 297] on p "Hi [PERSON_NAME] & [PERSON_NAME]" at bounding box center [431, 296] width 572 height 12
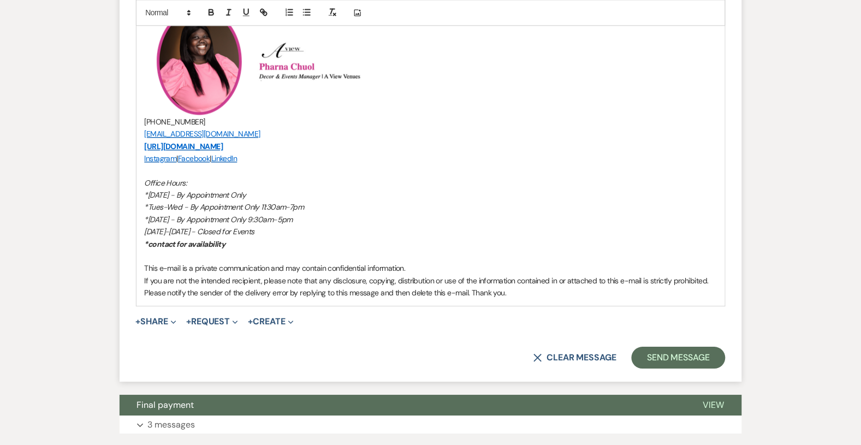
scroll to position [1777, 0]
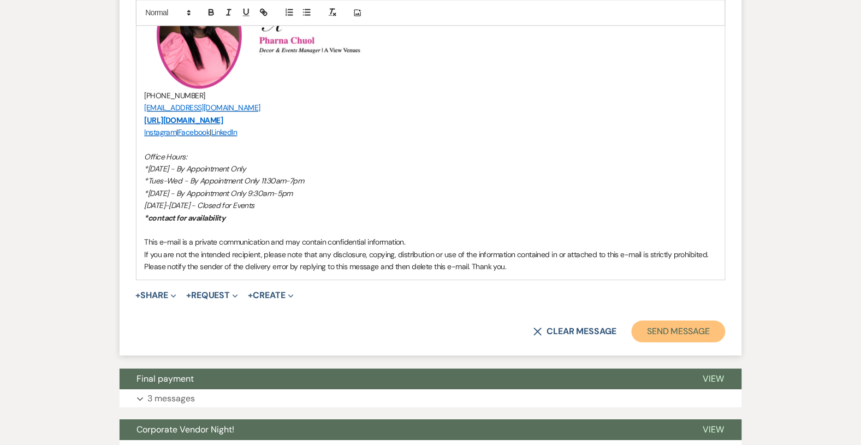
click at [657, 330] on button "Send Message" at bounding box center [678, 332] width 93 height 22
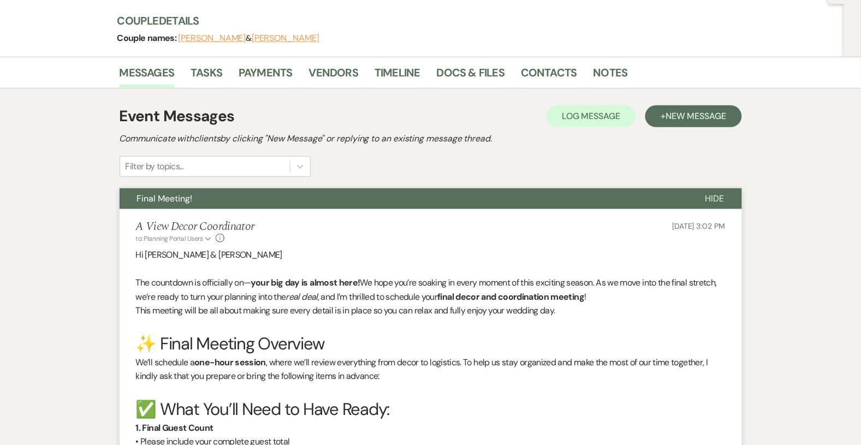
scroll to position [0, 0]
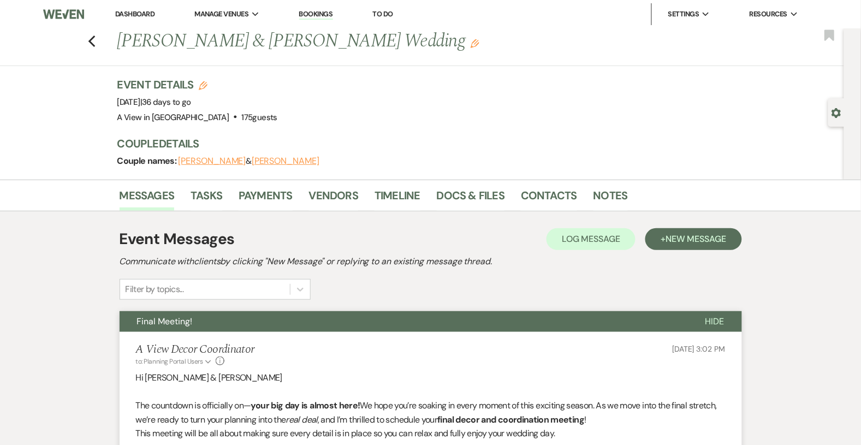
click at [135, 11] on link "Dashboard" at bounding box center [134, 13] width 39 height 9
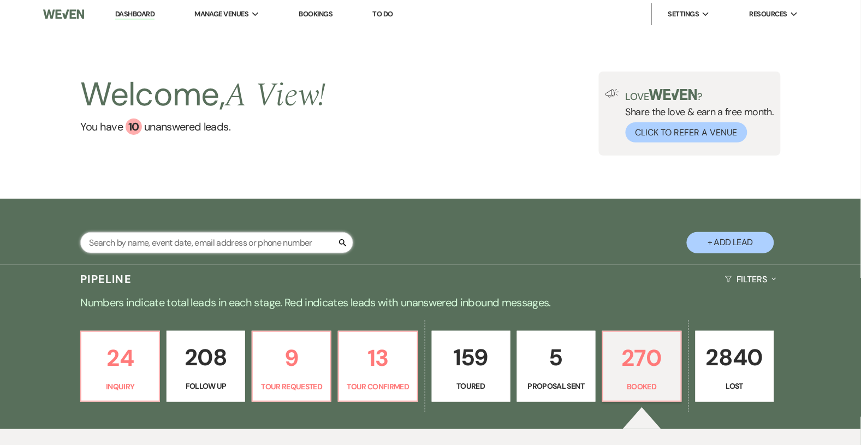
click at [122, 237] on input "text" at bounding box center [216, 242] width 273 height 21
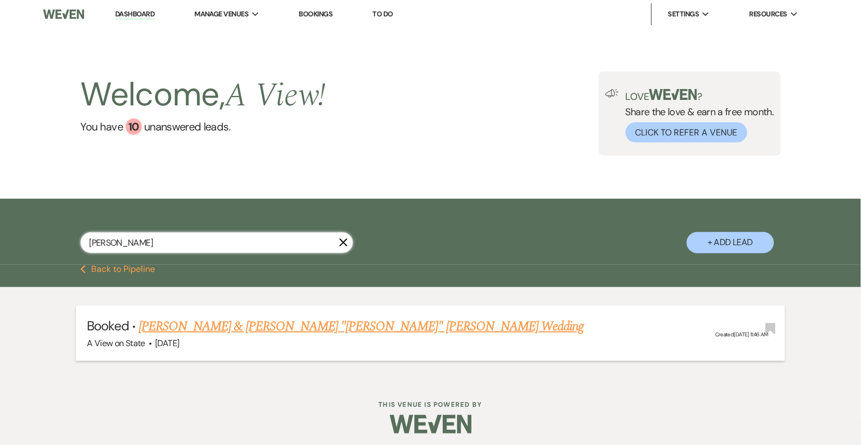
type input "[PERSON_NAME]"
click at [184, 320] on link "[PERSON_NAME] & [PERSON_NAME] "[PERSON_NAME]" [PERSON_NAME] Wedding" at bounding box center [362, 327] width 446 height 20
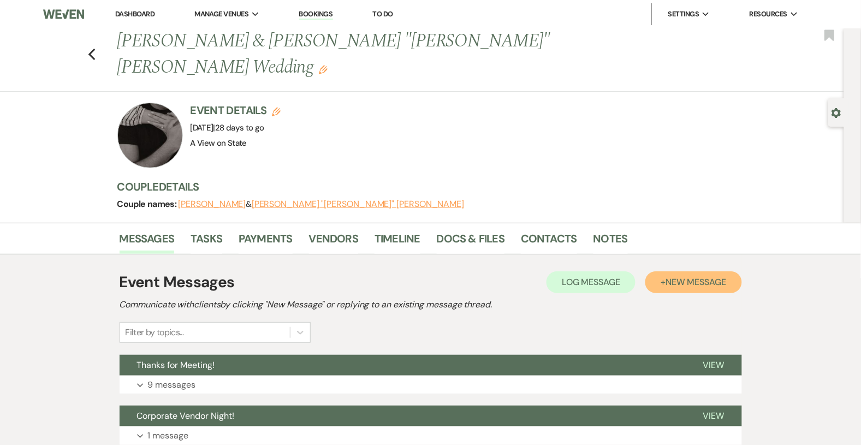
click at [698, 276] on span "New Message" at bounding box center [696, 281] width 61 height 11
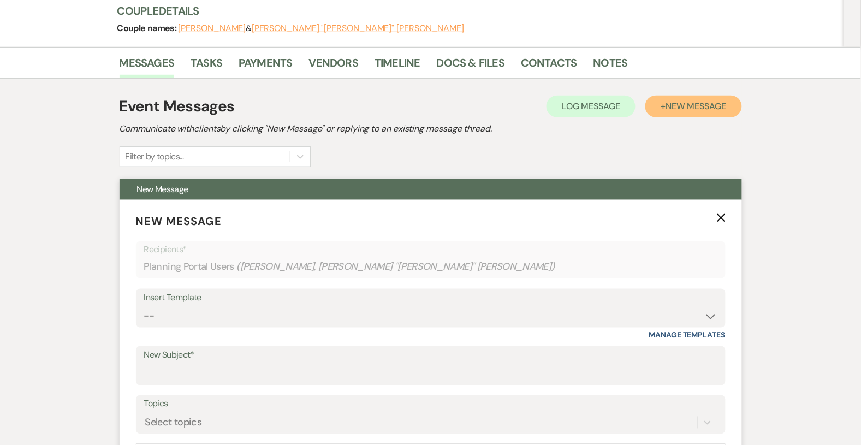
scroll to position [237, 0]
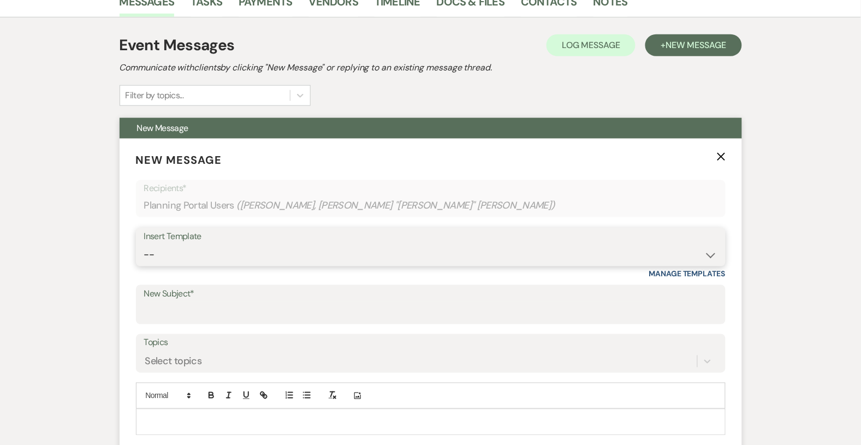
click at [288, 244] on select "-- Tour Confirmation Contract (Pre-Booked Leads) Out of office Inquiry Email Al…" at bounding box center [431, 254] width 574 height 21
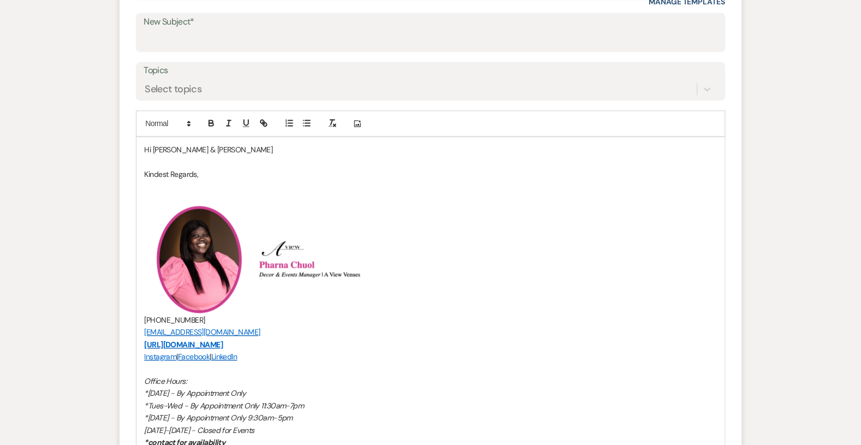
scroll to position [403, 0]
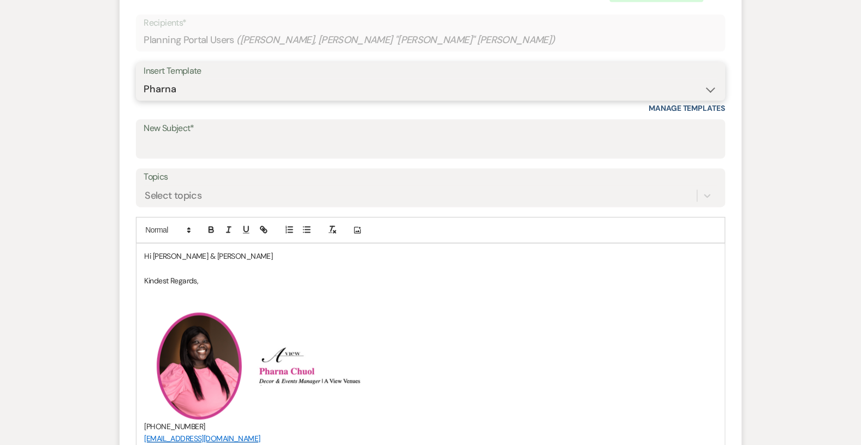
click at [241, 79] on select "-- Tour Confirmation Contract (Pre-Booked Leads) Out of office Inquiry Email Al…" at bounding box center [431, 89] width 574 height 21
select select "3936"
type input "Final Wedding Meeting – It’s Almost Time! 🎉"
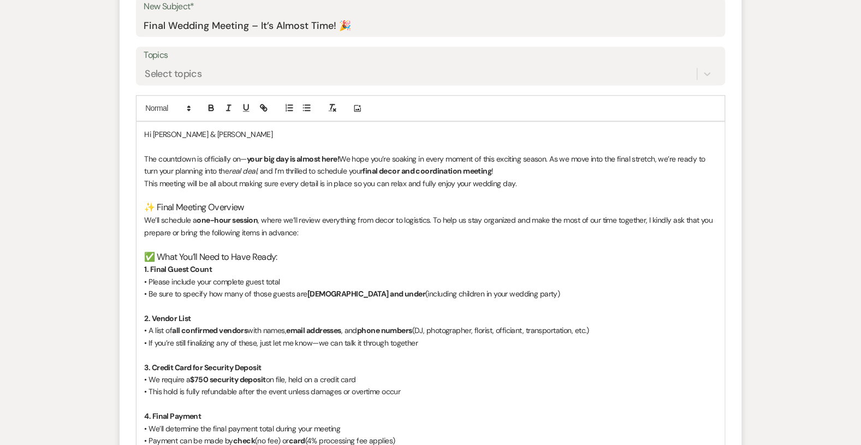
scroll to position [525, 0]
click at [214, 128] on p "Hi [PERSON_NAME] & [PERSON_NAME]" at bounding box center [431, 134] width 572 height 12
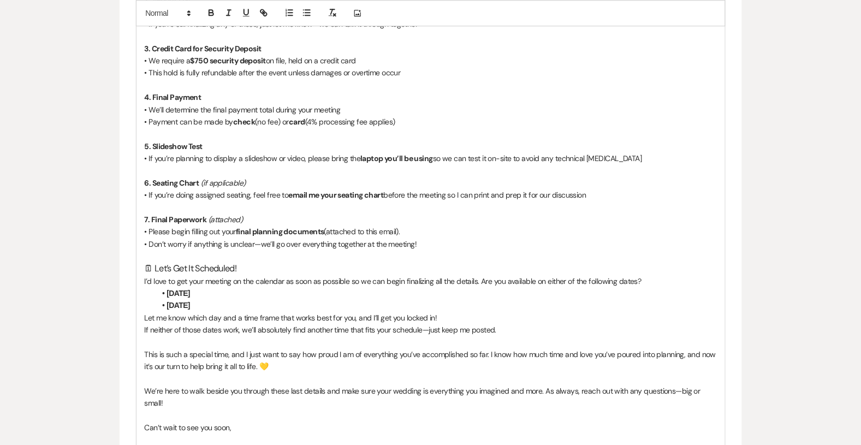
scroll to position [854, 0]
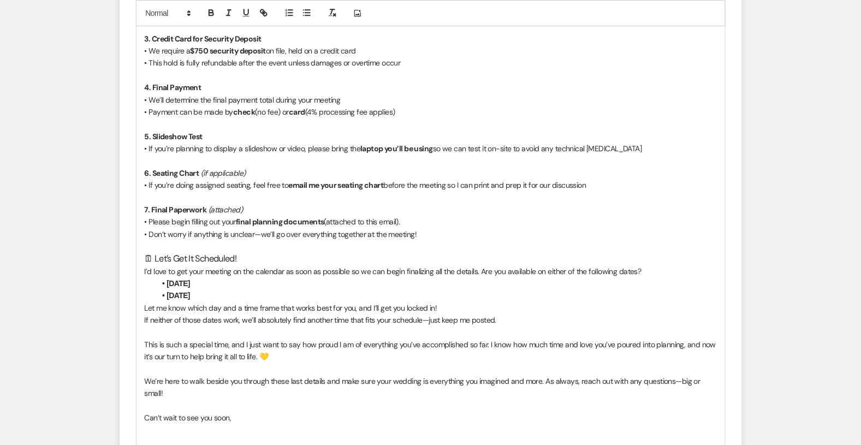
drag, startPoint x: 249, startPoint y: 270, endPoint x: 168, endPoint y: 253, distance: 82.7
click at [168, 277] on ul "[DATE] [DATE]" at bounding box center [437, 289] width 562 height 25
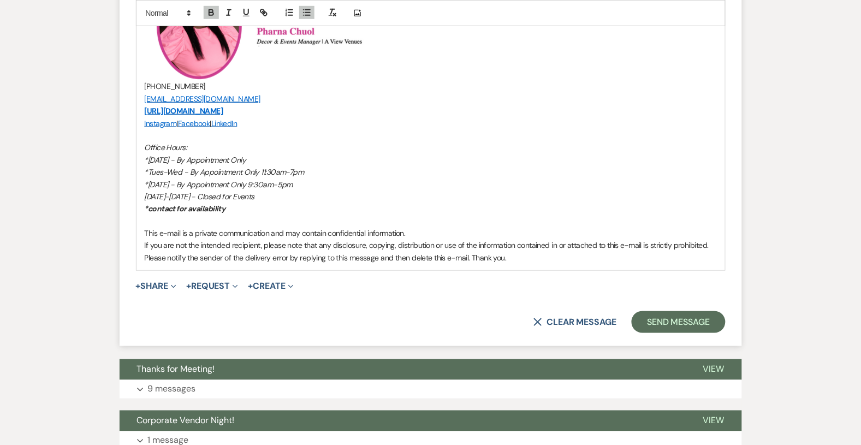
scroll to position [1337, 0]
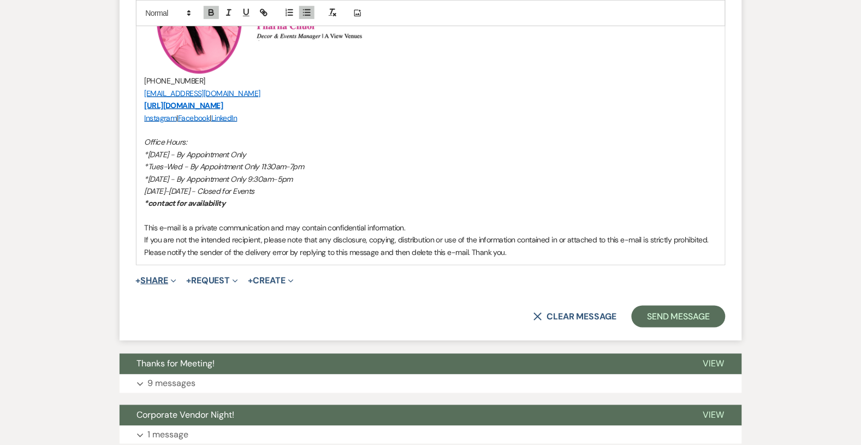
click at [164, 276] on button "+ Share Expand" at bounding box center [156, 280] width 41 height 9
click at [168, 276] on button "+ Share Expand" at bounding box center [156, 280] width 41 height 9
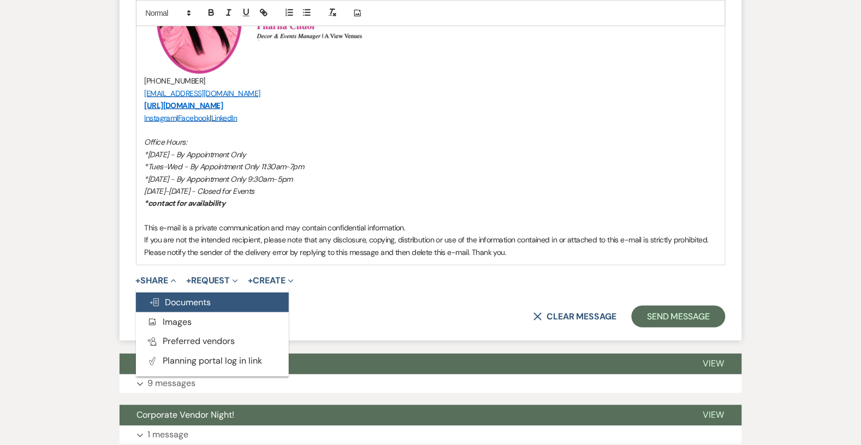
click at [172, 297] on span "Doc Upload Documents" at bounding box center [180, 302] width 62 height 11
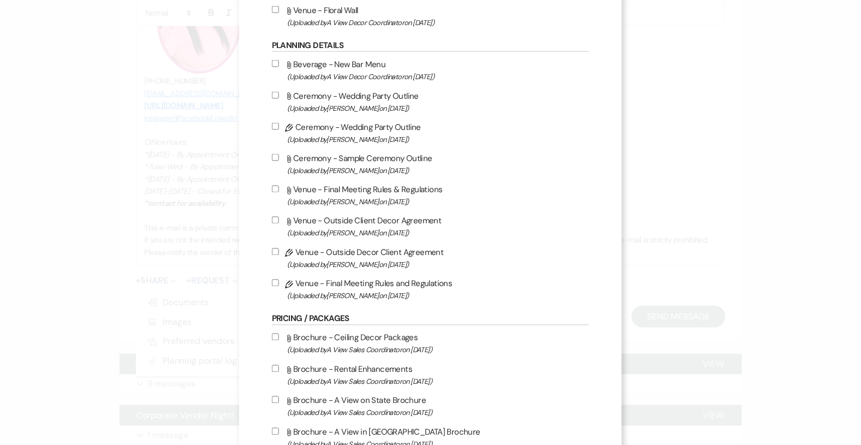
scroll to position [414, 0]
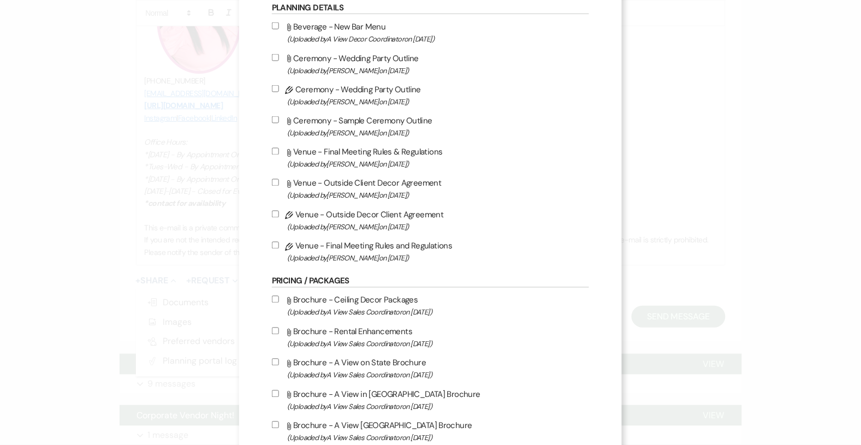
click at [276, 214] on input "Pencil Venue - Outside Decor Client Agreement (Uploaded by [PERSON_NAME] on [DA…" at bounding box center [275, 214] width 7 height 7
checkbox input "true"
click at [276, 242] on input "Pencil Venue - Final Meeting Rules and Regulations (Uploaded by [PERSON_NAME] o…" at bounding box center [275, 245] width 7 height 7
checkbox input "true"
click at [273, 87] on input "Pencil Ceremony - Wedding Party Outline (Uploaded by [PERSON_NAME] on [DATE] )" at bounding box center [275, 88] width 7 height 7
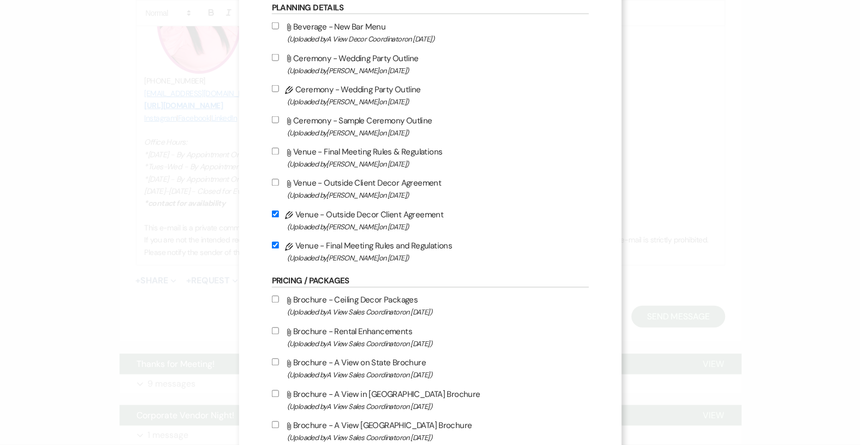
checkbox input "true"
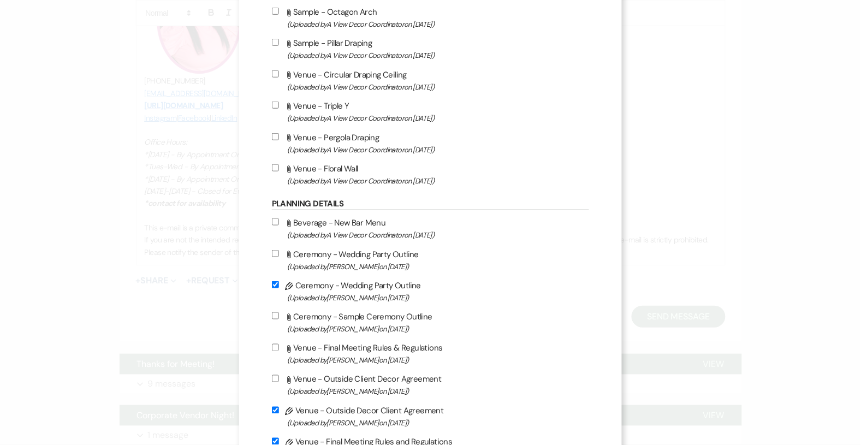
scroll to position [216, 0]
click at [284, 312] on label "Attach File Ceremony - Sample Ceremony Outline (Uploaded by [PERSON_NAME] on [D…" at bounding box center [430, 324] width 317 height 26
click at [279, 314] on input "Attach File Ceremony - Sample Ceremony Outline (Uploaded by [PERSON_NAME] on [D…" at bounding box center [275, 317] width 7 height 7
checkbox input "true"
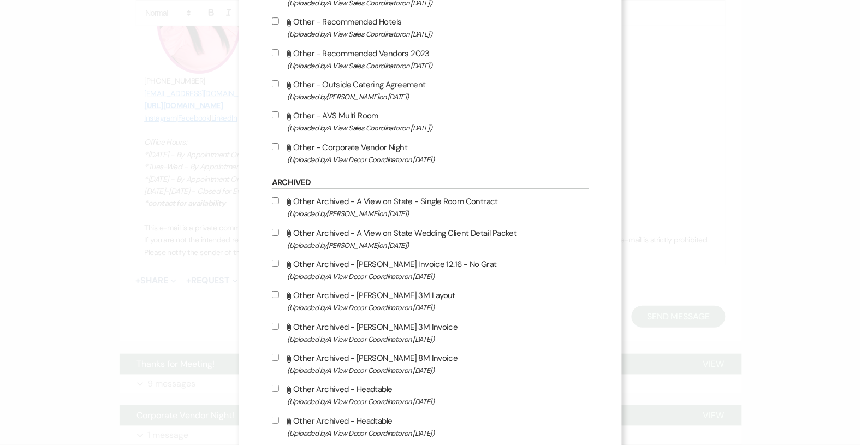
scroll to position [1020, 0]
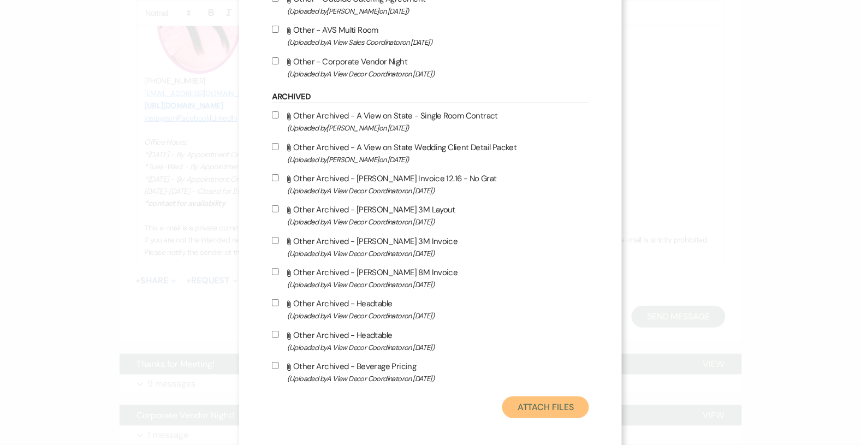
click at [545, 402] on button "Attach Files" at bounding box center [546, 408] width 87 height 22
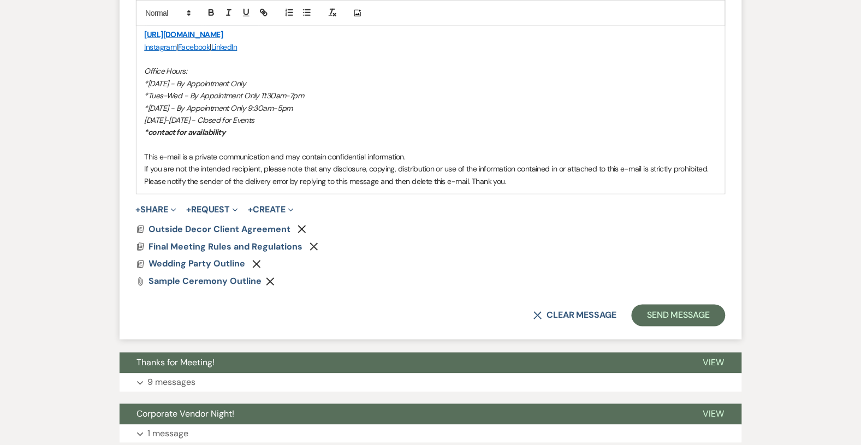
scroll to position [1506, 0]
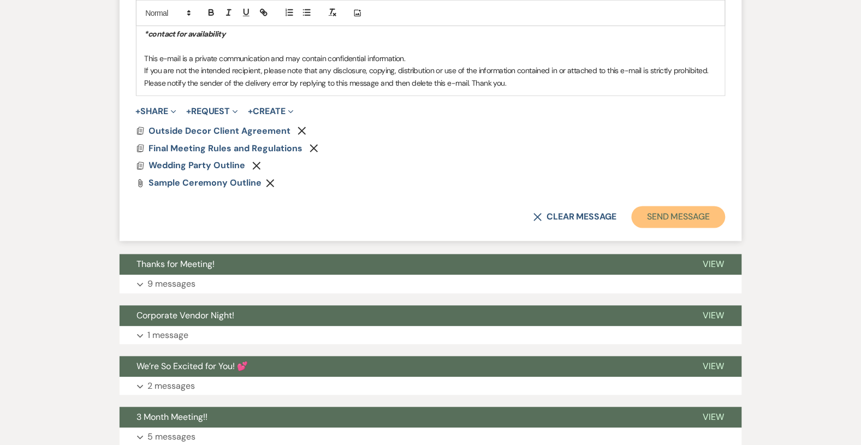
click at [649, 206] on button "Send Message" at bounding box center [678, 217] width 93 height 22
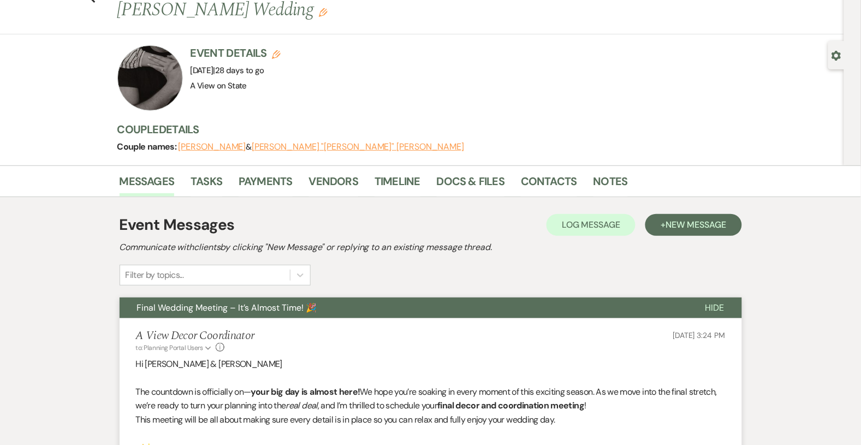
scroll to position [0, 0]
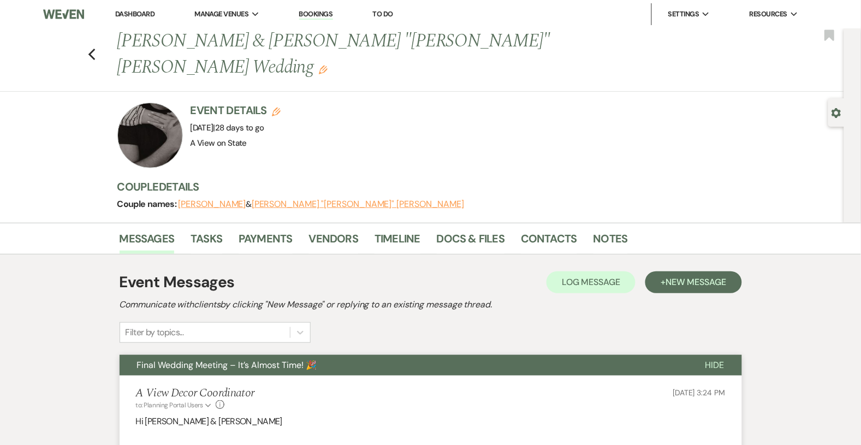
click at [133, 12] on link "Dashboard" at bounding box center [134, 13] width 39 height 9
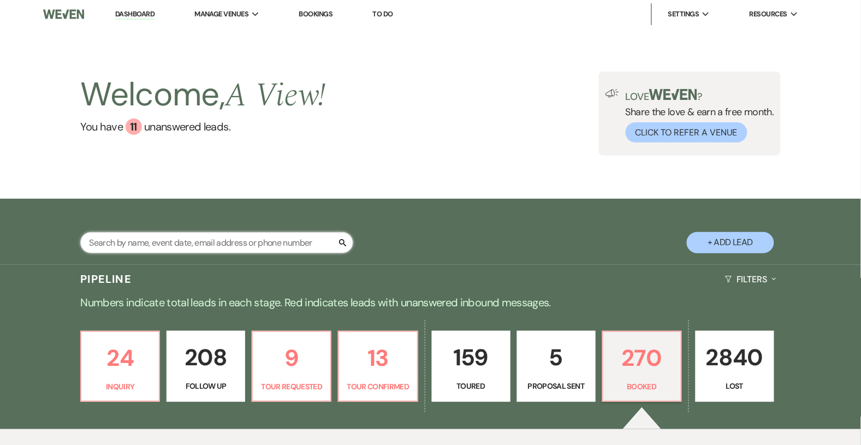
click at [163, 244] on input "text" at bounding box center [216, 242] width 273 height 21
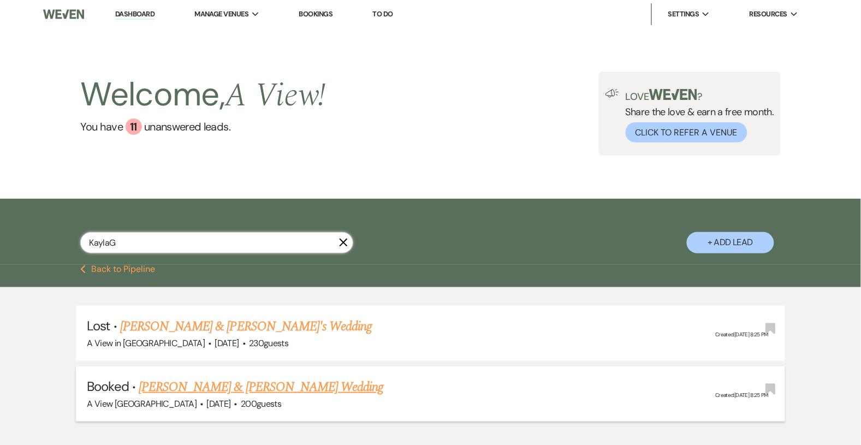
type input "KaylaG"
click at [189, 382] on link "[PERSON_NAME] & [PERSON_NAME] Wedding" at bounding box center [261, 387] width 245 height 20
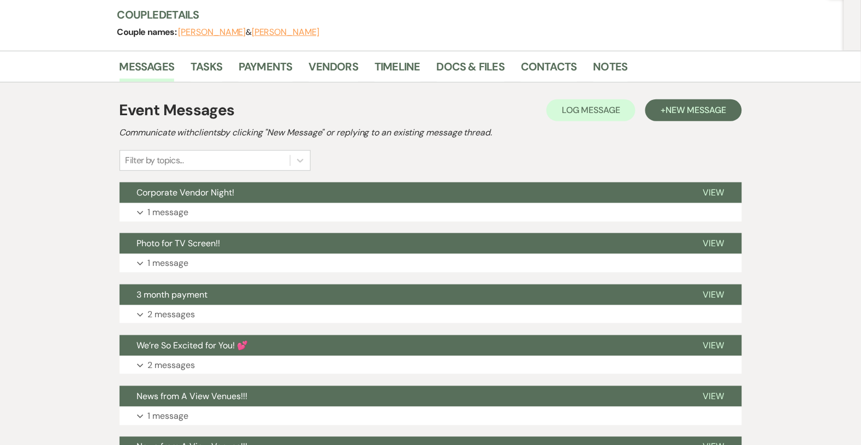
scroll to position [68, 0]
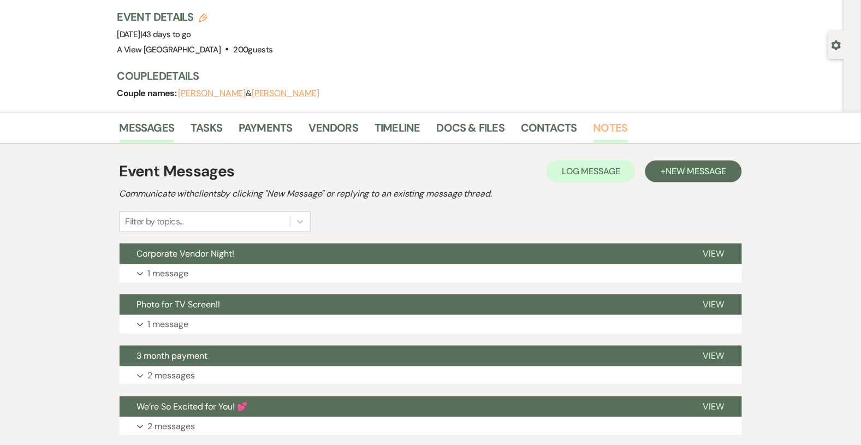
click at [599, 129] on link "Notes" at bounding box center [611, 131] width 34 height 24
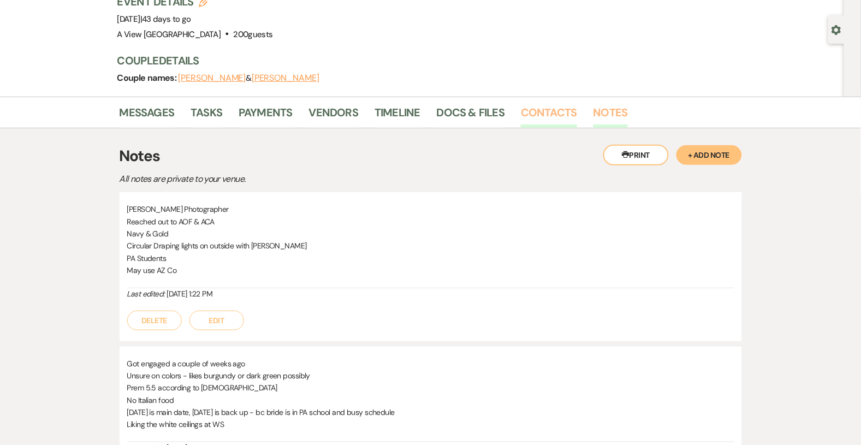
scroll to position [84, 0]
click at [551, 108] on link "Contacts" at bounding box center [549, 115] width 56 height 24
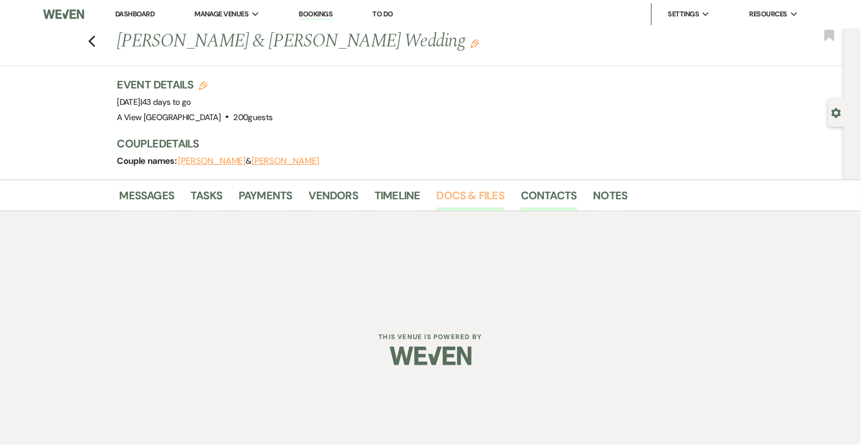
click at [449, 196] on link "Docs & Files" at bounding box center [471, 199] width 68 height 24
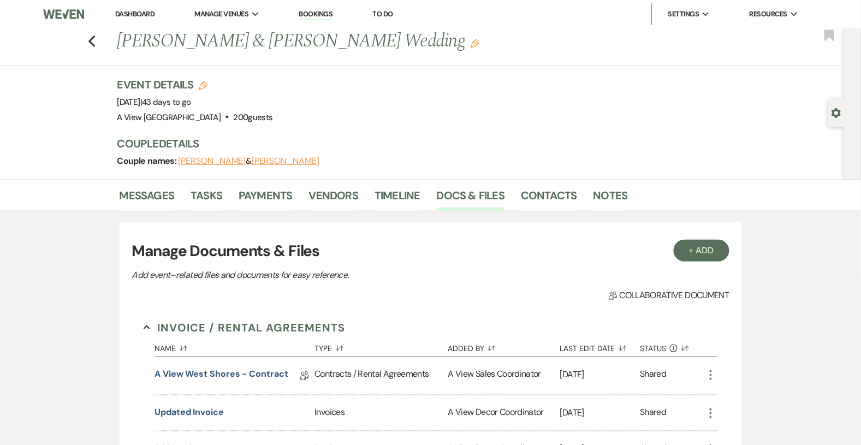
click at [517, 203] on li "Docs & Files" at bounding box center [479, 198] width 84 height 26
click at [528, 202] on link "Contacts" at bounding box center [549, 199] width 56 height 24
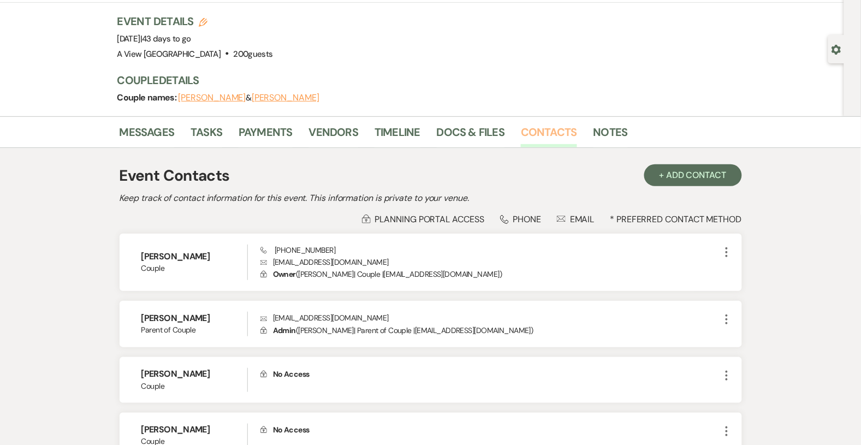
scroll to position [71, 0]
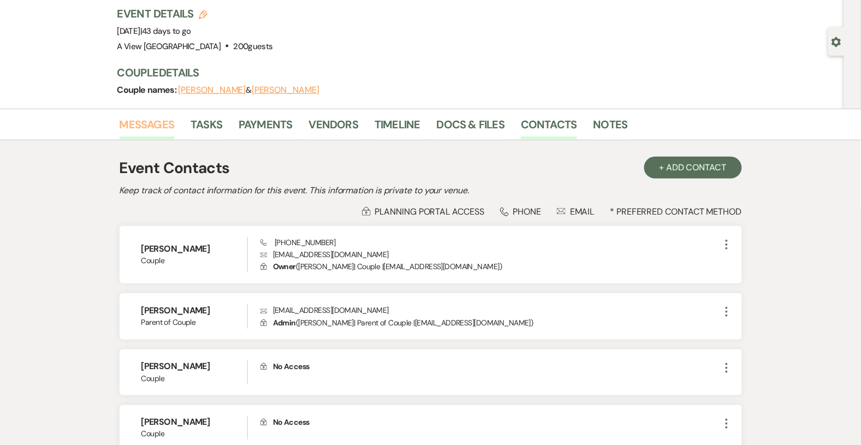
click at [151, 121] on link "Messages" at bounding box center [147, 128] width 55 height 24
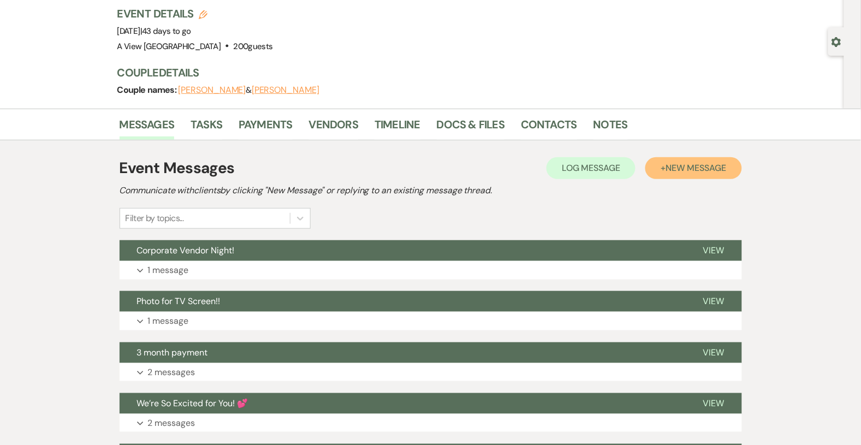
click at [696, 165] on span "New Message" at bounding box center [696, 167] width 61 height 11
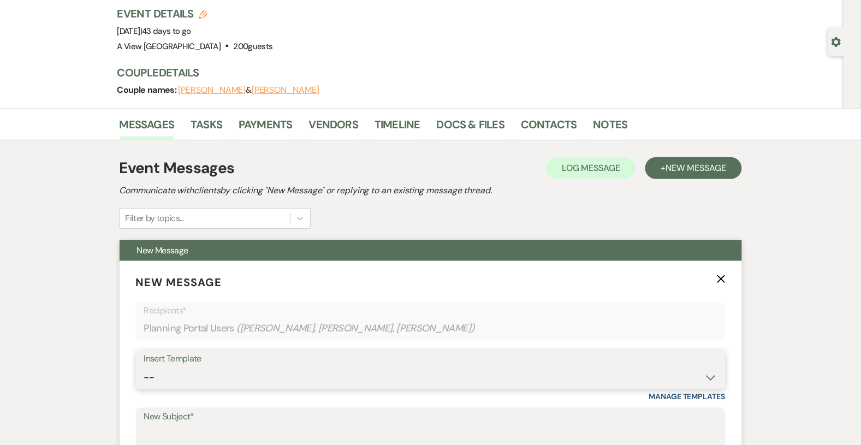
click at [280, 382] on select "-- Tour Confirmation Contract (Pre-Booked Leads) Out of office Inquiry Email Al…" at bounding box center [431, 377] width 574 height 21
select select "3937"
type input "Final Meeting!!!"
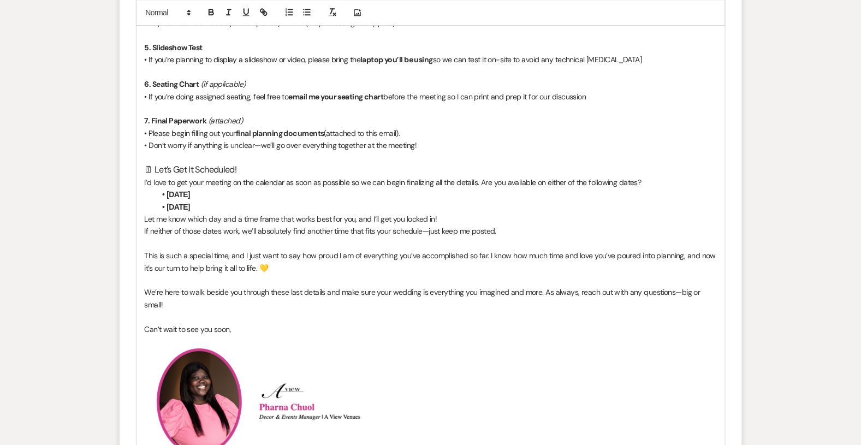
scroll to position [903, 0]
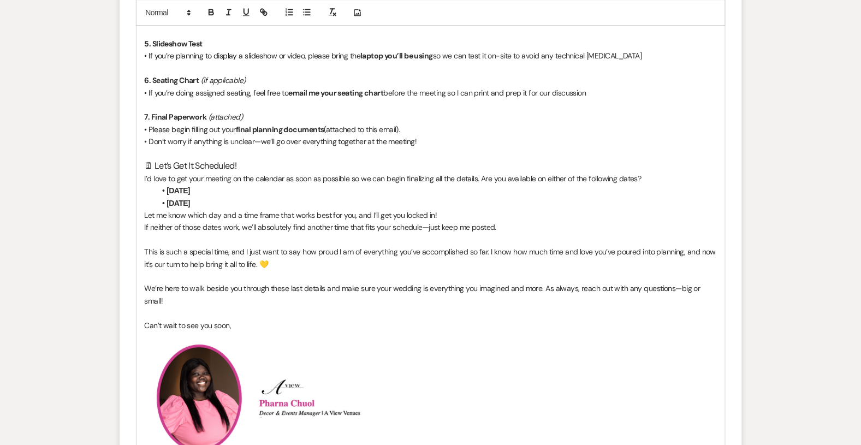
drag, startPoint x: 241, startPoint y: 203, endPoint x: 169, endPoint y: 189, distance: 73.9
click at [169, 189] on ul "[DATE] [DATE]" at bounding box center [437, 197] width 562 height 25
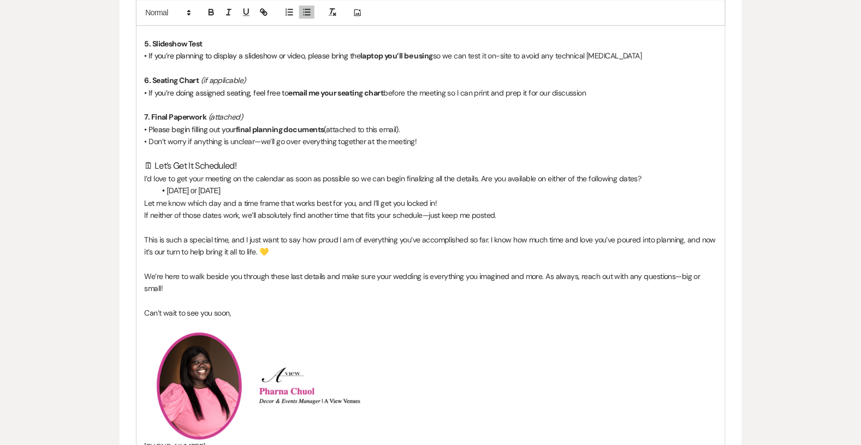
drag, startPoint x: 261, startPoint y: 191, endPoint x: 167, endPoint y: 187, distance: 94.6
click at [167, 187] on li "[DATE] or [DATE]" at bounding box center [437, 191] width 562 height 12
click at [433, 324] on p at bounding box center [431, 326] width 572 height 12
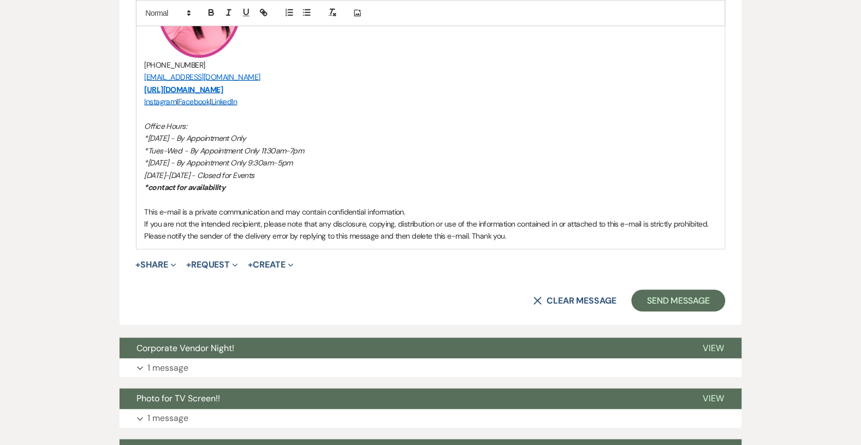
scroll to position [1292, 0]
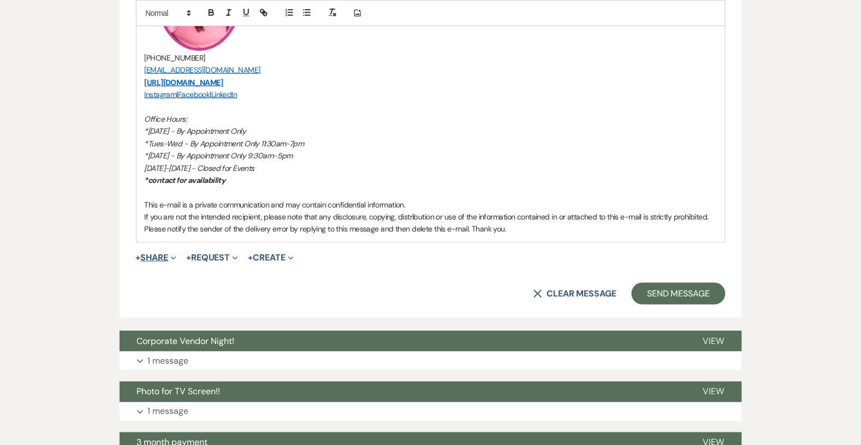
click at [172, 259] on span "Expand" at bounding box center [172, 257] width 8 height 11
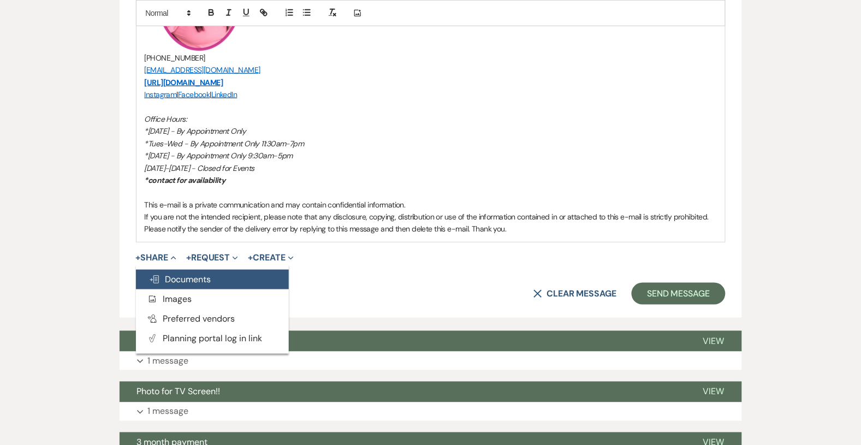
click at [175, 279] on span "Doc Upload Documents" at bounding box center [180, 279] width 62 height 11
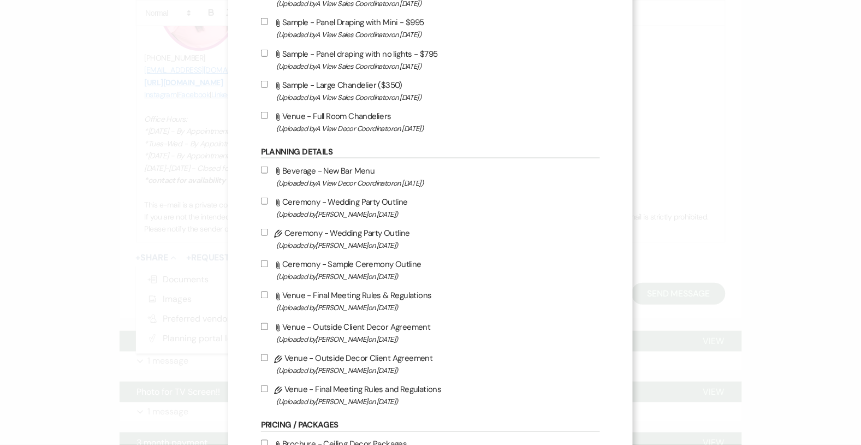
scroll to position [327, 0]
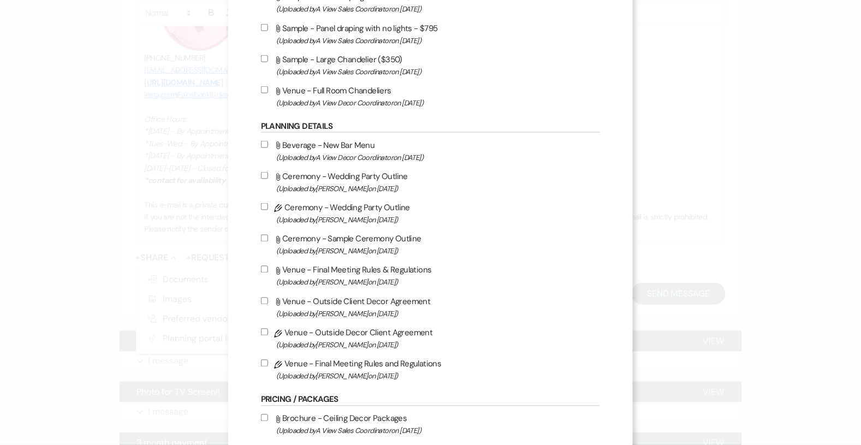
click at [273, 357] on label "Pencil Venue - Final Meeting Rules and Regulations (Uploaded by [PERSON_NAME] o…" at bounding box center [430, 370] width 339 height 26
click at [268, 360] on input "Pencil Venue - Final Meeting Rules and Regulations (Uploaded by [PERSON_NAME] o…" at bounding box center [264, 363] width 7 height 7
checkbox input "true"
click at [268, 331] on input "Pencil Venue - Outside Decor Client Agreement (Uploaded by [PERSON_NAME] on [DA…" at bounding box center [264, 332] width 7 height 7
checkbox input "true"
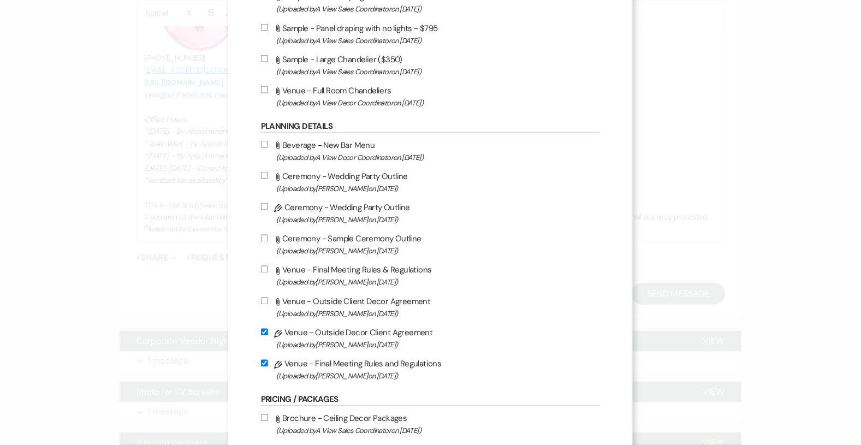
click at [268, 204] on input "Pencil Ceremony - Wedding Party Outline (Uploaded by [PERSON_NAME] on [DATE] )" at bounding box center [264, 206] width 7 height 7
checkbox input "true"
click at [269, 243] on label "Attach File Ceremony - Sample Ceremony Outline (Uploaded by [PERSON_NAME] on [D…" at bounding box center [430, 245] width 339 height 26
click at [268, 242] on input "Attach File Ceremony - Sample Ceremony Outline (Uploaded by [PERSON_NAME] on [D…" at bounding box center [264, 238] width 7 height 7
checkbox input "true"
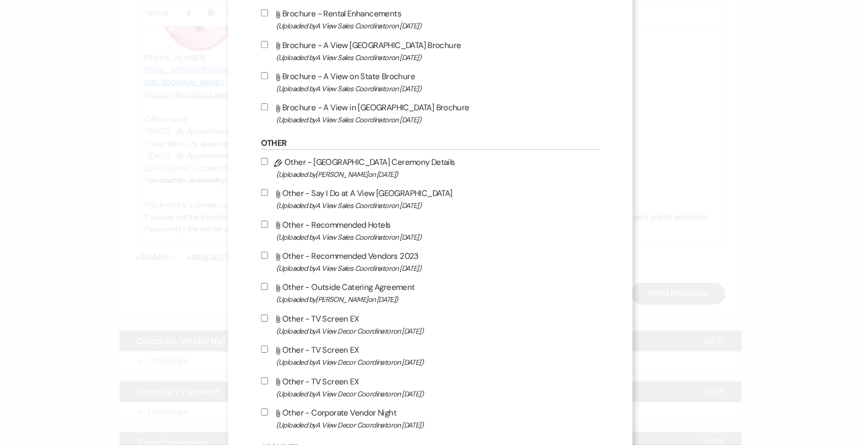
scroll to position [896, 0]
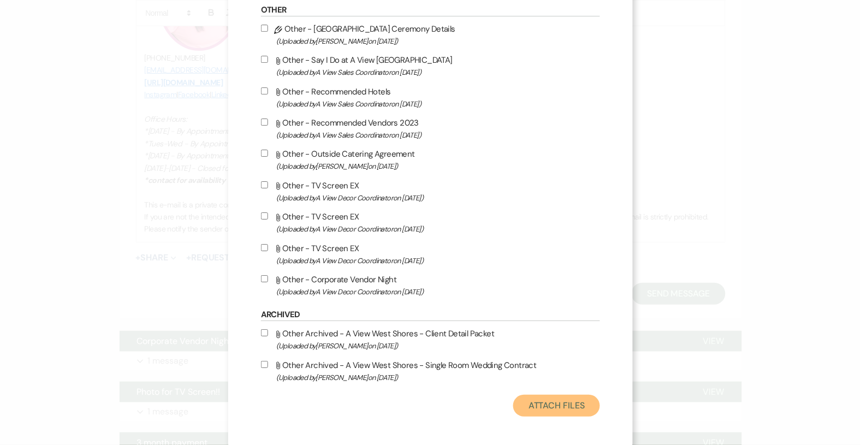
click at [578, 401] on button "Attach Files" at bounding box center [556, 406] width 87 height 22
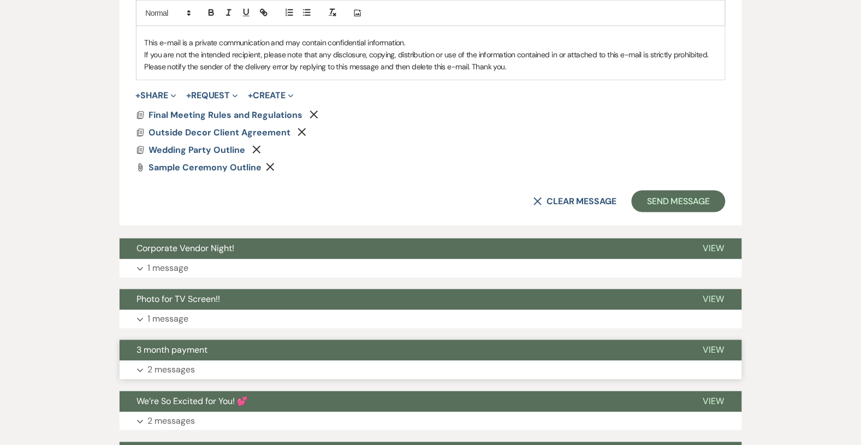
scroll to position [1517, 0]
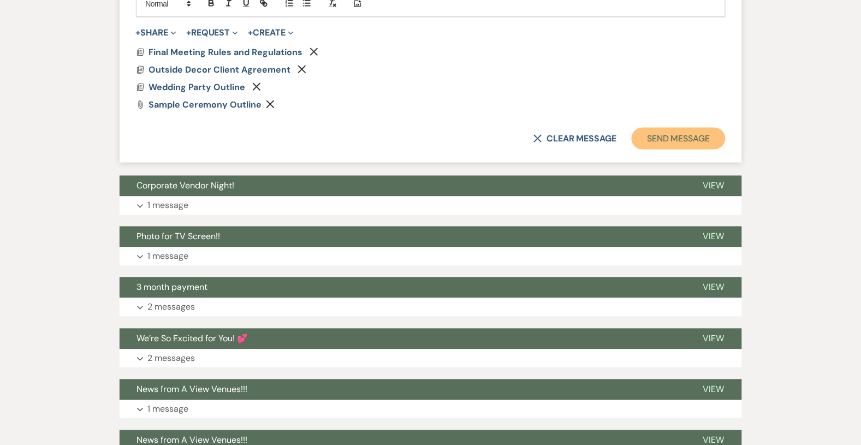
click at [652, 139] on button "Send Message" at bounding box center [678, 139] width 93 height 22
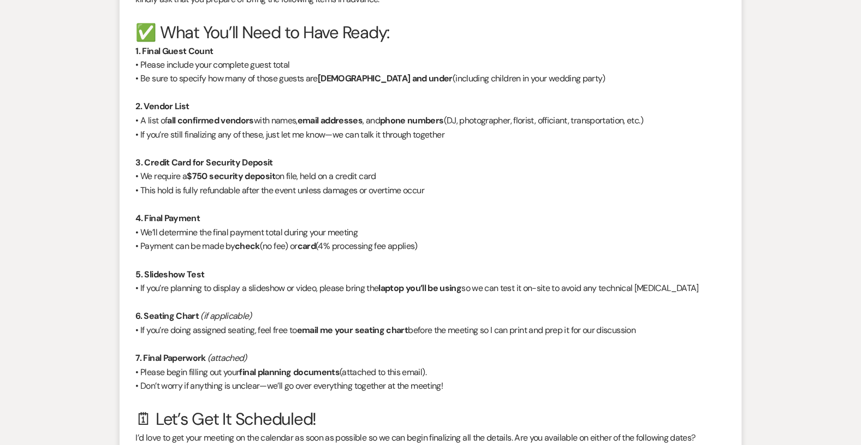
scroll to position [0, 0]
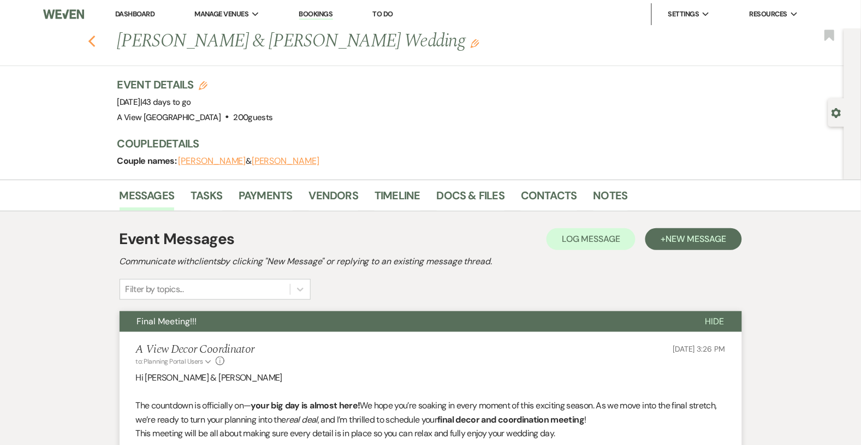
click at [95, 42] on icon "Previous" at bounding box center [92, 41] width 8 height 13
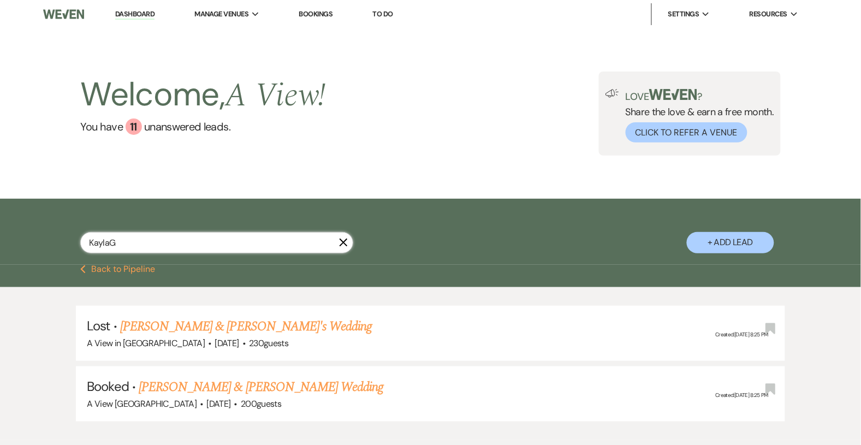
click at [195, 237] on input "KaylaG" at bounding box center [216, 242] width 273 height 21
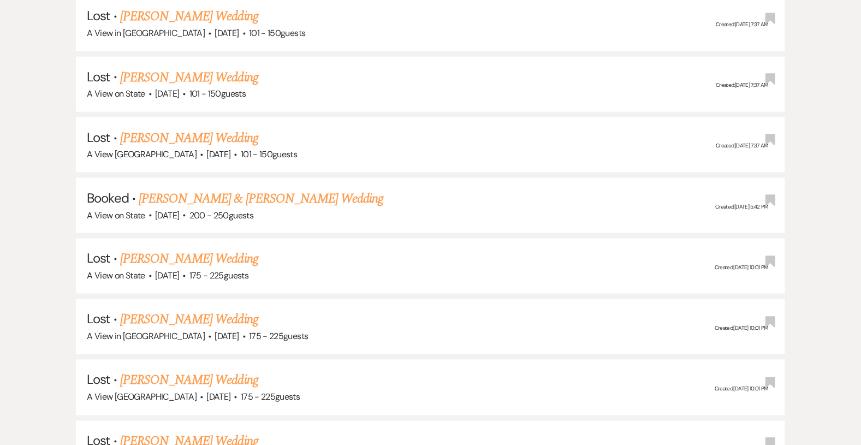
scroll to position [9176, 0]
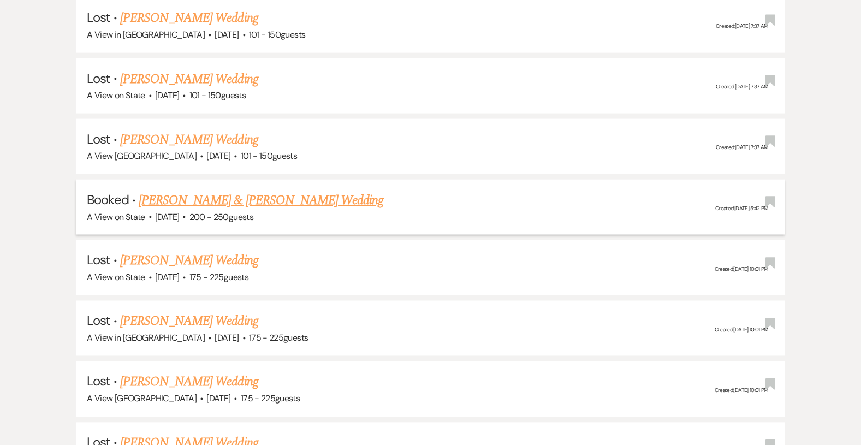
type input "[PERSON_NAME]"
click at [241, 191] on link "[PERSON_NAME] & [PERSON_NAME] Wedding" at bounding box center [261, 201] width 245 height 20
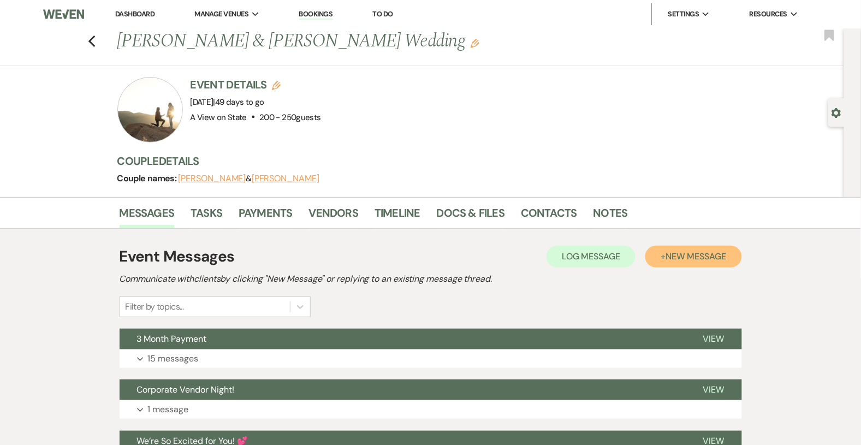
click at [676, 259] on span "New Message" at bounding box center [696, 256] width 61 height 11
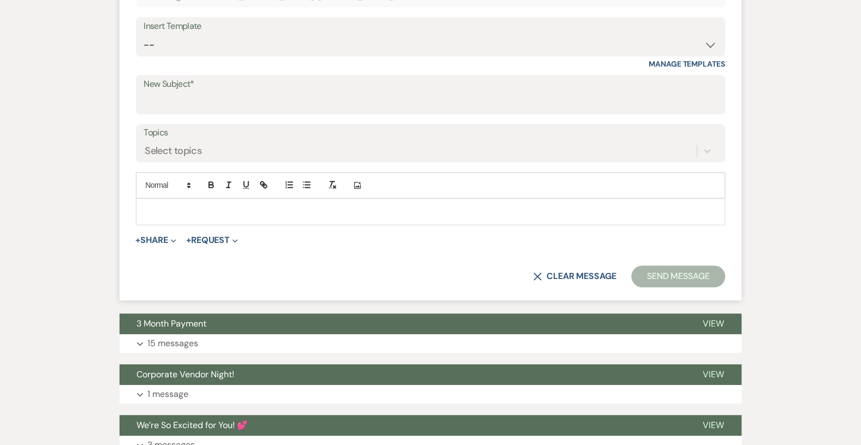
scroll to position [423, 0]
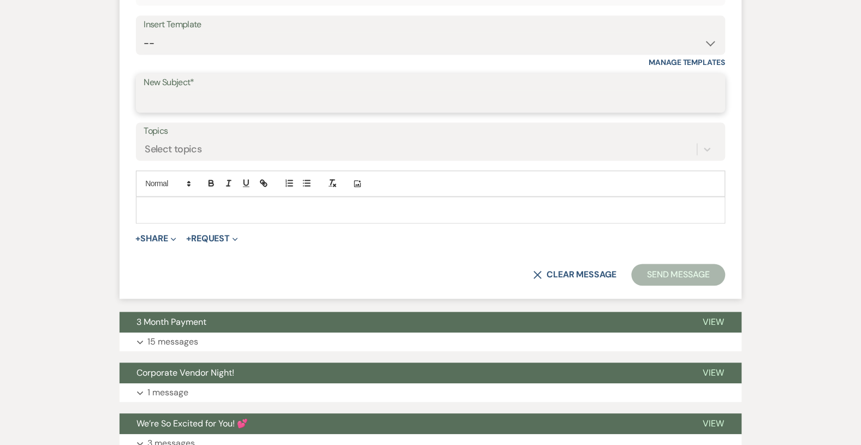
click at [267, 101] on input "New Subject*" at bounding box center [431, 101] width 574 height 21
click at [258, 44] on select "-- Tour Confirmation Contract (Pre-Booked Leads) Out of office Inquiry Email Al…" at bounding box center [431, 43] width 574 height 21
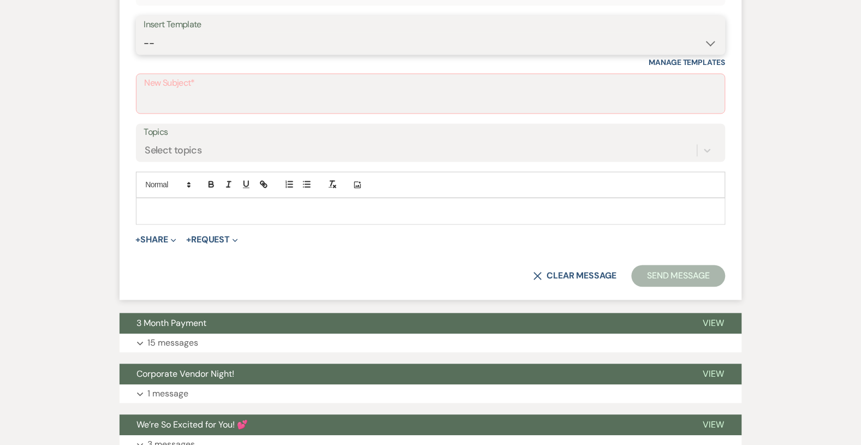
select select "3936"
type input "Final Wedding Meeting – It’s Almost Time! 🎉"
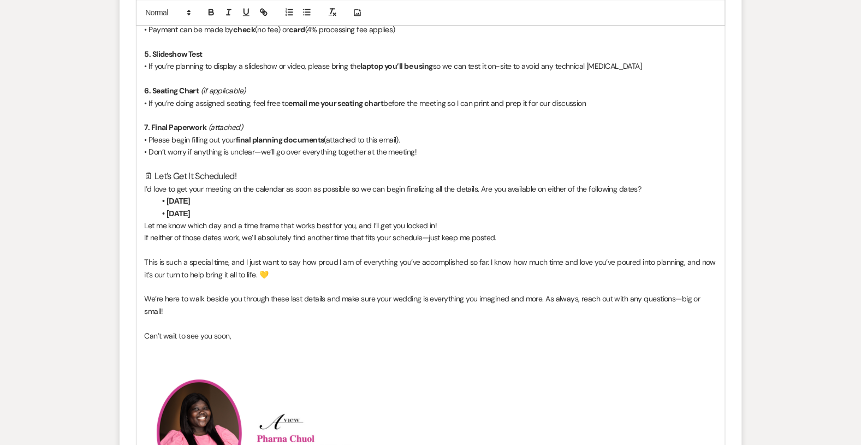
scroll to position [913, 0]
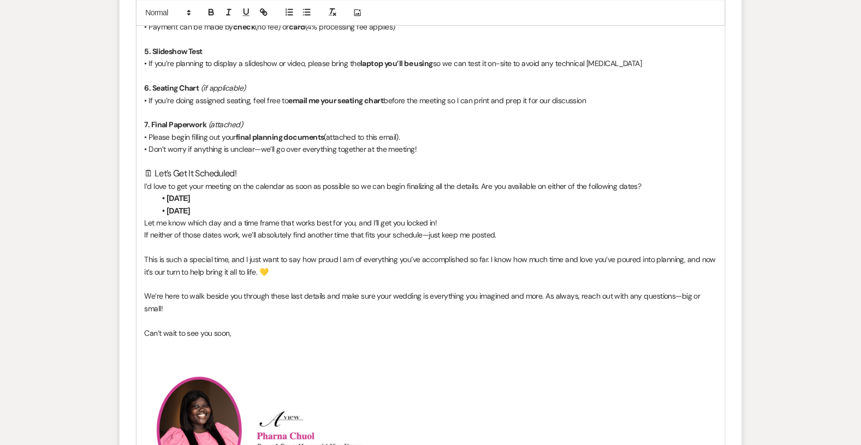
drag, startPoint x: 245, startPoint y: 213, endPoint x: 172, endPoint y: 197, distance: 74.5
click at [172, 197] on ul "[DATE] [DATE]" at bounding box center [437, 204] width 562 height 25
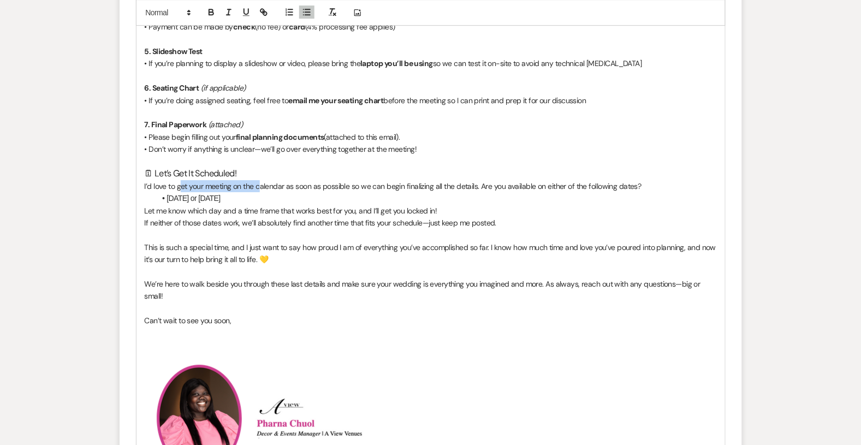
drag, startPoint x: 258, startPoint y: 190, endPoint x: 179, endPoint y: 187, distance: 79.2
click at [179, 187] on p "I’d love to get your meeting on the calendar as soon as possible so we can begi…" at bounding box center [431, 186] width 572 height 12
click at [272, 192] on li "[DATE] or [DATE]" at bounding box center [437, 198] width 562 height 12
click at [257, 195] on li "[DATE] or [DATE]" at bounding box center [437, 198] width 562 height 12
click at [267, 199] on li "[DATE] or [DATE]" at bounding box center [437, 198] width 562 height 12
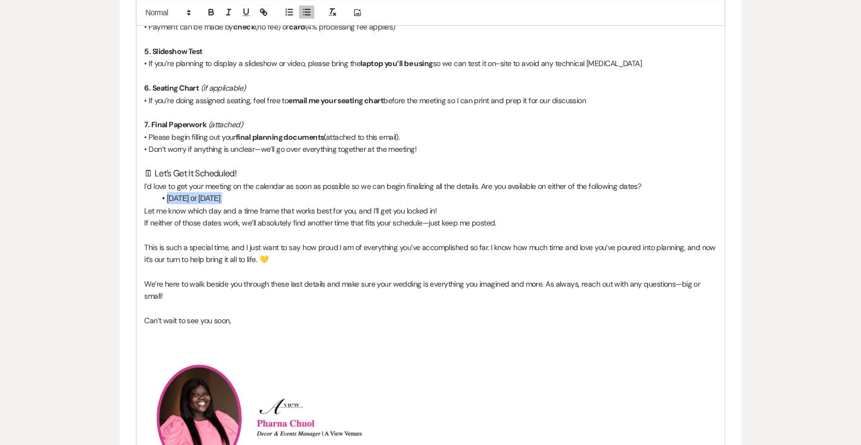
drag, startPoint x: 267, startPoint y: 199, endPoint x: 172, endPoint y: 192, distance: 94.8
click at [172, 192] on li "[DATE] or [DATE]" at bounding box center [437, 198] width 562 height 12
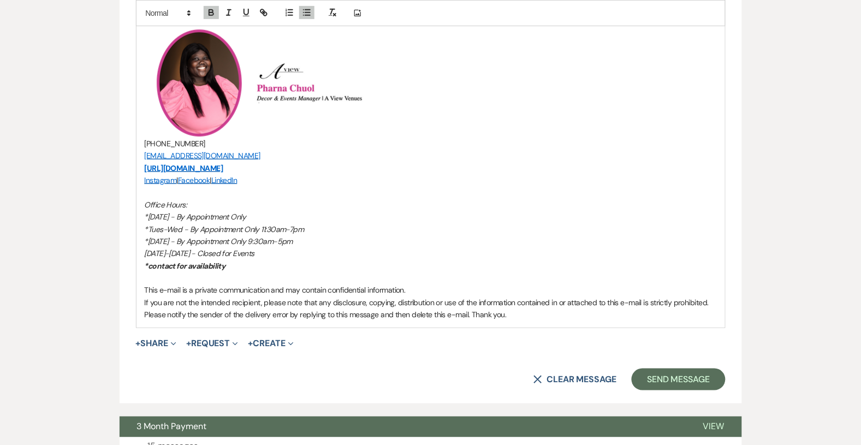
scroll to position [1269, 0]
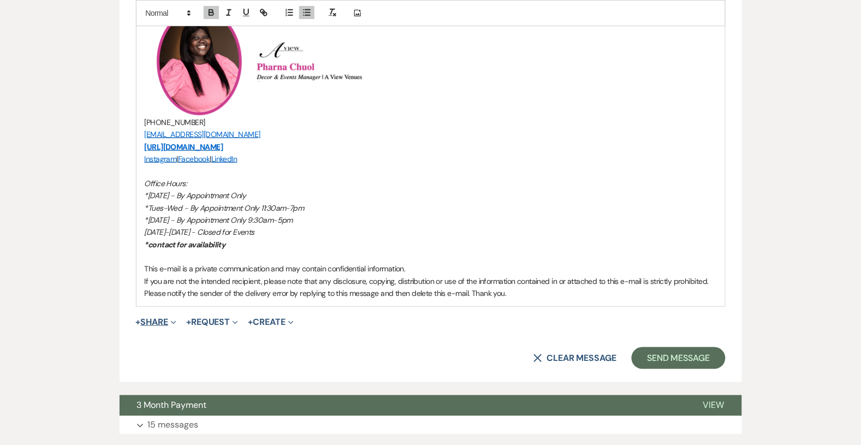
click at [174, 316] on span "Expand" at bounding box center [172, 321] width 8 height 11
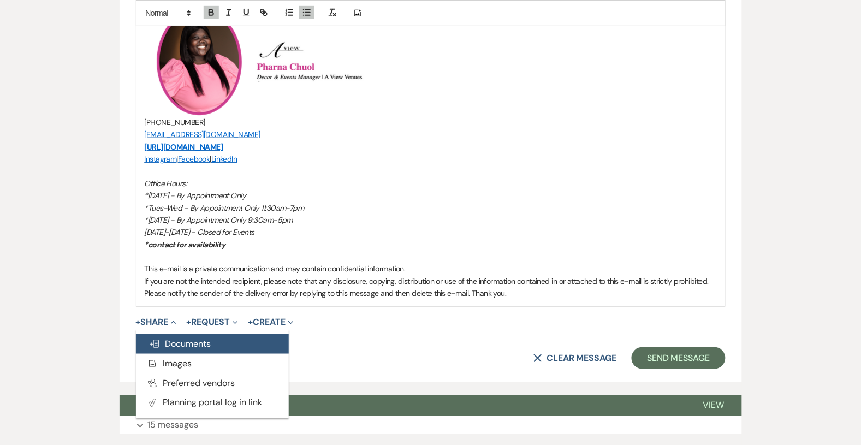
click at [182, 339] on span "Doc Upload Documents" at bounding box center [180, 343] width 62 height 11
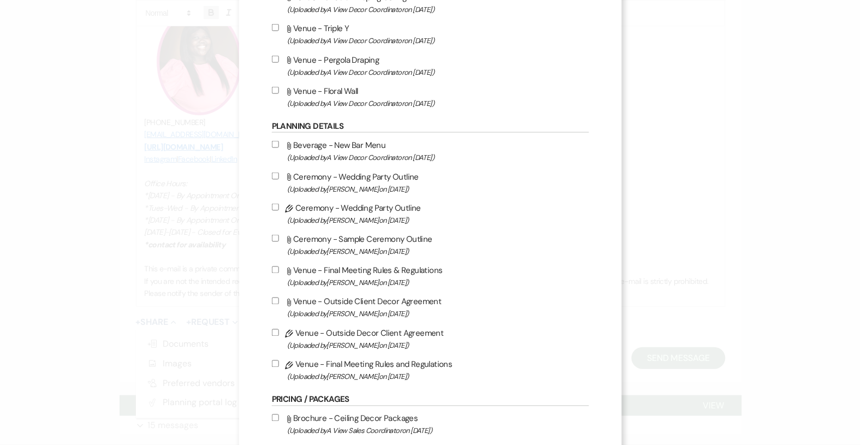
scroll to position [304, 0]
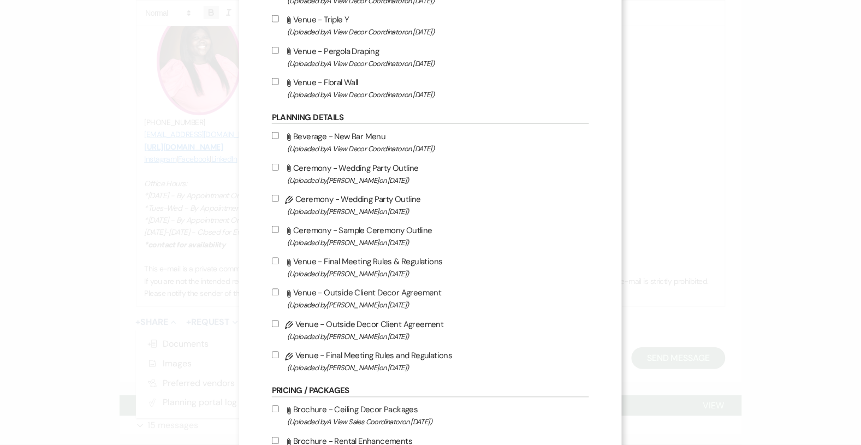
click at [277, 197] on input "Pencil Ceremony - Wedding Party Outline (Uploaded by [PERSON_NAME] on [DATE] )" at bounding box center [275, 198] width 7 height 7
checkbox input "true"
click at [275, 233] on label "Attach File Ceremony - Sample Ceremony Outline (Uploaded by [PERSON_NAME] on [D…" at bounding box center [430, 236] width 317 height 26
click at [275, 233] on input "Attach File Ceremony - Sample Ceremony Outline (Uploaded by [PERSON_NAME] on [D…" at bounding box center [275, 229] width 7 height 7
checkbox input "true"
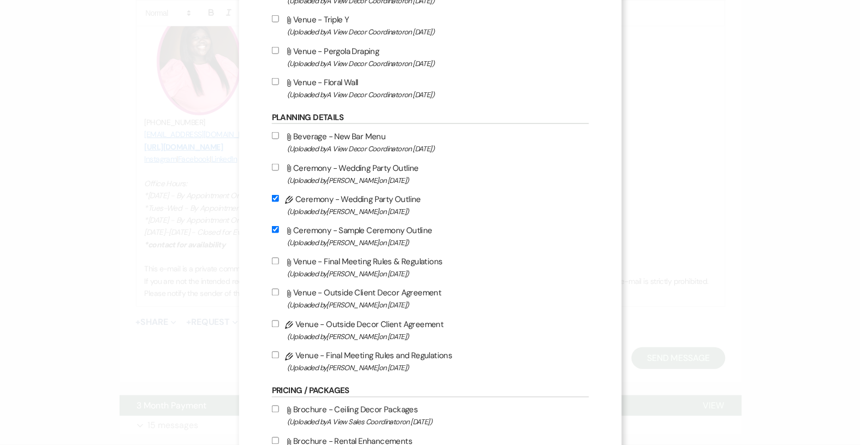
click at [278, 344] on div "Attach File Beverage - New Bar Menu (Uploaded by A View Decor Coordinator on [D…" at bounding box center [430, 251] width 317 height 245
click at [275, 353] on input "Pencil Venue - Final Meeting Rules and Regulations (Uploaded by [PERSON_NAME] o…" at bounding box center [275, 355] width 7 height 7
checkbox input "true"
click at [275, 326] on label "Pencil Venue - Outside Decor Client Agreement (Uploaded by [PERSON_NAME] on [DA…" at bounding box center [430, 331] width 317 height 26
click at [275, 326] on input "Pencil Venue - Outside Decor Client Agreement (Uploaded by [PERSON_NAME] on [DA…" at bounding box center [275, 324] width 7 height 7
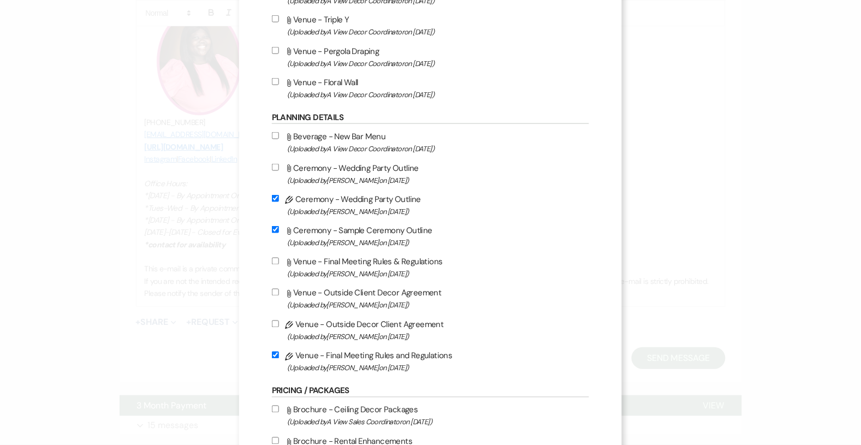
checkbox input "true"
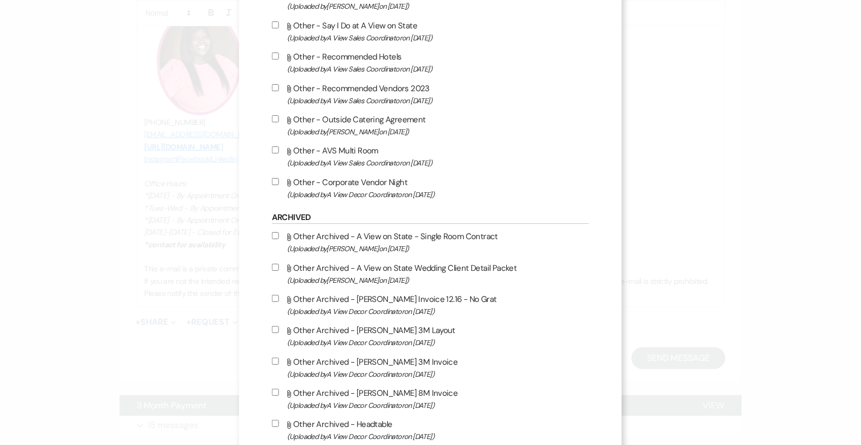
scroll to position [1020, 0]
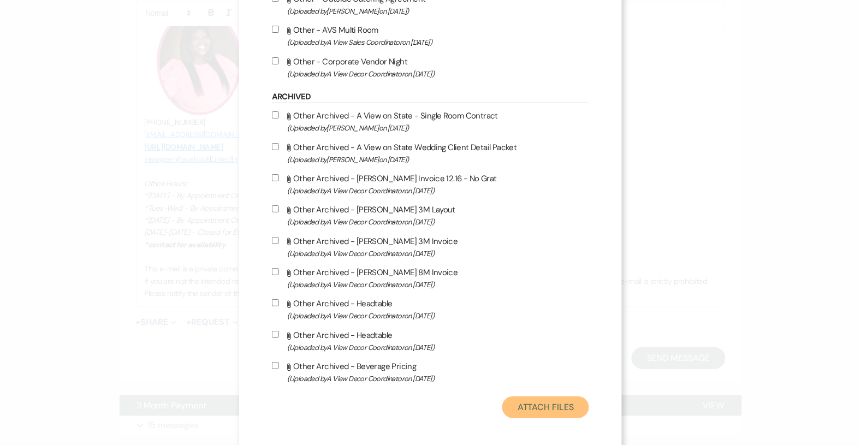
click at [548, 398] on button "Attach Files" at bounding box center [546, 408] width 87 height 22
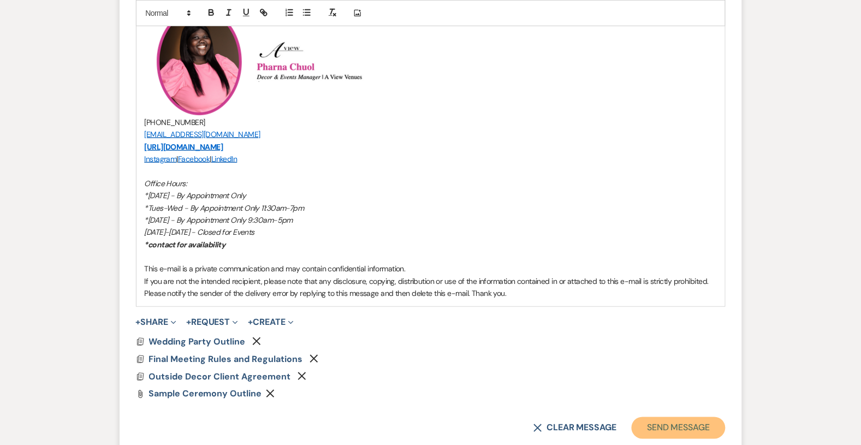
click at [676, 434] on button "Send Message" at bounding box center [678, 428] width 93 height 22
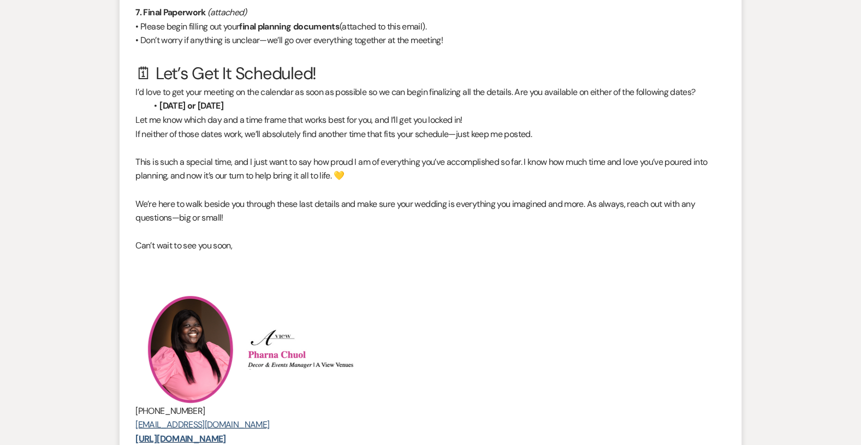
scroll to position [0, 0]
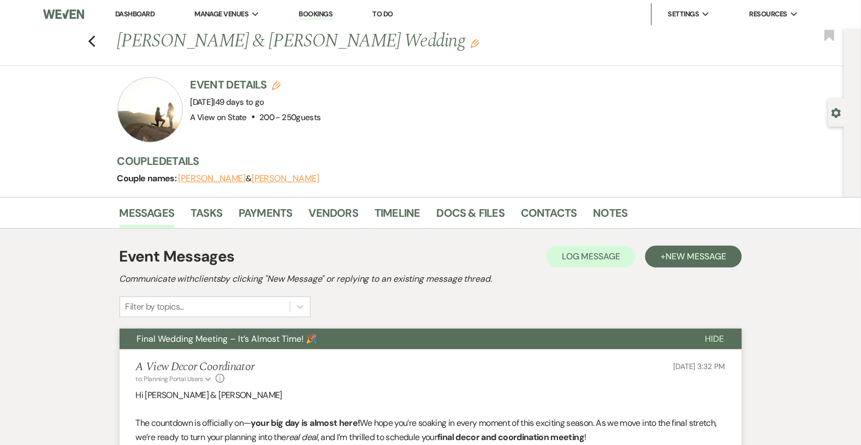
click at [129, 20] on li "Dashboard" at bounding box center [135, 14] width 50 height 22
click at [128, 16] on link "Dashboard" at bounding box center [134, 13] width 39 height 9
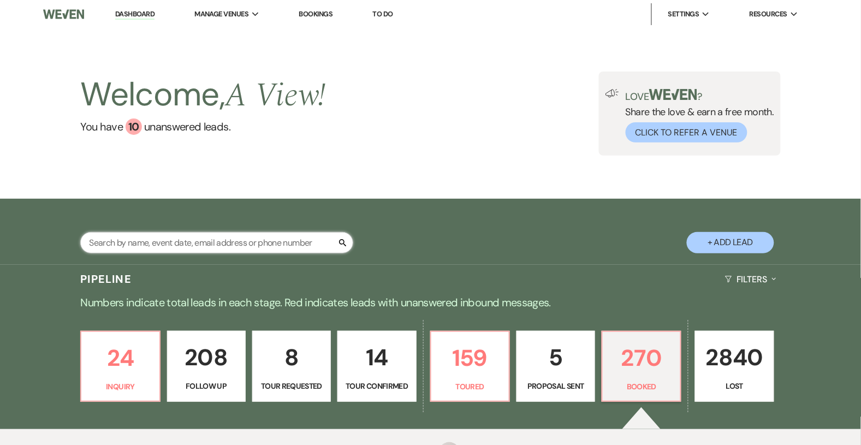
click at [214, 245] on input "text" at bounding box center [216, 242] width 273 height 21
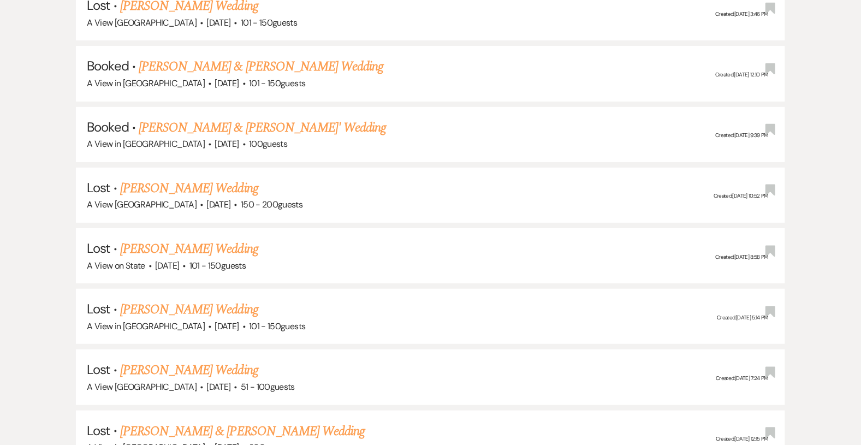
scroll to position [1050, 0]
type input "[PERSON_NAME]"
click at [246, 63] on link "[PERSON_NAME] & [PERSON_NAME] Wedding" at bounding box center [261, 66] width 245 height 20
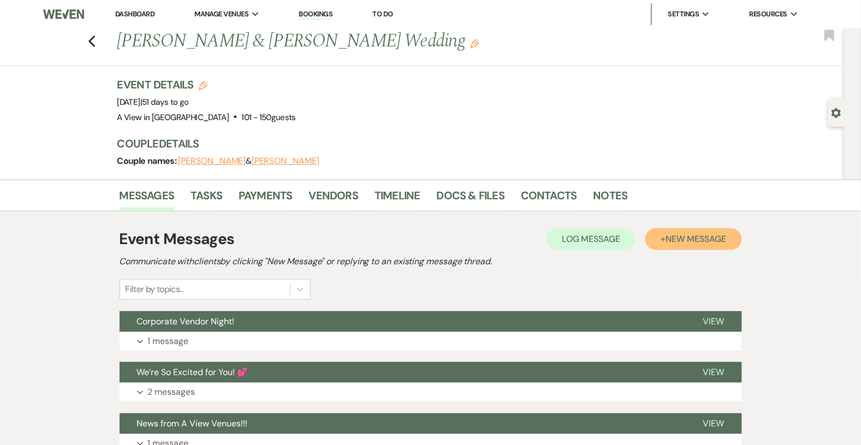
click at [658, 239] on button "+ New Message" at bounding box center [694, 239] width 96 height 22
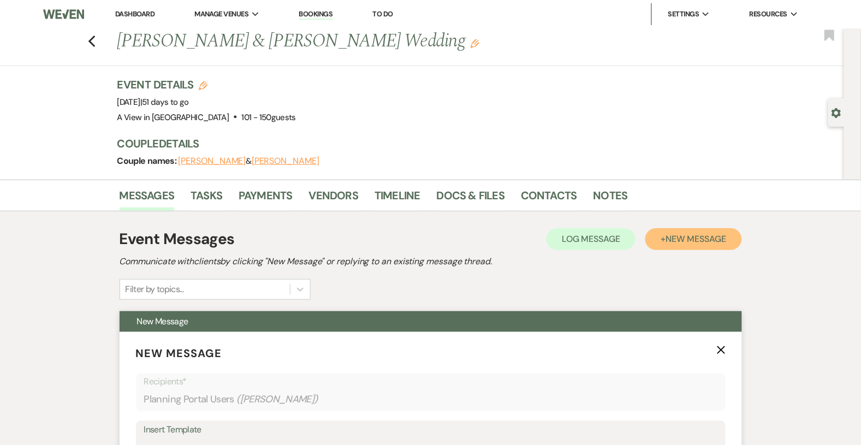
scroll to position [226, 0]
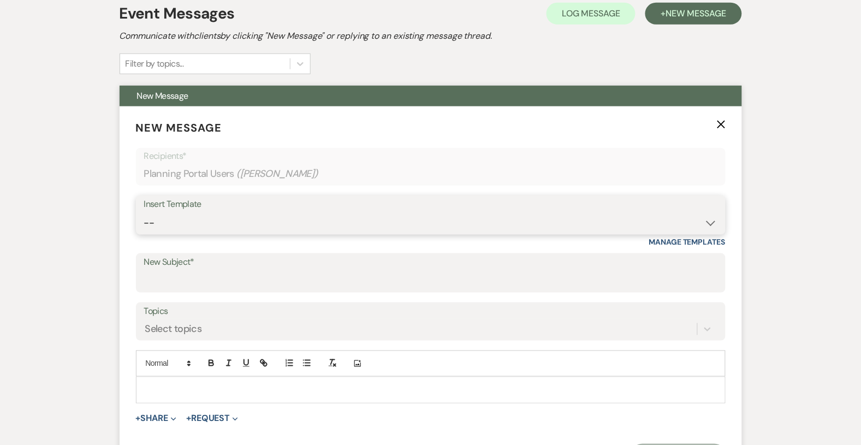
click at [240, 223] on select "-- Tour Confirmation Contract (Pre-Booked Leads) Out of office Inquiry Email Al…" at bounding box center [431, 222] width 574 height 21
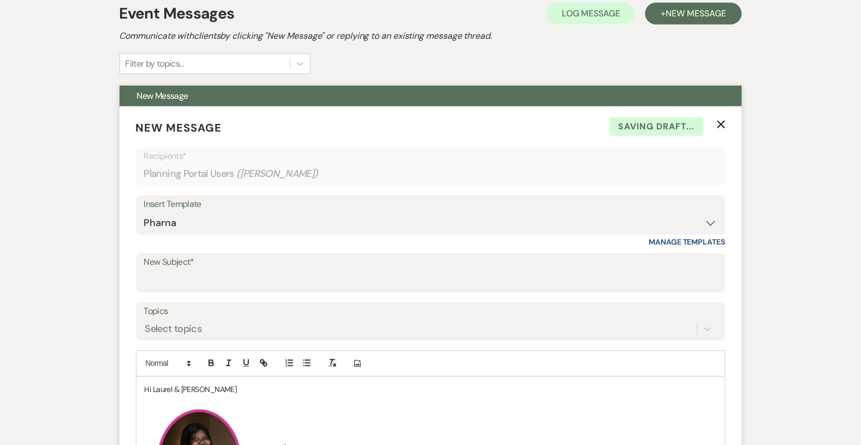
click at [226, 203] on div "Insert Template" at bounding box center [431, 205] width 574 height 16
click at [233, 231] on select "-- Tour Confirmation Contract (Pre-Booked Leads) Out of office Inquiry Email Al…" at bounding box center [431, 222] width 574 height 21
select select "3938"
type input "Final Meeting!"
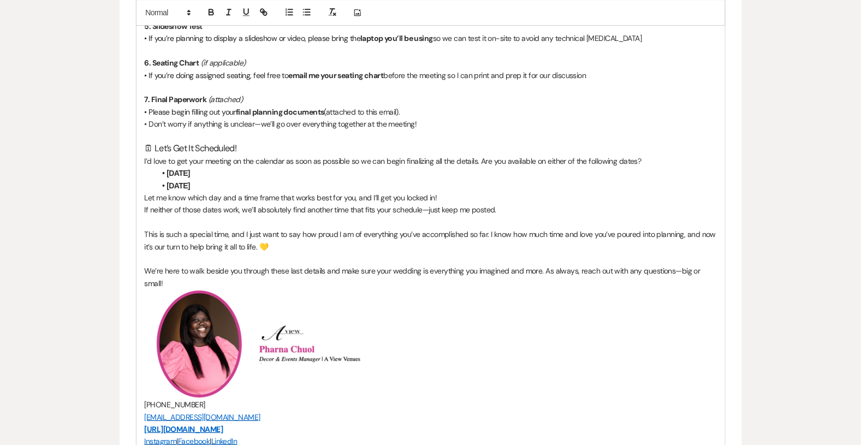
scroll to position [946, 0]
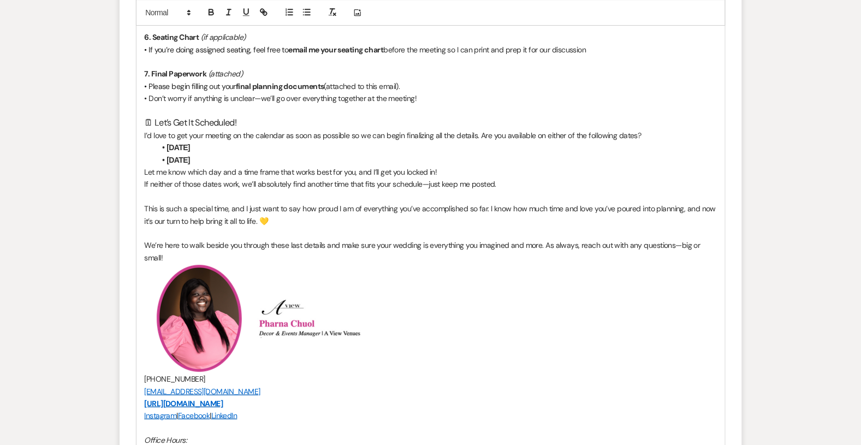
drag, startPoint x: 243, startPoint y: 156, endPoint x: 169, endPoint y: 145, distance: 74.5
click at [169, 146] on ul "[DATE] [DATE]" at bounding box center [437, 153] width 562 height 25
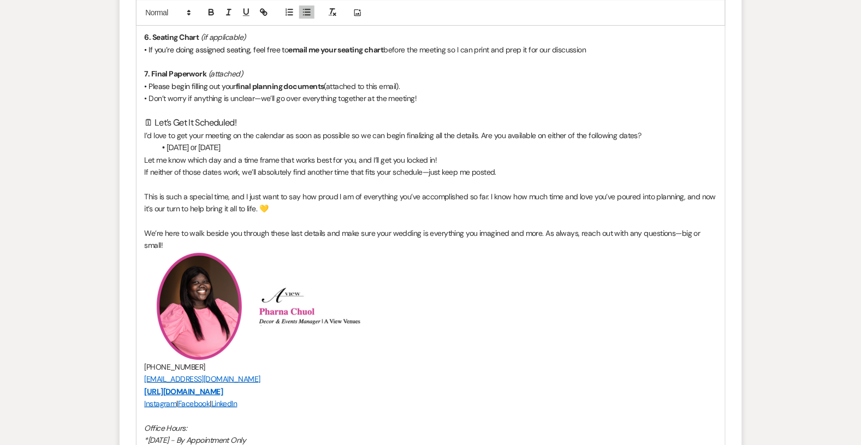
drag, startPoint x: 263, startPoint y: 150, endPoint x: 163, endPoint y: 143, distance: 100.2
click at [163, 143] on li "[DATE] or [DATE]" at bounding box center [437, 147] width 562 height 12
click at [295, 152] on li "[DATE] or [DATE]" at bounding box center [437, 147] width 562 height 12
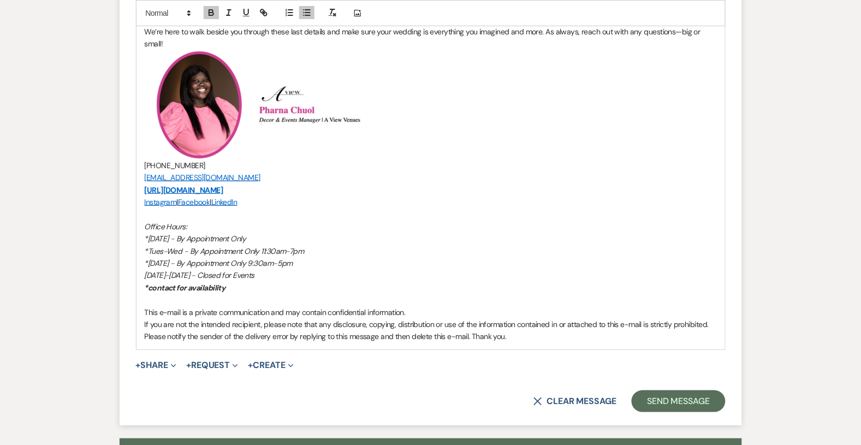
scroll to position [1149, 0]
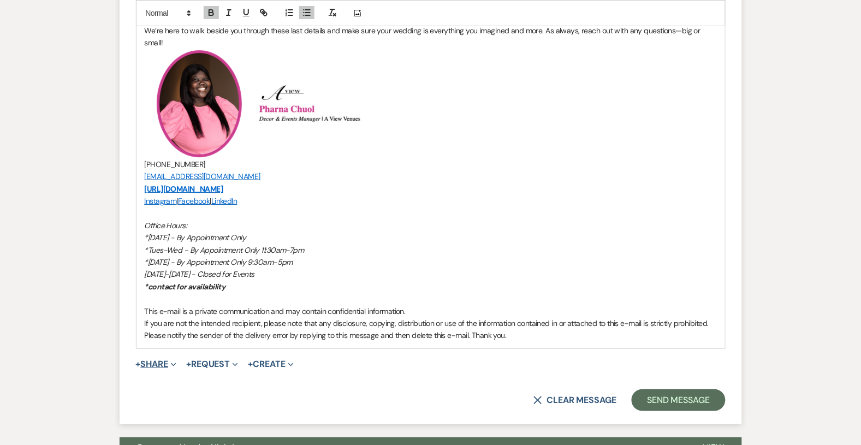
click at [173, 363] on span "Expand" at bounding box center [172, 363] width 8 height 11
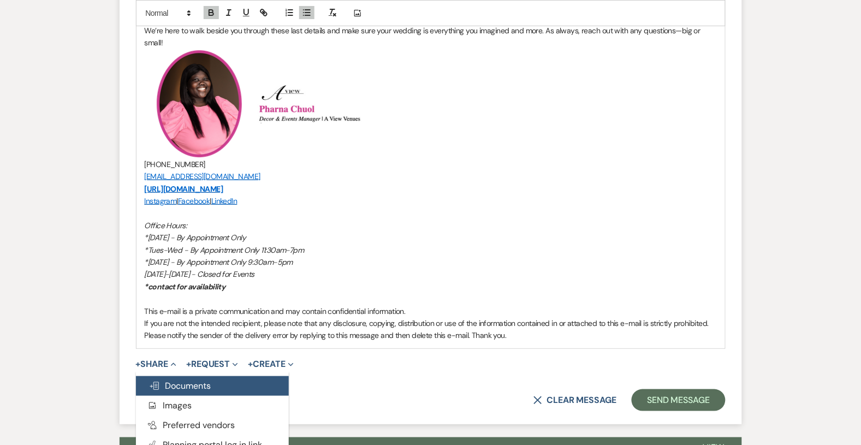
click at [184, 386] on span "Doc Upload Documents" at bounding box center [180, 385] width 62 height 11
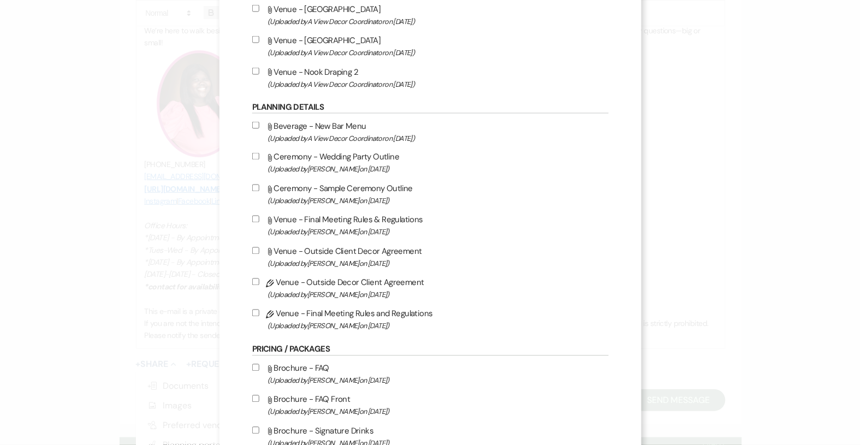
scroll to position [434, 0]
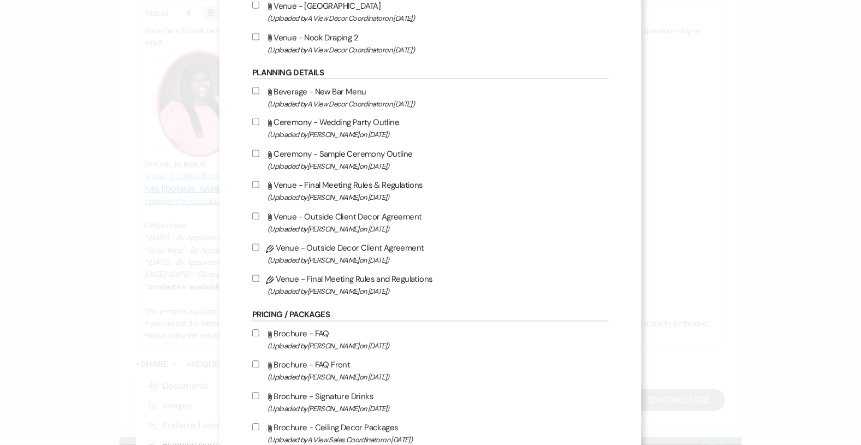
click at [276, 275] on label "Pencil Venue - Final Meeting Rules and Regulations (Uploaded by [PERSON_NAME] o…" at bounding box center [430, 286] width 357 height 26
click at [259, 275] on input "Pencil Venue - Final Meeting Rules and Regulations (Uploaded by [PERSON_NAME] o…" at bounding box center [255, 278] width 7 height 7
checkbox input "true"
click at [259, 247] on input "Pencil Venue - Outside Decor Client Agreement (Uploaded by [PERSON_NAME] on [DA…" at bounding box center [255, 247] width 7 height 7
checkbox input "true"
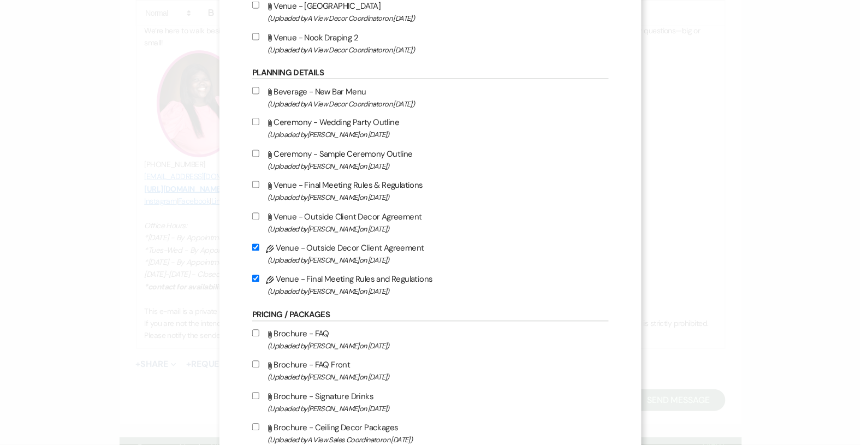
click at [259, 150] on input "Attach File Ceremony - Sample Ceremony Outline (Uploaded by [PERSON_NAME] on [D…" at bounding box center [255, 153] width 7 height 7
checkbox input "true"
click at [259, 119] on input "Attach File Ceremony - Wedding Party Outline (Uploaded by [PERSON_NAME] on [DAT…" at bounding box center [255, 122] width 7 height 7
checkbox input "true"
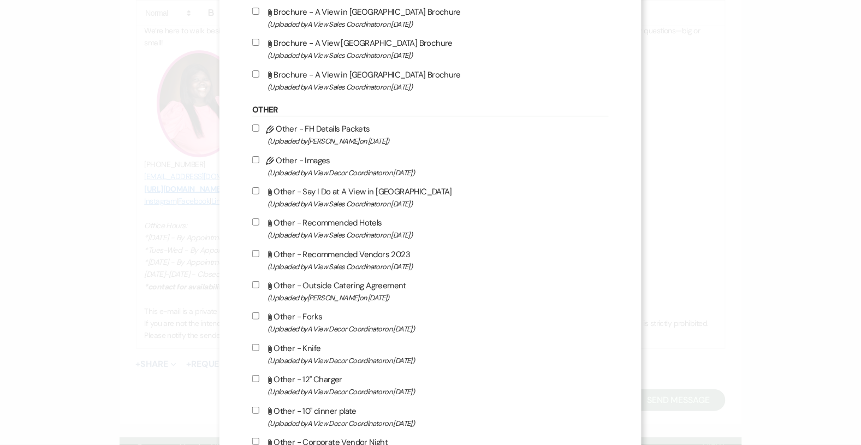
scroll to position [1325, 0]
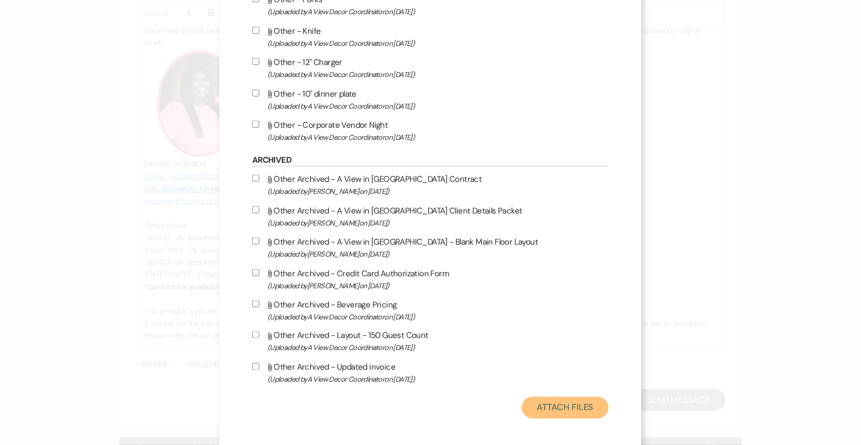
click at [525, 409] on button "Attach Files" at bounding box center [565, 408] width 87 height 22
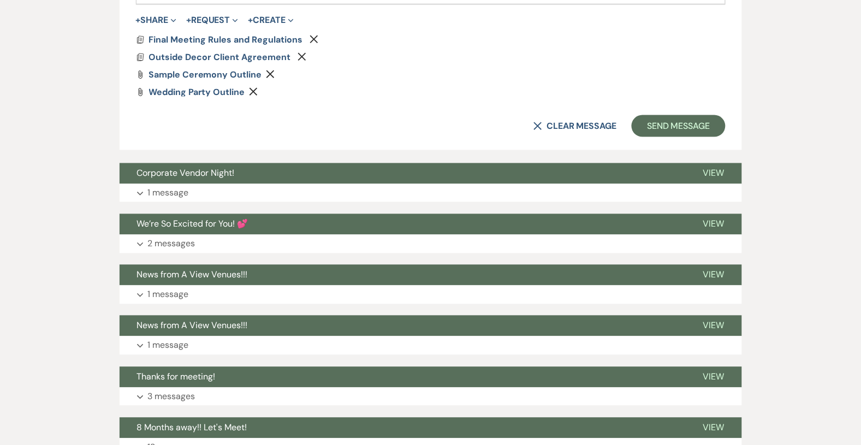
scroll to position [1408, 0]
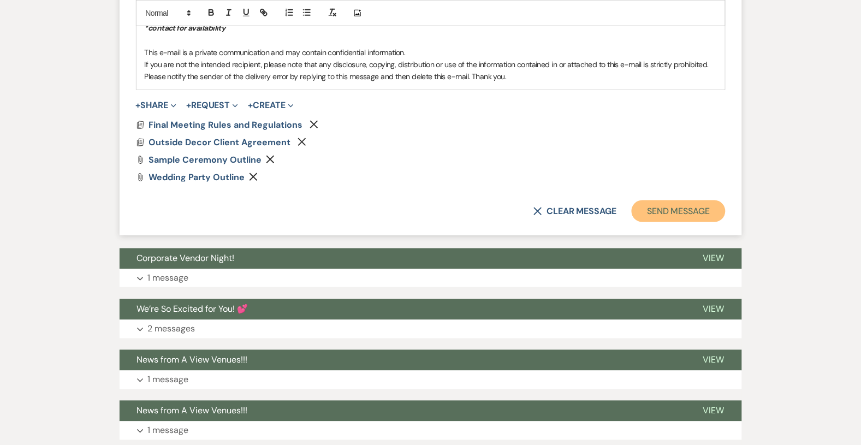
click at [654, 208] on button "Send Message" at bounding box center [678, 211] width 93 height 22
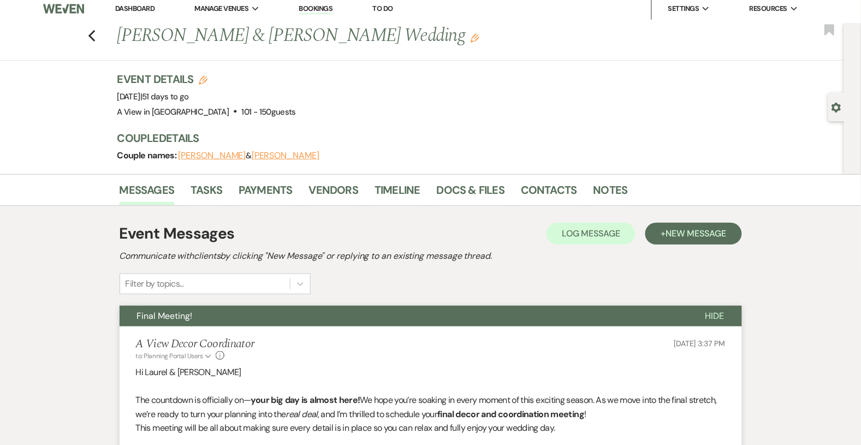
scroll to position [0, 0]
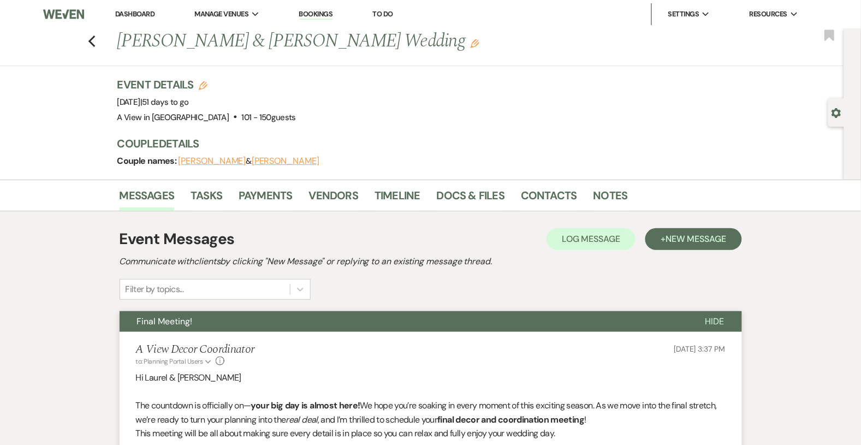
click at [129, 11] on link "Dashboard" at bounding box center [134, 13] width 39 height 9
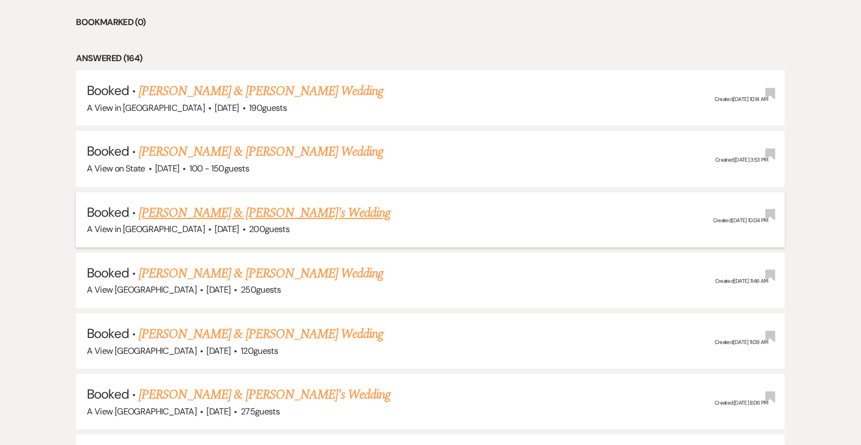
scroll to position [796, 0]
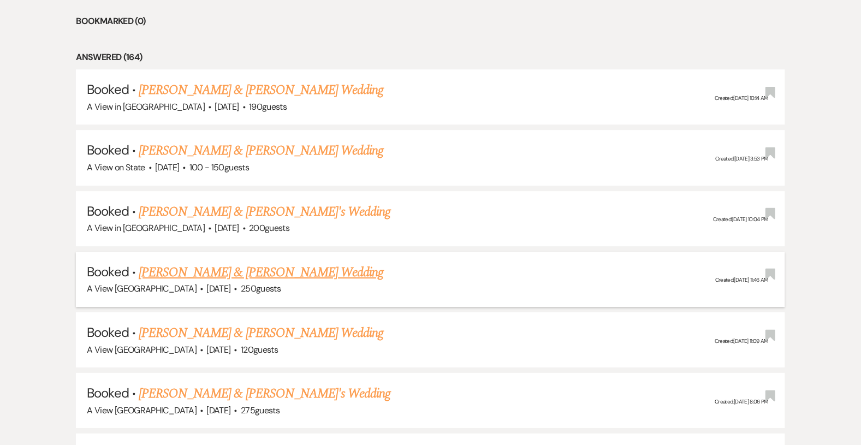
click at [174, 271] on link "[PERSON_NAME] & [PERSON_NAME] Wedding" at bounding box center [261, 273] width 245 height 20
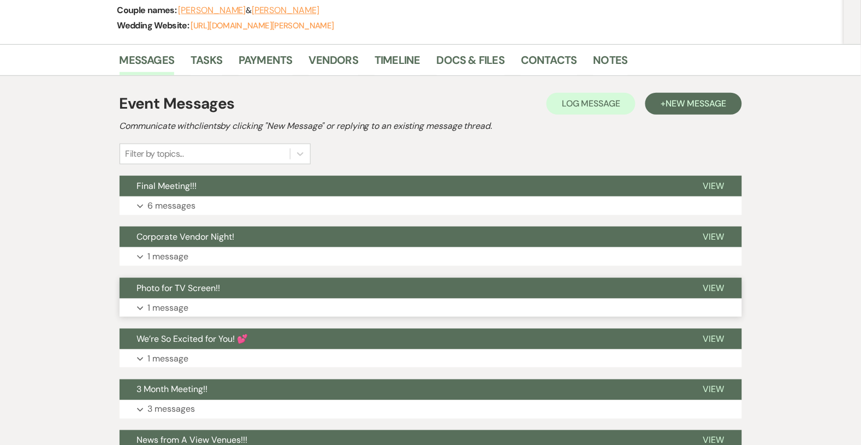
scroll to position [246, 0]
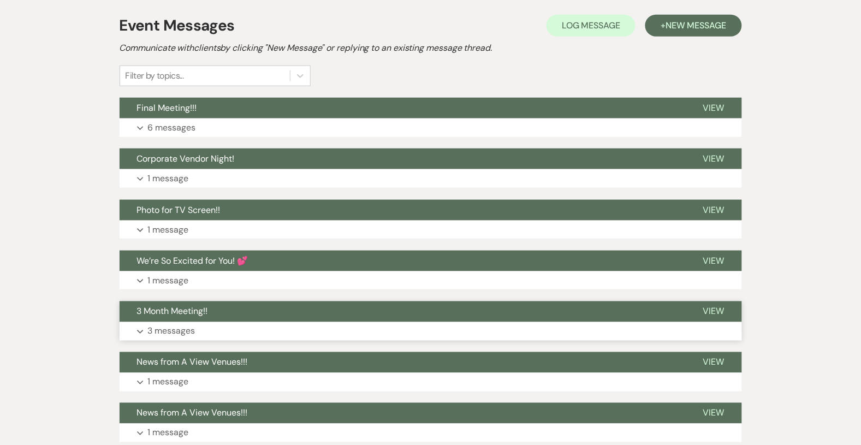
click at [194, 321] on button "3 Month Meeting!!" at bounding box center [403, 312] width 566 height 21
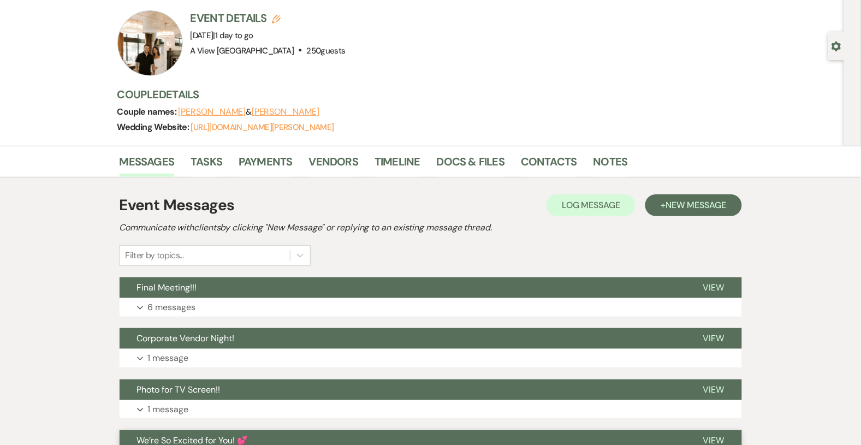
scroll to position [0, 0]
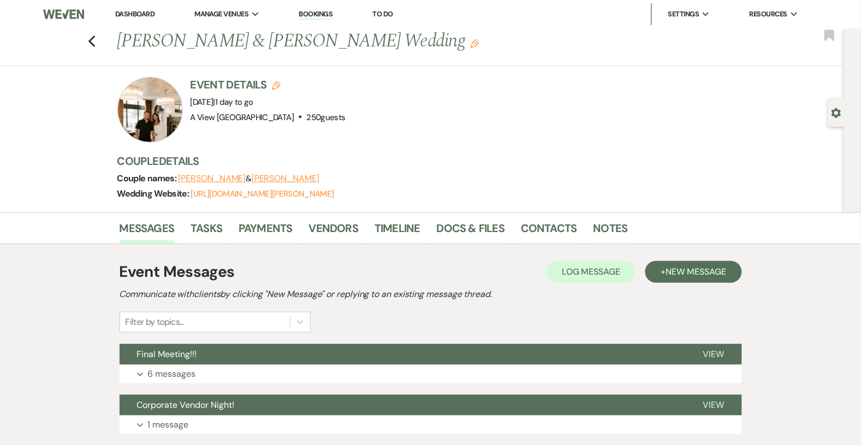
click at [150, 9] on link "Dashboard" at bounding box center [134, 13] width 39 height 9
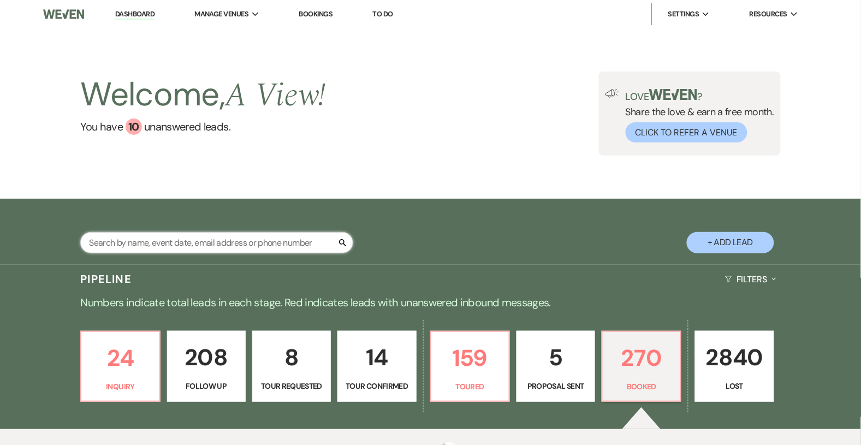
click at [158, 249] on input "text" at bounding box center [216, 242] width 273 height 21
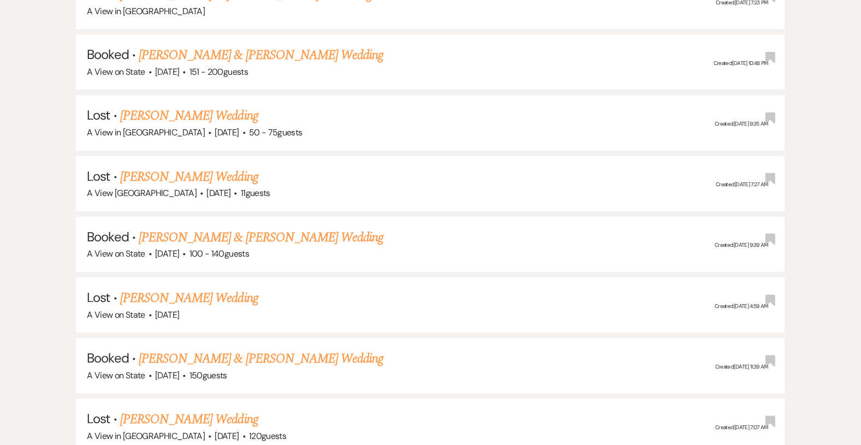
scroll to position [1988, 0]
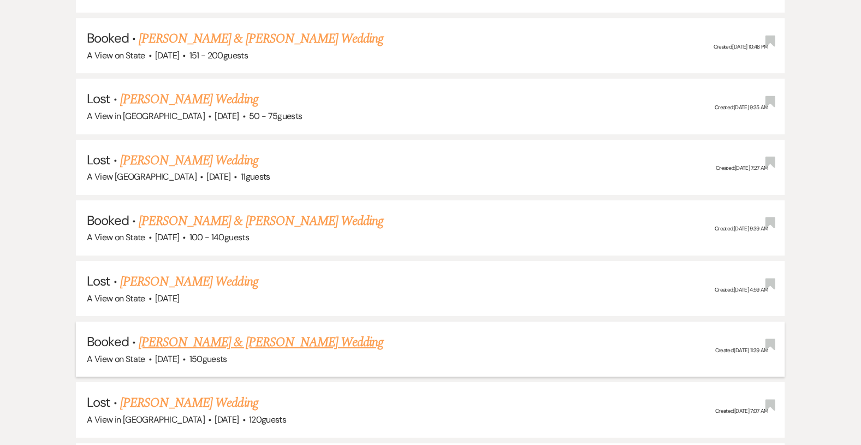
type input "[PERSON_NAME]"
click at [222, 333] on link "[PERSON_NAME] & [PERSON_NAME] Wedding" at bounding box center [261, 343] width 245 height 20
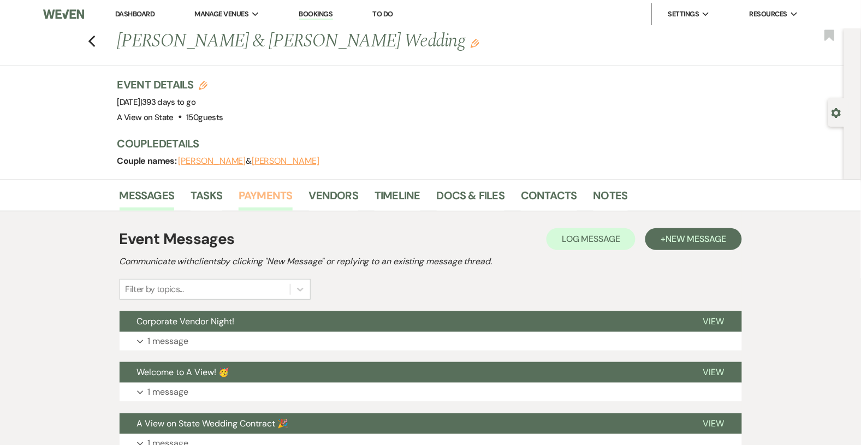
click at [255, 199] on link "Payments" at bounding box center [266, 199] width 54 height 24
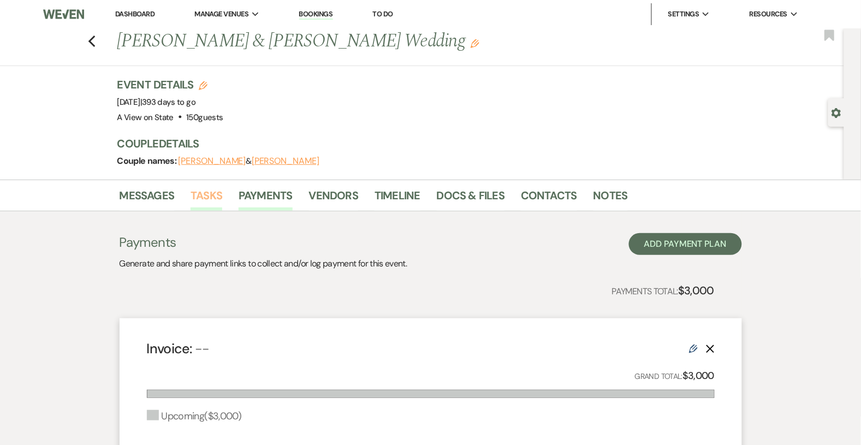
click at [215, 191] on link "Tasks" at bounding box center [207, 199] width 32 height 24
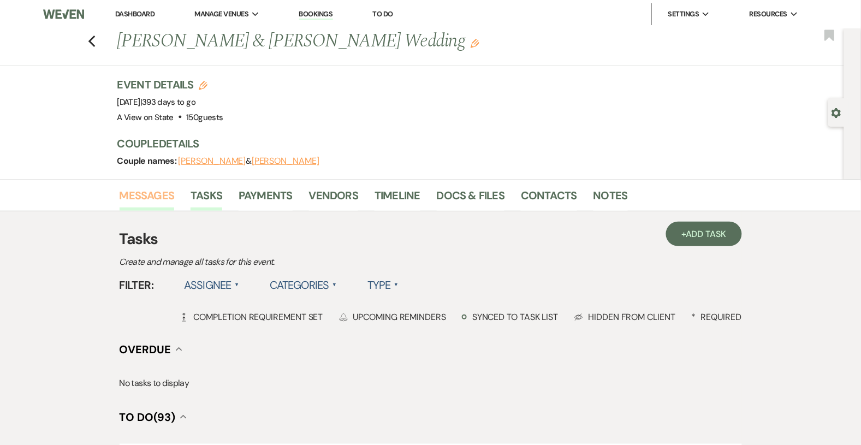
click at [167, 192] on link "Messages" at bounding box center [147, 199] width 55 height 24
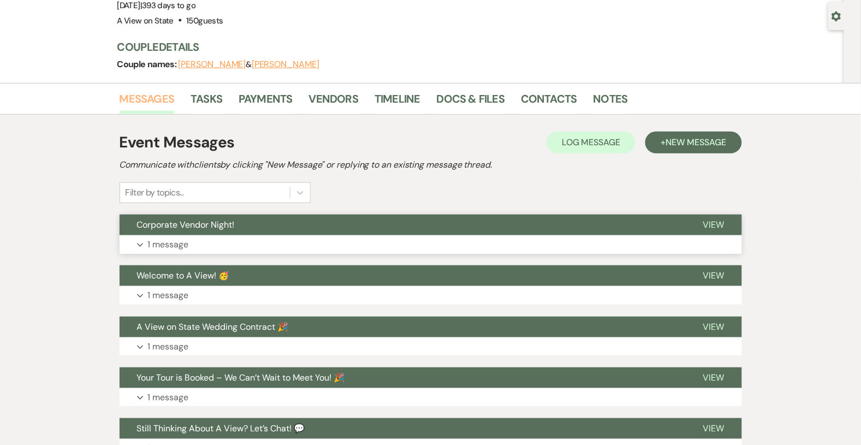
scroll to position [100, 0]
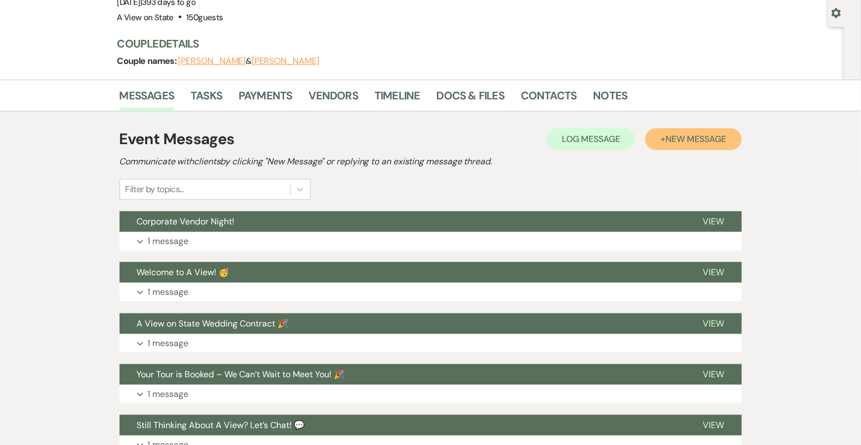
click at [685, 143] on span "New Message" at bounding box center [696, 138] width 61 height 11
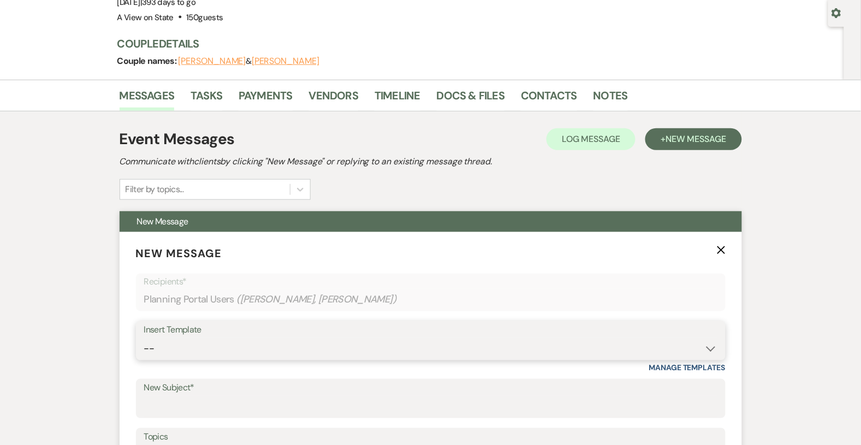
click at [222, 357] on select "-- Tour Confirmation Contract (Pre-Booked Leads) Out of office Inquiry Email Al…" at bounding box center [431, 348] width 574 height 21
select select "3929"
type input "12 Months away & Payment reminder"
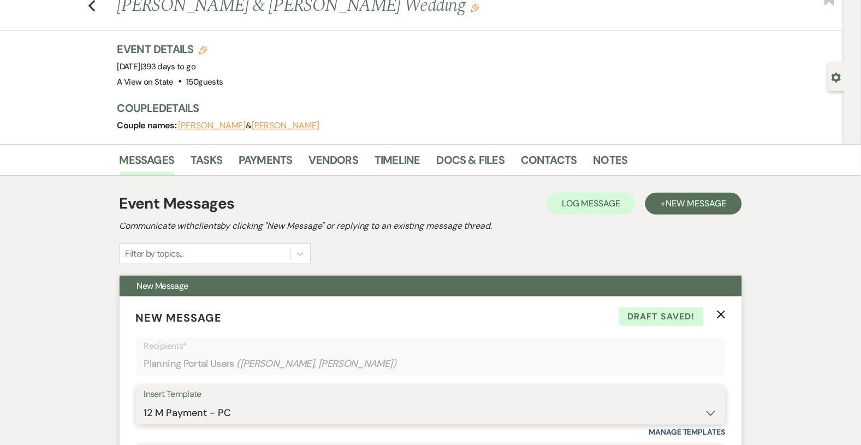
scroll to position [0, 0]
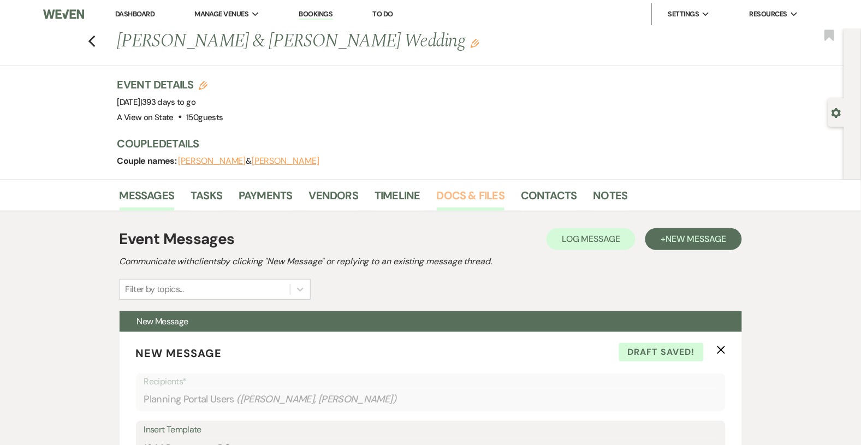
click at [465, 193] on link "Docs & Files" at bounding box center [471, 199] width 68 height 24
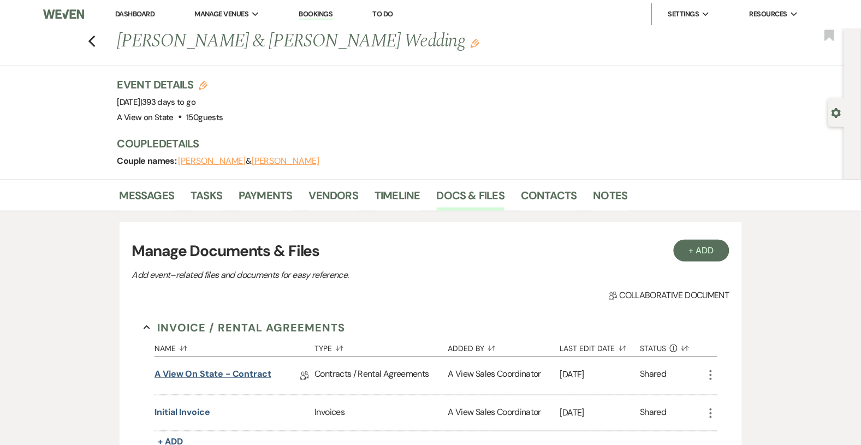
click at [188, 374] on link "A View on State - Contract" at bounding box center [213, 376] width 117 height 17
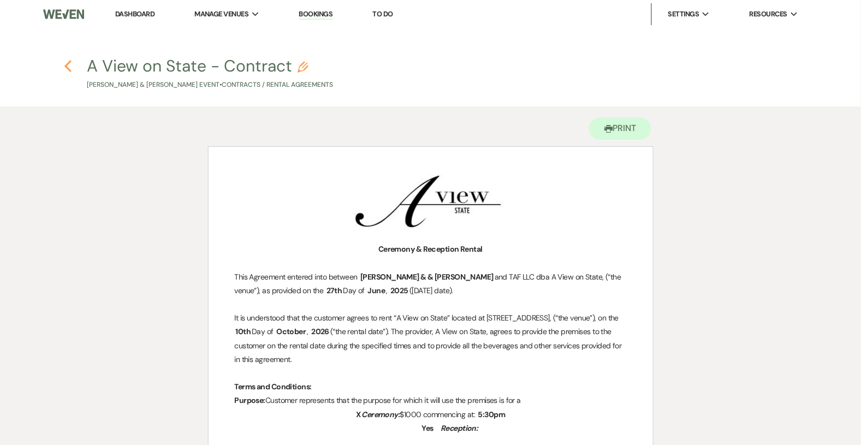
click at [68, 66] on icon "Previous" at bounding box center [68, 66] width 8 height 13
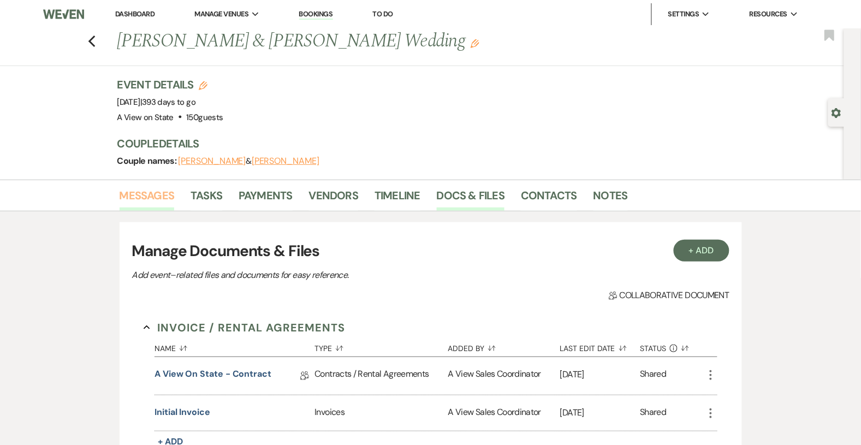
click at [136, 198] on link "Messages" at bounding box center [147, 199] width 55 height 24
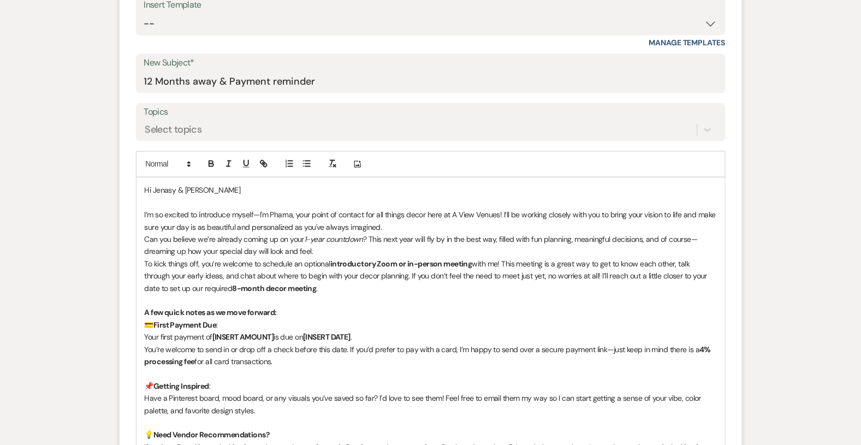
scroll to position [482, 0]
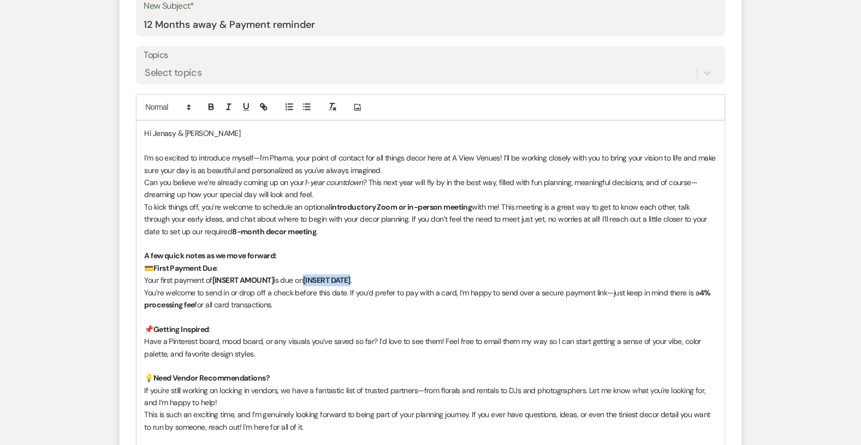
drag, startPoint x: 358, startPoint y: 280, endPoint x: 310, endPoint y: 278, distance: 48.1
click at [310, 279] on strong "[INSERT DATE]" at bounding box center [327, 281] width 48 height 10
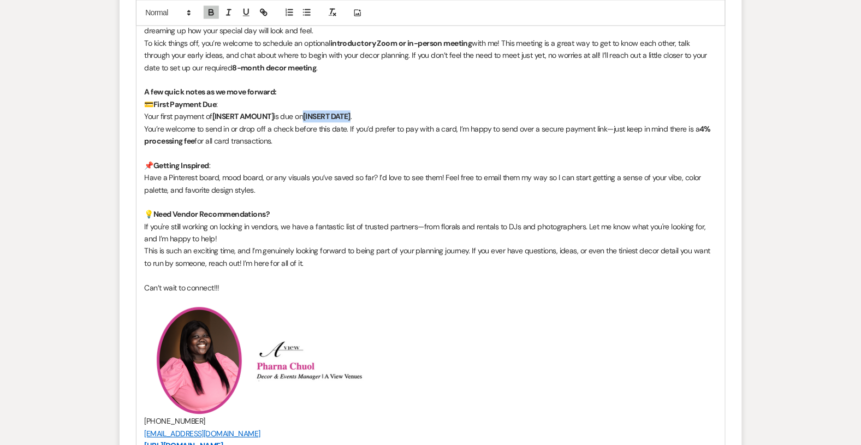
scroll to position [649, 0]
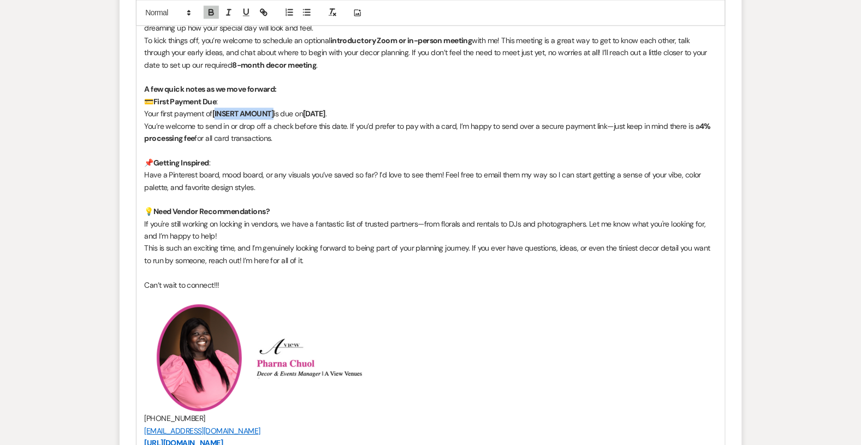
drag, startPoint x: 276, startPoint y: 110, endPoint x: 218, endPoint y: 108, distance: 57.9
click at [218, 109] on strong "[INSERT AMOUNT]" at bounding box center [243, 114] width 62 height 10
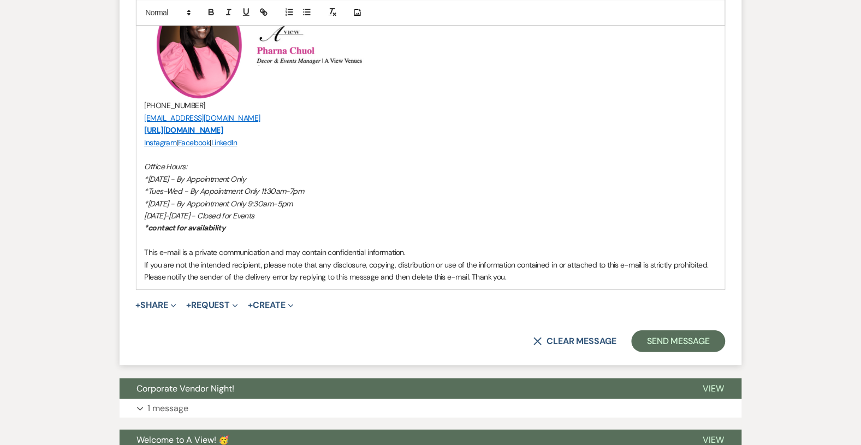
scroll to position [1083, 0]
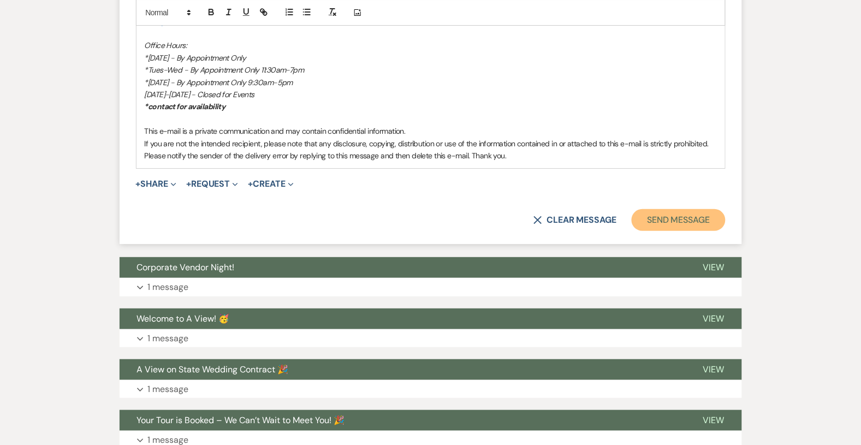
click at [660, 218] on button "Send Message" at bounding box center [678, 220] width 93 height 22
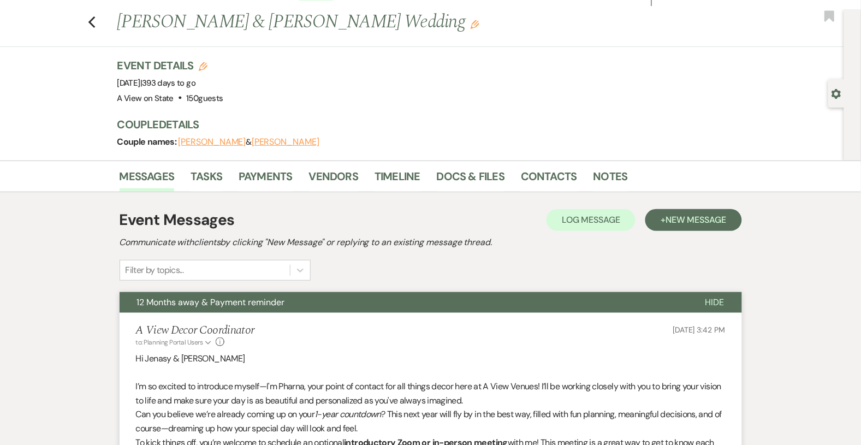
scroll to position [0, 0]
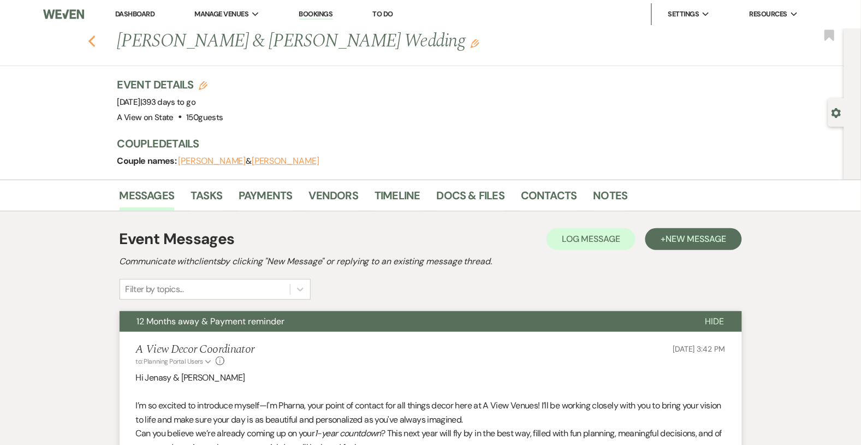
click at [94, 40] on icon "Previous" at bounding box center [92, 41] width 8 height 13
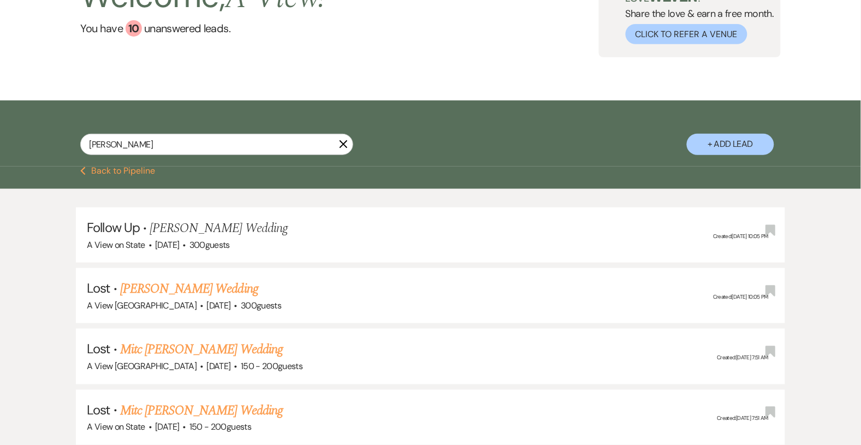
scroll to position [35, 0]
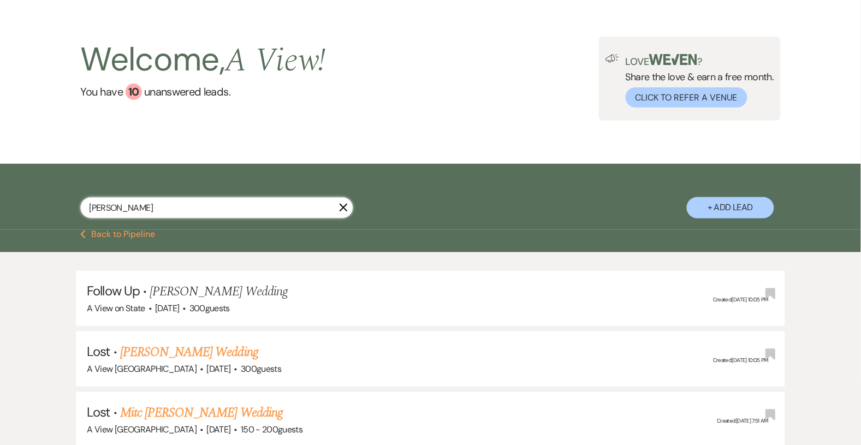
click at [141, 216] on input "[PERSON_NAME]" at bounding box center [216, 207] width 273 height 21
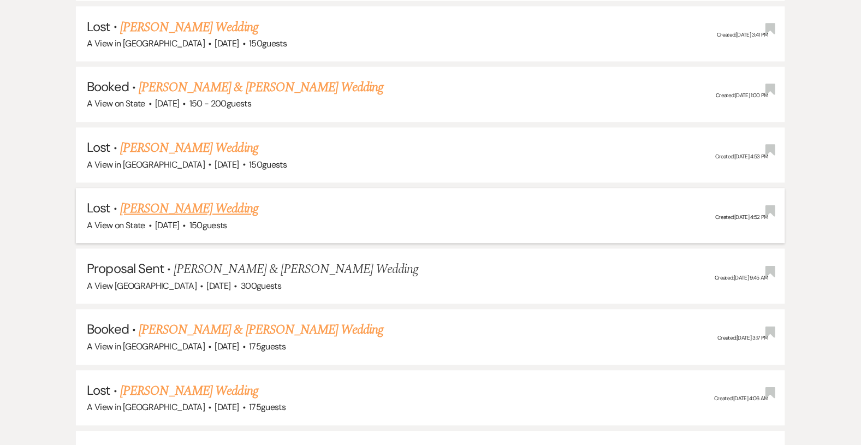
scroll to position [486, 0]
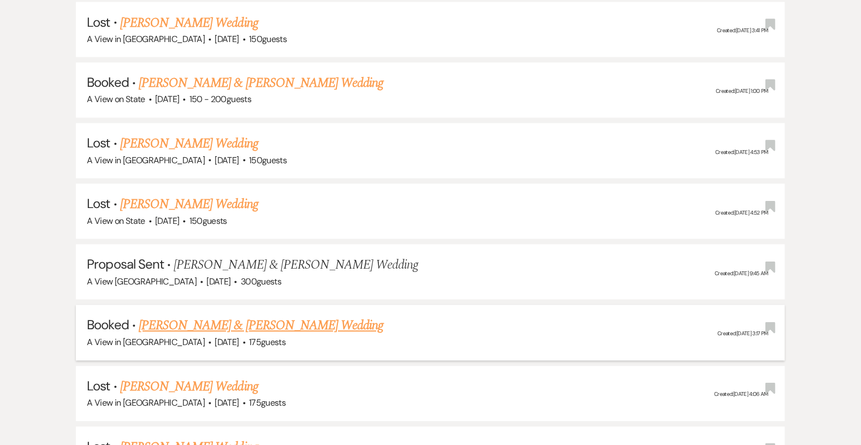
type input "[PERSON_NAME]"
click at [232, 320] on link "[PERSON_NAME] & [PERSON_NAME] Wedding" at bounding box center [261, 326] width 245 height 20
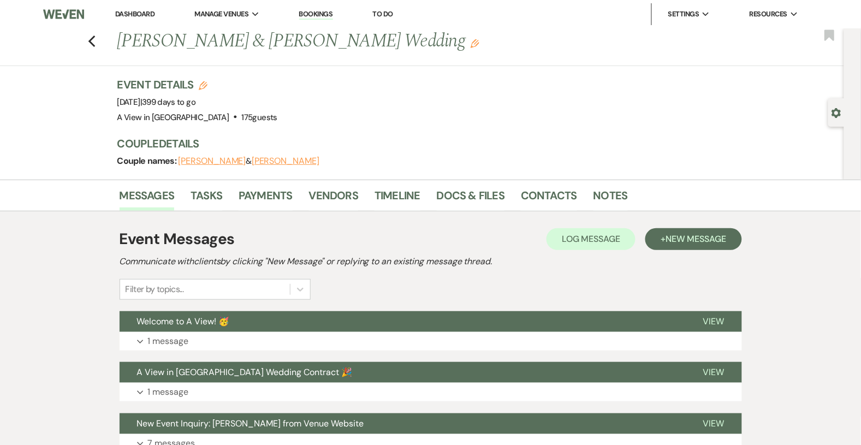
click at [125, 17] on link "Dashboard" at bounding box center [134, 13] width 39 height 9
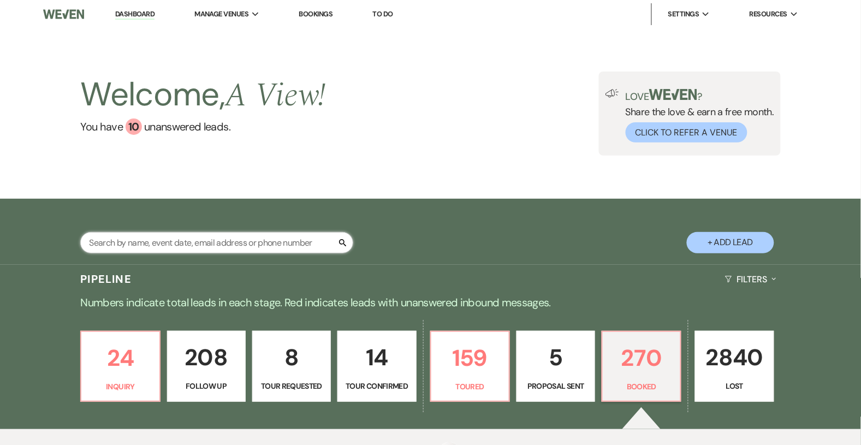
click at [124, 241] on input "text" at bounding box center [216, 242] width 273 height 21
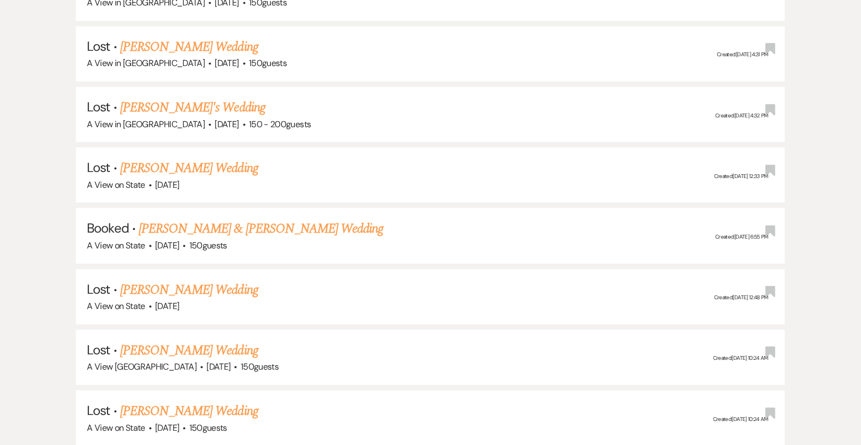
scroll to position [893, 0]
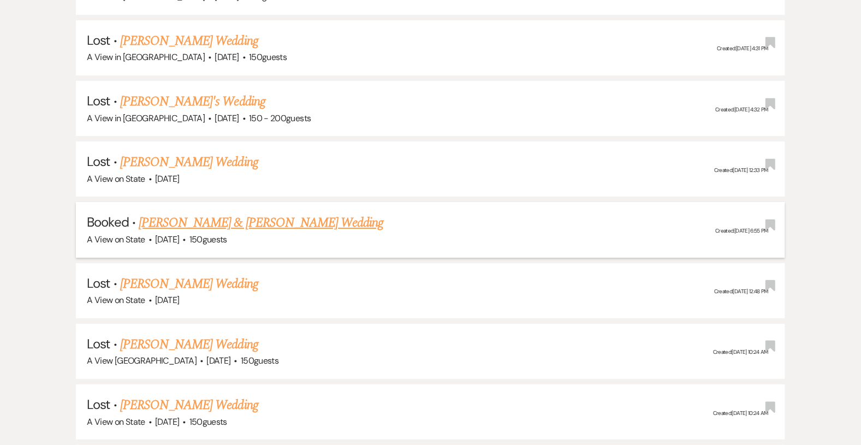
type input "[PERSON_NAME]"
click at [205, 215] on link "[PERSON_NAME] & [PERSON_NAME] Wedding" at bounding box center [261, 223] width 245 height 20
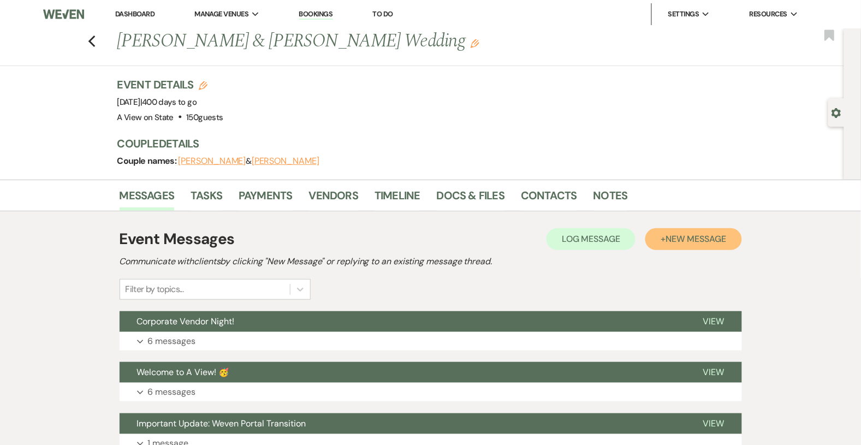
click at [677, 240] on span "New Message" at bounding box center [696, 238] width 61 height 11
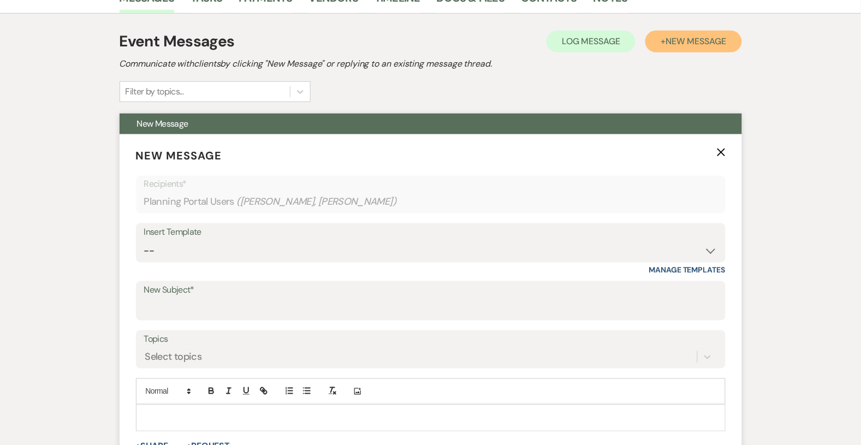
scroll to position [281, 0]
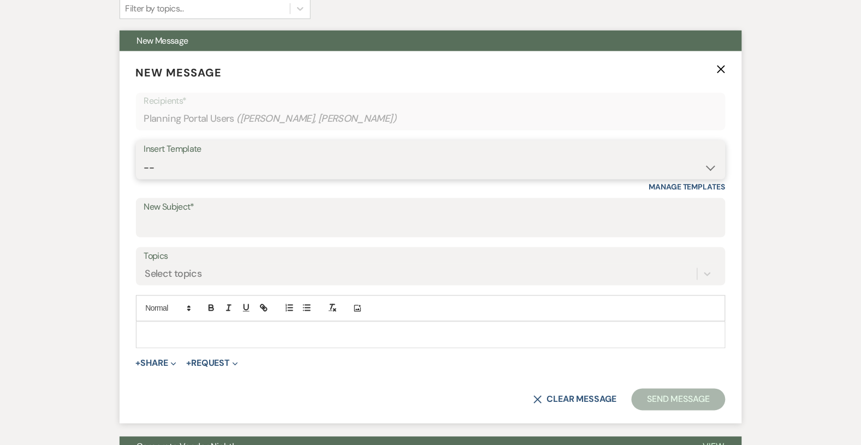
click at [356, 160] on select "-- Tour Confirmation Contract (Pre-Booked Leads) Out of office Inquiry Email Al…" at bounding box center [431, 167] width 574 height 21
select select "3929"
type input "12 Months away & Payment reminder"
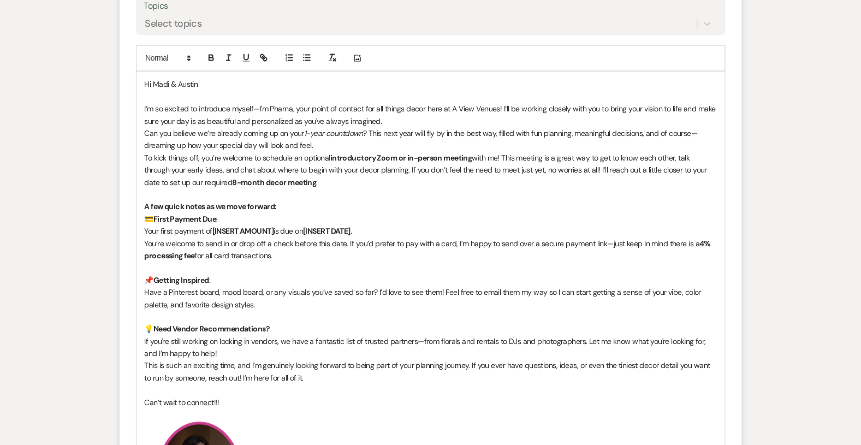
scroll to position [538, 0]
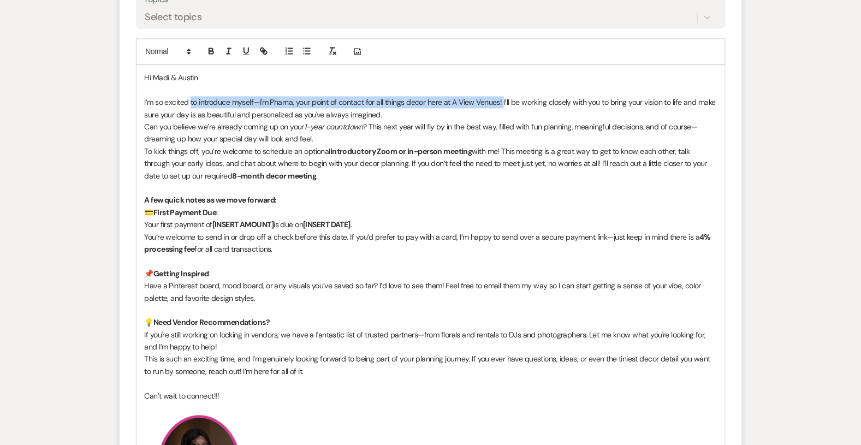
drag, startPoint x: 505, startPoint y: 102, endPoint x: 192, endPoint y: 100, distance: 313.0
click at [192, 100] on p "I’m so excited to introduce myself—I'm Pharna, your point of contact for all th…" at bounding box center [431, 109] width 572 height 25
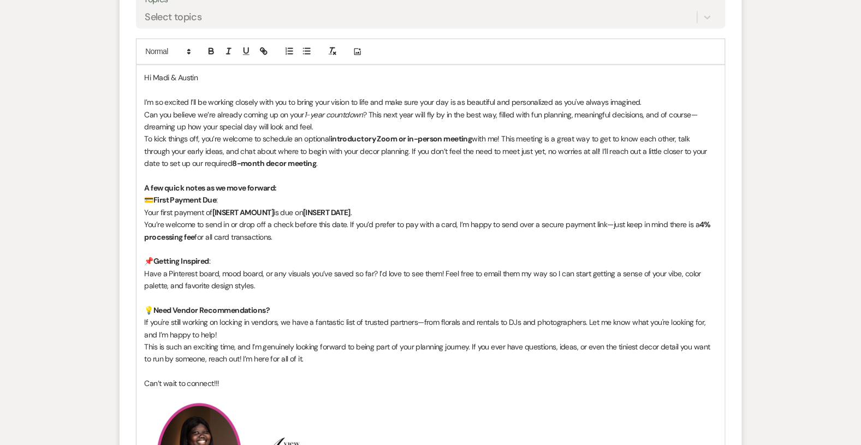
click at [325, 126] on p "Can you believe we’re already coming up on your 1-year countdown ? This next ye…" at bounding box center [431, 121] width 572 height 25
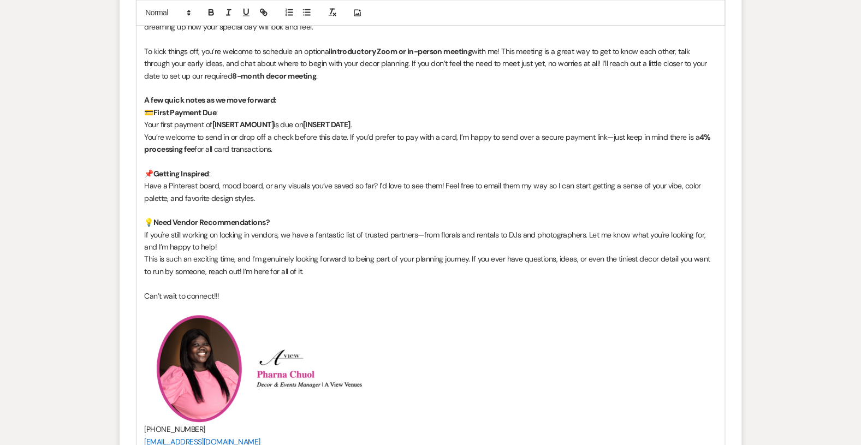
scroll to position [641, 0]
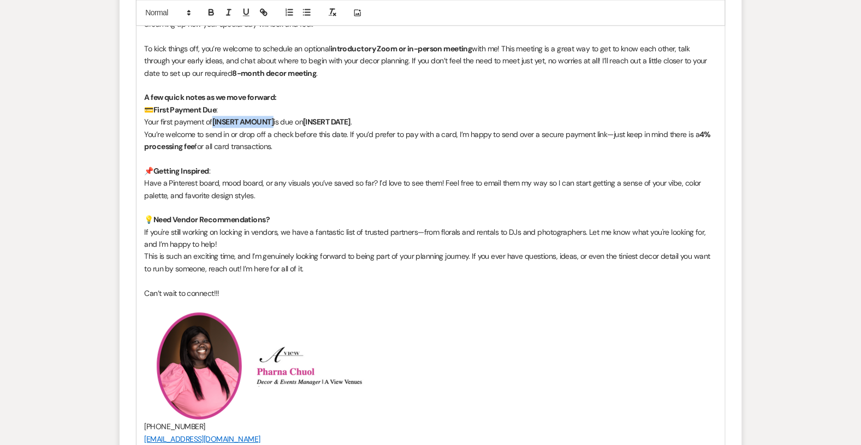
drag, startPoint x: 276, startPoint y: 119, endPoint x: 214, endPoint y: 118, distance: 62.8
click at [214, 119] on strong "[INSERT AMOUNT]" at bounding box center [243, 122] width 62 height 10
click at [319, 119] on p "Your first payment of $3000 is due on [INSERT DATE] ." at bounding box center [431, 122] width 572 height 12
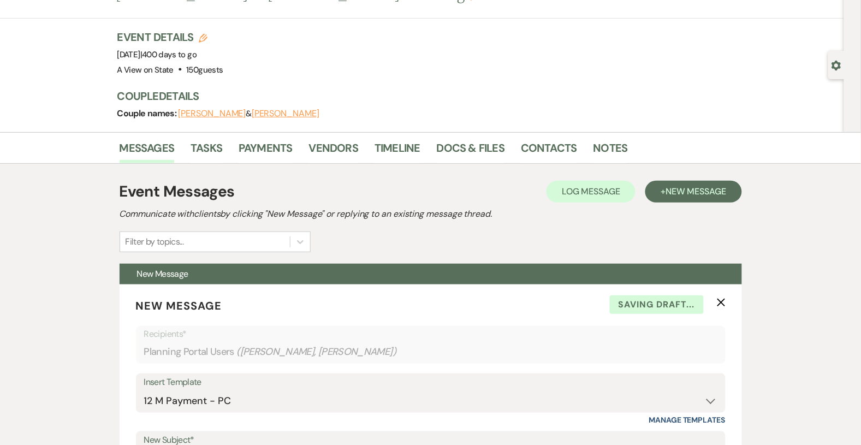
scroll to position [0, 0]
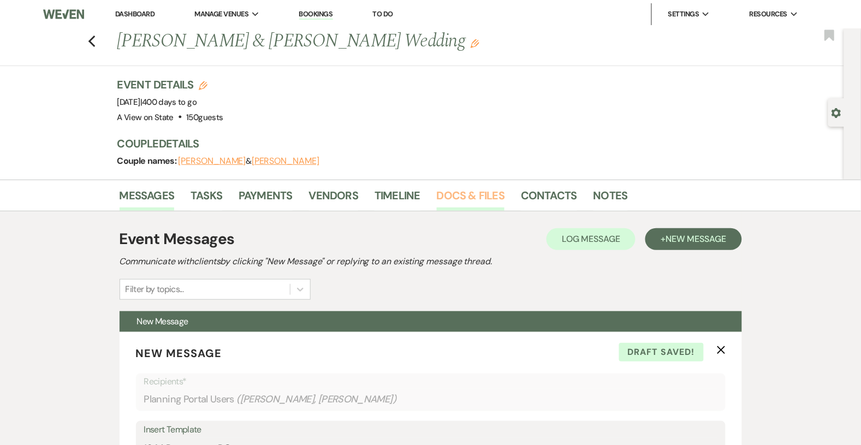
click at [465, 205] on link "Docs & Files" at bounding box center [471, 199] width 68 height 24
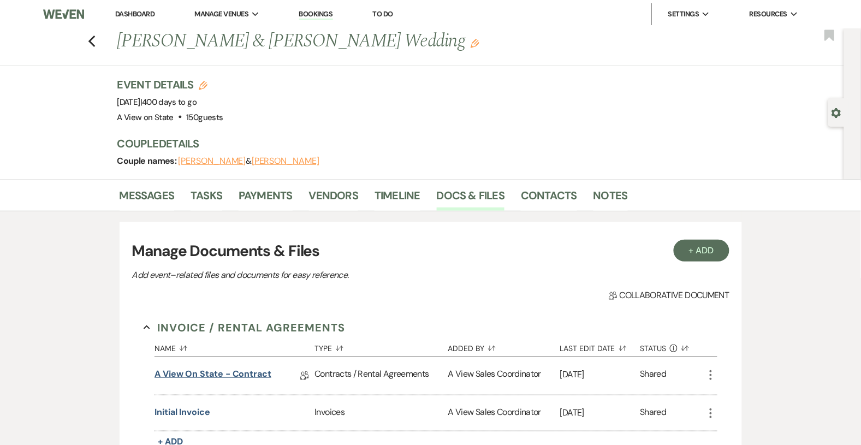
click at [236, 376] on link "A View on State - Contract" at bounding box center [213, 376] width 117 height 17
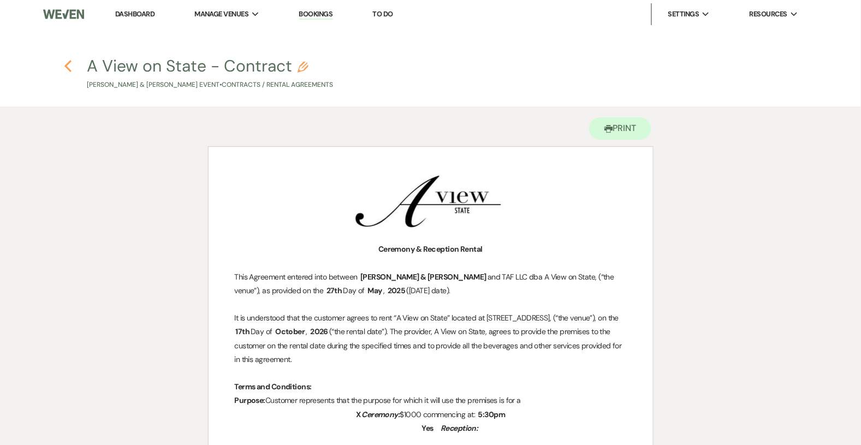
click at [70, 66] on icon "Previous" at bounding box center [68, 66] width 8 height 13
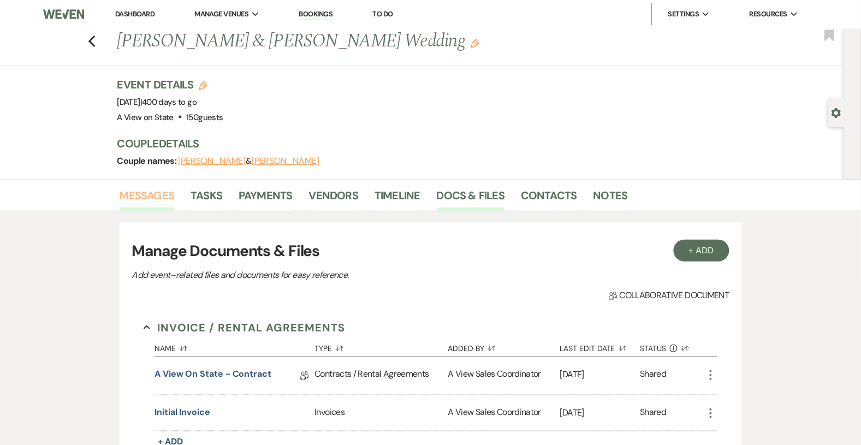
click at [170, 191] on link "Messages" at bounding box center [147, 199] width 55 height 24
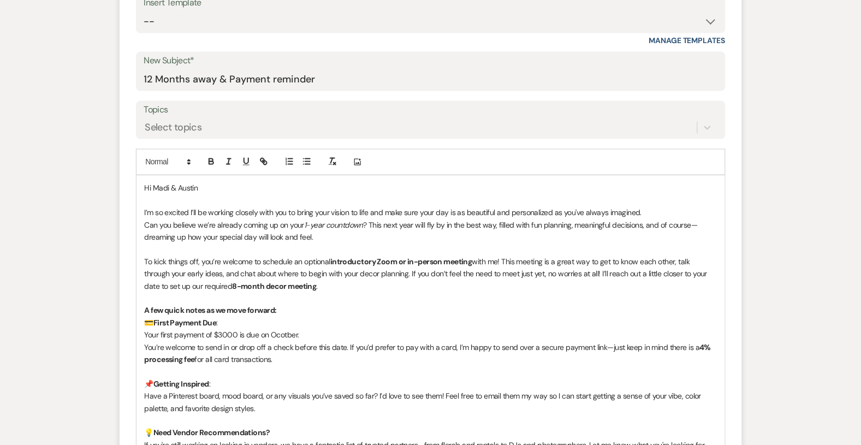
scroll to position [446, 0]
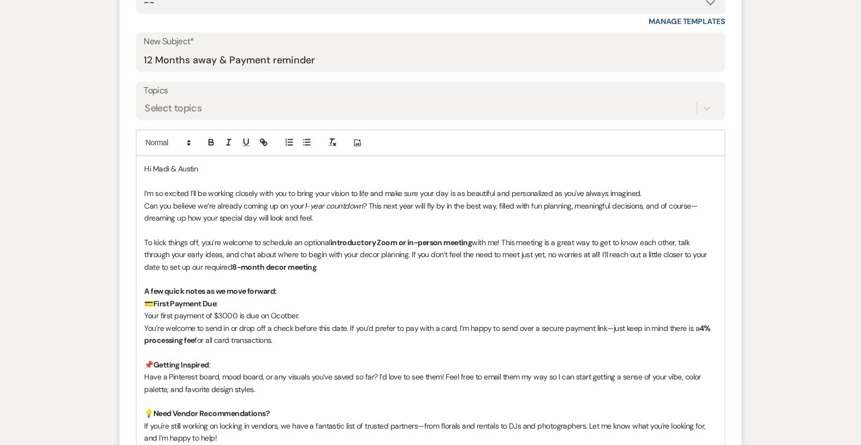
click at [235, 316] on p "Your first payment of $3000 is due on Ocotber." at bounding box center [431, 316] width 572 height 12
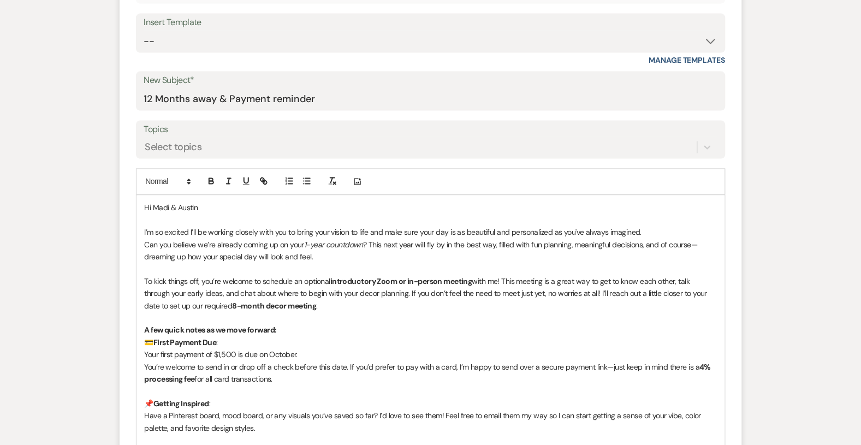
scroll to position [427, 0]
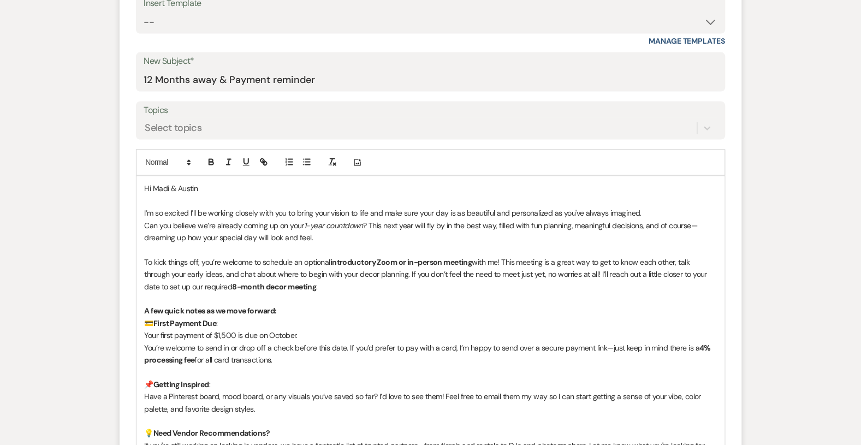
click at [295, 336] on p "Your first payment of $1,500 is due on October." at bounding box center [431, 336] width 572 height 12
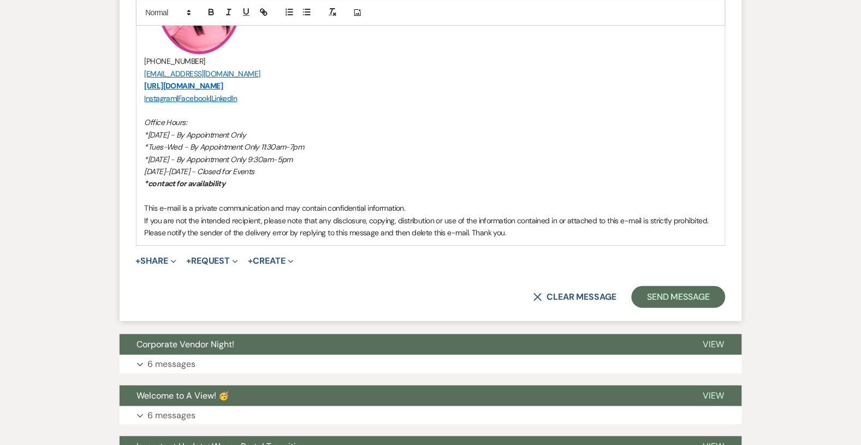
scroll to position [1008, 0]
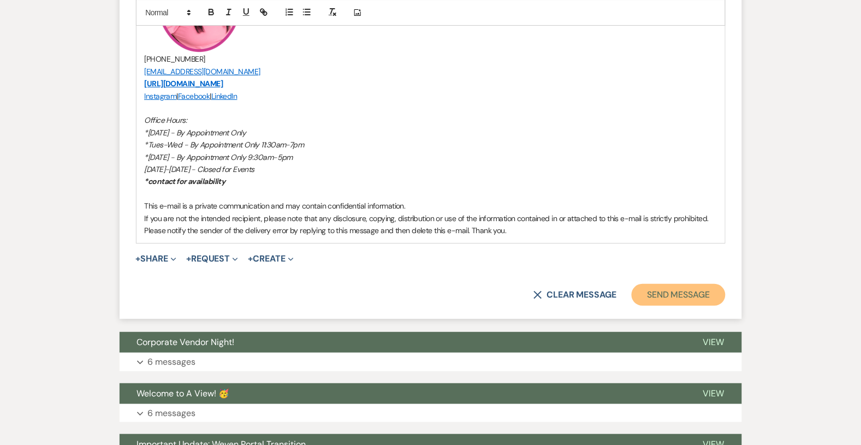
click at [665, 291] on button "Send Message" at bounding box center [678, 295] width 93 height 22
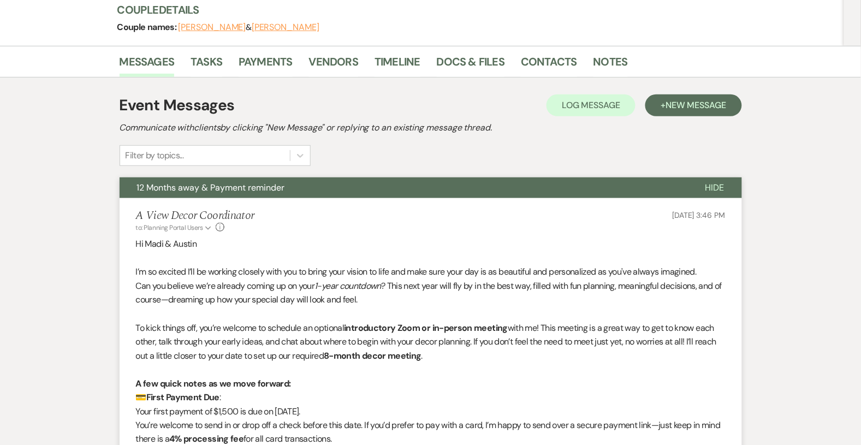
scroll to position [0, 0]
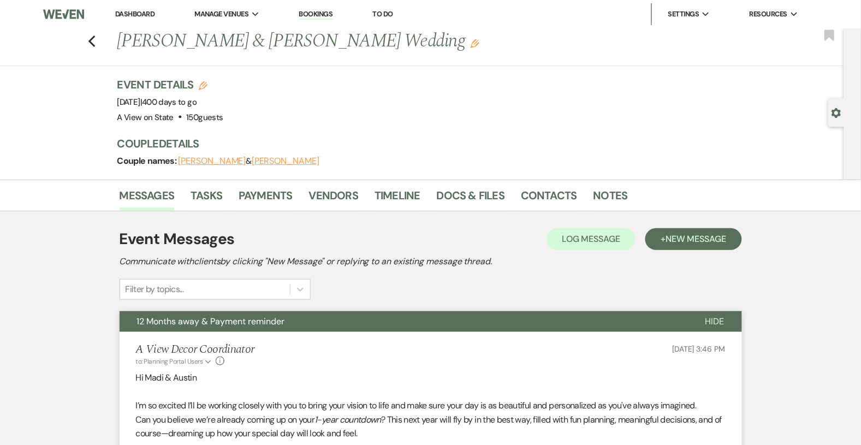
click at [146, 10] on link "Dashboard" at bounding box center [134, 13] width 39 height 9
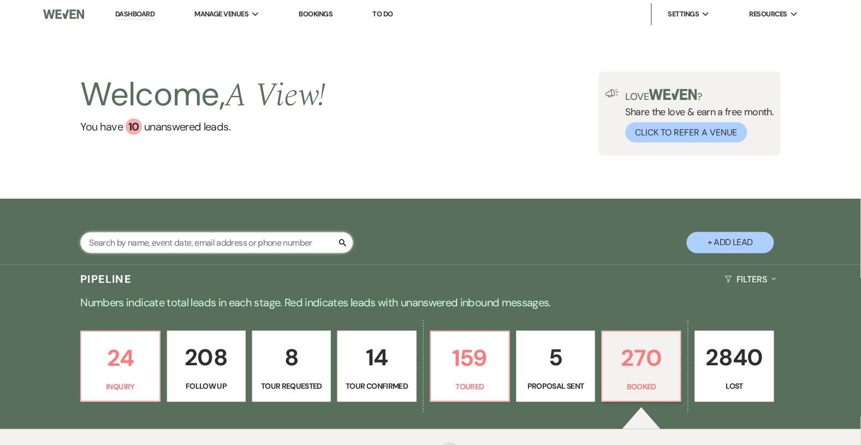
click at [226, 237] on input "text" at bounding box center [216, 242] width 273 height 21
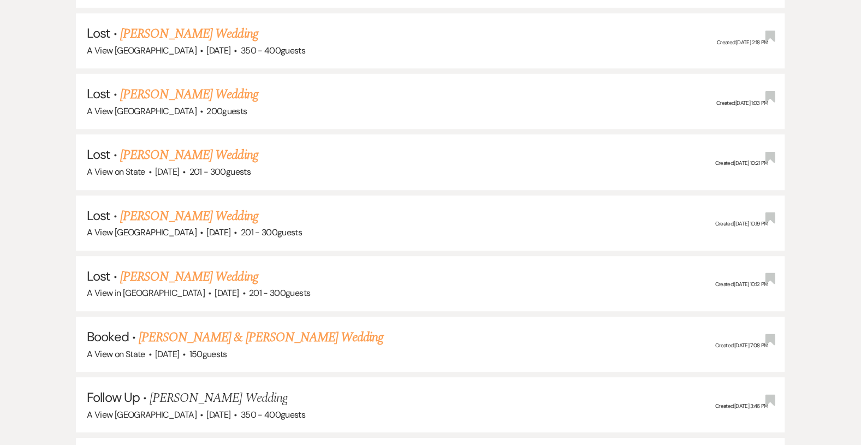
scroll to position [658, 0]
type input "[PERSON_NAME]"
click at [232, 331] on link "[PERSON_NAME] & [PERSON_NAME] Wedding" at bounding box center [261, 337] width 245 height 20
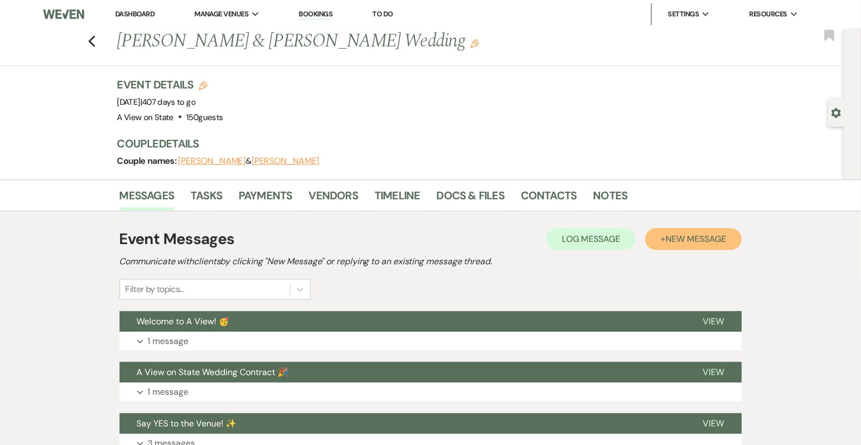
click at [693, 233] on span "New Message" at bounding box center [696, 238] width 61 height 11
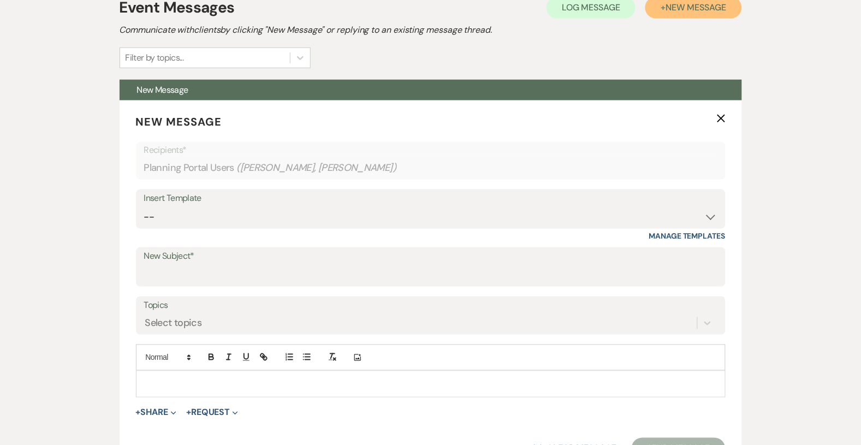
scroll to position [235, 0]
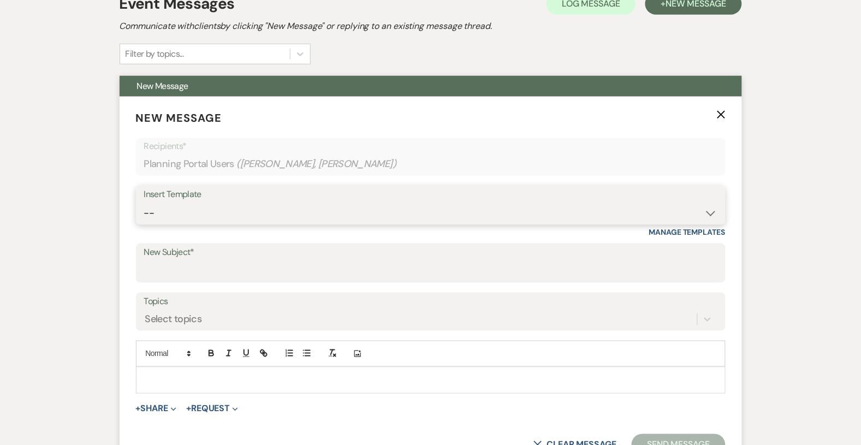
click at [320, 217] on select "-- Tour Confirmation Contract (Pre-Booked Leads) Out of office Inquiry Email Al…" at bounding box center [431, 213] width 574 height 21
select select "3929"
type input "12 Months away & Payment reminder"
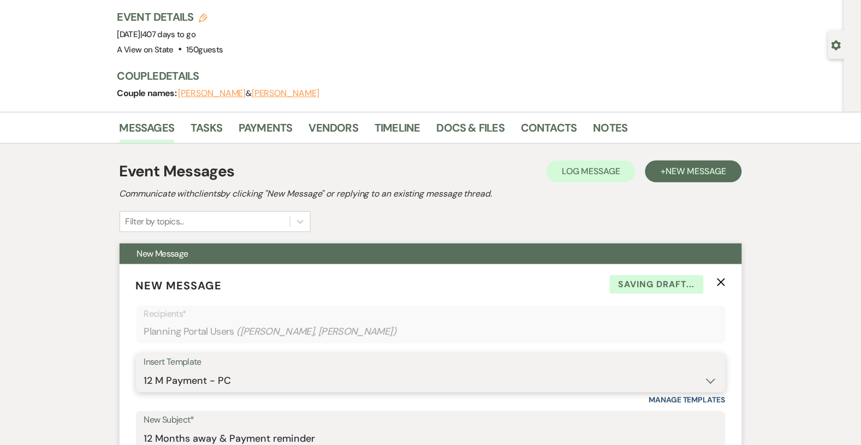
scroll to position [0, 0]
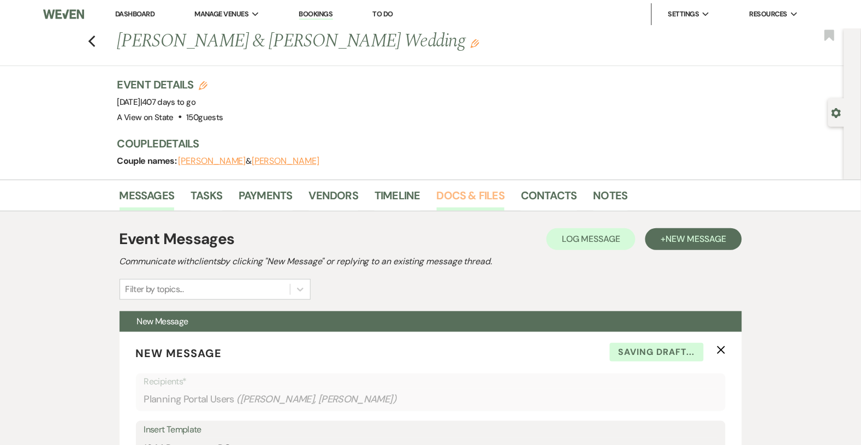
click at [474, 198] on link "Docs & Files" at bounding box center [471, 199] width 68 height 24
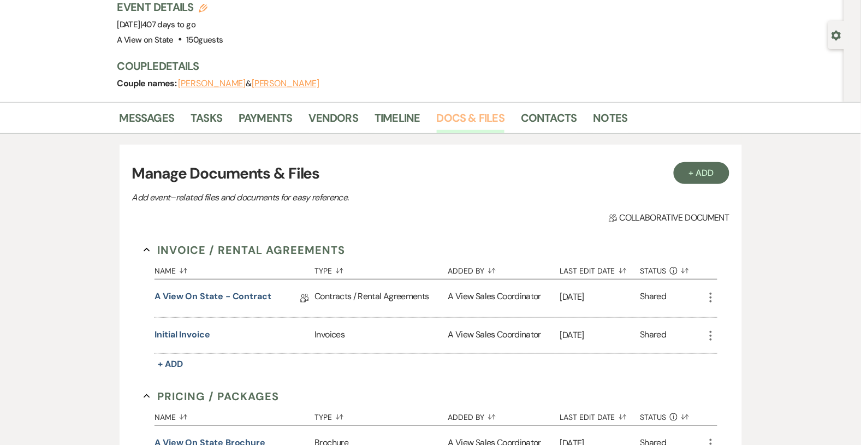
scroll to position [78, 0]
click at [228, 292] on link "A View on State - Contract" at bounding box center [213, 298] width 117 height 17
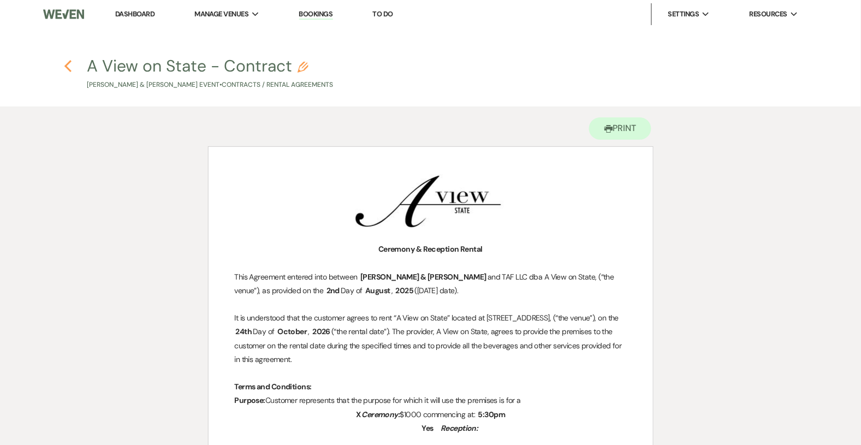
click at [68, 62] on use "button" at bounding box center [67, 66] width 7 height 12
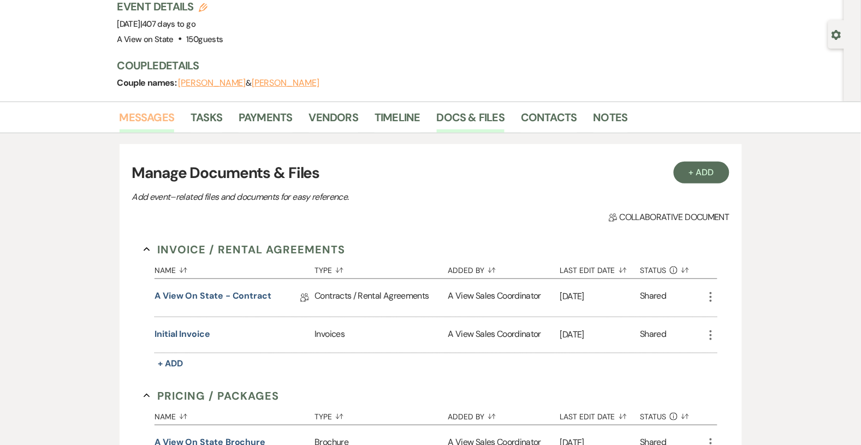
click at [152, 129] on link "Messages" at bounding box center [147, 121] width 55 height 24
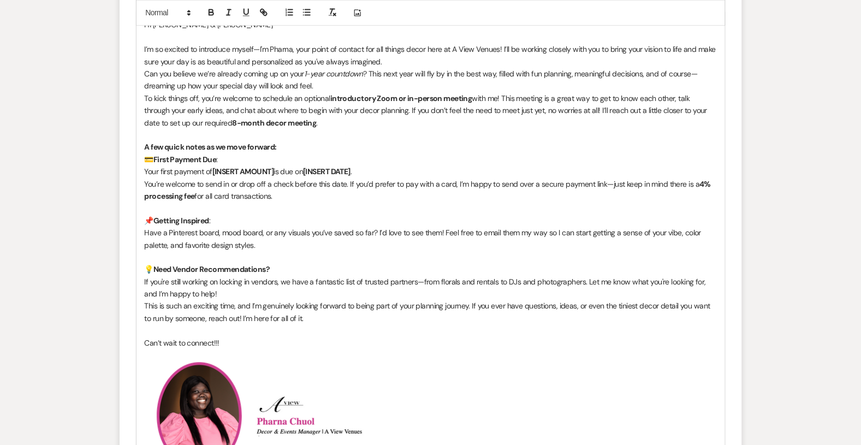
scroll to position [596, 0]
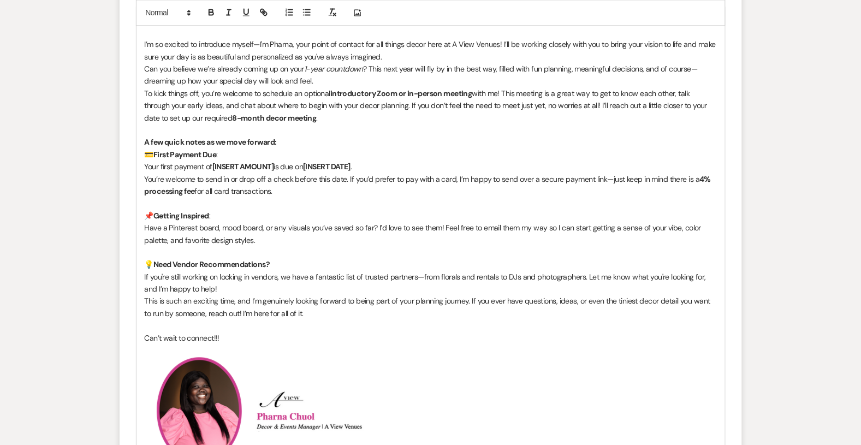
click at [360, 79] on p "Can you believe we’re already coming up on your 1-year countdown ? This next ye…" at bounding box center [431, 75] width 572 height 25
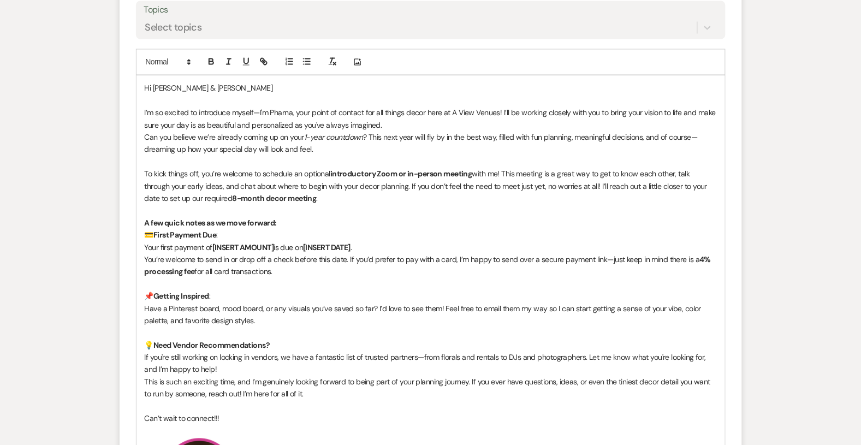
scroll to position [523, 0]
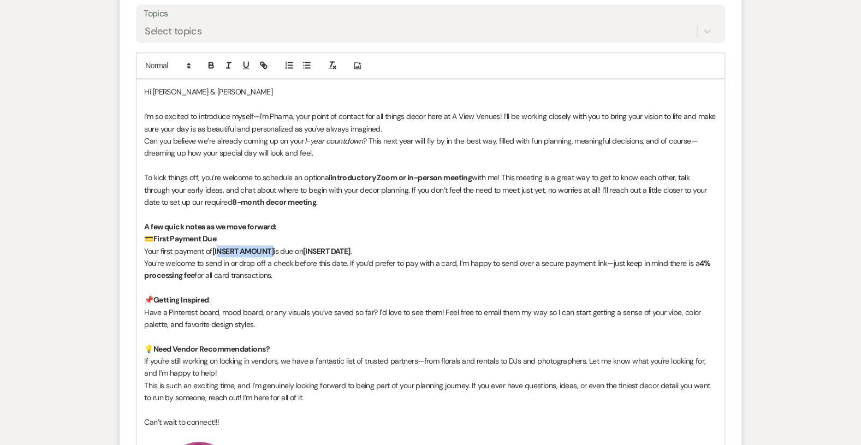
drag, startPoint x: 277, startPoint y: 252, endPoint x: 220, endPoint y: 247, distance: 57.6
click at [220, 247] on p "Your first payment of [INSERT AMOUNT] is due on [INSERT DATE] ." at bounding box center [431, 252] width 572 height 12
drag, startPoint x: 317, startPoint y: 252, endPoint x: 269, endPoint y: 247, distance: 48.3
click at [269, 248] on p "Your first payment of $1,500 is due on [INSERT DATE] ." at bounding box center [431, 252] width 572 height 12
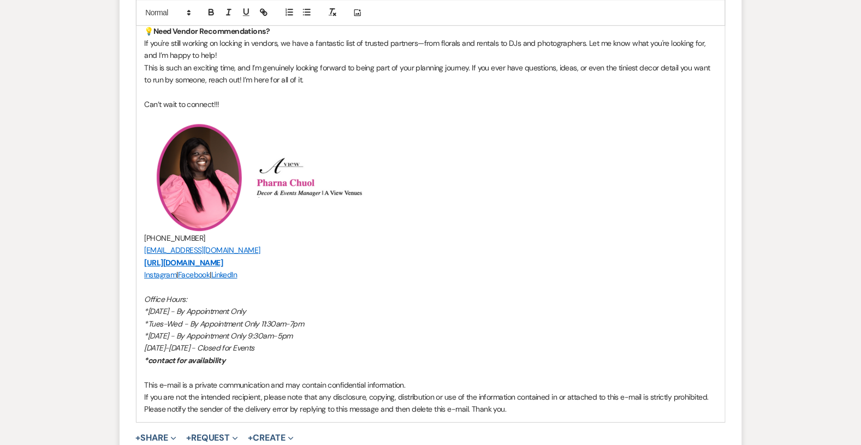
scroll to position [894, 0]
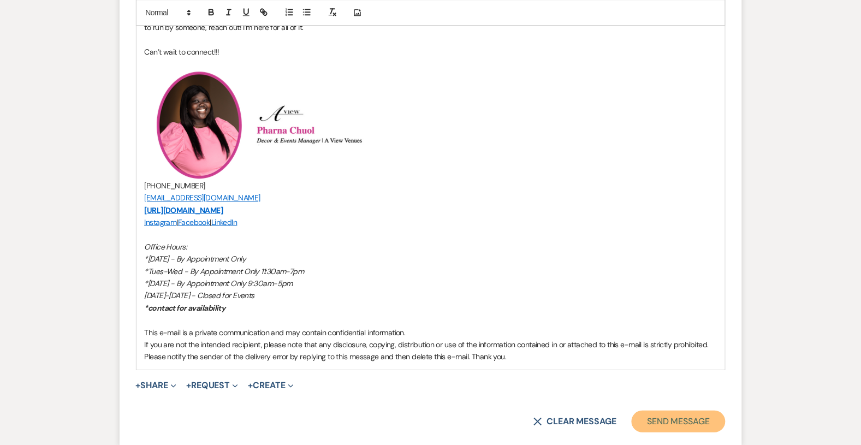
click at [672, 420] on button "Send Message" at bounding box center [678, 422] width 93 height 22
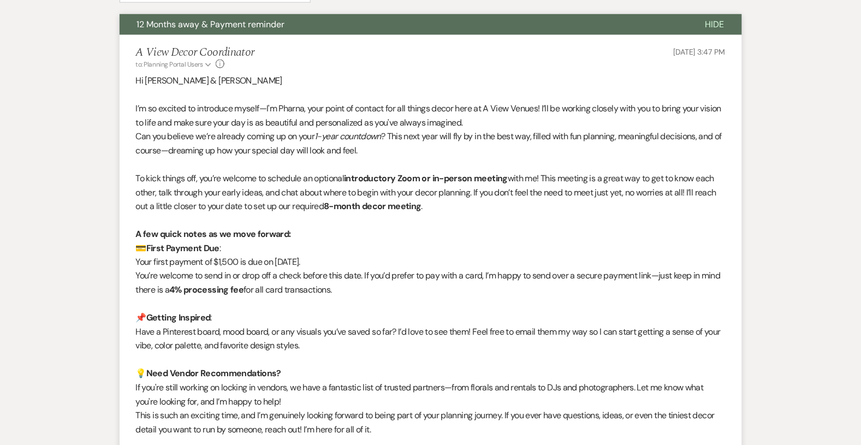
scroll to position [0, 0]
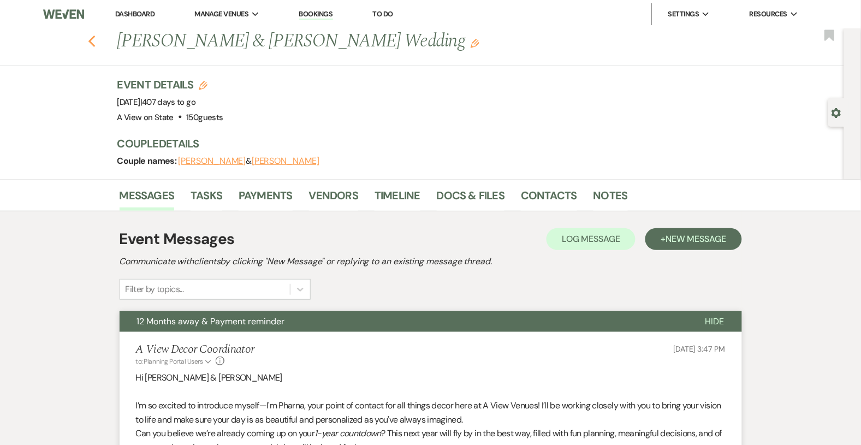
click at [91, 43] on use "button" at bounding box center [91, 42] width 7 height 12
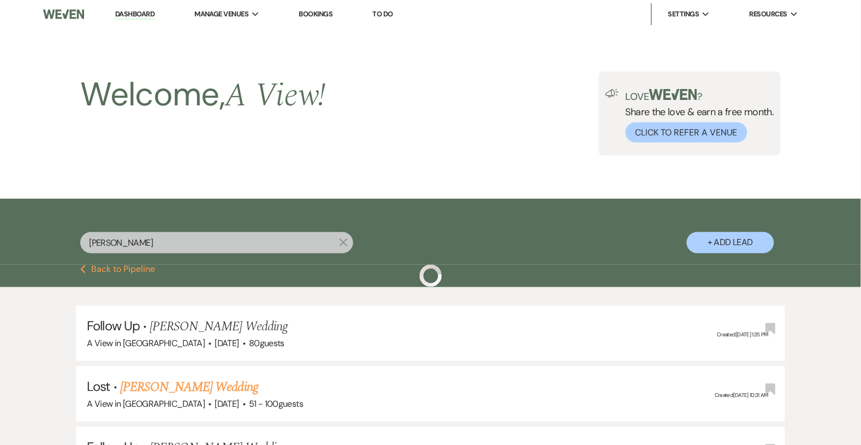
scroll to position [658, 0]
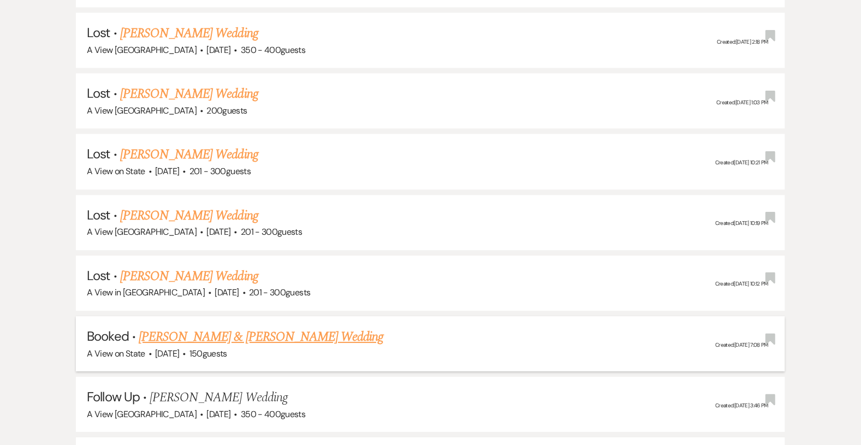
click at [195, 334] on link "[PERSON_NAME] & [PERSON_NAME] Wedding" at bounding box center [261, 337] width 245 height 20
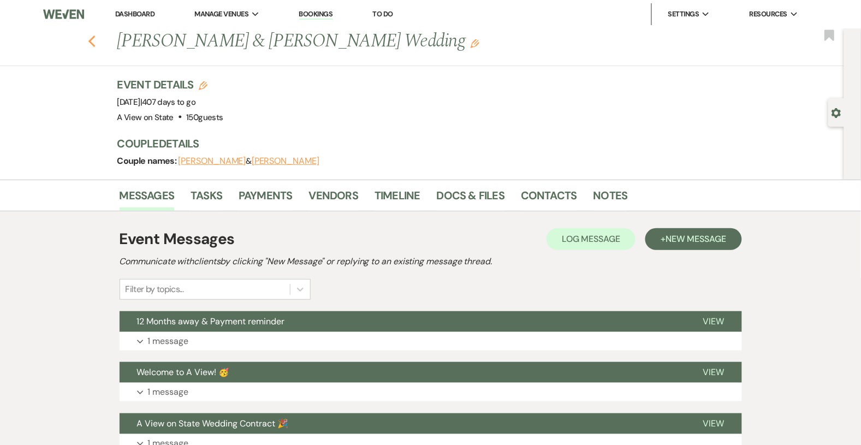
click at [95, 35] on icon "Previous" at bounding box center [92, 41] width 8 height 13
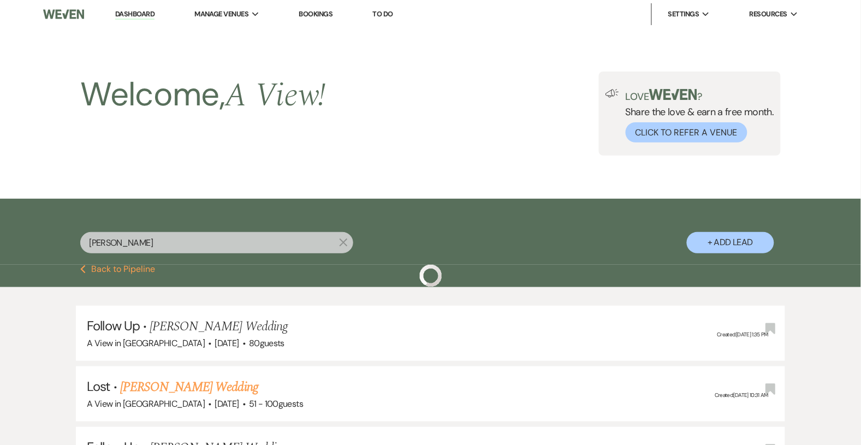
scroll to position [658, 0]
